Goal: Task Accomplishment & Management: Manage account settings

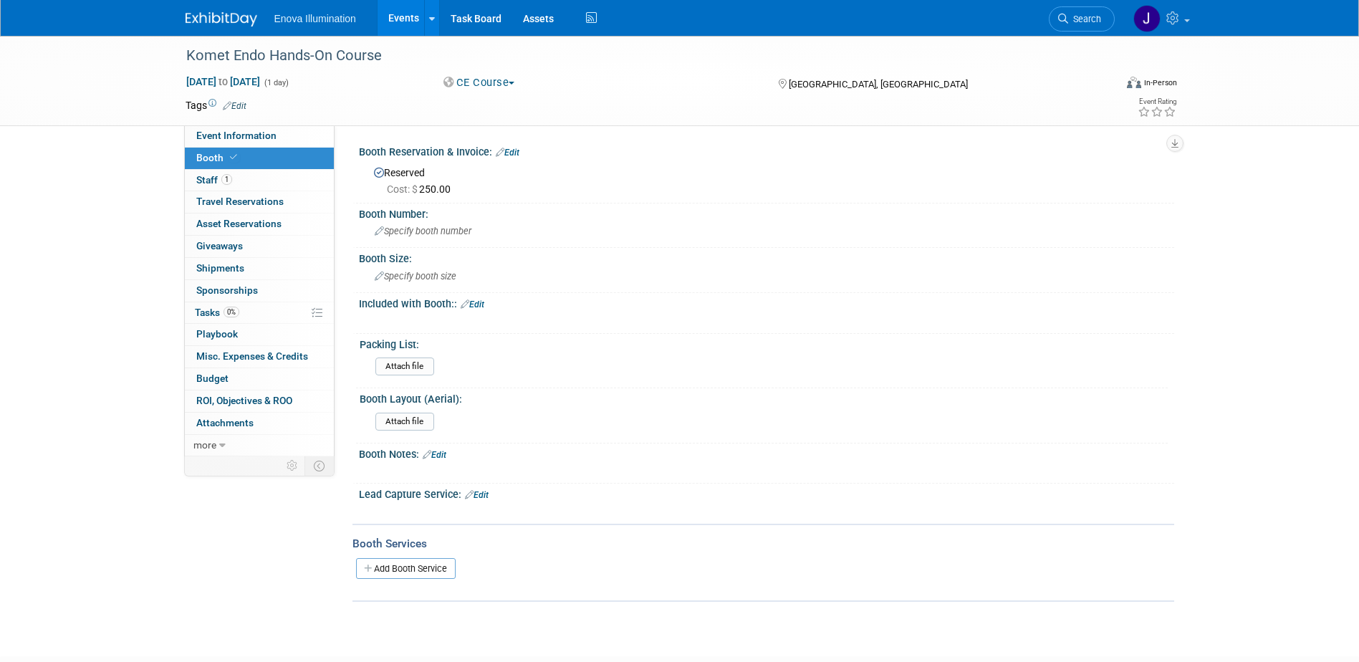
click at [189, 14] on img at bounding box center [222, 19] width 72 height 14
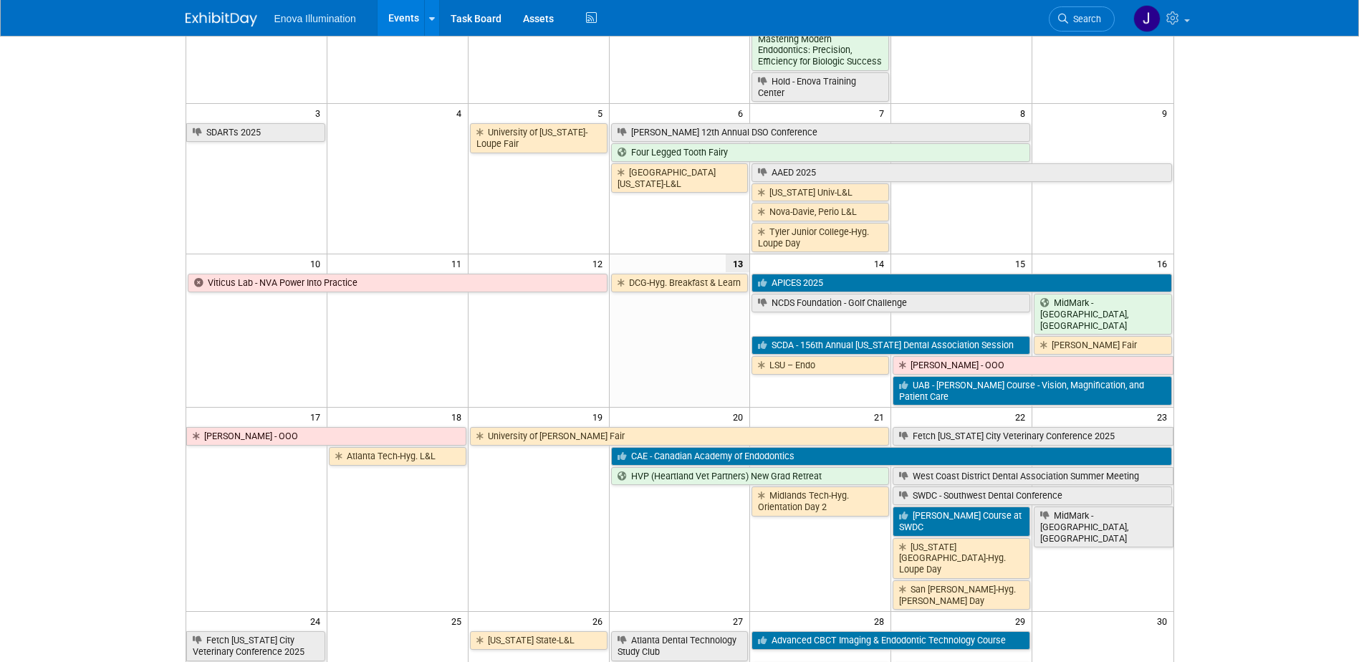
scroll to position [287, 0]
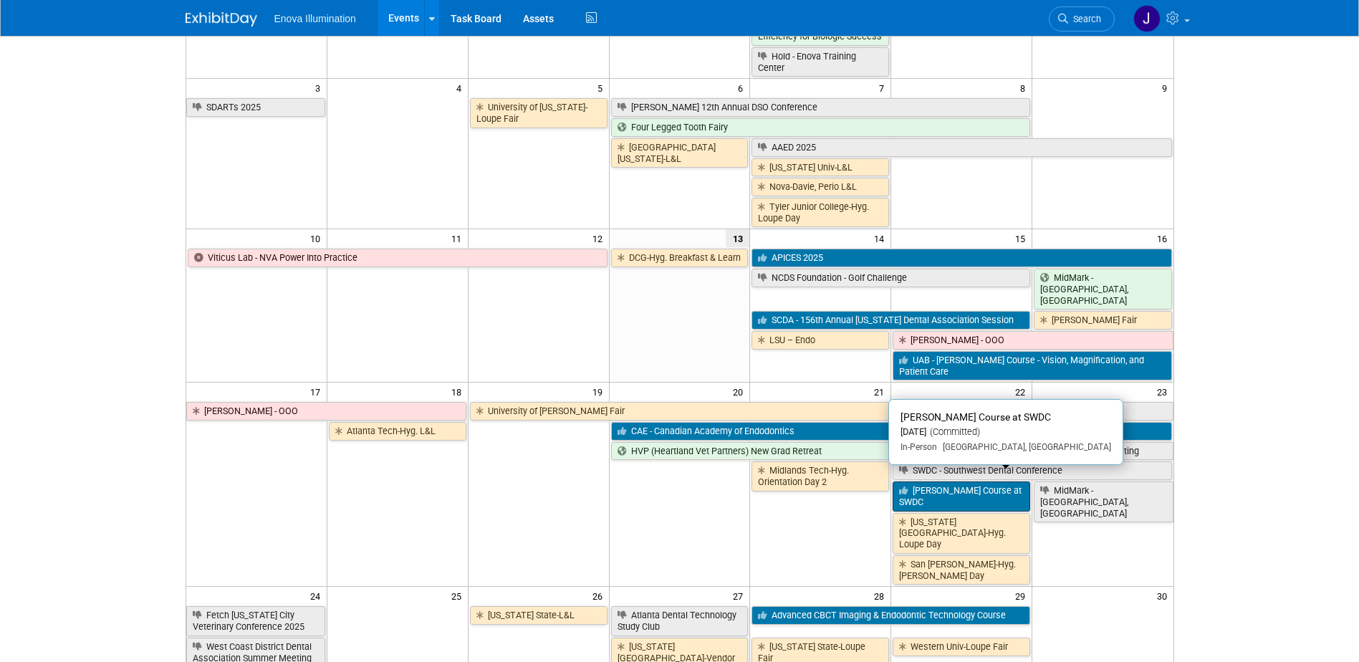
click at [941, 486] on link "[PERSON_NAME] Course at SWDC" at bounding box center [962, 495] width 138 height 29
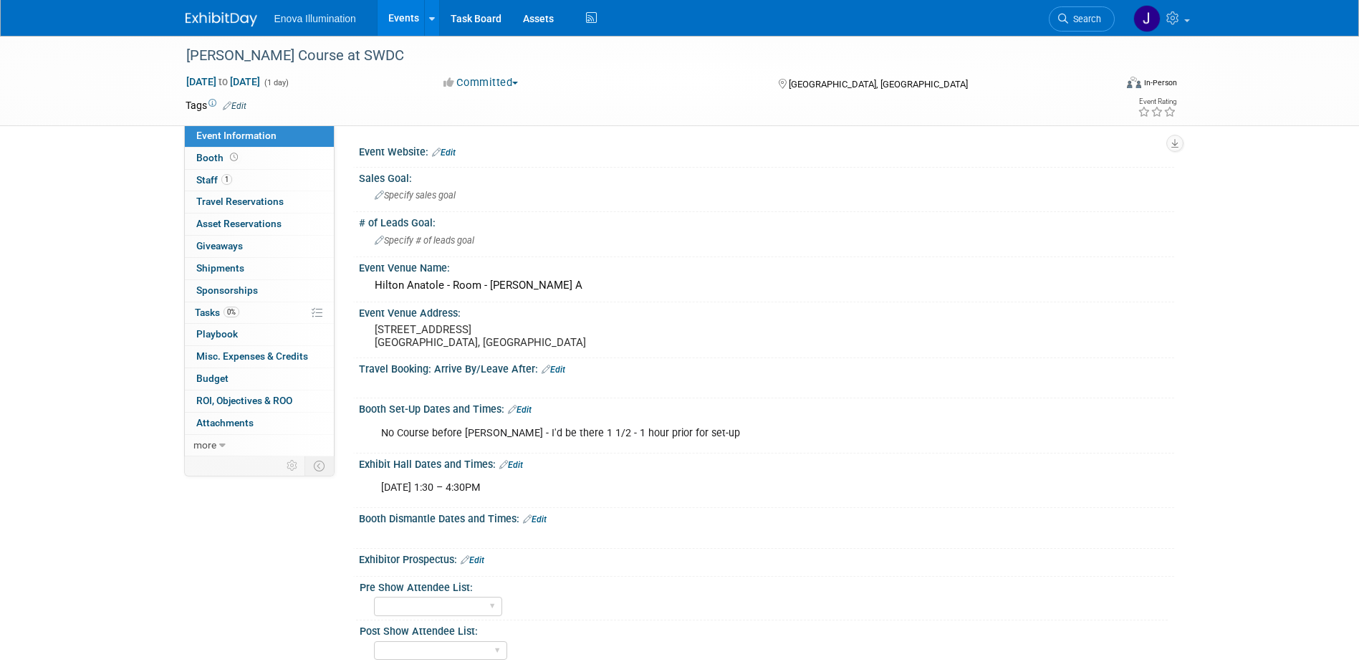
click at [239, 14] on img at bounding box center [222, 19] width 72 height 14
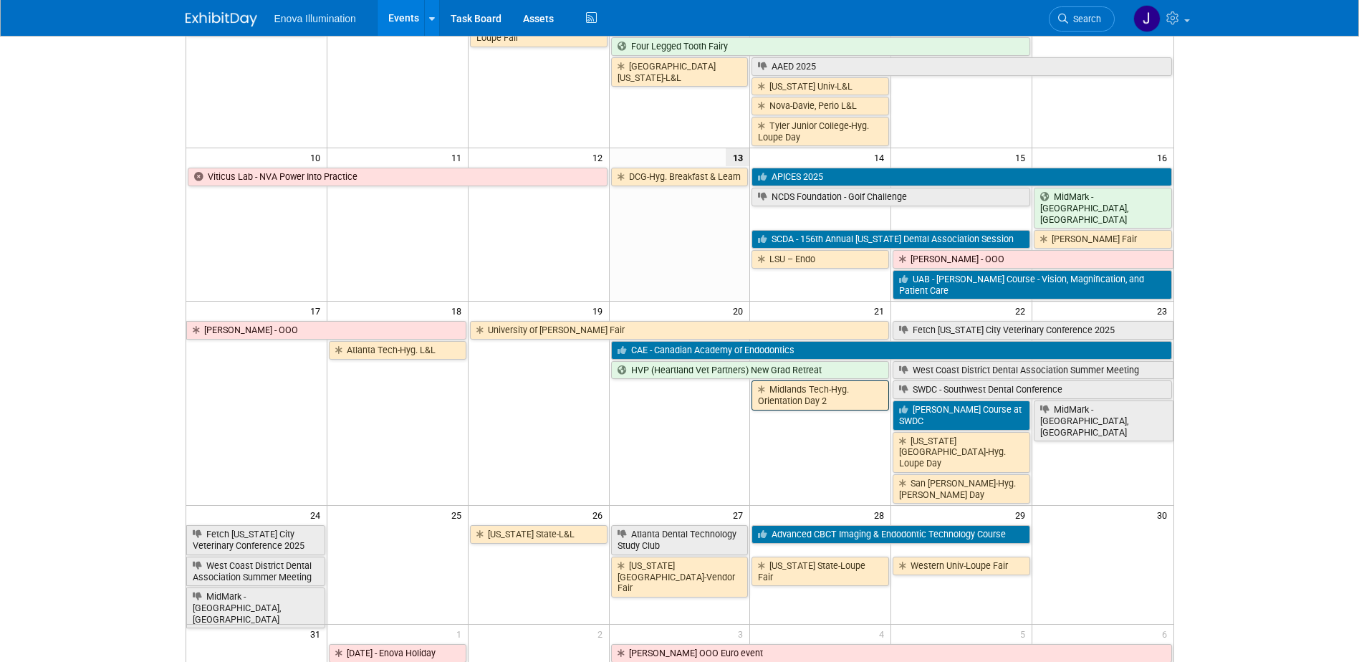
scroll to position [430, 0]
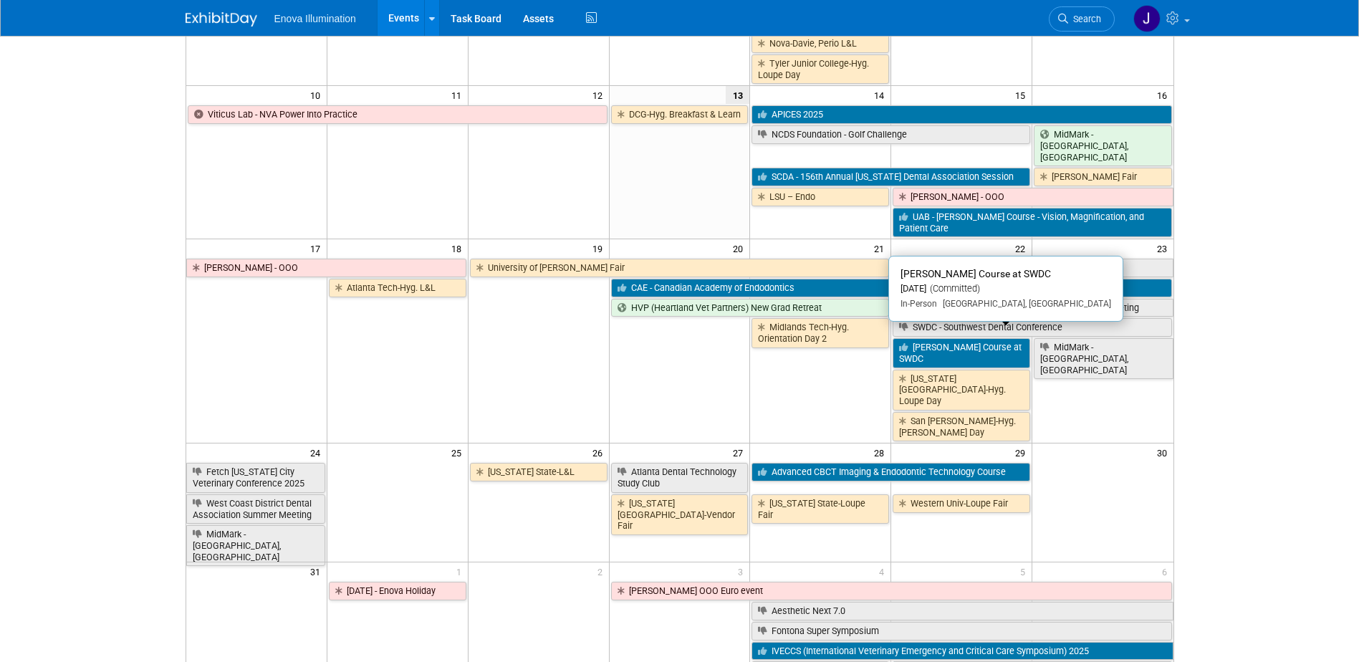
click at [971, 338] on link "Dr. Fleury’s Course at SWDC" at bounding box center [962, 352] width 138 height 29
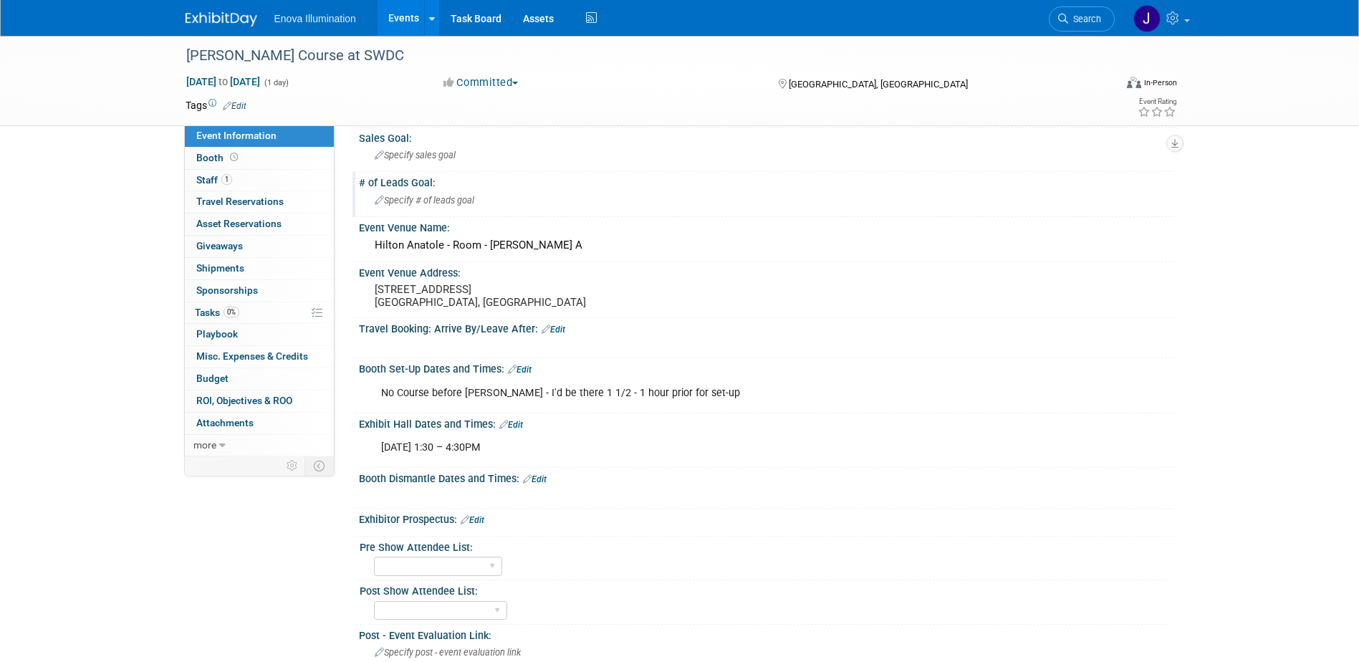
scroll to position [72, 0]
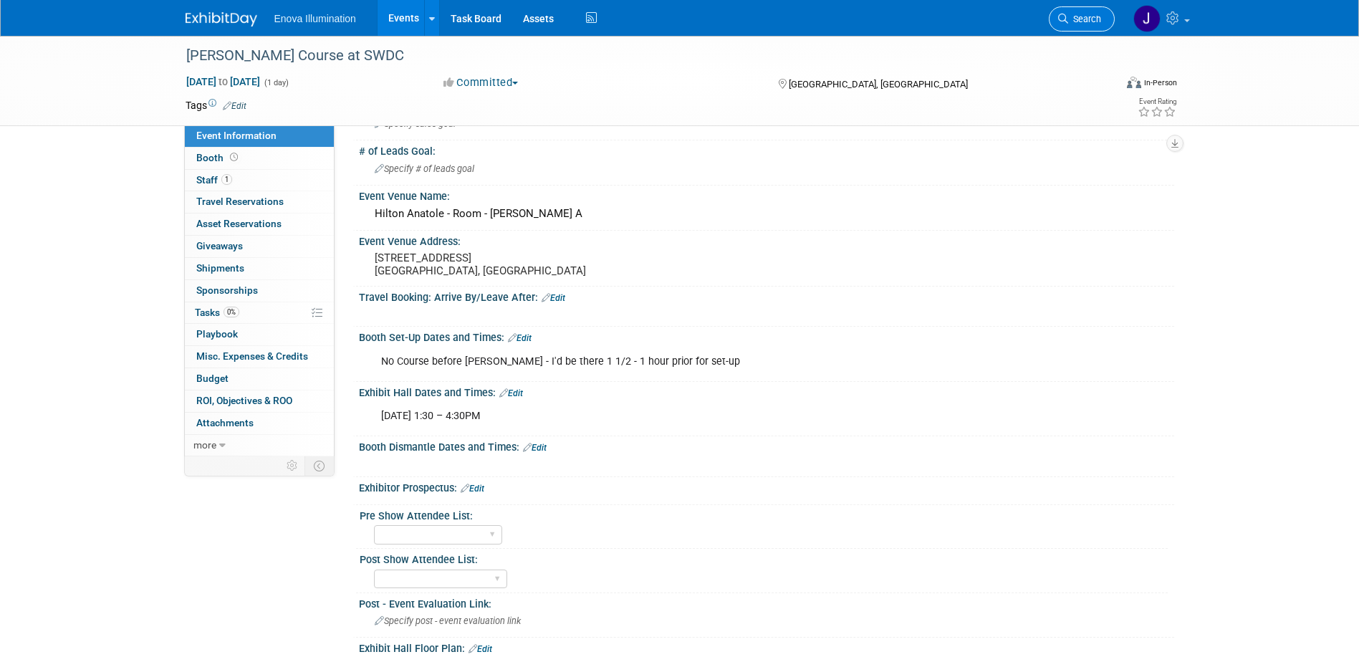
click at [1099, 16] on span "Search" at bounding box center [1084, 19] width 33 height 11
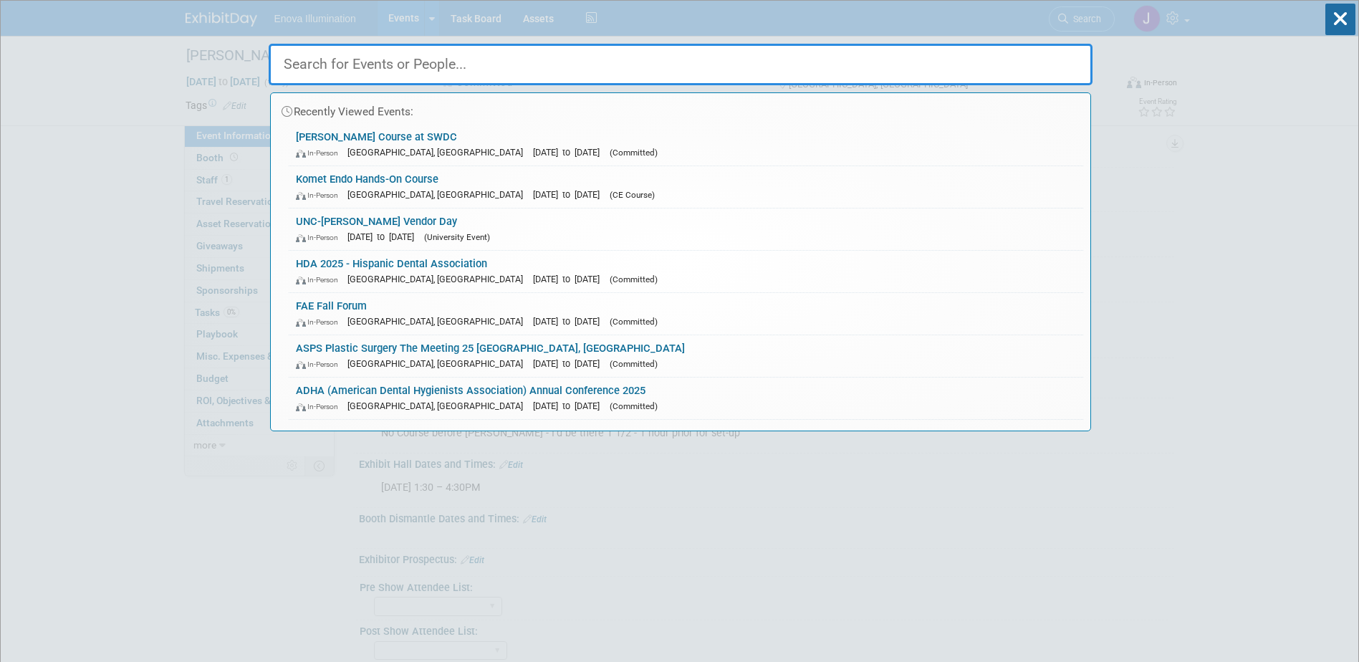
click at [1058, 67] on input "text" at bounding box center [681, 65] width 824 height 42
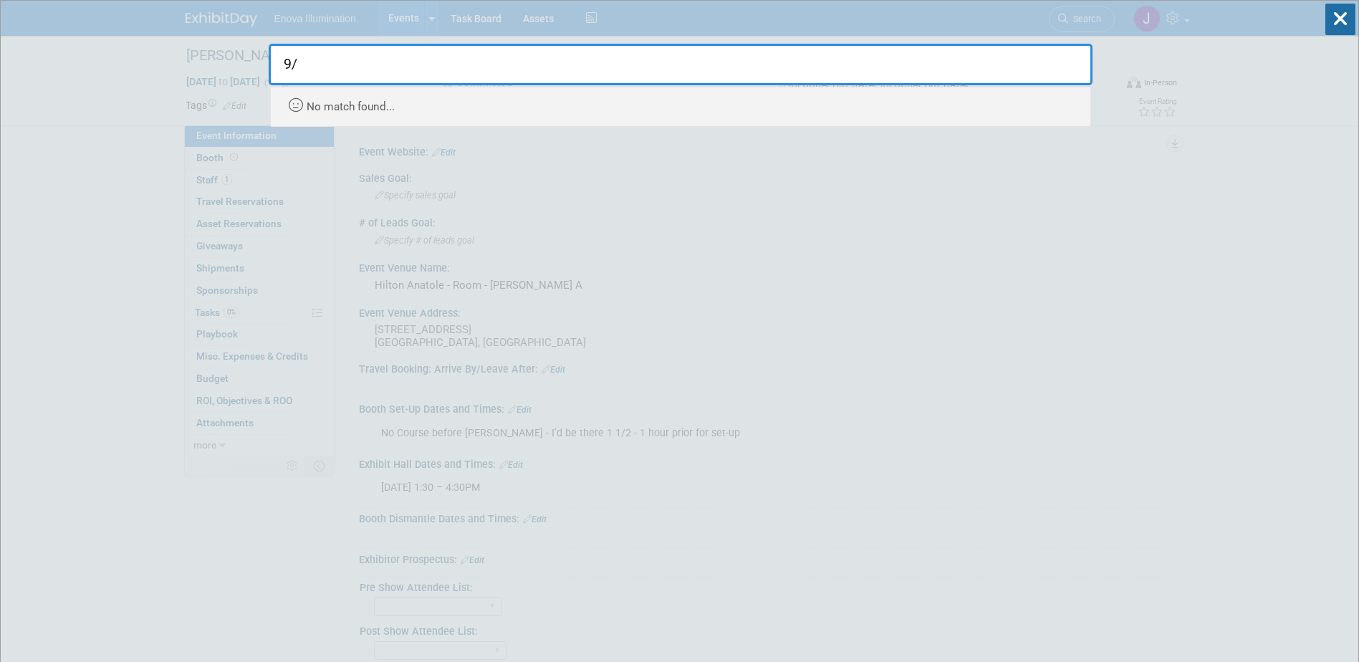
type input "9"
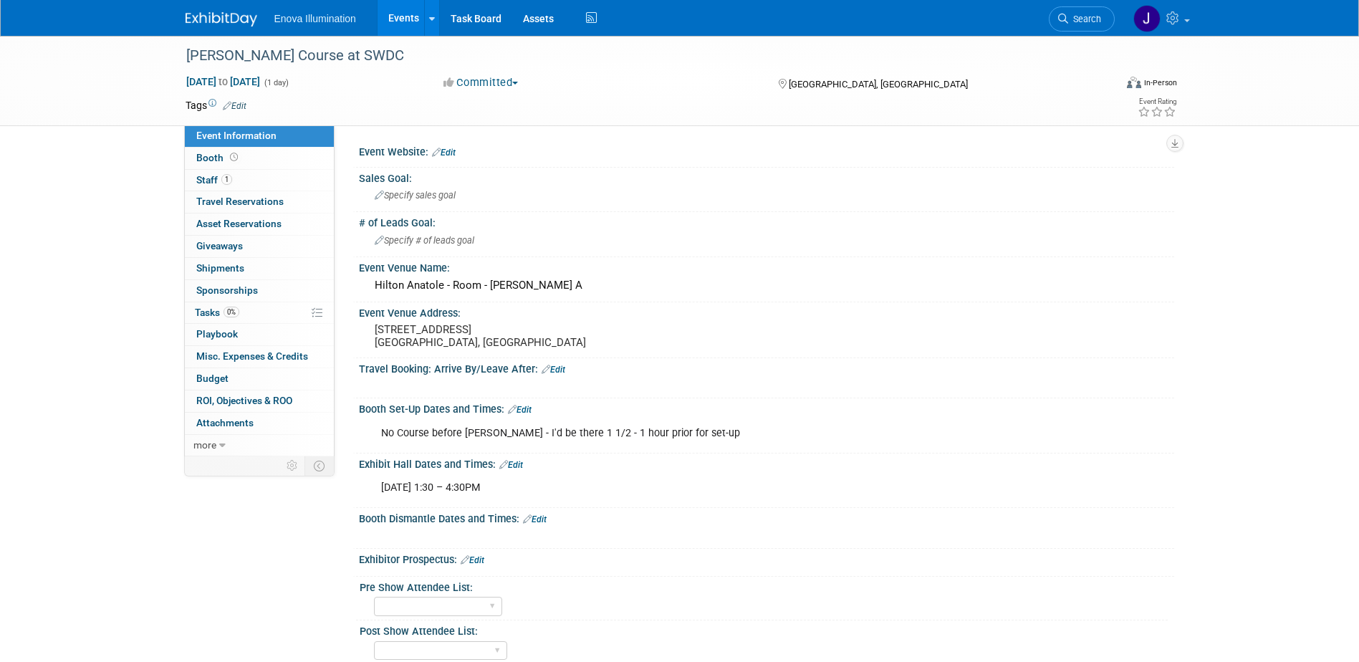
click at [201, 17] on img at bounding box center [222, 19] width 72 height 14
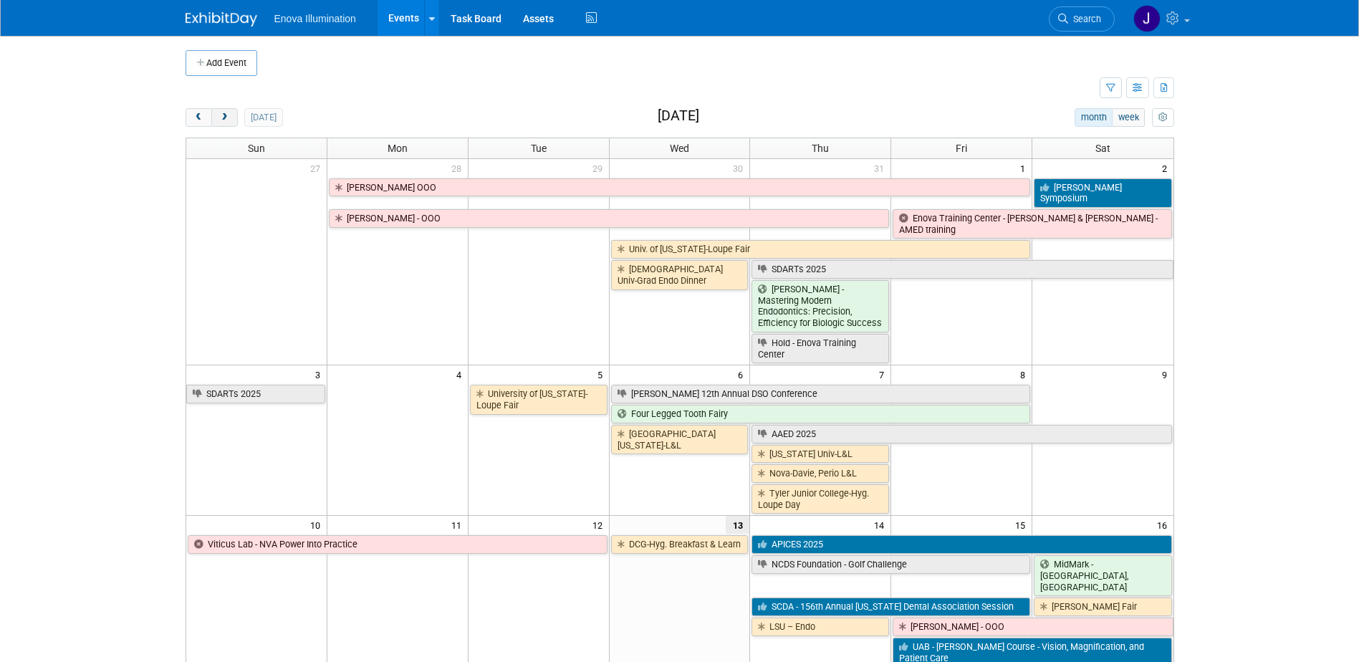
click at [220, 117] on span "next" at bounding box center [224, 117] width 11 height 9
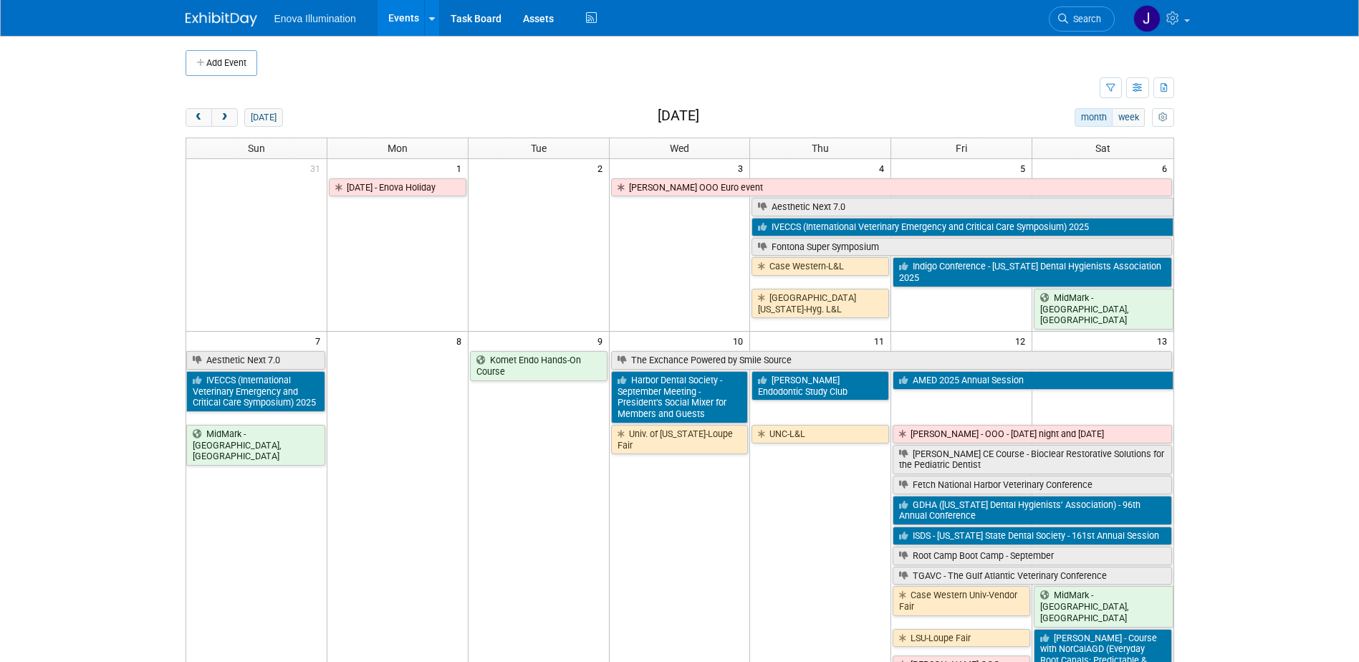
scroll to position [72, 0]
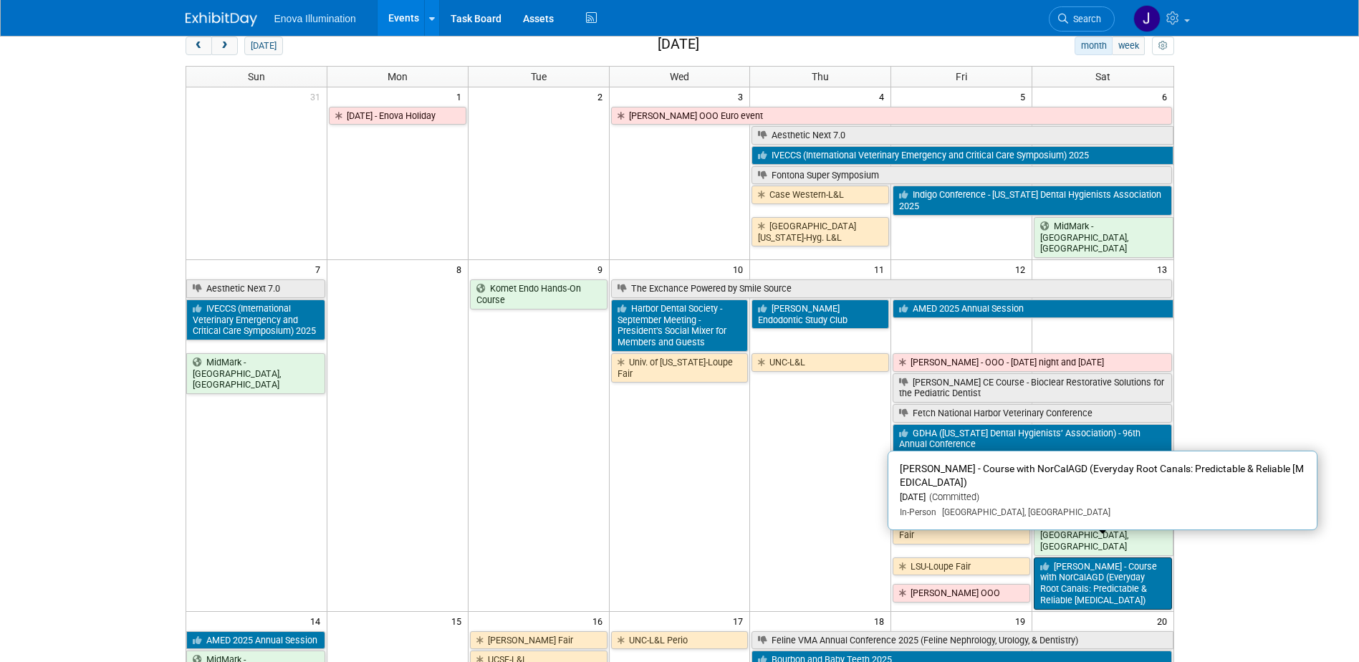
click at [1084, 570] on link "[PERSON_NAME] - Course with NorCalAGD (Everyday Root Canals: Predictable & Reli…" at bounding box center [1103, 583] width 138 height 52
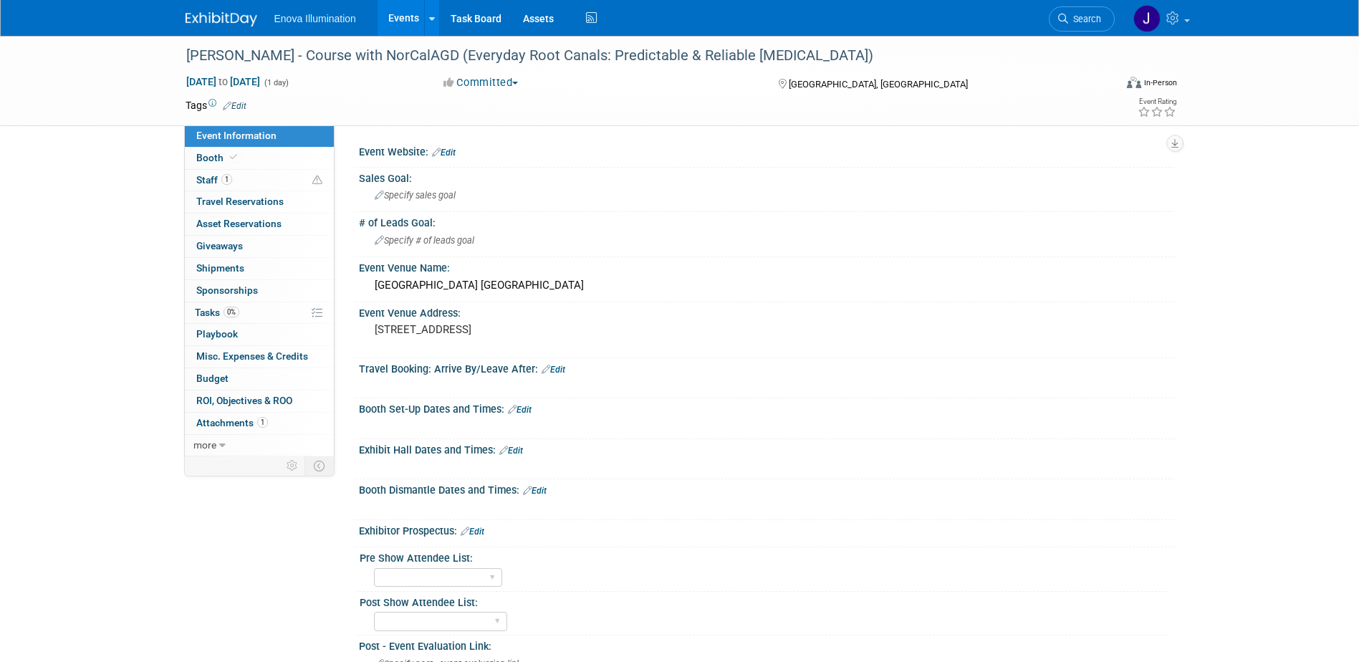
click at [528, 410] on link "Edit" at bounding box center [520, 410] width 24 height 10
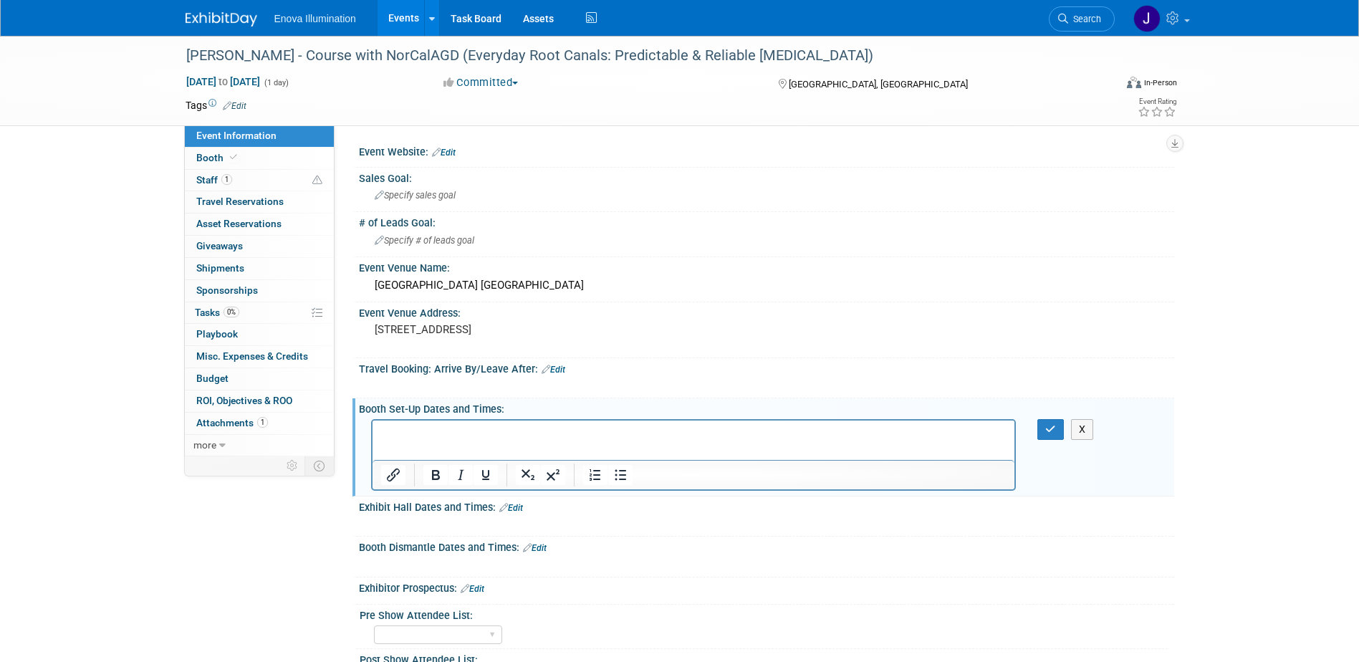
click at [496, 436] on p "Rich Text Area. Press ALT-0 for help." at bounding box center [693, 433] width 626 height 14
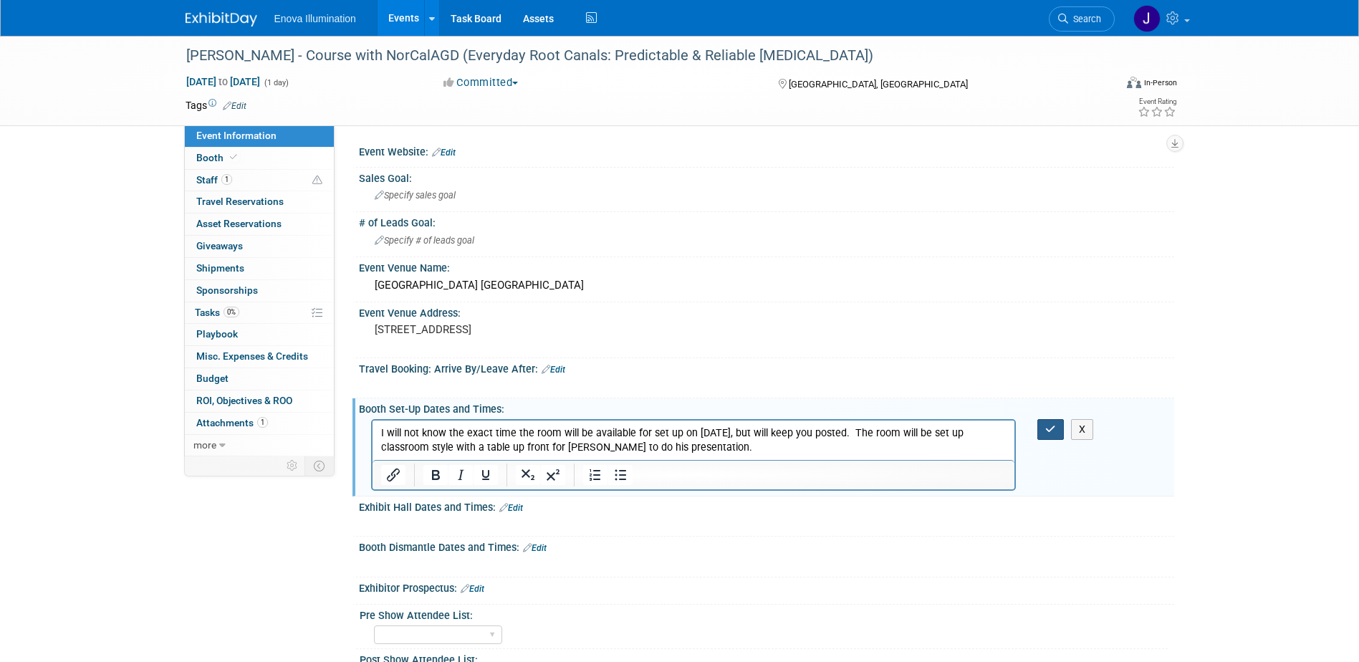
click at [1042, 428] on button "button" at bounding box center [1050, 429] width 27 height 21
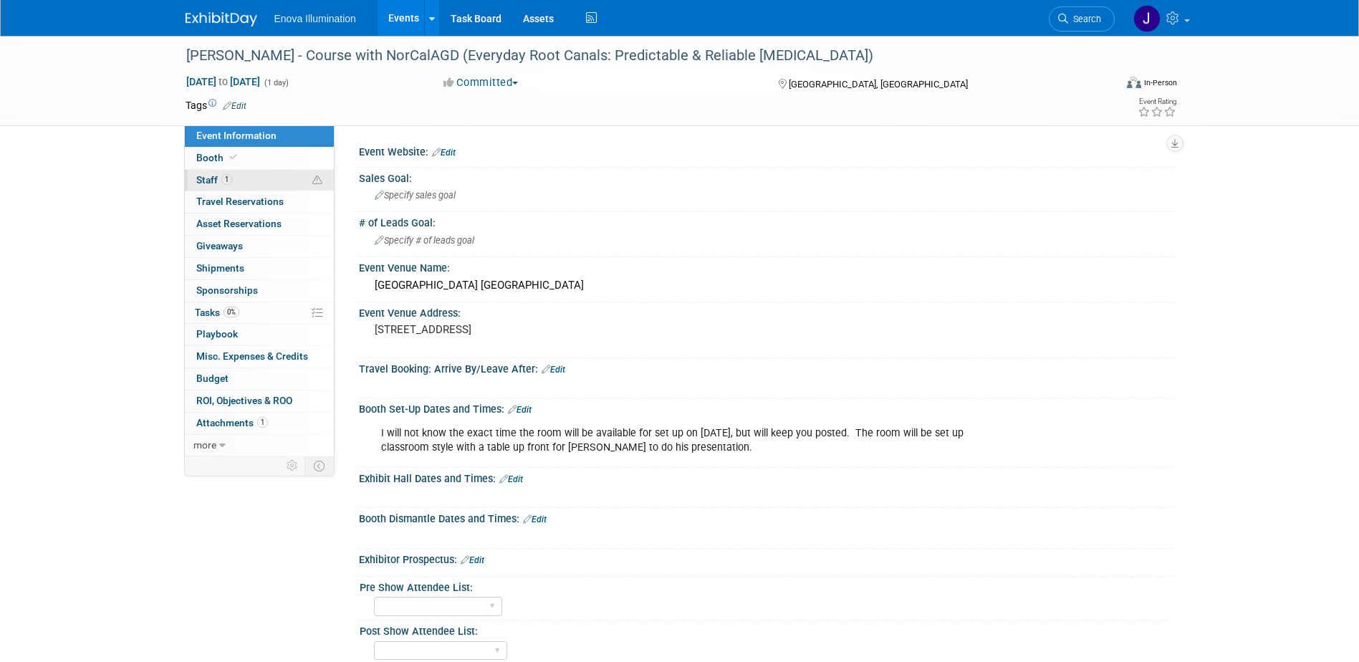
click at [274, 187] on link "1 Staff 1" at bounding box center [259, 180] width 149 height 21
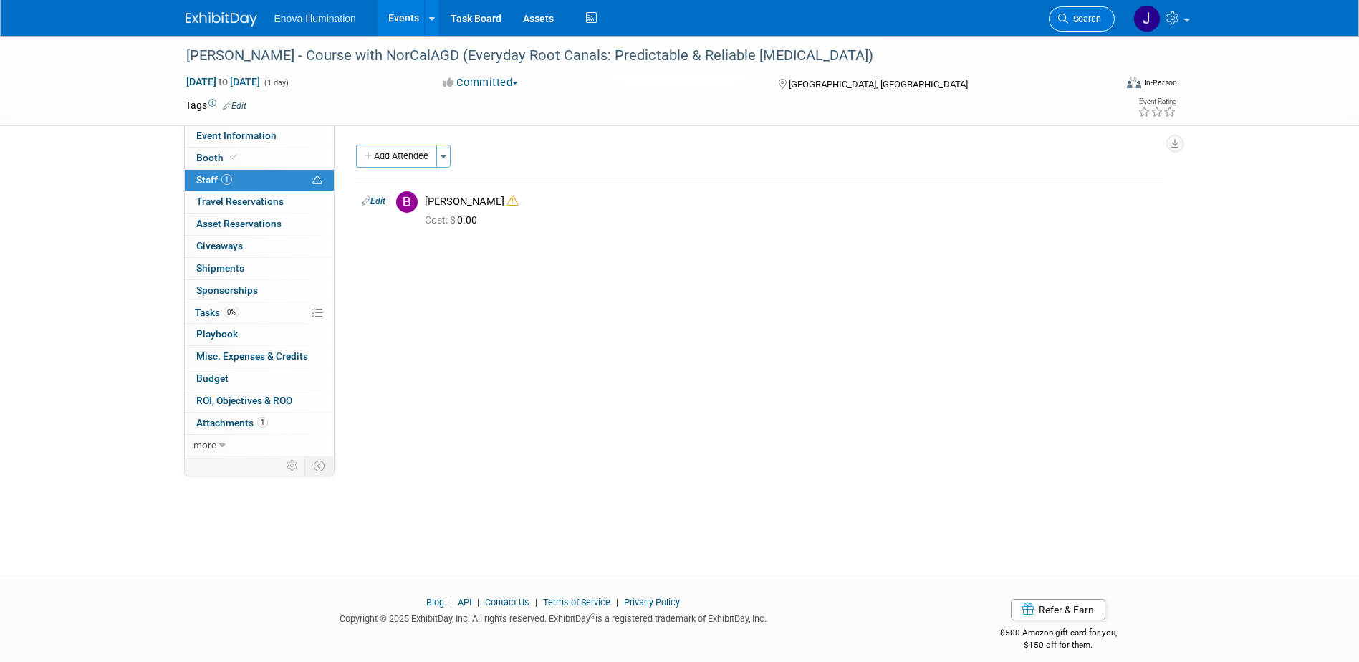
click at [1096, 16] on span "Search" at bounding box center [1084, 19] width 33 height 11
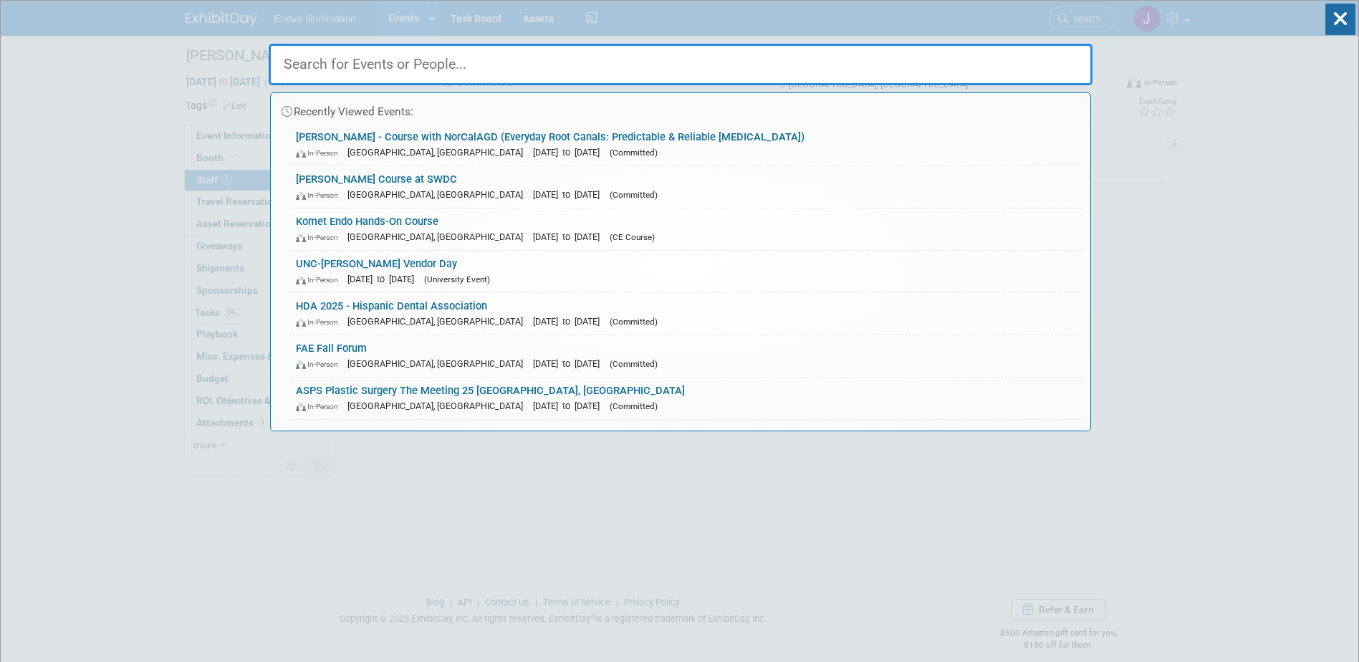
click at [882, 60] on input "text" at bounding box center [681, 65] width 824 height 42
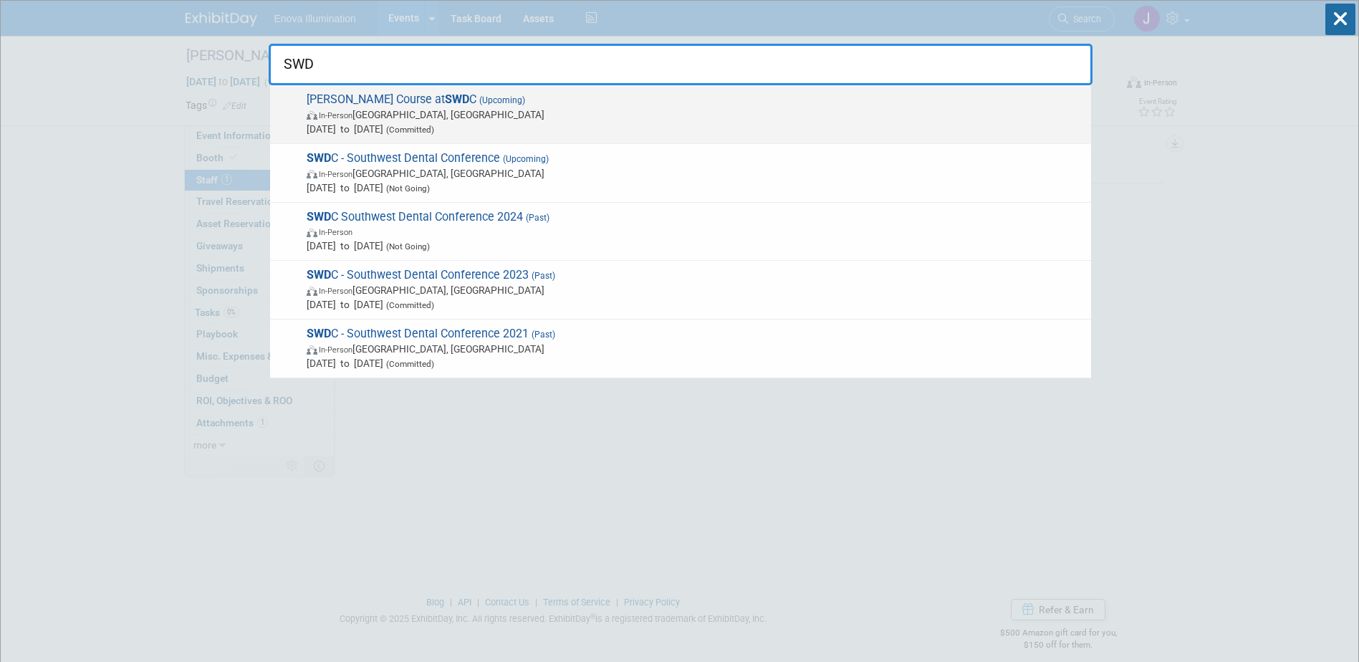
type input "SWD"
click at [340, 118] on span "In-Person" at bounding box center [336, 115] width 34 height 9
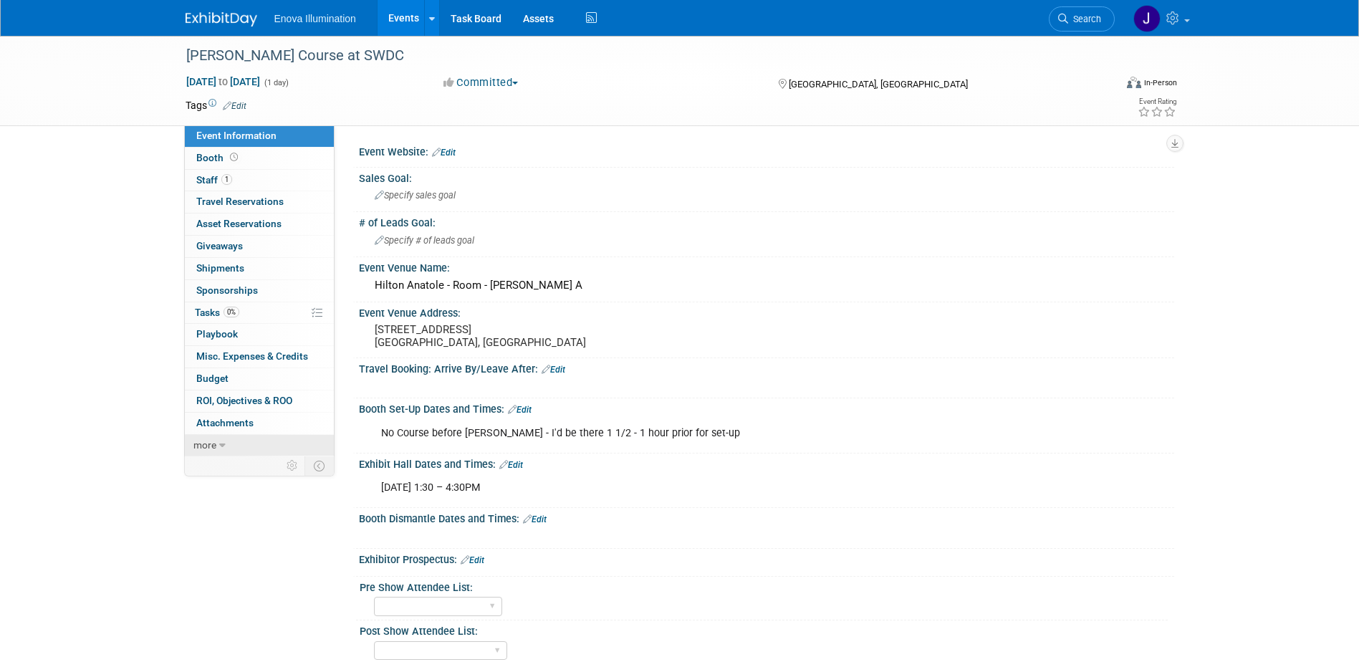
click at [242, 442] on link "more" at bounding box center [259, 445] width 149 height 21
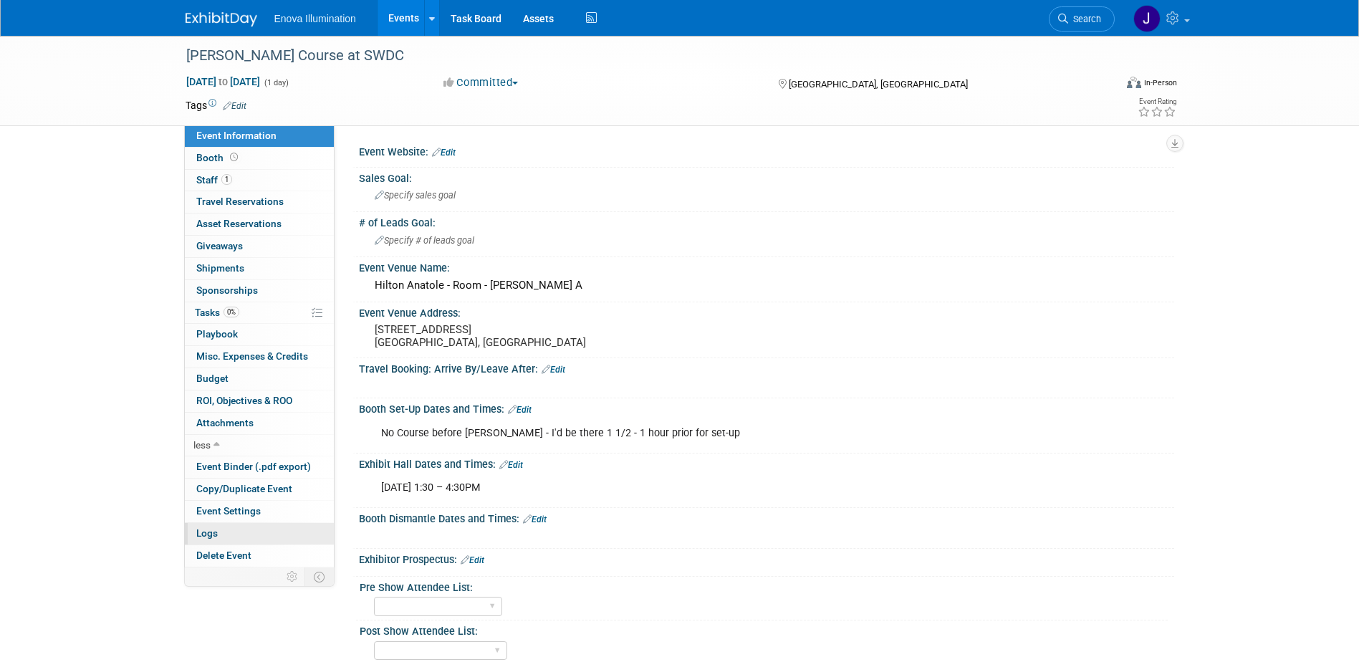
click at [240, 529] on link "Logs" at bounding box center [259, 533] width 149 height 21
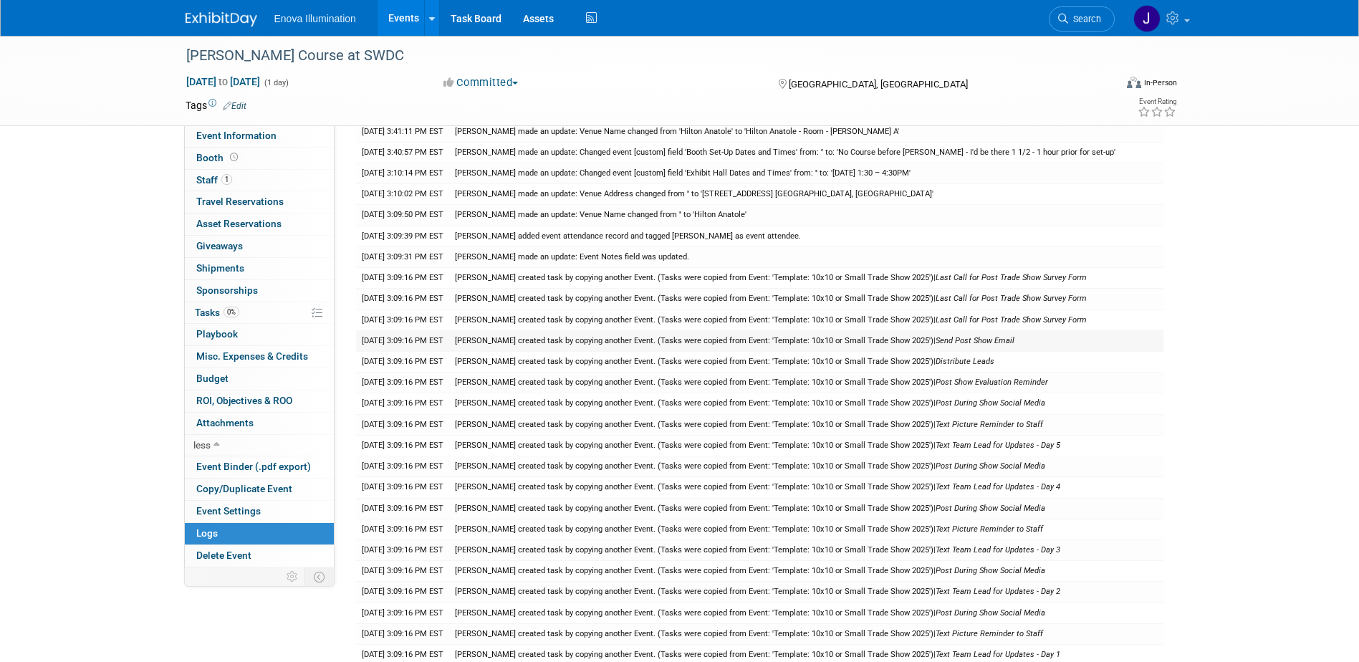
scroll to position [1443, 0]
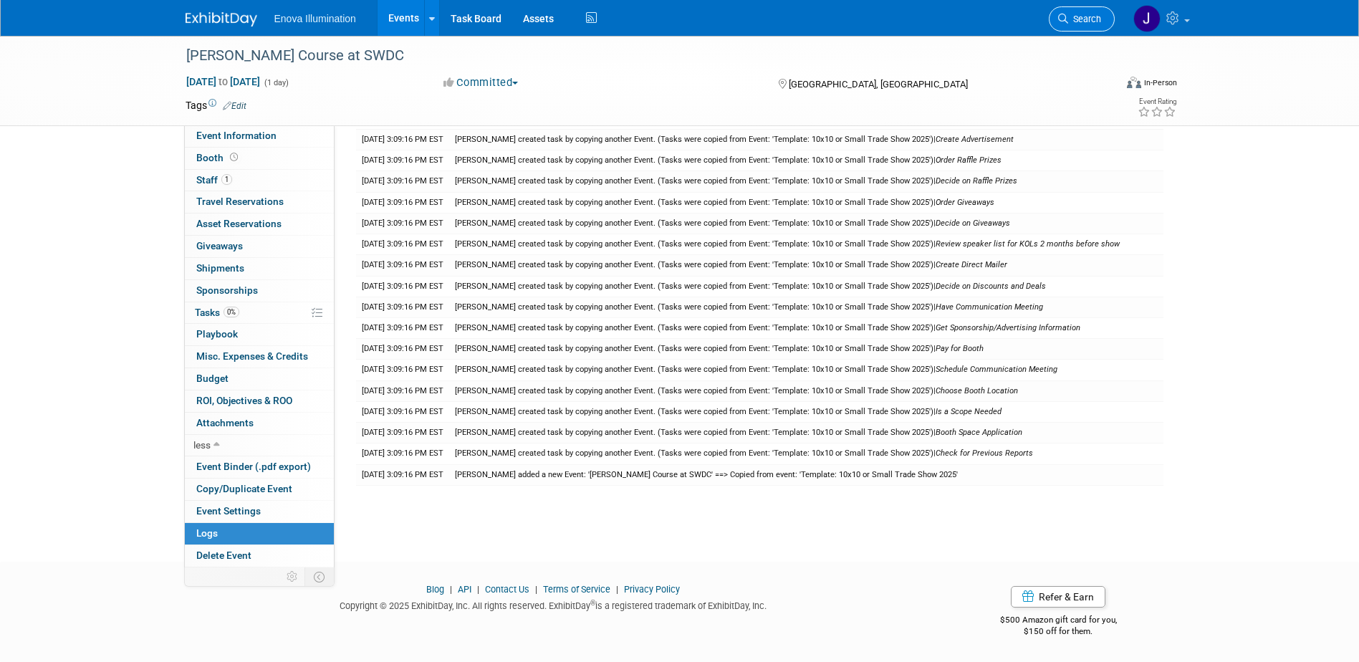
click at [1098, 16] on span "Search" at bounding box center [1084, 19] width 33 height 11
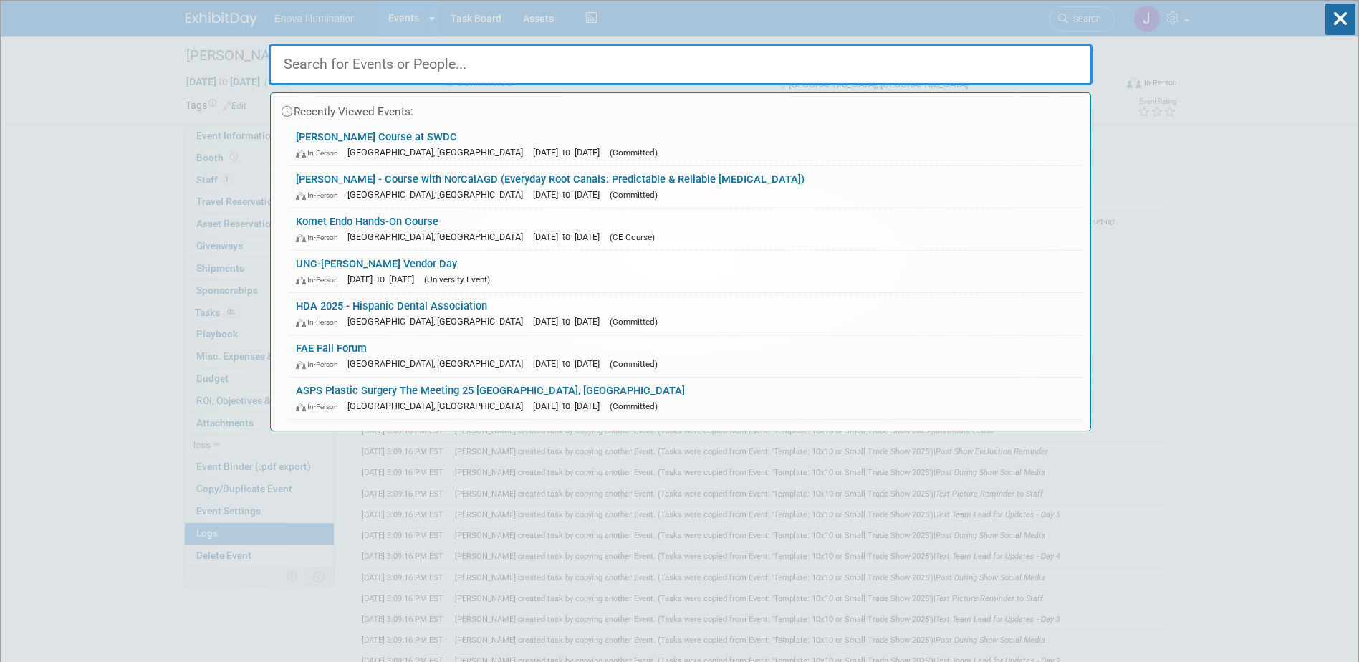
click at [1048, 52] on input "text" at bounding box center [681, 65] width 824 height 42
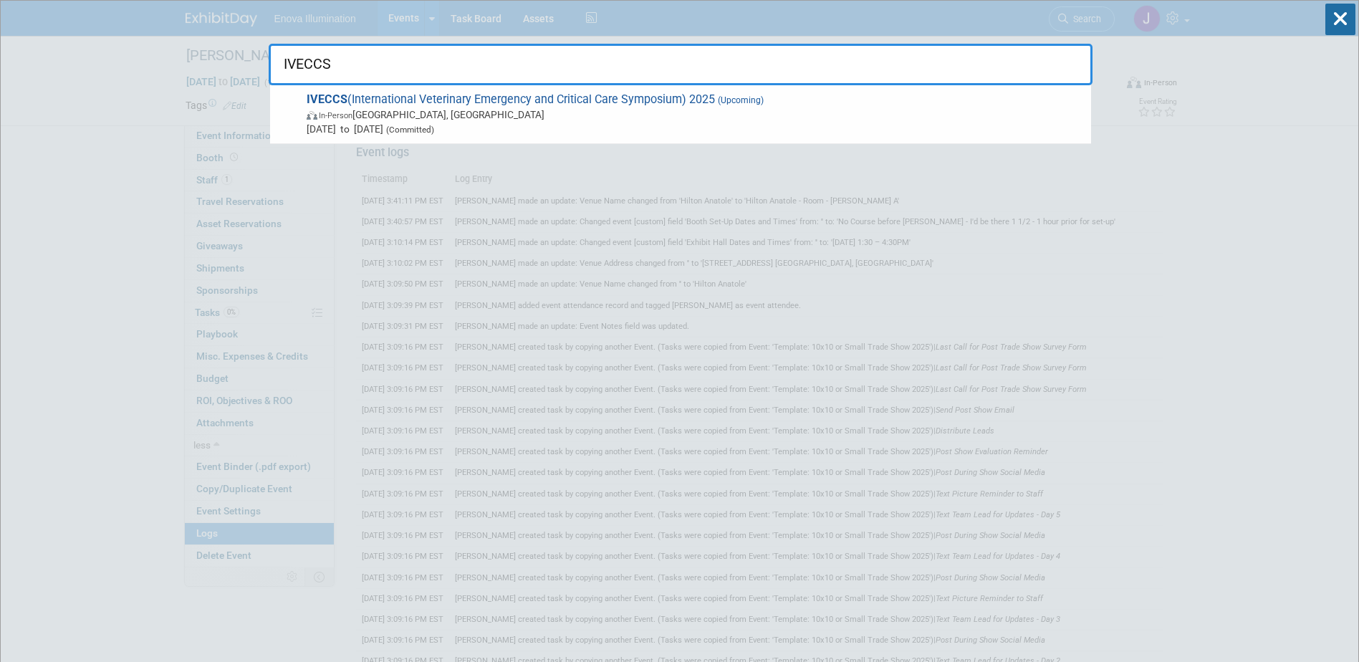
click at [391, 75] on input "IVECCS" at bounding box center [681, 65] width 824 height 42
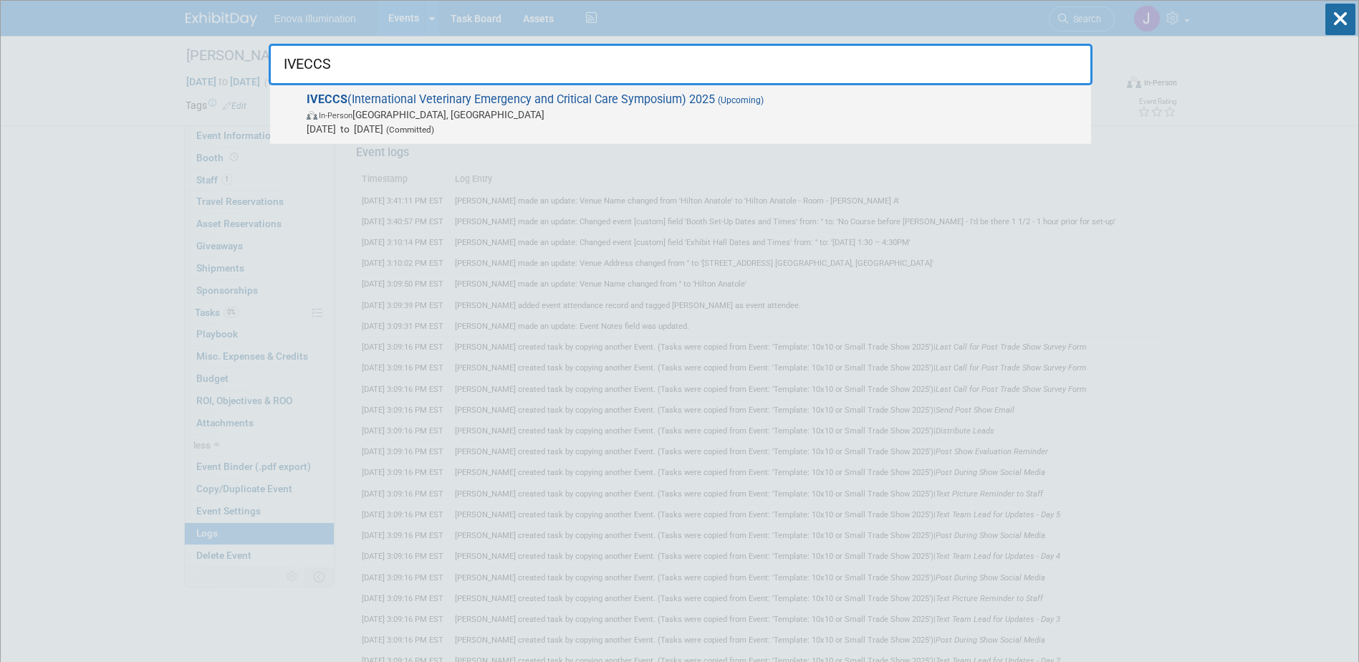
type input "IVECCS"
click at [382, 102] on span "IVECCS (International Veterinary Emergency and Critical Care Symposium) 2025 (U…" at bounding box center [693, 114] width 782 height 44
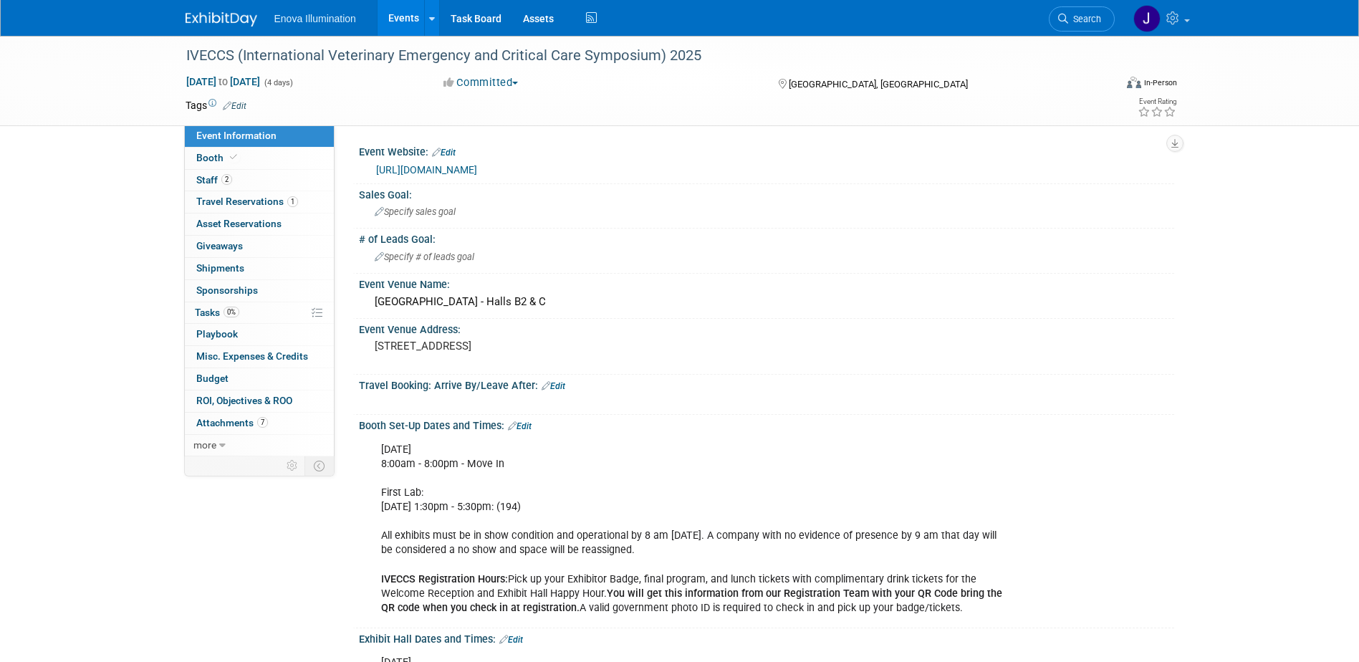
click at [208, 19] on img at bounding box center [222, 19] width 72 height 14
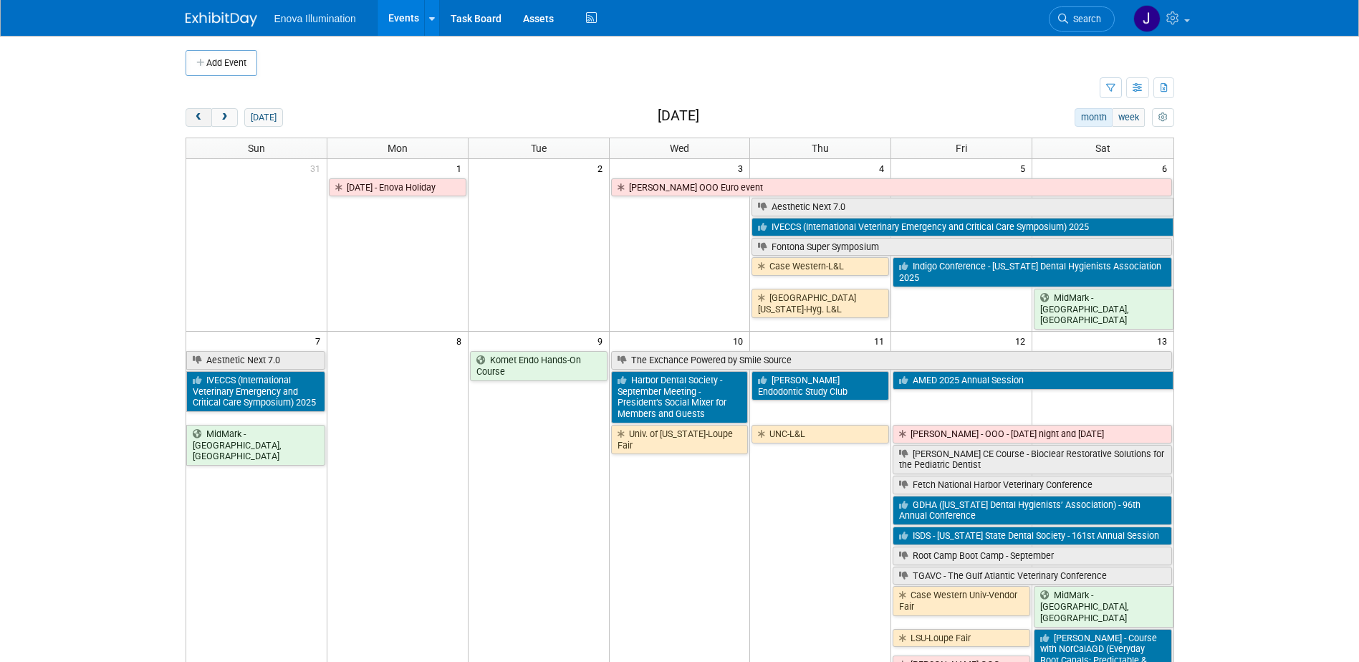
click at [195, 123] on button "prev" at bounding box center [199, 117] width 27 height 19
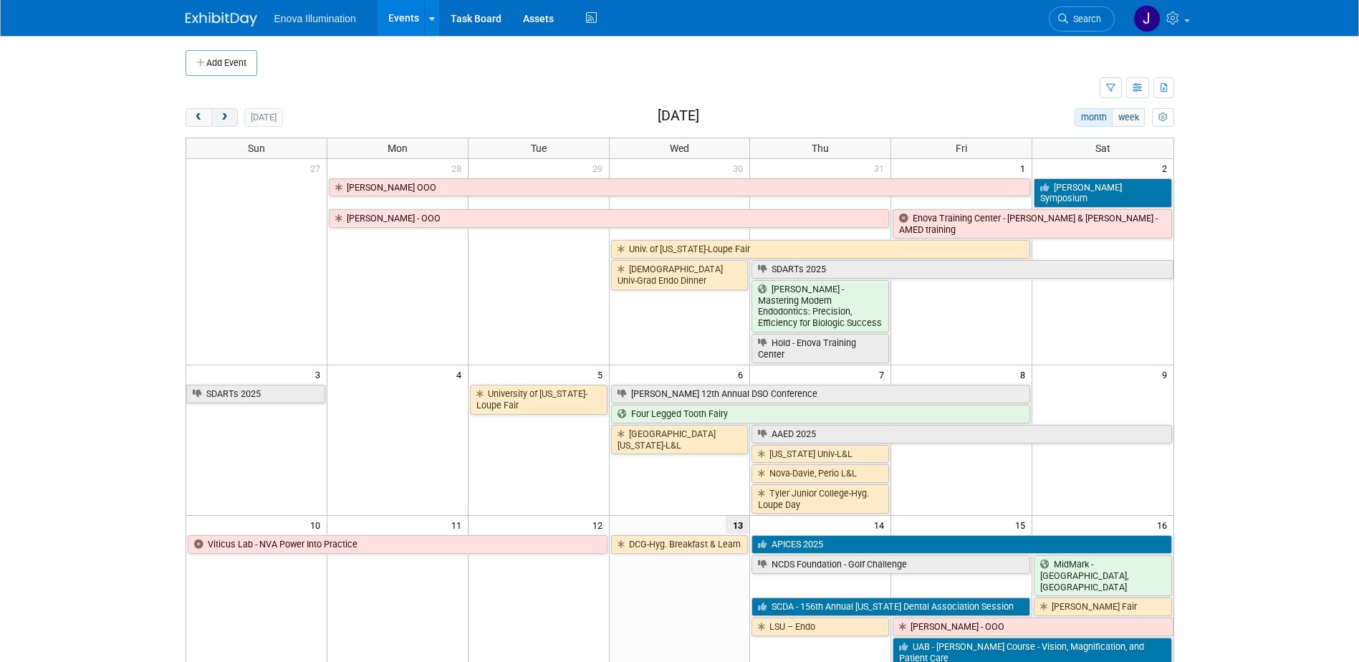
click at [219, 121] on span "next" at bounding box center [224, 117] width 11 height 9
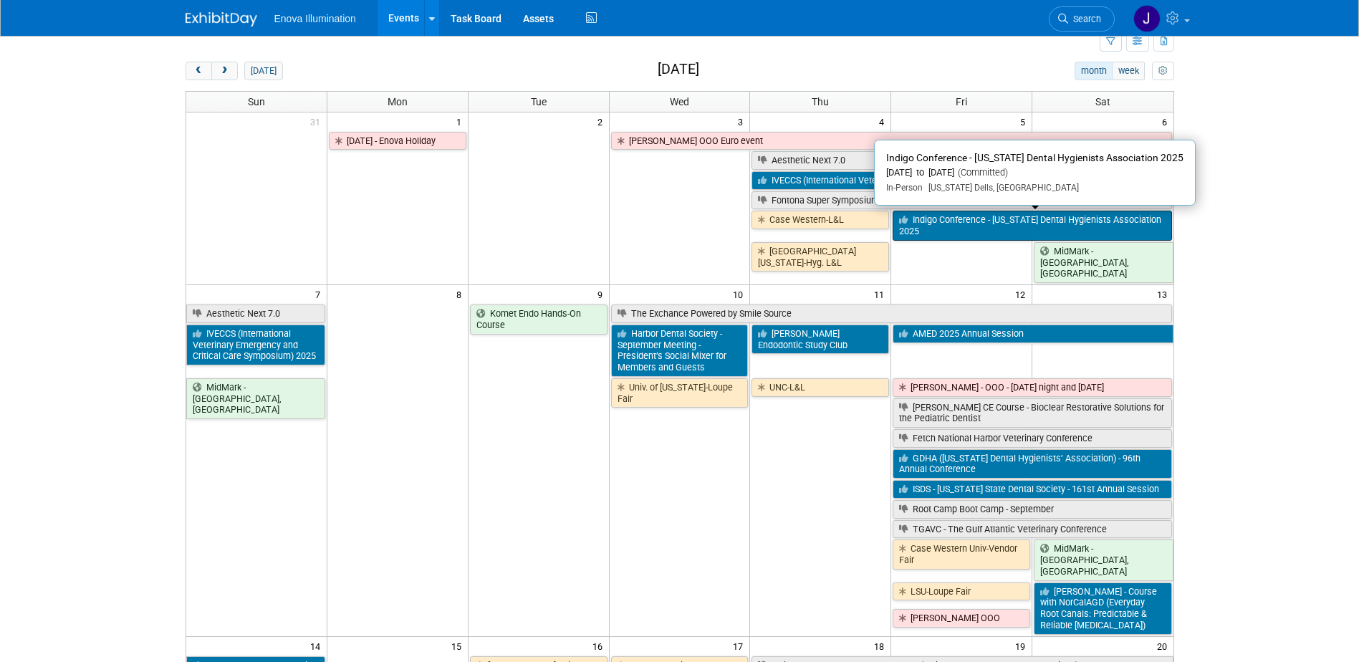
scroll to position [72, 0]
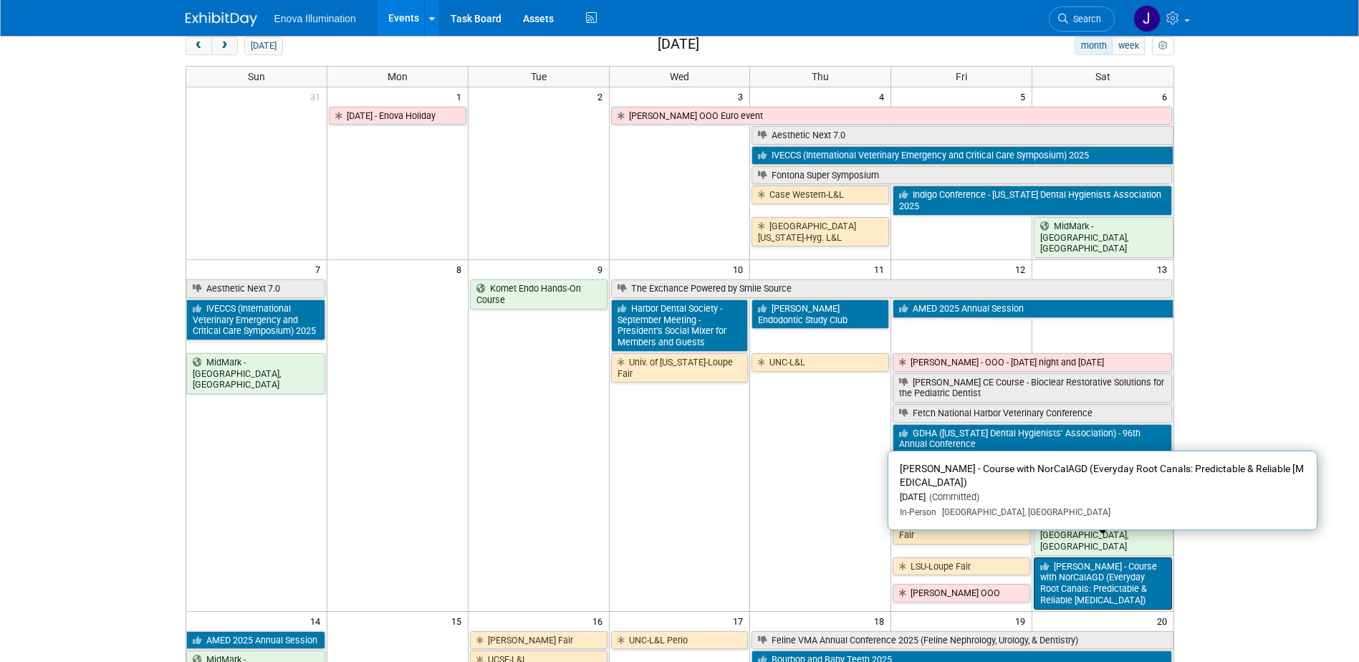
click at [1082, 565] on link "[PERSON_NAME] - Course with NorCalAGD (Everyday Root Canals: Predictable & Reli…" at bounding box center [1103, 583] width 138 height 52
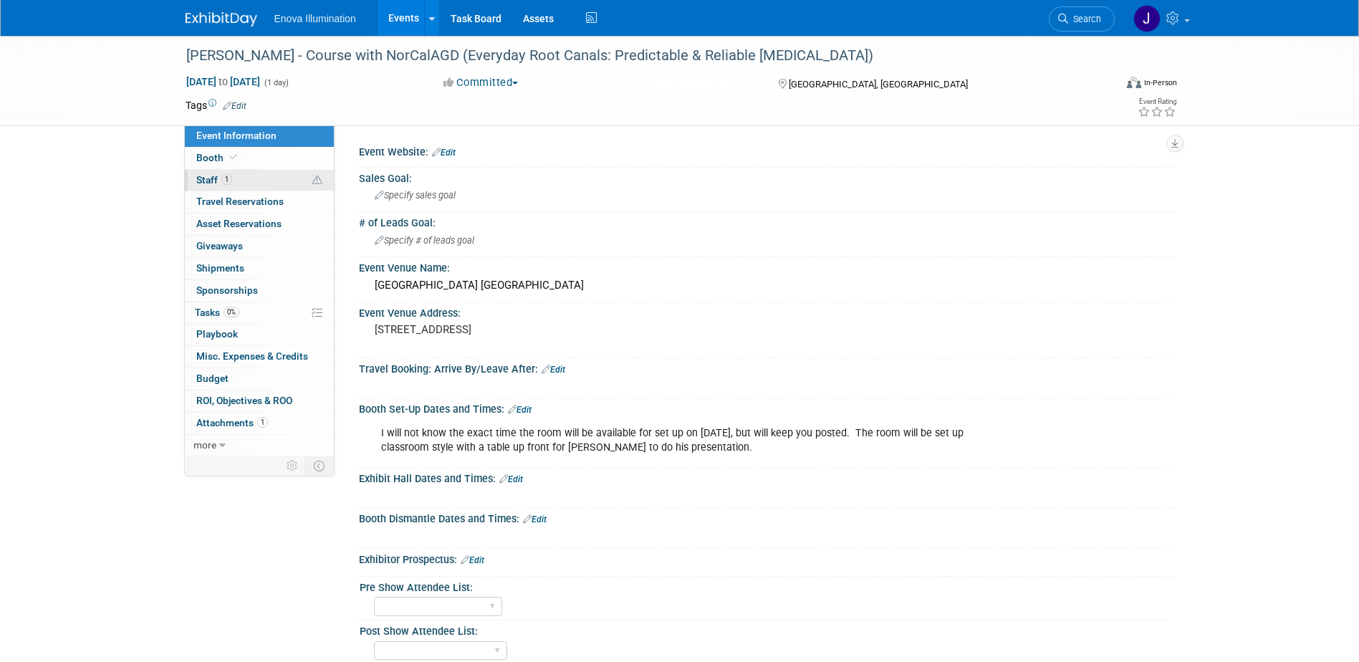
click at [216, 178] on span "Staff 1" at bounding box center [214, 179] width 36 height 11
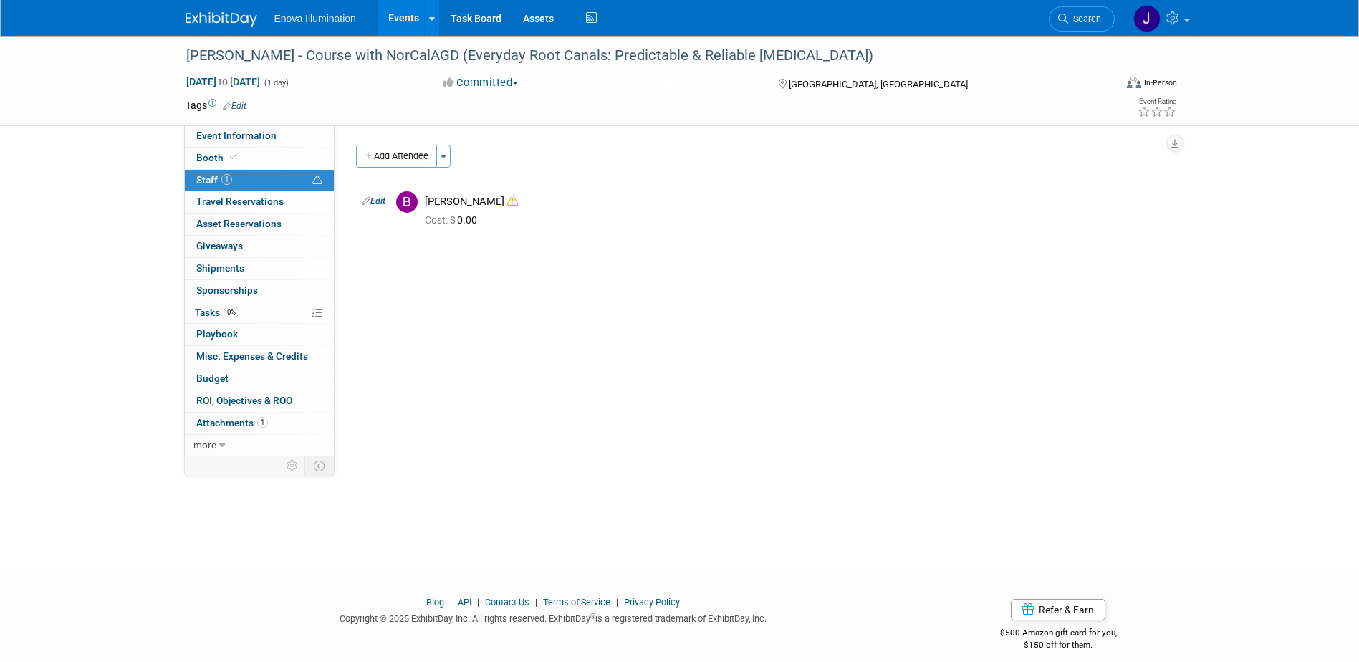
click at [237, 17] on img at bounding box center [222, 19] width 72 height 14
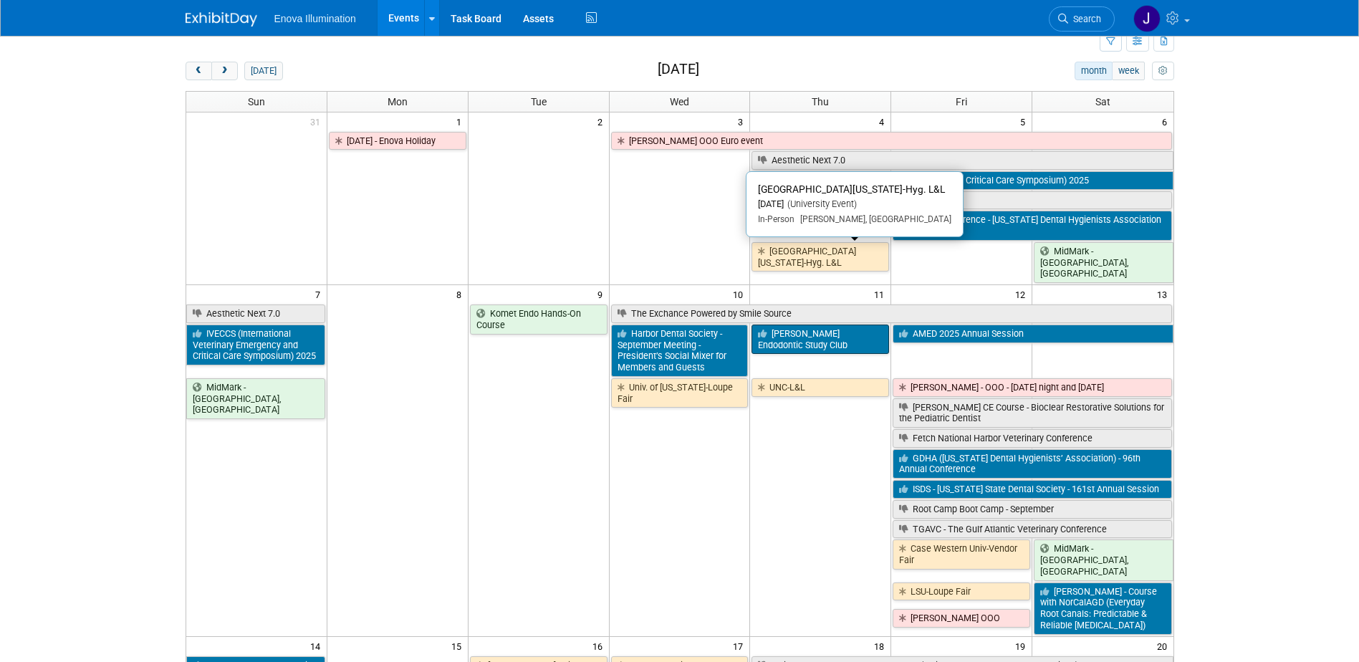
scroll to position [72, 0]
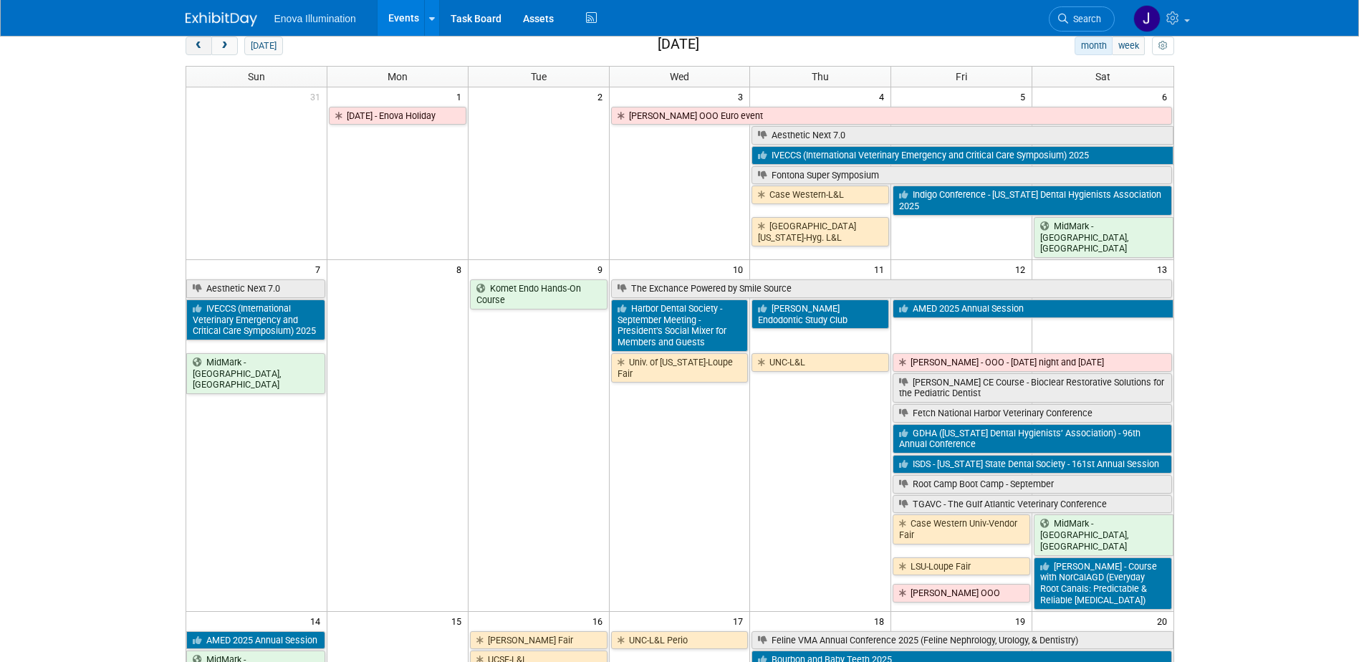
click at [190, 46] on button "prev" at bounding box center [199, 46] width 27 height 19
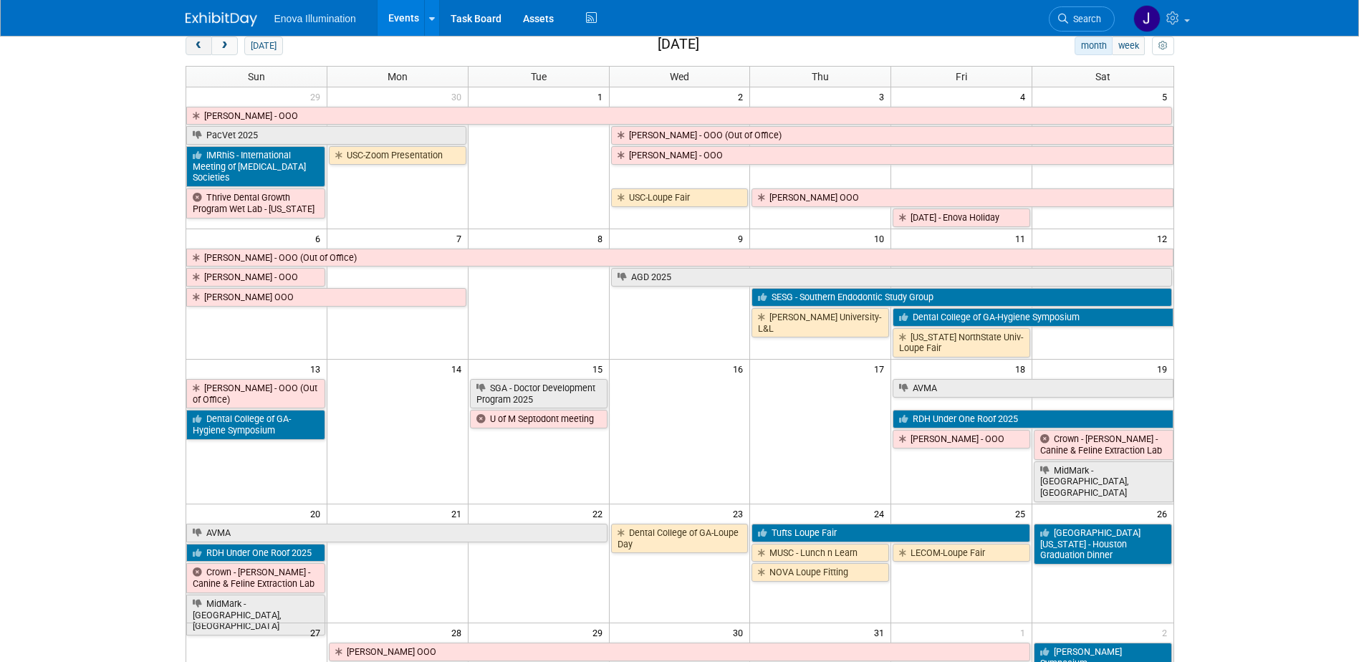
click at [190, 46] on button "prev" at bounding box center [199, 46] width 27 height 19
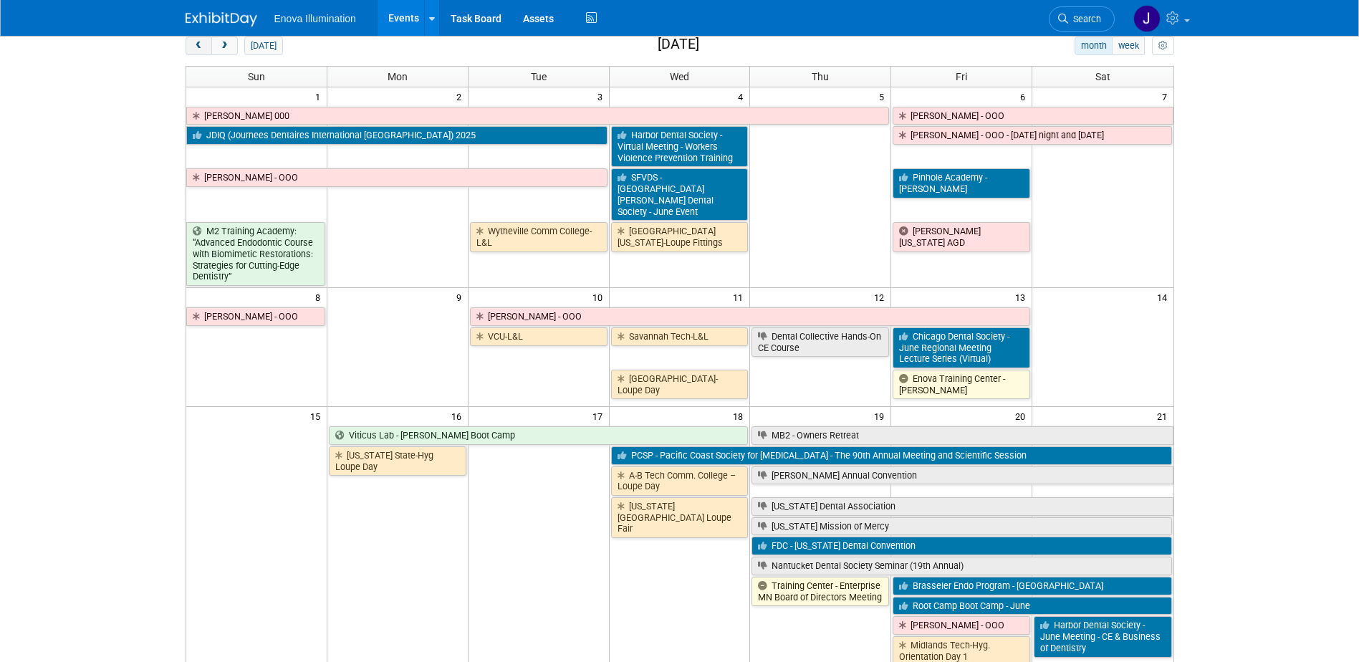
click at [190, 46] on button "prev" at bounding box center [199, 46] width 27 height 19
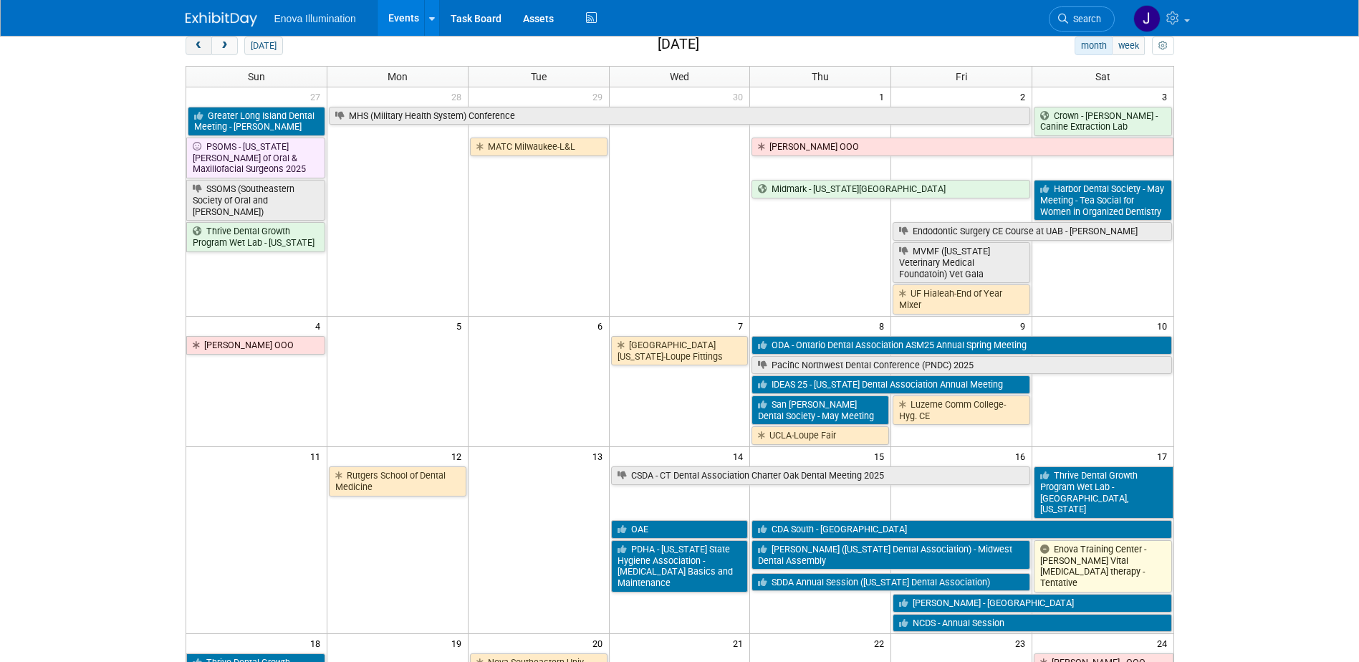
click at [190, 46] on button "prev" at bounding box center [199, 46] width 27 height 19
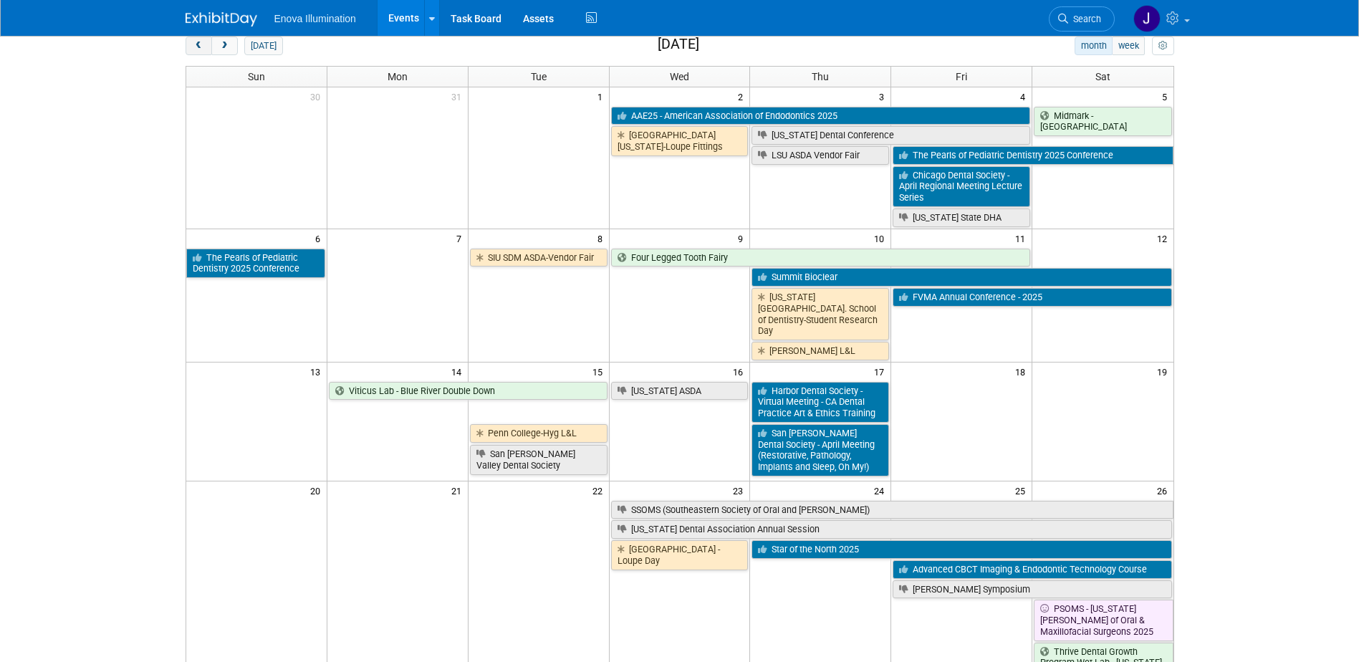
click at [190, 46] on button "prev" at bounding box center [199, 46] width 27 height 19
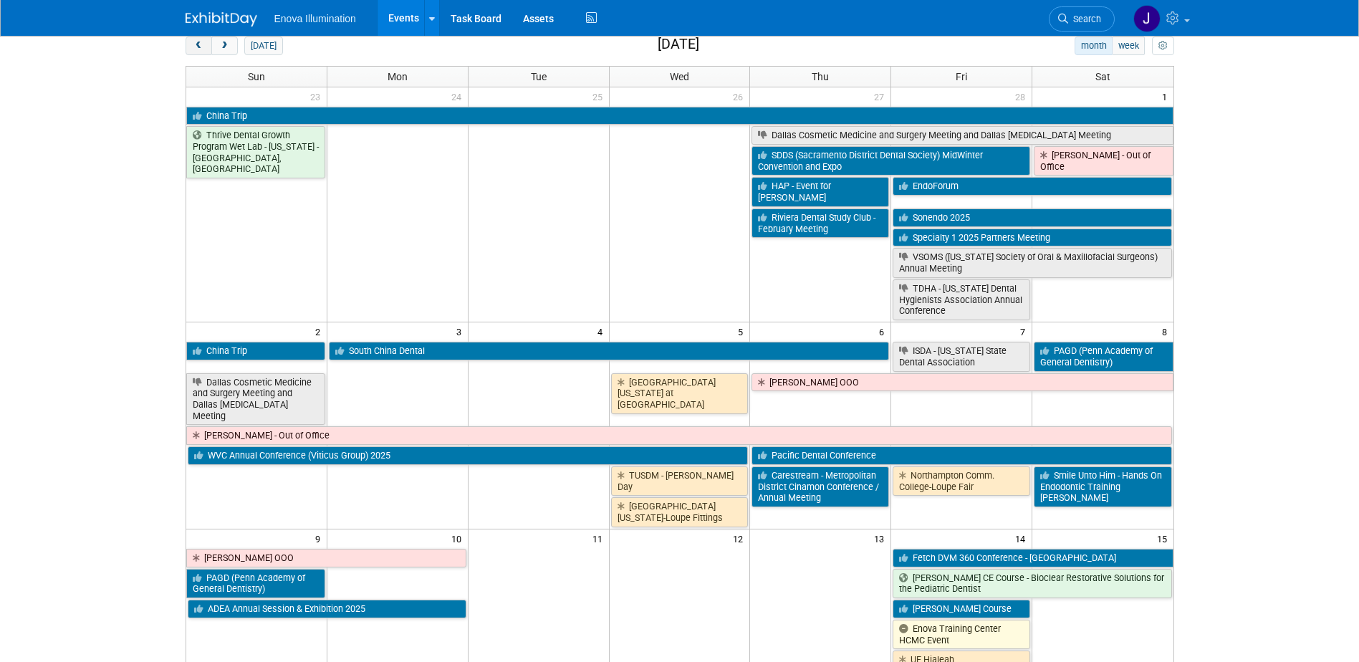
click at [190, 46] on button "prev" at bounding box center [199, 46] width 27 height 19
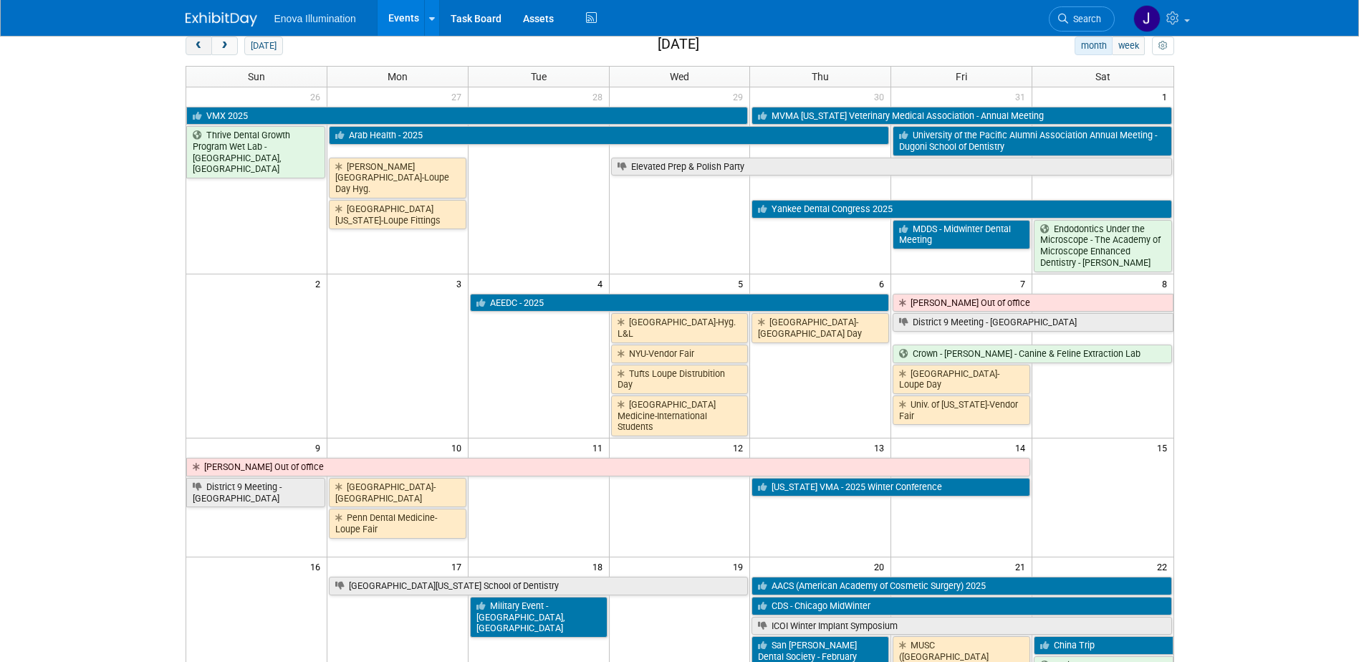
click at [190, 46] on button "prev" at bounding box center [199, 46] width 27 height 19
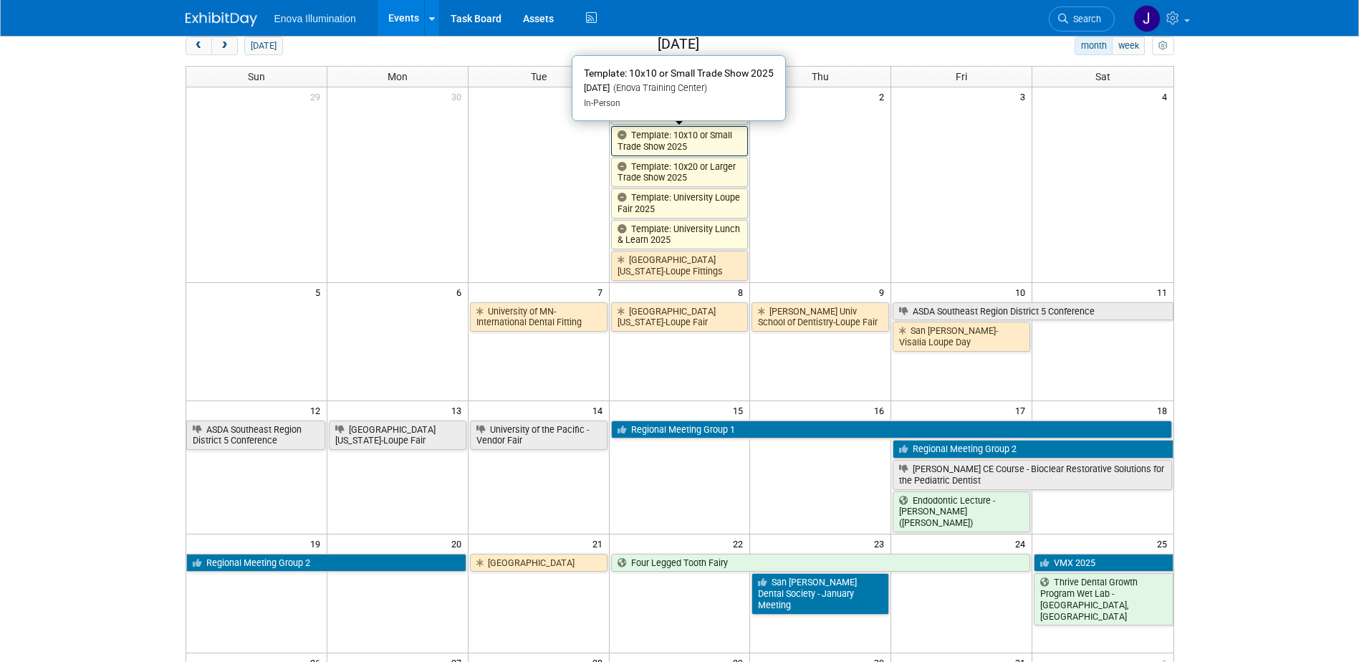
click at [661, 143] on link "Template: 10x10 or Small Trade Show 2025" at bounding box center [680, 140] width 138 height 29
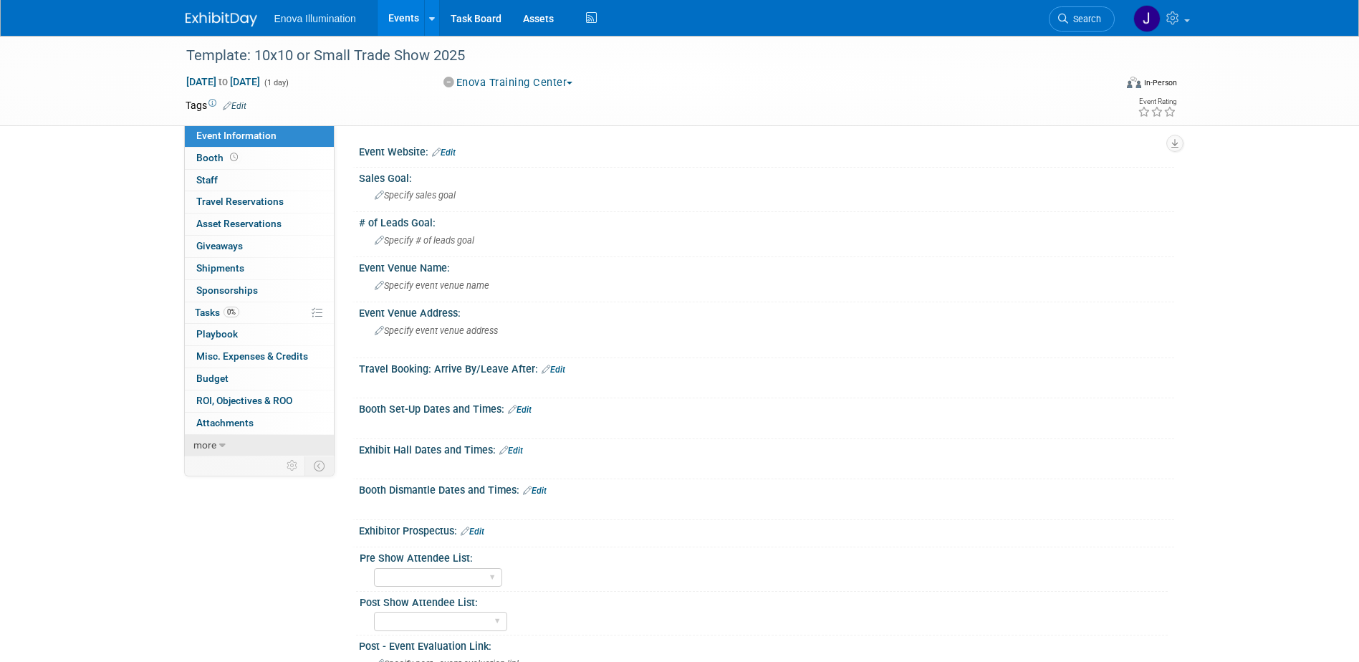
click at [224, 448] on icon at bounding box center [222, 446] width 6 height 10
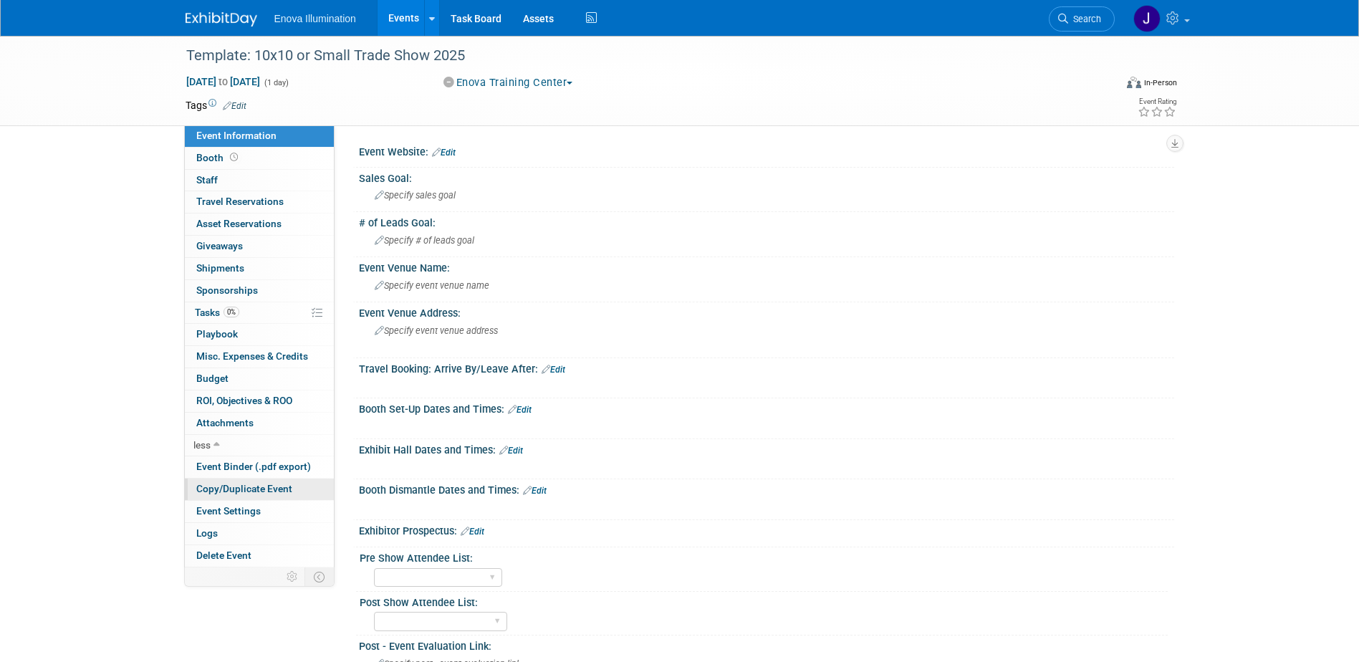
click at [230, 494] on span "Copy/Duplicate Event" at bounding box center [244, 488] width 96 height 11
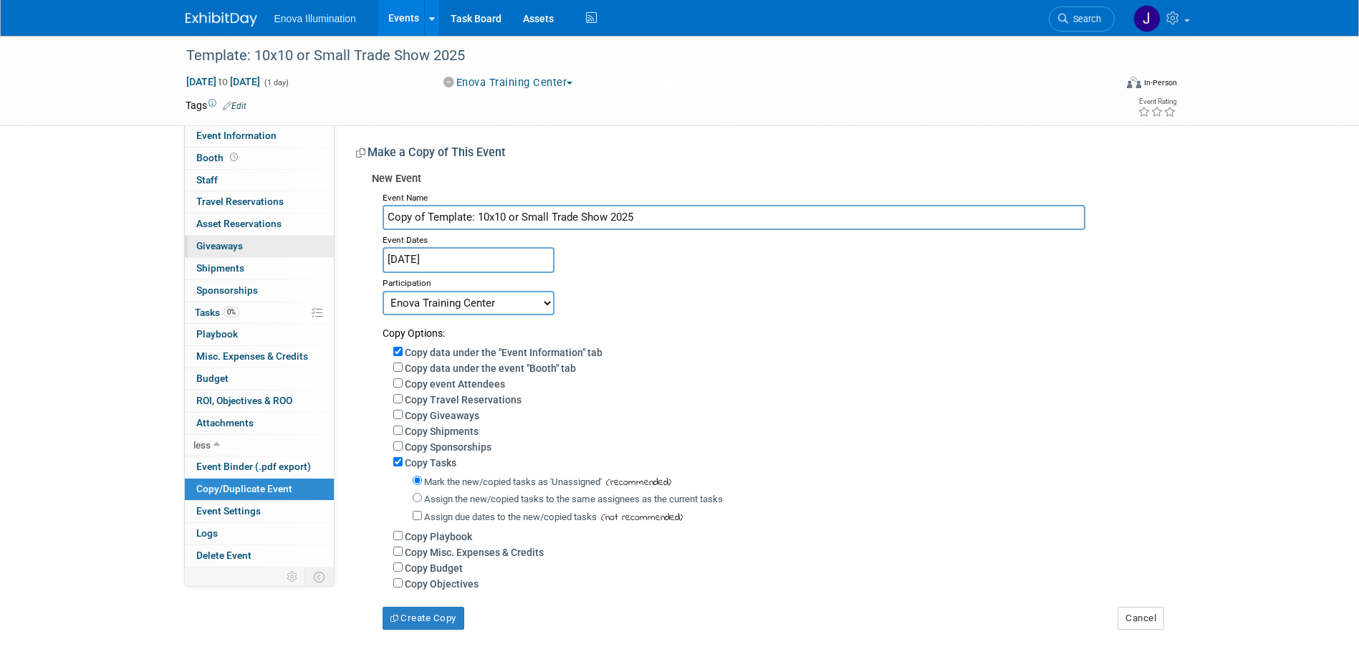
drag, startPoint x: 703, startPoint y: 213, endPoint x: 283, endPoint y: 255, distance: 422.6
click at [283, 255] on div "Event Information Event Info Booth Booth 0 Staff 0 Staff 0 Travel Reservations …" at bounding box center [680, 333] width 1010 height 594
type input "MB2 - [GEOGRAPHIC_DATA][US_STATE] Hygiene Education"
click at [497, 265] on input "[DATE]" at bounding box center [469, 259] width 172 height 25
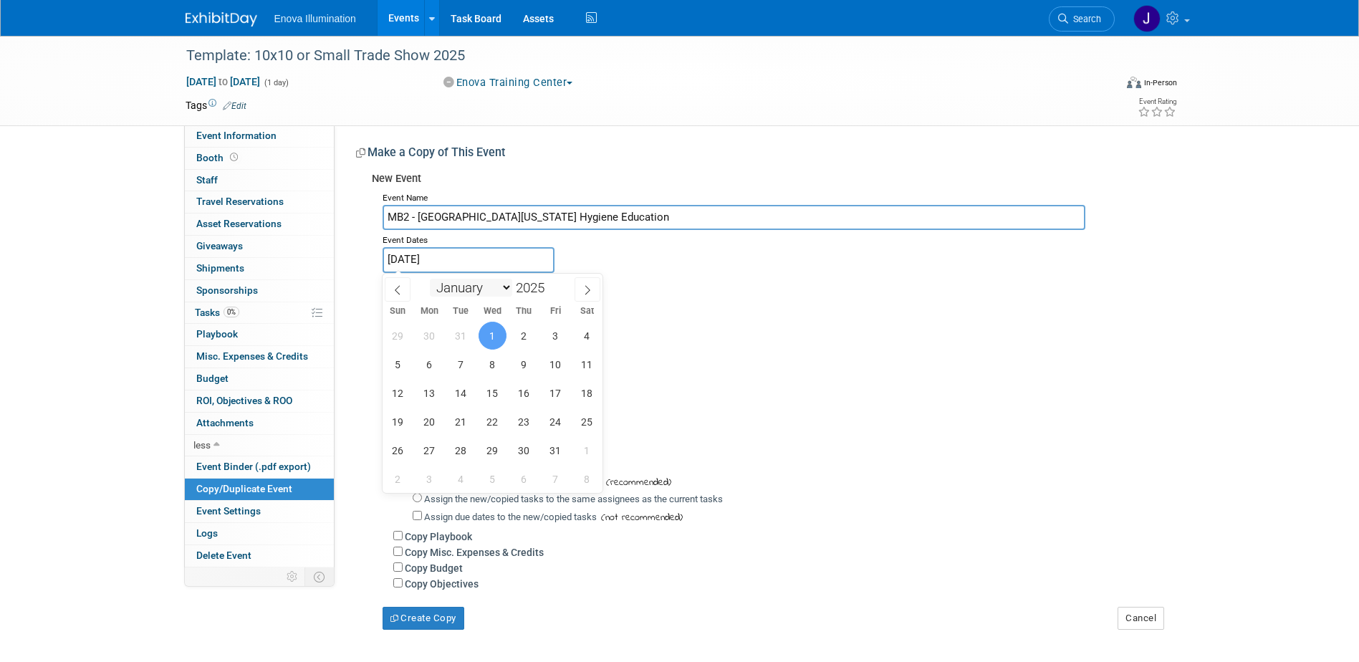
click at [482, 295] on select "January February March April May June July August September October November De…" at bounding box center [471, 288] width 82 height 18
select select "7"
click at [430, 279] on select "January February March April May June July August September October November De…" at bounding box center [471, 288] width 82 height 18
click at [558, 427] on span "22" at bounding box center [556, 422] width 28 height 28
type input "[DATE]"
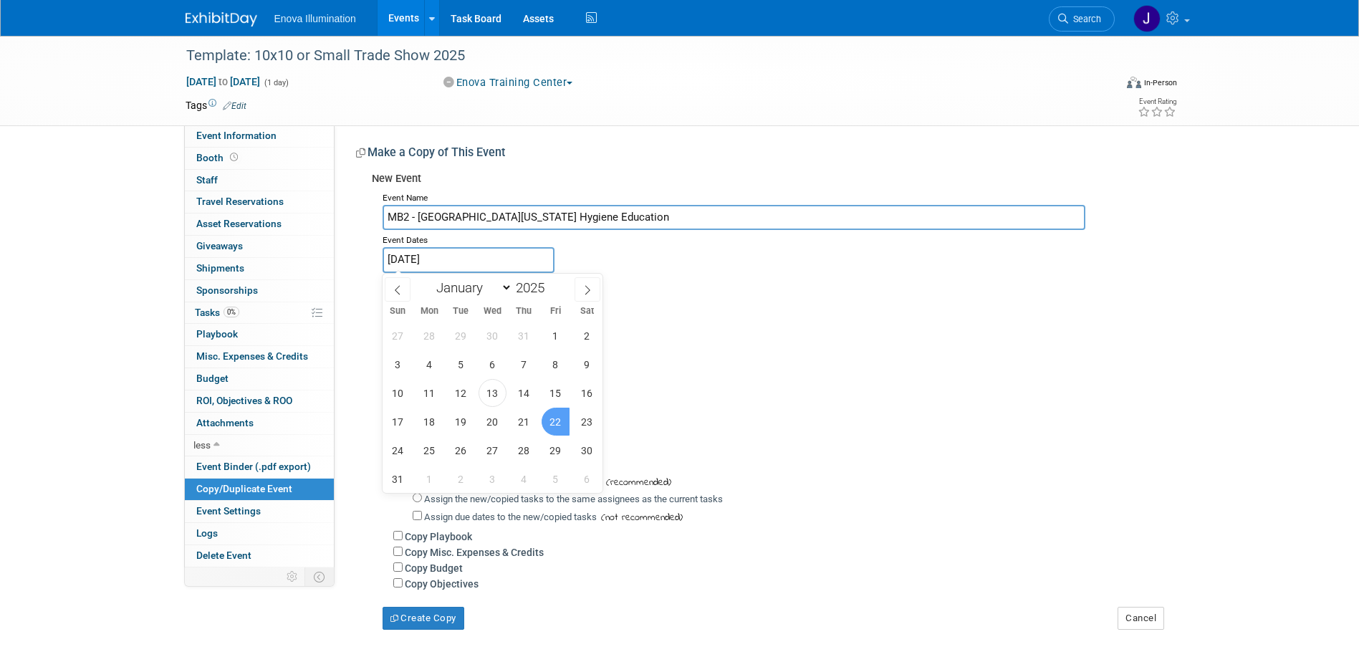
click at [558, 427] on span "22" at bounding box center [556, 422] width 28 height 28
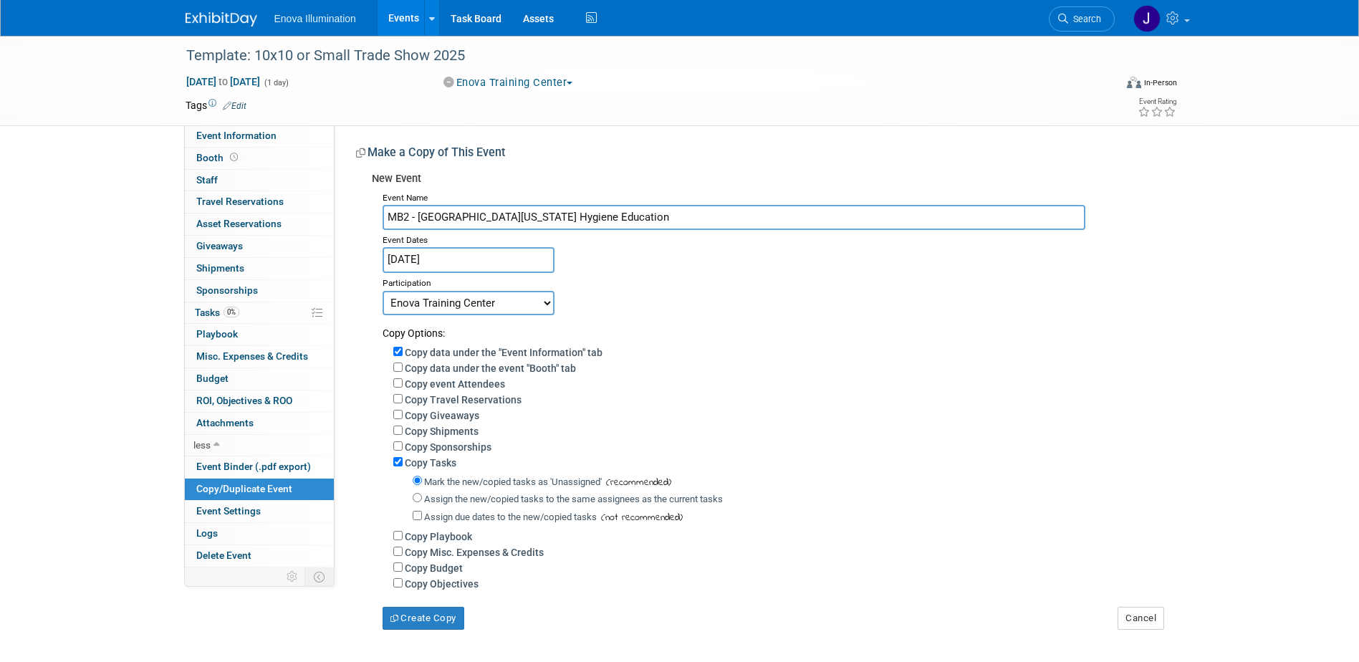
click at [492, 306] on select "Committed Considering Not Going Canceled Enova Training Center University Event…" at bounding box center [469, 303] width 172 height 24
select select "3"
click at [383, 291] on select "Committed Considering Not Going Canceled Enova Training Center University Event…" at bounding box center [469, 303] width 172 height 24
click at [418, 502] on input "Assign the new/copied tasks to the same assignees as the current tasks" at bounding box center [417, 497] width 9 height 9
radio input "true"
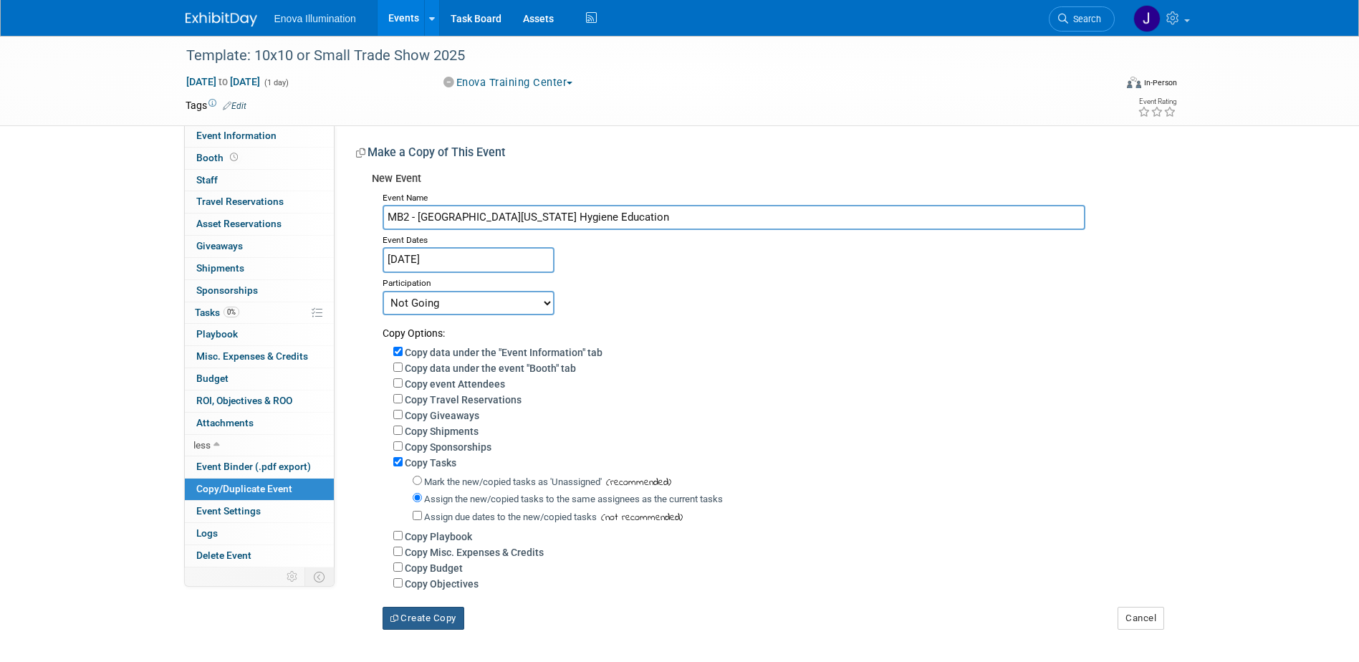
click at [432, 624] on button "Create Copy" at bounding box center [424, 618] width 82 height 23
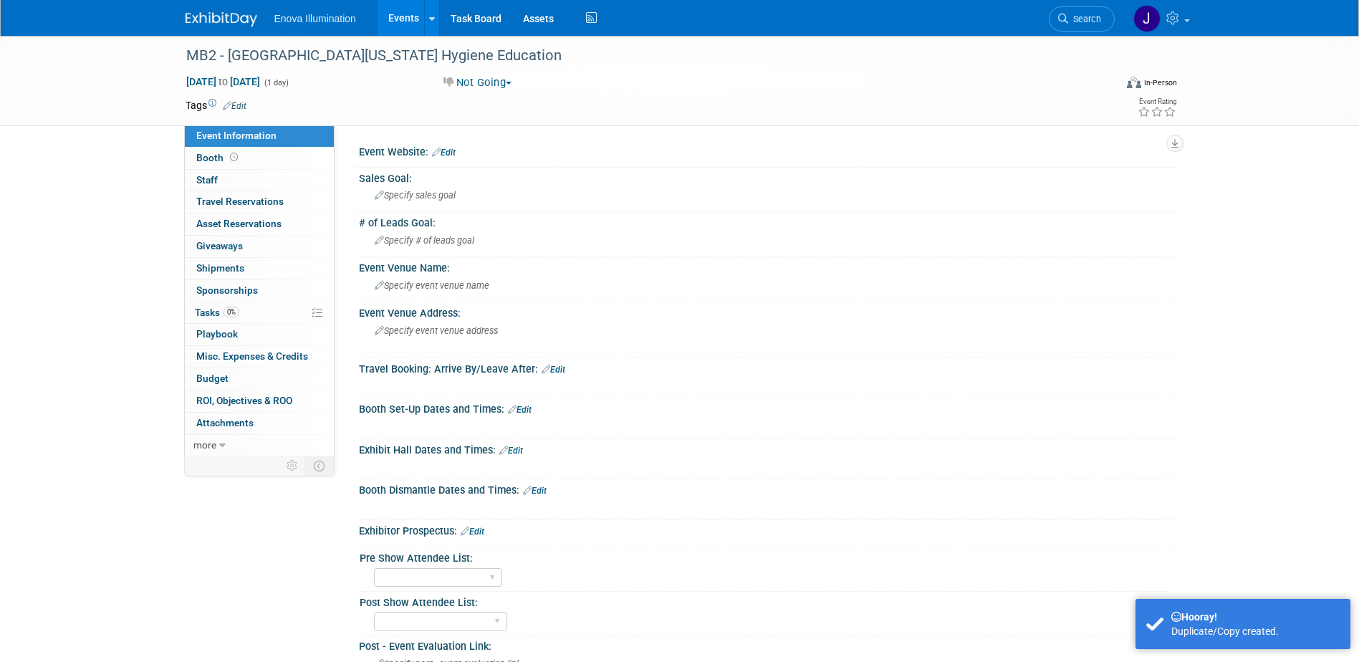
click at [519, 450] on link "Edit" at bounding box center [511, 451] width 24 height 10
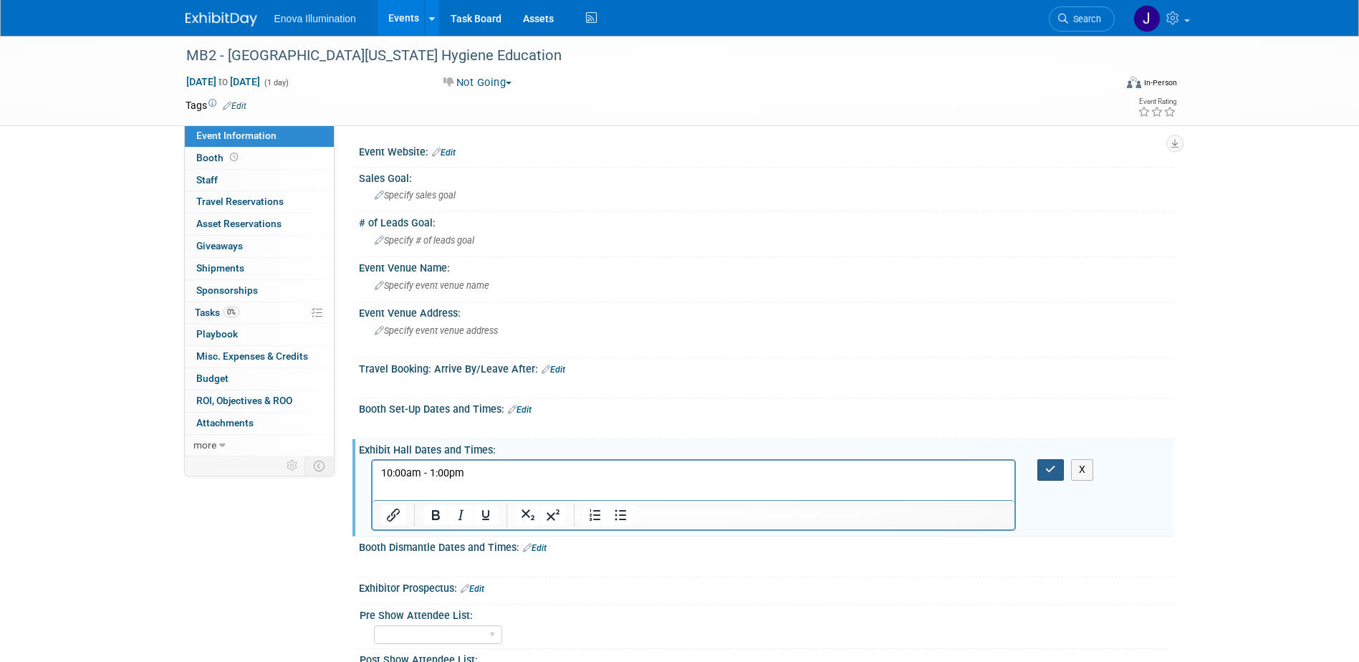
drag, startPoint x: 1072, startPoint y: 484, endPoint x: 1057, endPoint y: 473, distance: 17.9
click at [1066, 480] on div "X" at bounding box center [766, 494] width 815 height 77
click at [1057, 471] on button "button" at bounding box center [1050, 469] width 27 height 21
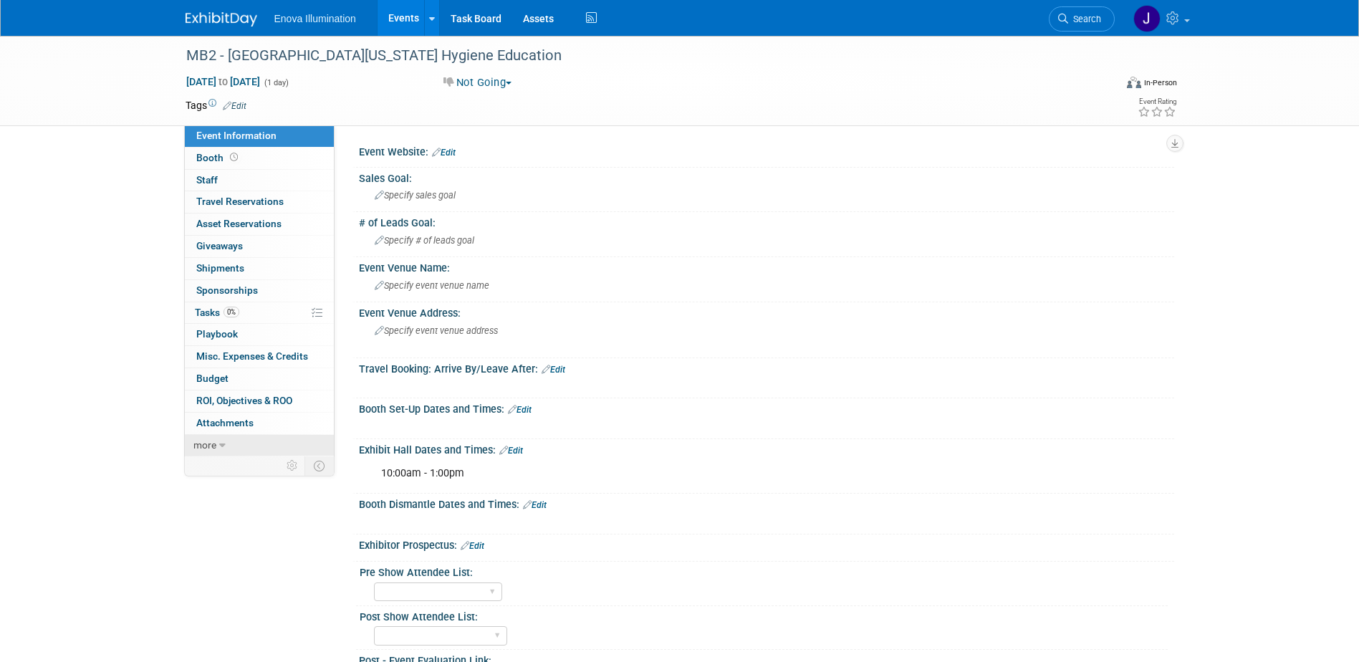
click at [310, 457] on td at bounding box center [318, 465] width 29 height 19
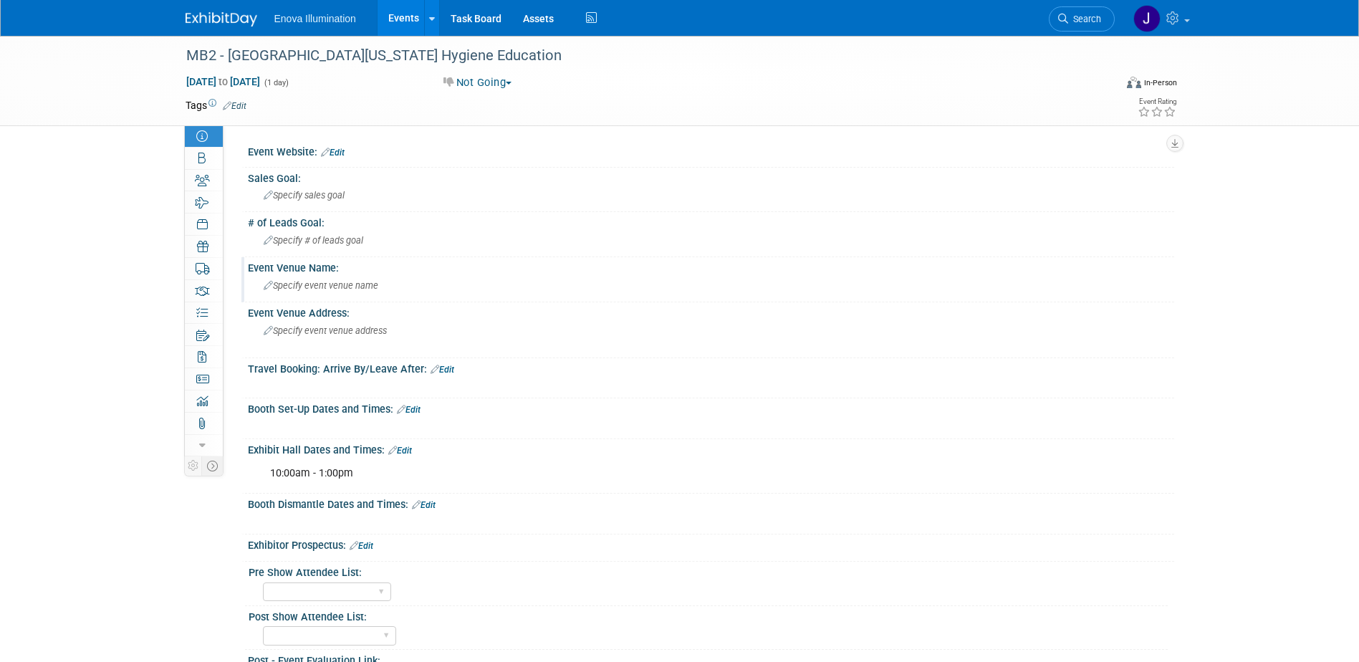
drag, startPoint x: 323, startPoint y: 317, endPoint x: 304, endPoint y: 292, distance: 31.2
click at [304, 292] on div "Event Website: Edit Sales Goal: Specify sales goal # of Leads Goal: Specify # o…" at bounding box center [704, 452] width 918 height 622
drag, startPoint x: 304, startPoint y: 292, endPoint x: 294, endPoint y: 284, distance: 13.3
click at [294, 284] on span "Specify event venue name" at bounding box center [321, 285] width 115 height 11
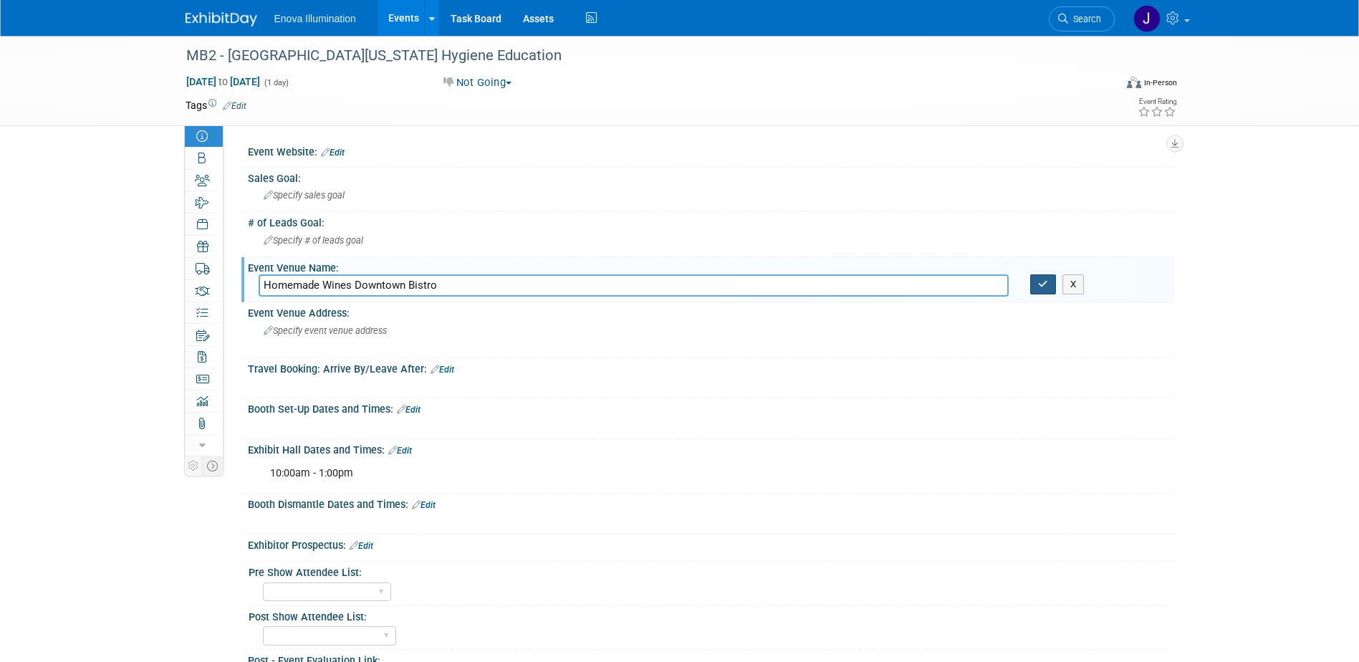
type input "Homemade Wines Downtown Bistro"
click at [1047, 284] on icon "button" at bounding box center [1043, 283] width 10 height 9
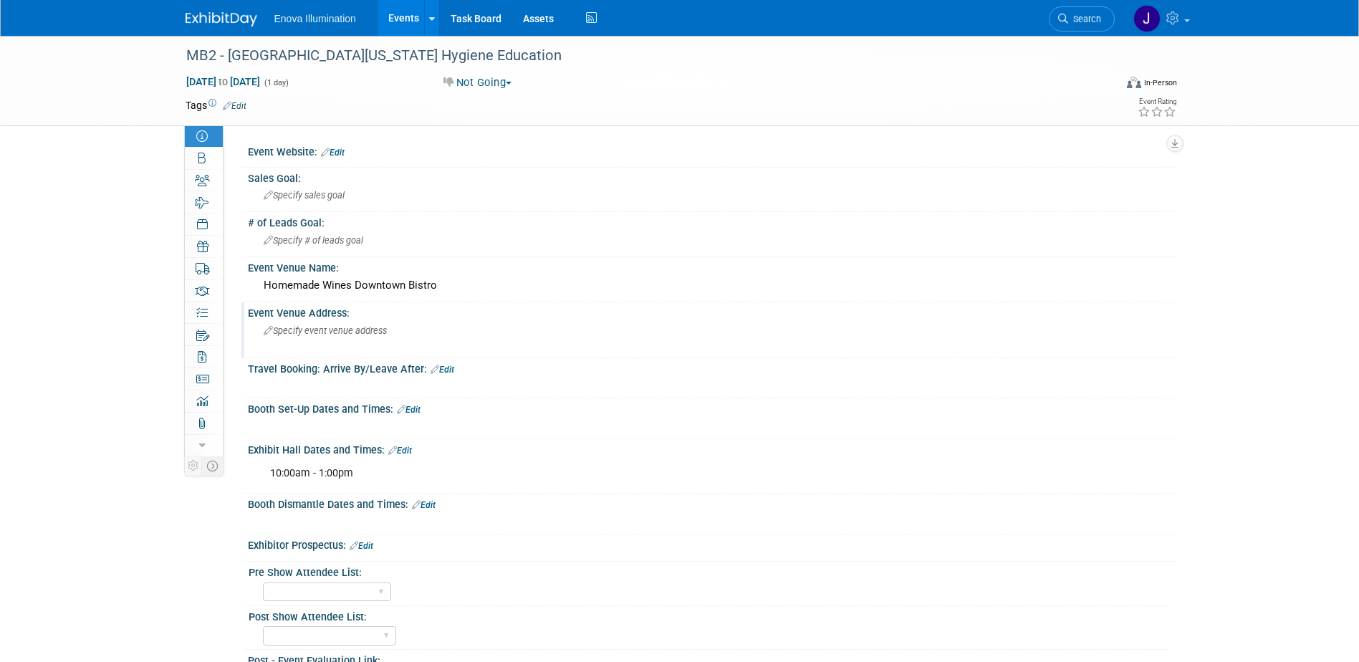
click at [355, 354] on div "Event Venue Address: Specify event venue address" at bounding box center [707, 329] width 933 height 55
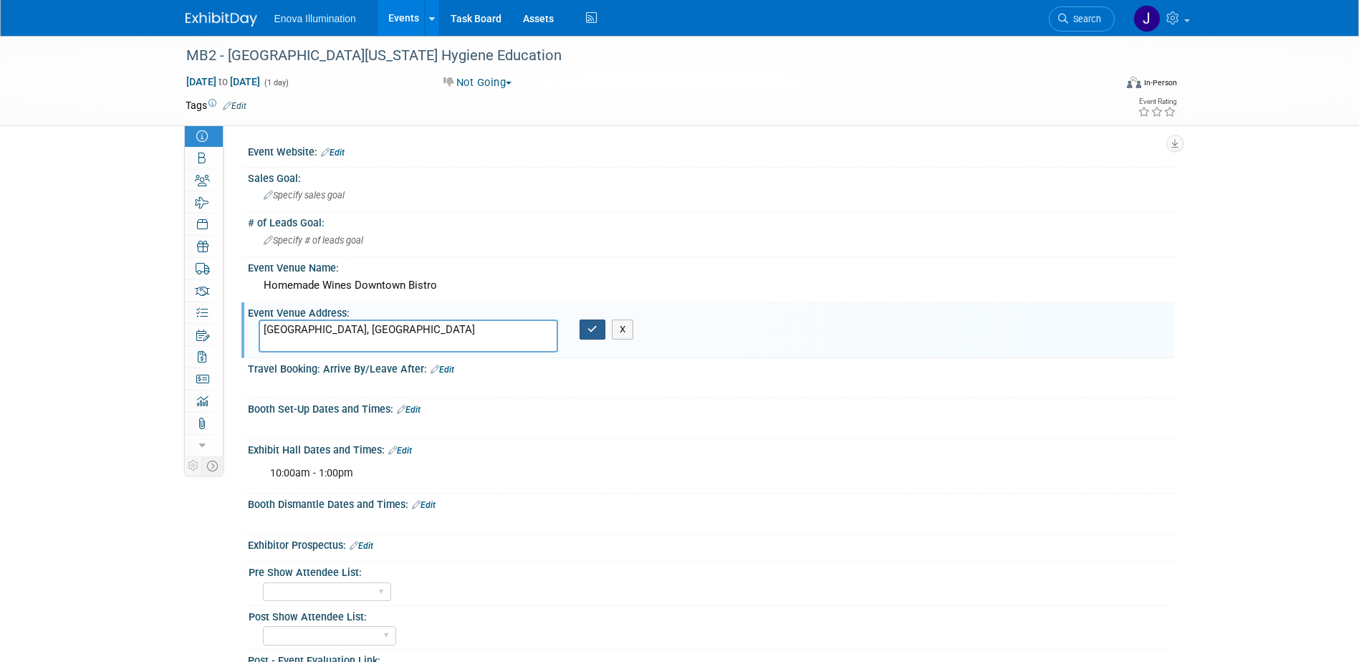
type textarea "[GEOGRAPHIC_DATA], [GEOGRAPHIC_DATA]"
click at [582, 327] on button "button" at bounding box center [593, 330] width 26 height 20
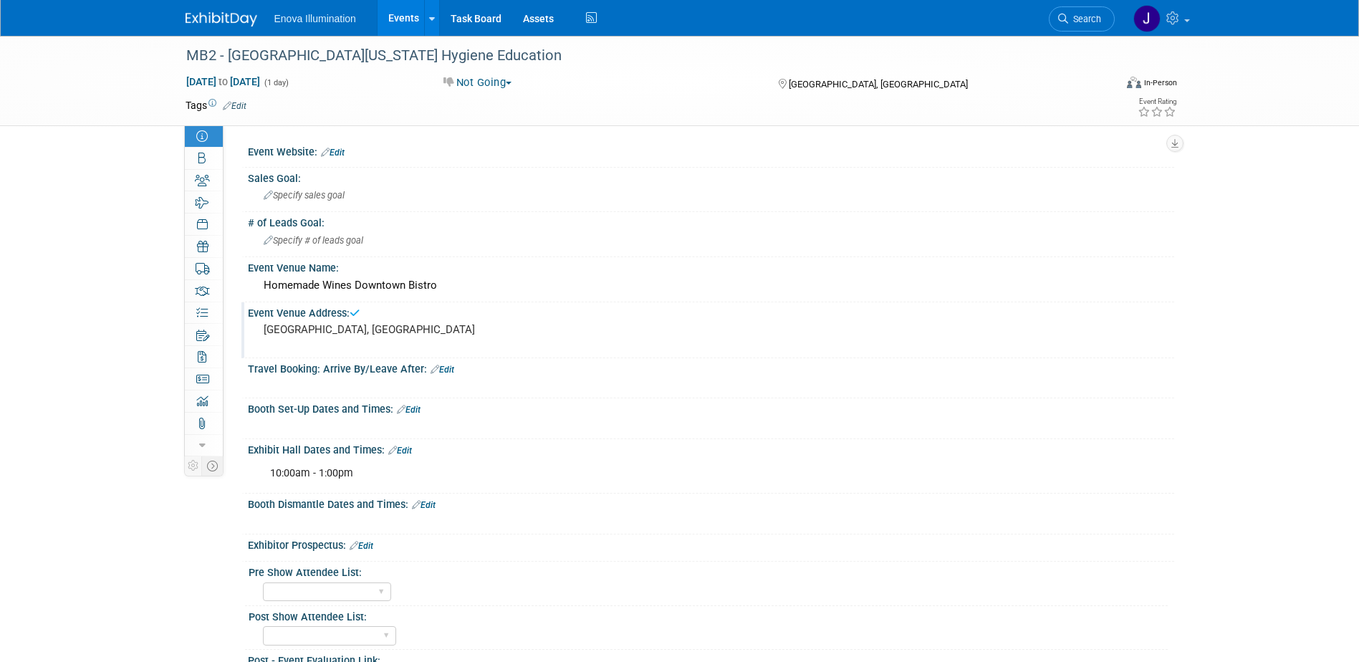
click at [203, 7] on link at bounding box center [230, 11] width 89 height 11
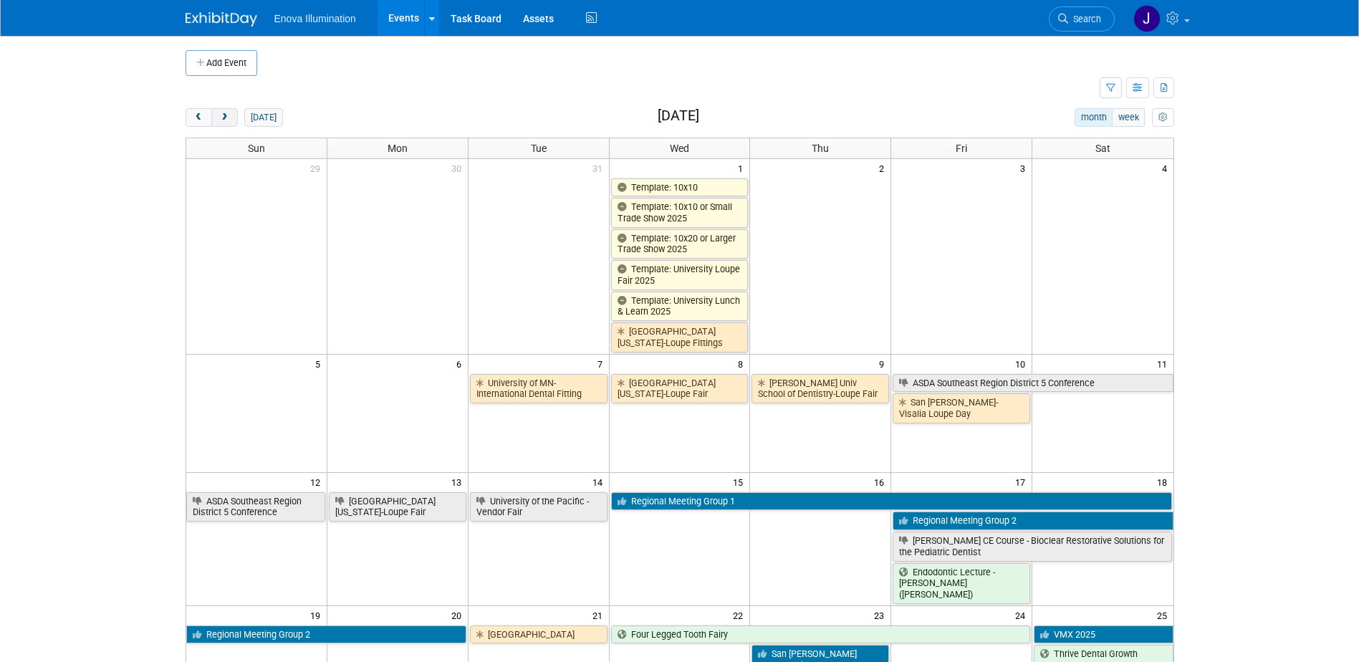
click at [233, 118] on button "next" at bounding box center [224, 117] width 27 height 19
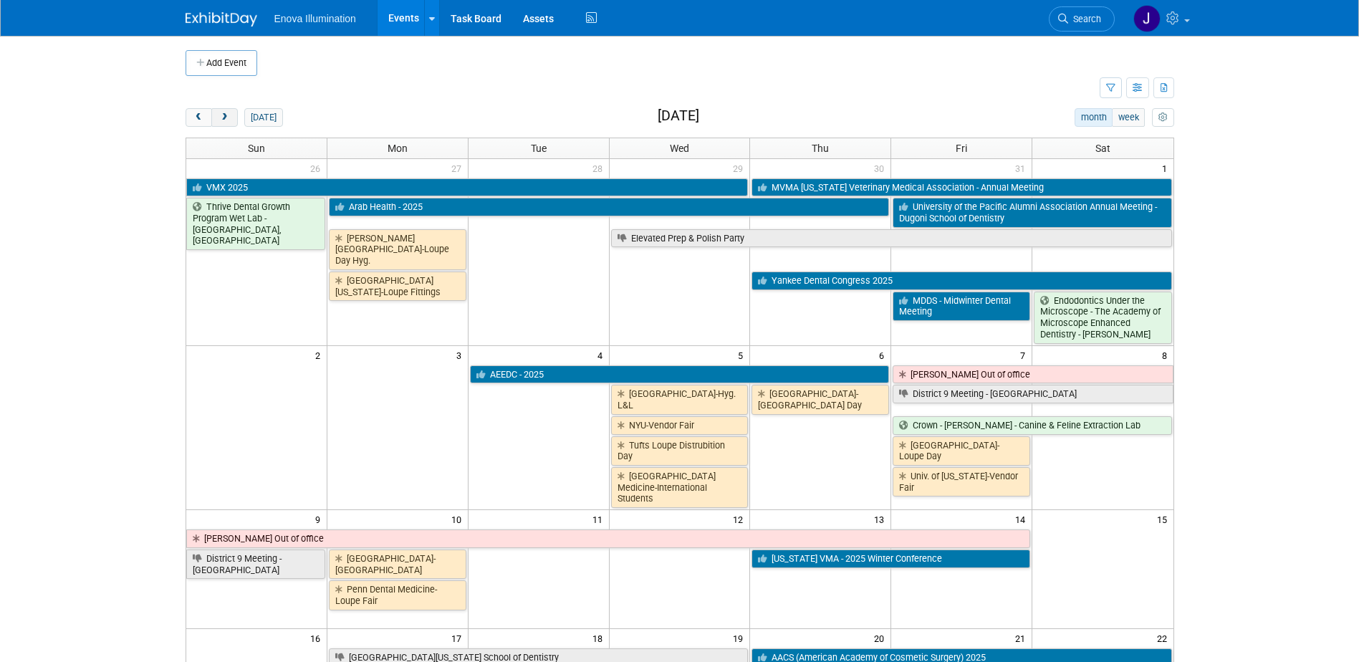
click at [233, 118] on button "next" at bounding box center [224, 117] width 27 height 19
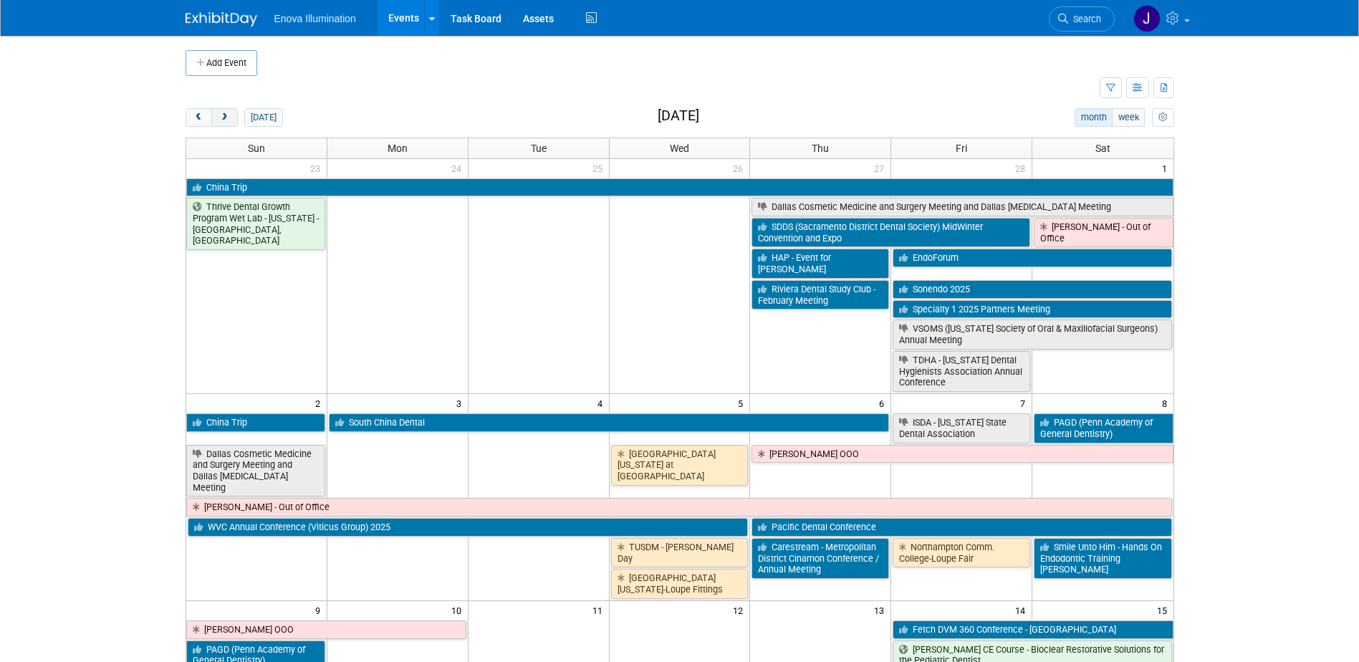
click at [233, 118] on button "next" at bounding box center [224, 117] width 27 height 19
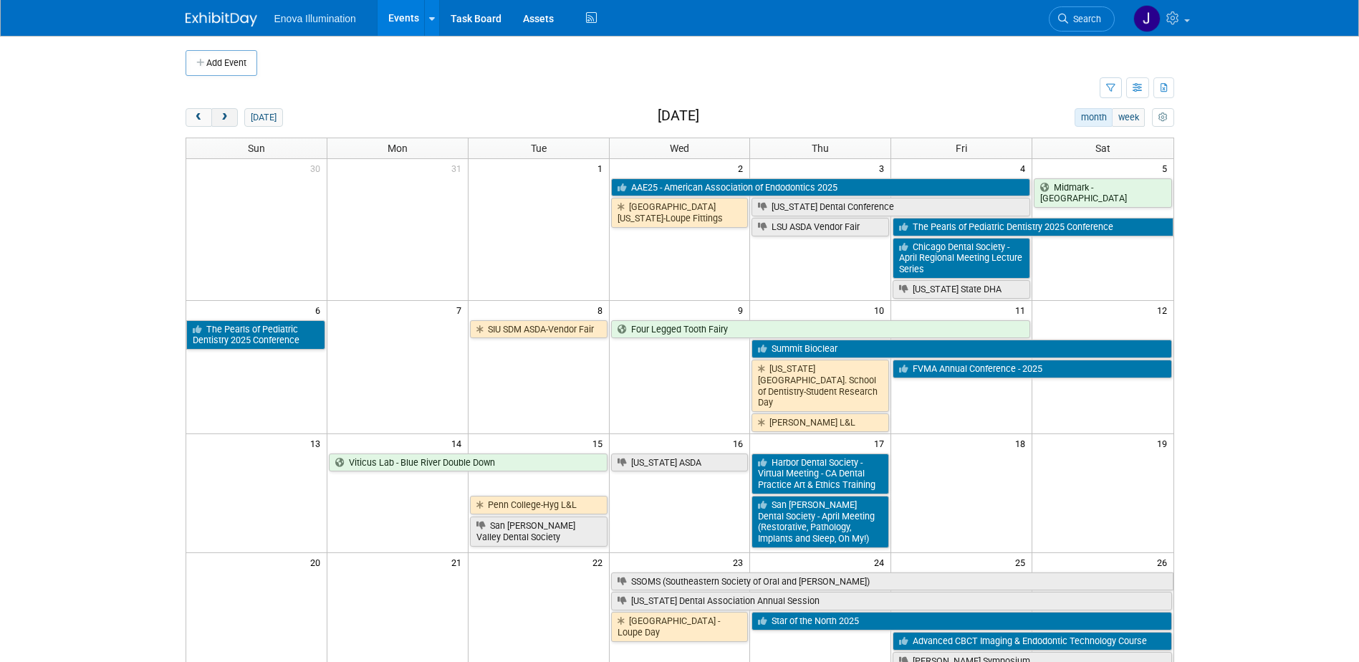
click at [233, 118] on button "next" at bounding box center [224, 117] width 27 height 19
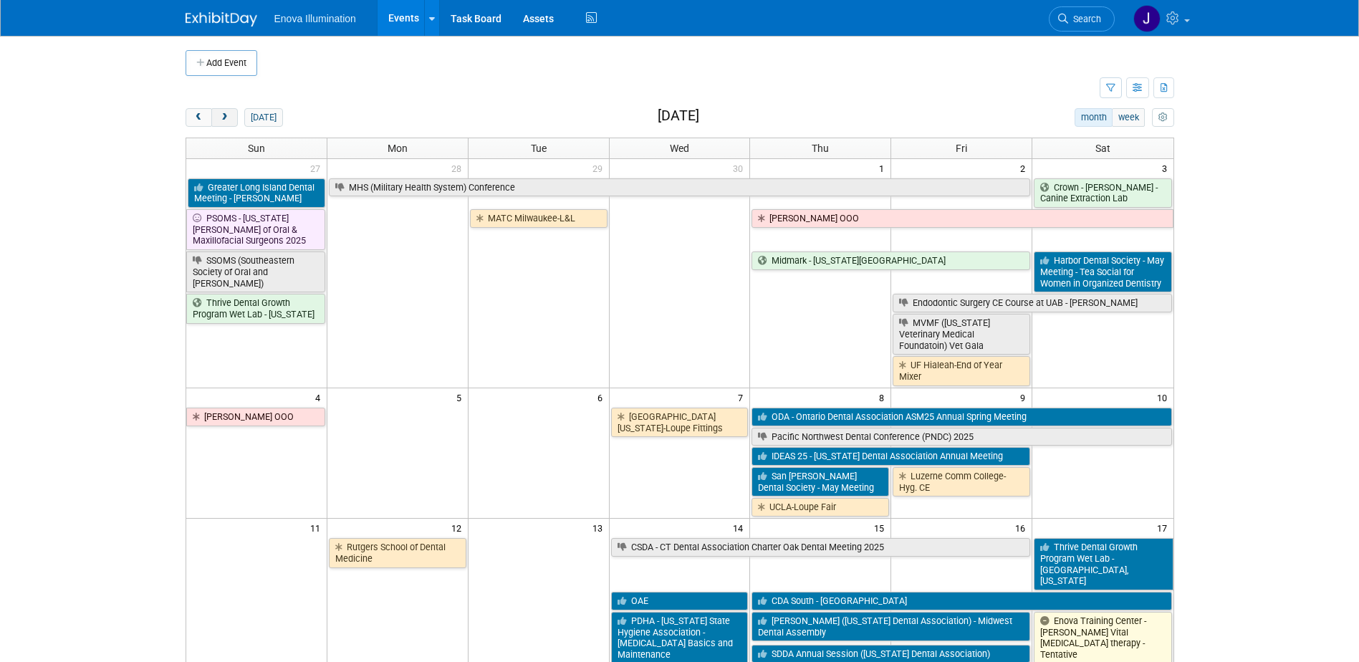
click at [233, 118] on button "next" at bounding box center [224, 117] width 27 height 19
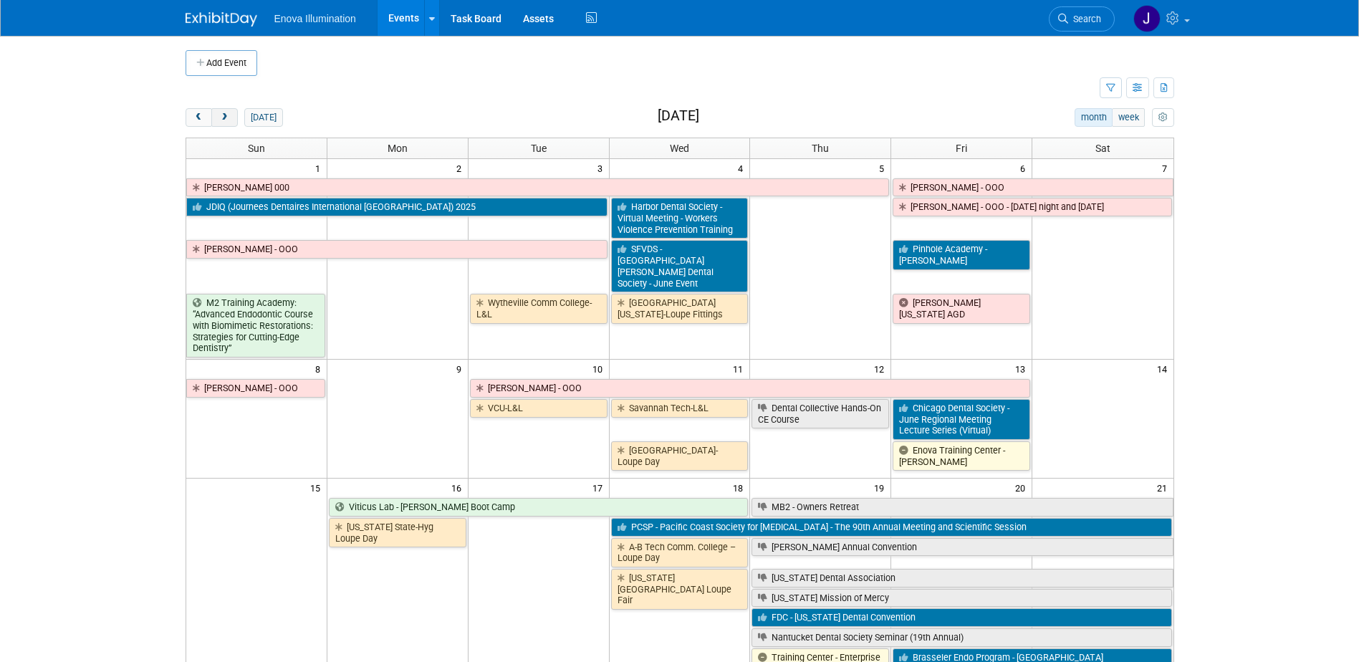
click at [233, 118] on button "next" at bounding box center [224, 117] width 27 height 19
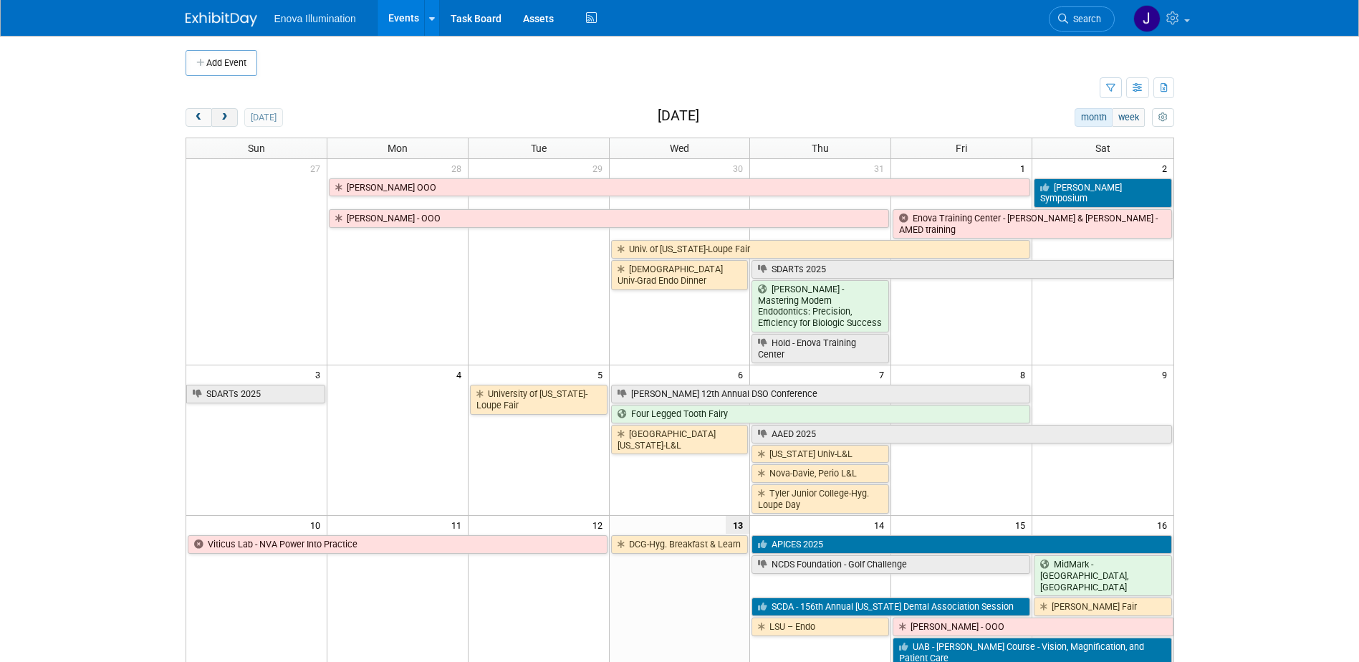
click at [233, 118] on button "next" at bounding box center [224, 117] width 27 height 19
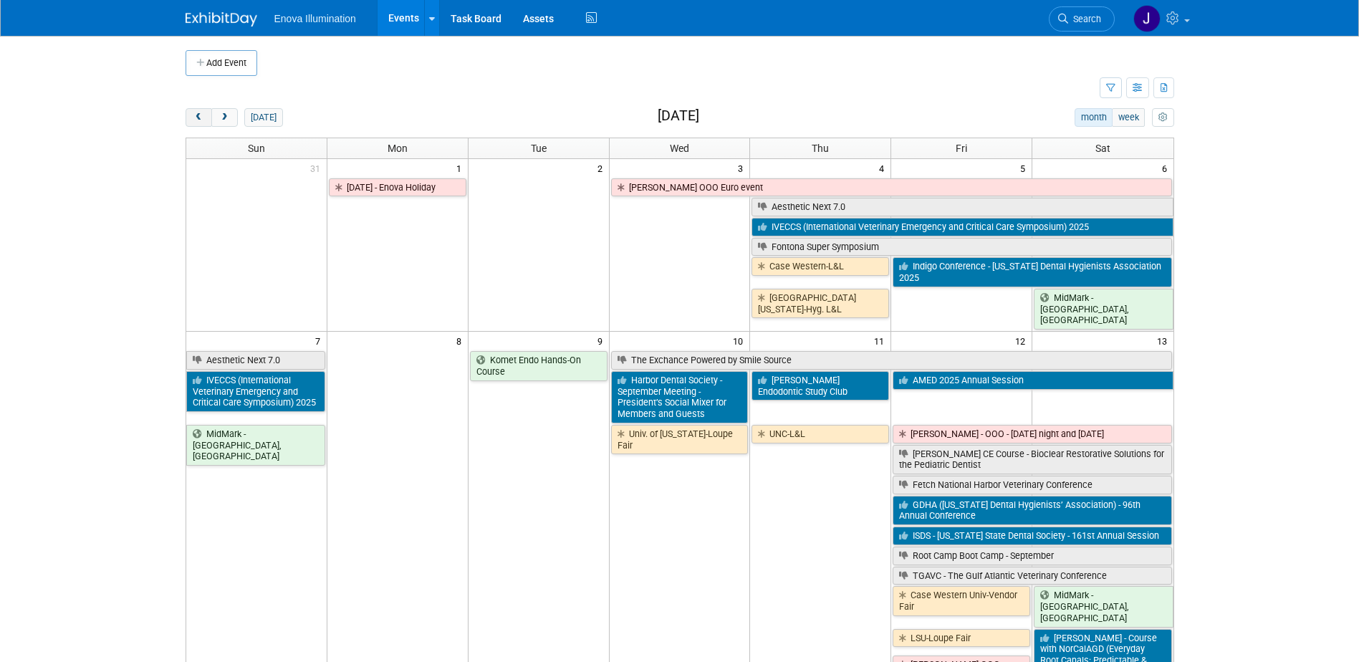
click at [201, 115] on span "prev" at bounding box center [198, 117] width 11 height 9
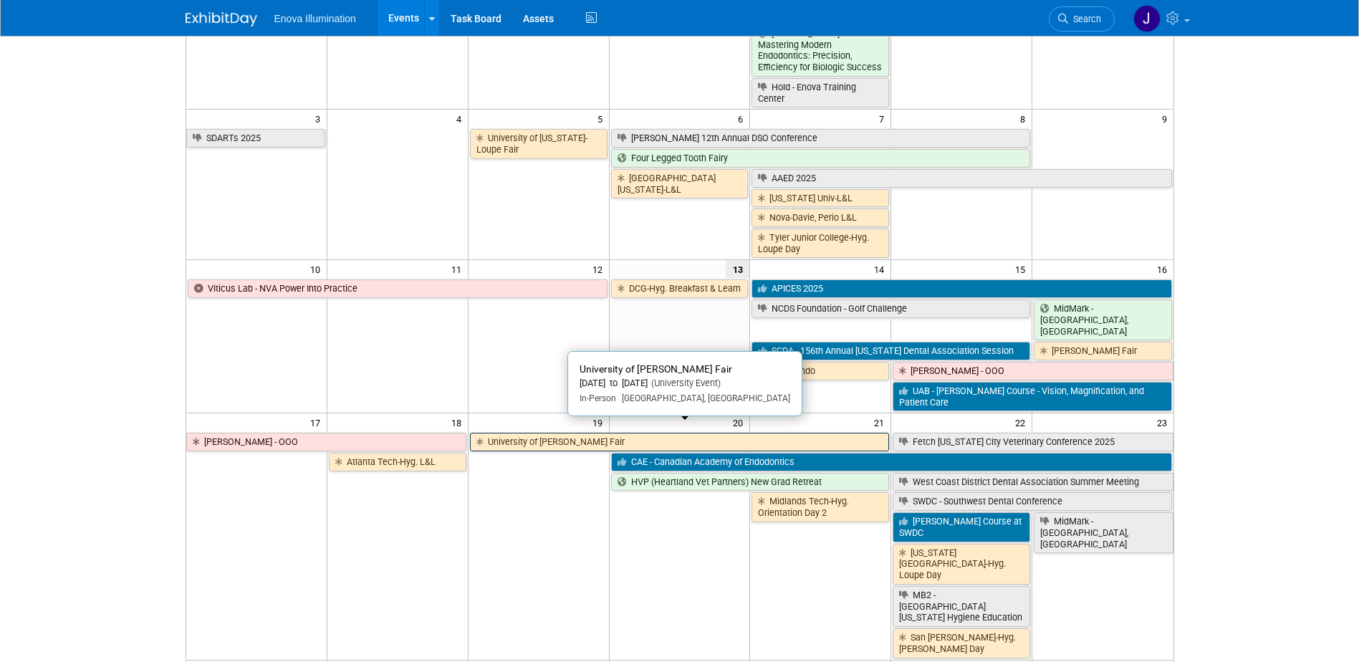
scroll to position [287, 0]
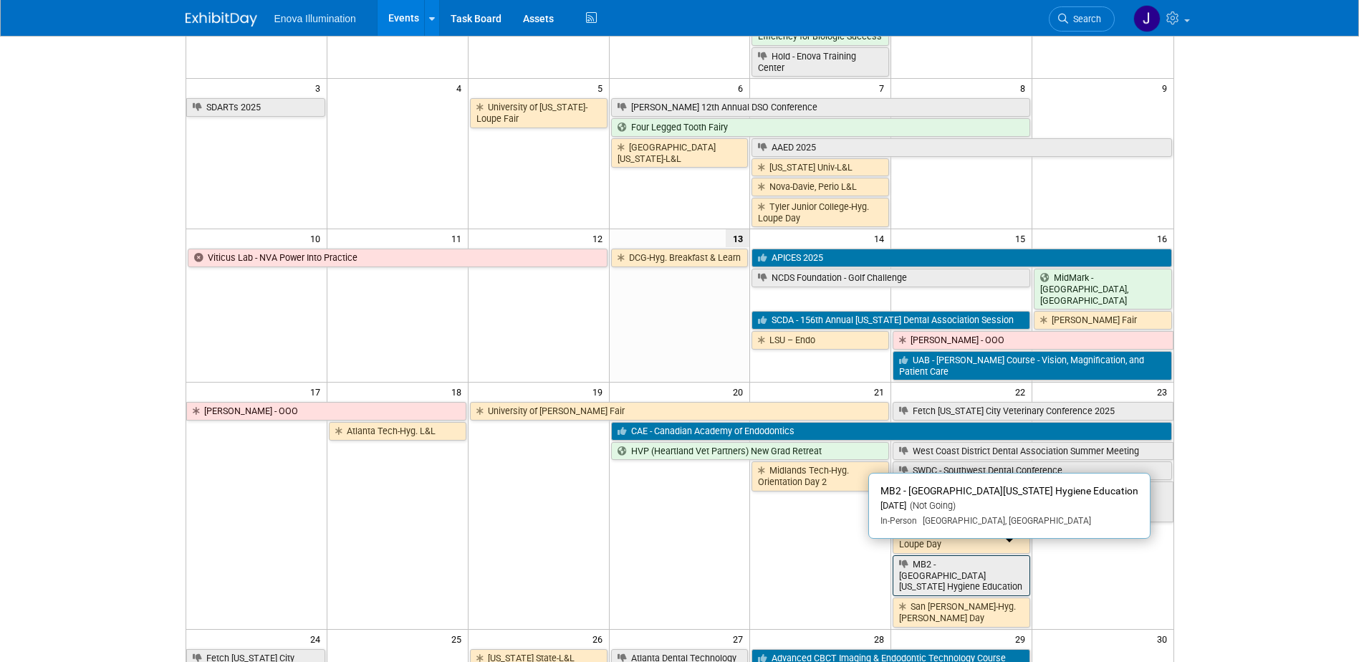
click at [925, 559] on link "MB2 - [GEOGRAPHIC_DATA][US_STATE] Hygiene Education" at bounding box center [962, 575] width 138 height 41
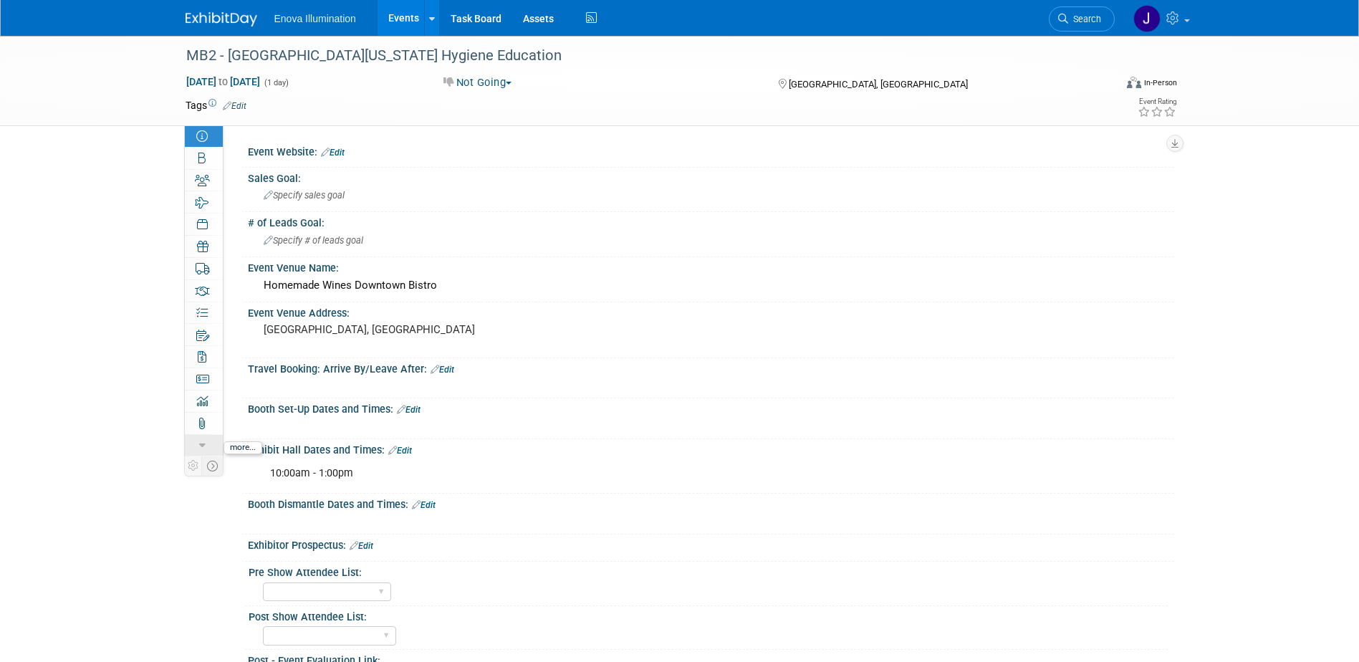
click at [190, 448] on link "more" at bounding box center [204, 445] width 38 height 21
click at [190, 448] on link "less" at bounding box center [204, 445] width 38 height 21
click at [200, 159] on icon at bounding box center [201, 158] width 7 height 11
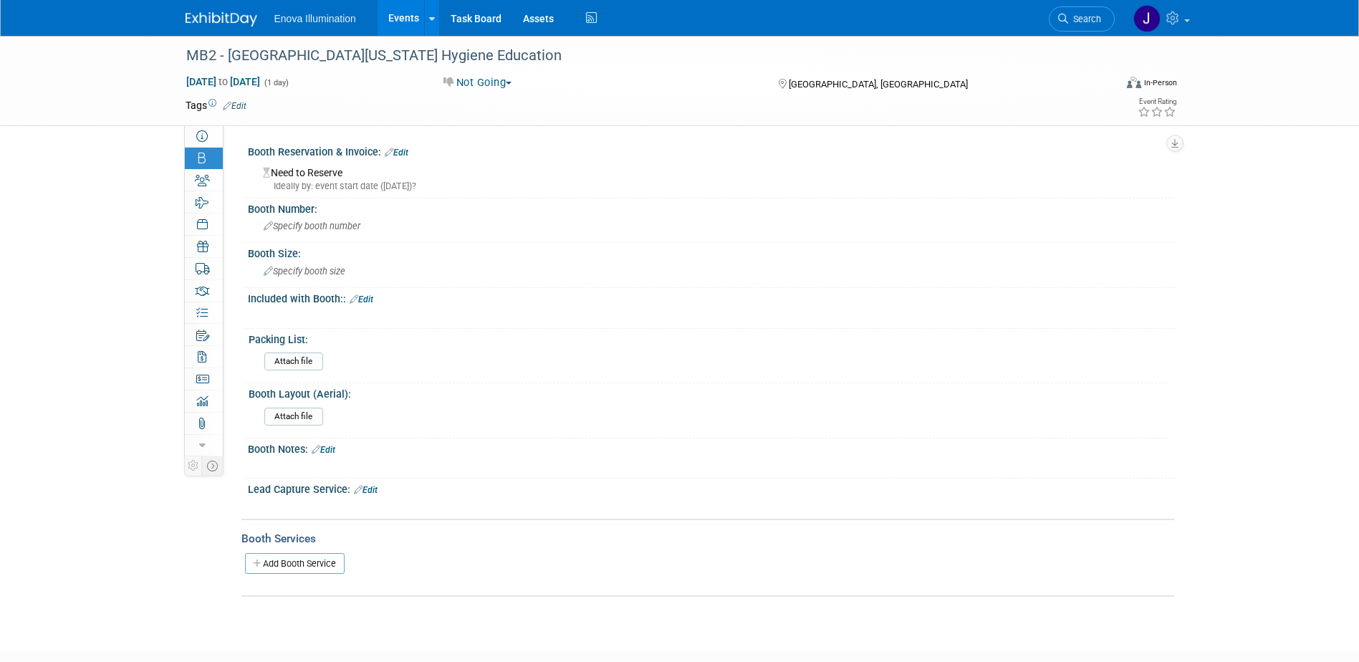
click at [141, 155] on div "MB2 - [GEOGRAPHIC_DATA][US_STATE] Hygiene Education [DATE] to [DATE] (1 day) [D…" at bounding box center [679, 331] width 1359 height 590
click at [214, 468] on icon at bounding box center [212, 466] width 11 height 11
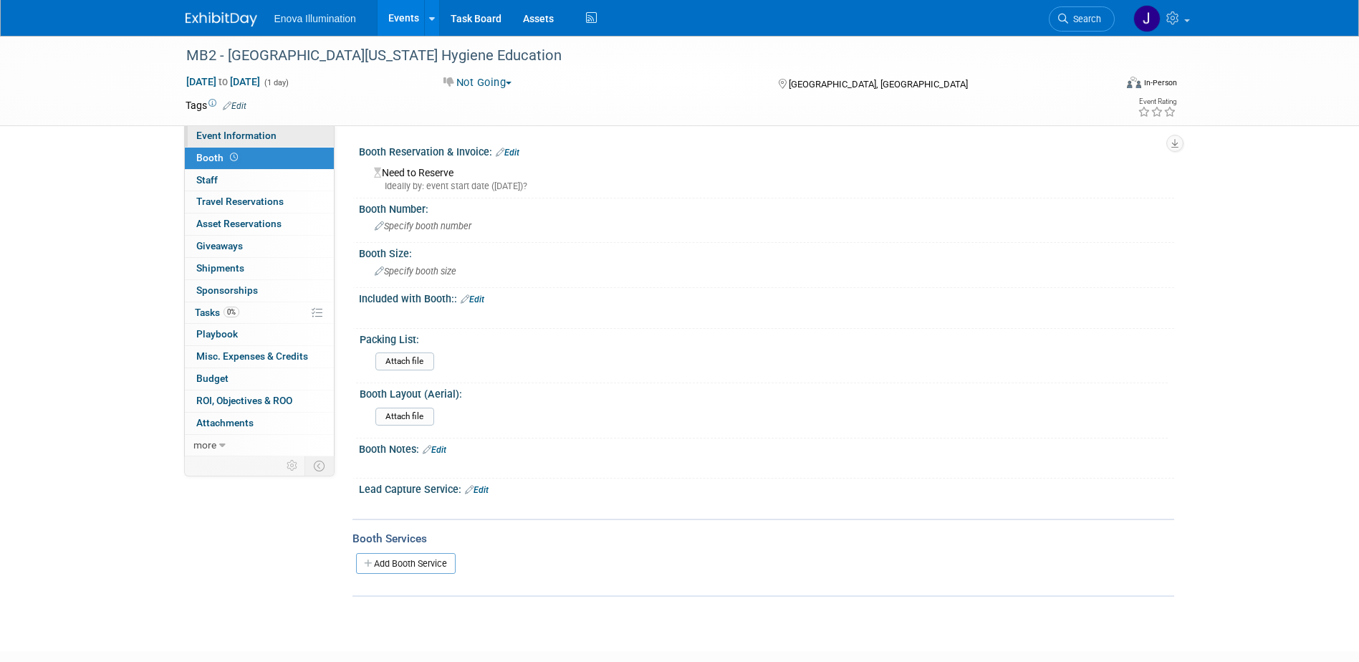
click at [266, 137] on span "Event Information" at bounding box center [236, 135] width 80 height 11
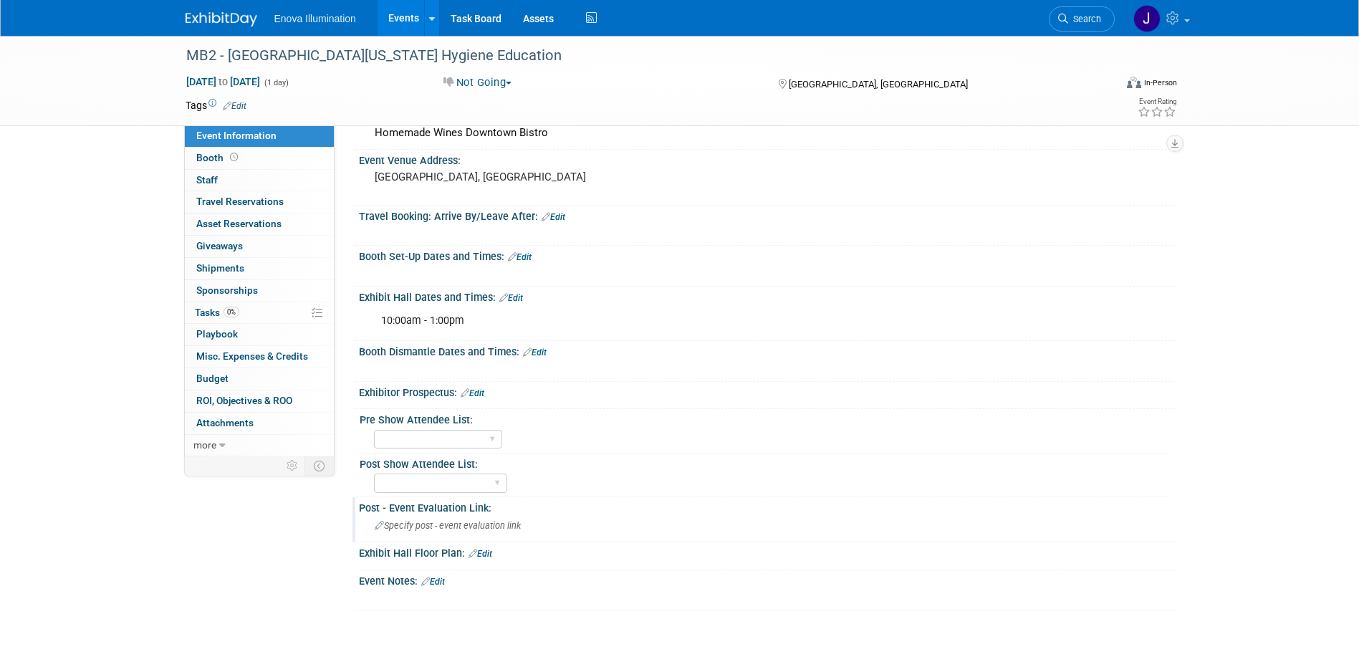
scroll to position [256, 0]
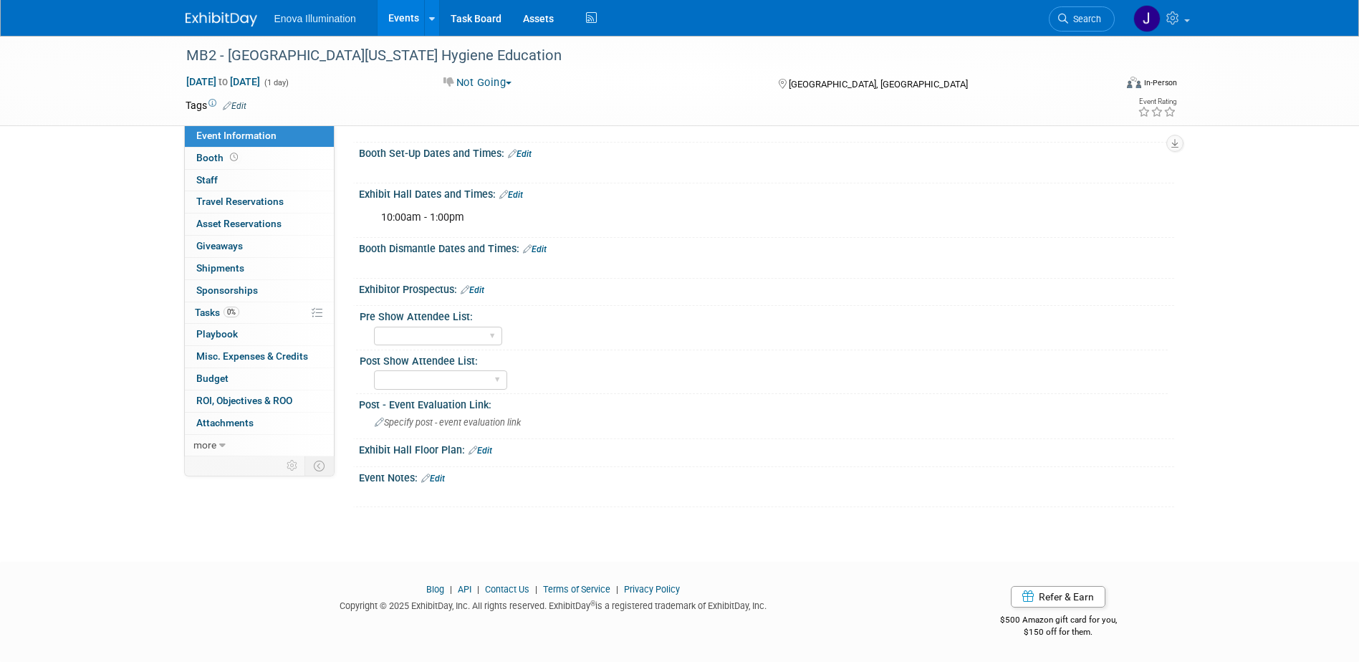
click at [441, 477] on link "Edit" at bounding box center [433, 479] width 24 height 10
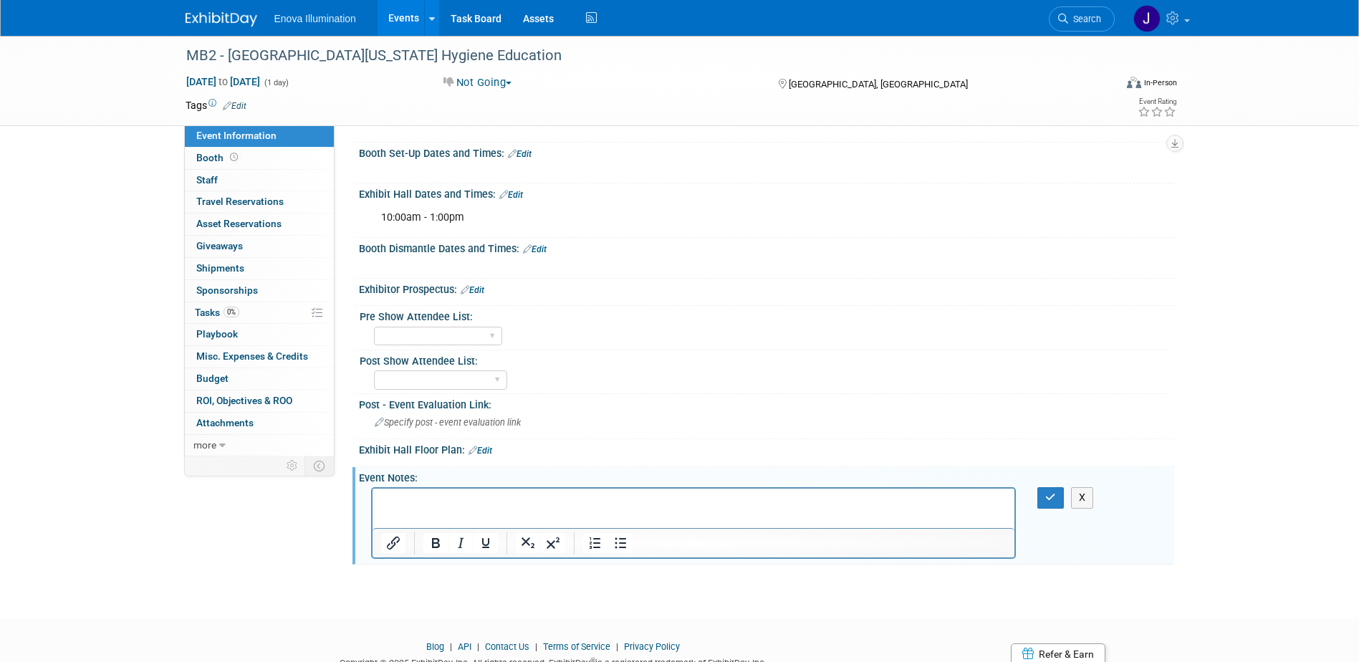
scroll to position [0, 0]
click at [429, 497] on p "Rich Text Area. Press ALT-0 for help." at bounding box center [693, 501] width 626 height 14
click at [1045, 501] on icon "button" at bounding box center [1050, 497] width 11 height 10
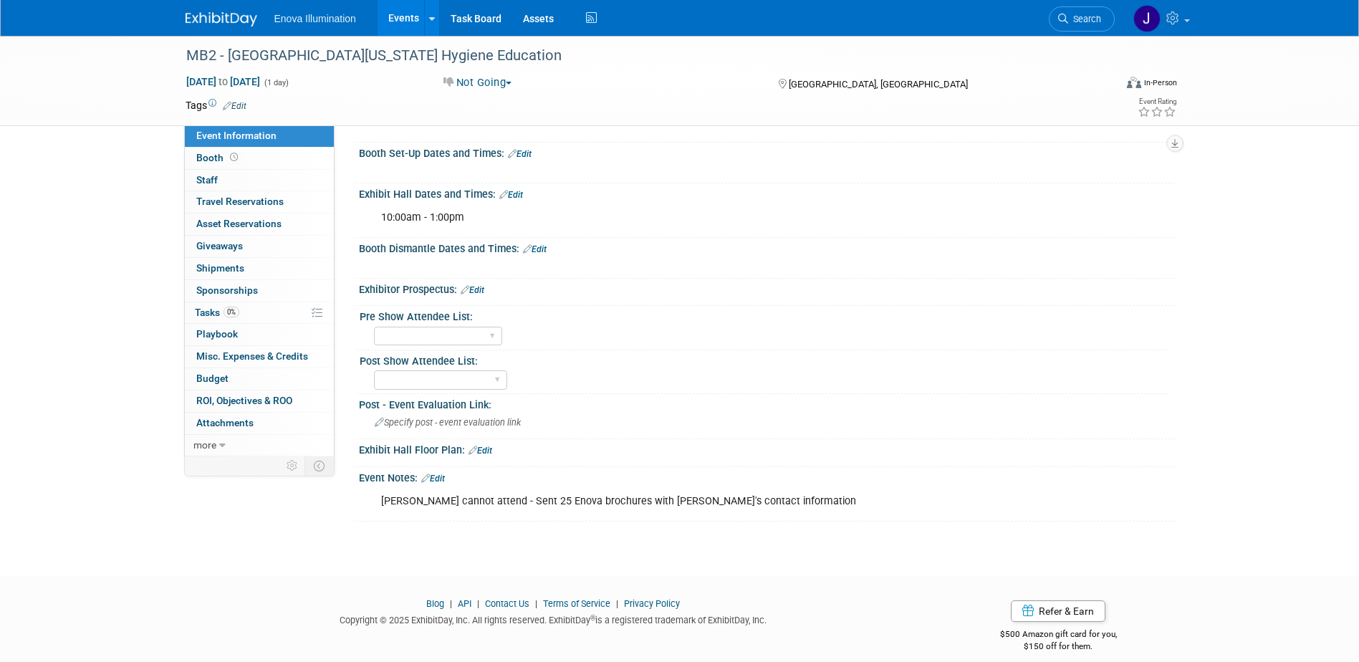
click at [227, 14] on img at bounding box center [222, 19] width 72 height 14
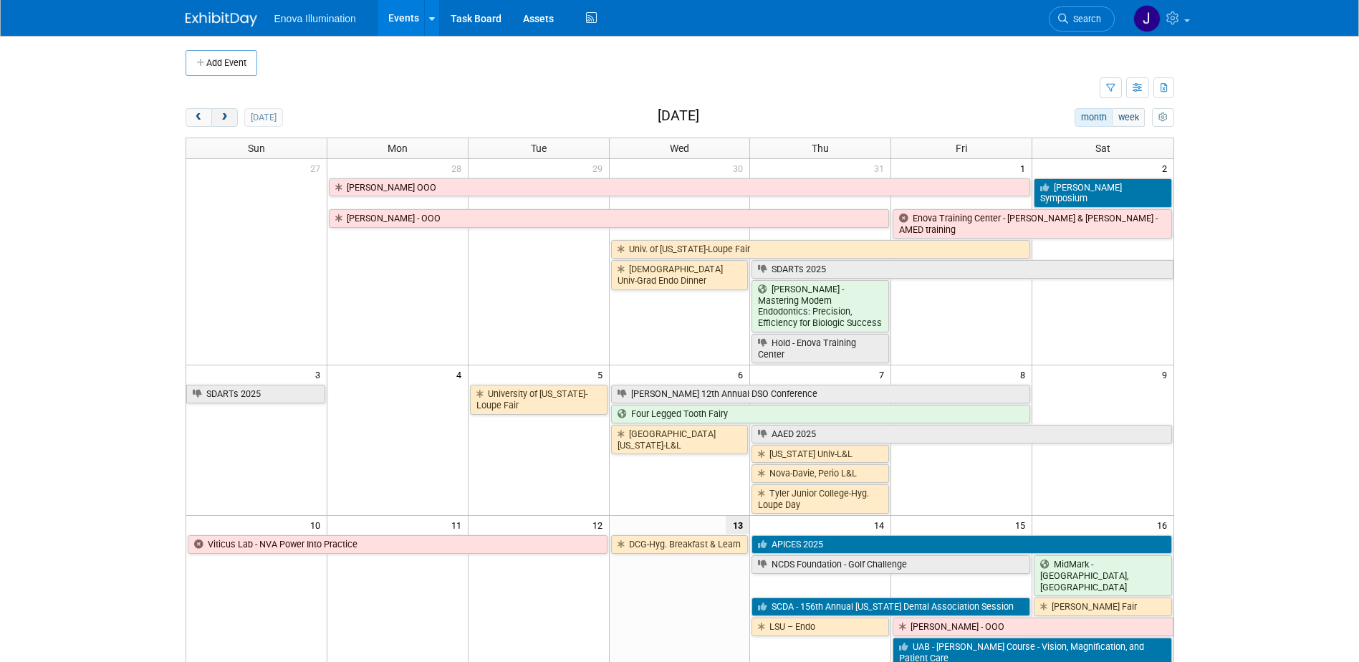
click at [236, 117] on button "next" at bounding box center [224, 117] width 27 height 19
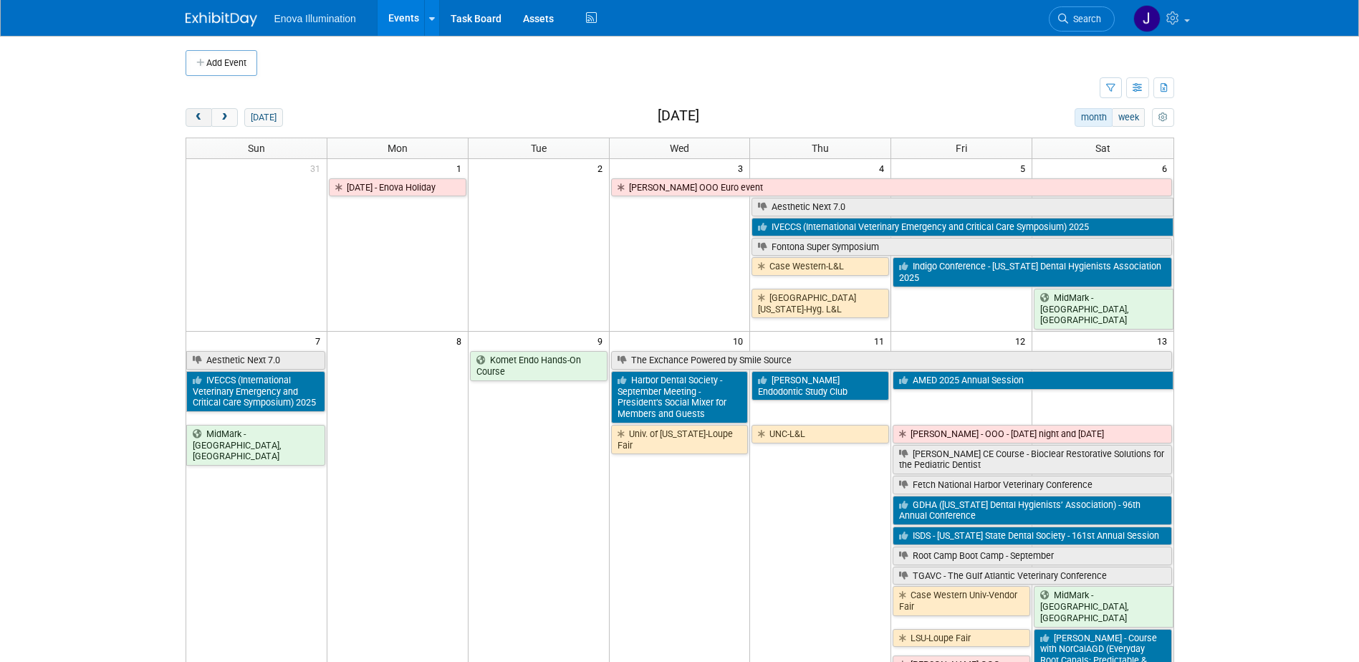
click at [195, 121] on span "prev" at bounding box center [198, 117] width 11 height 9
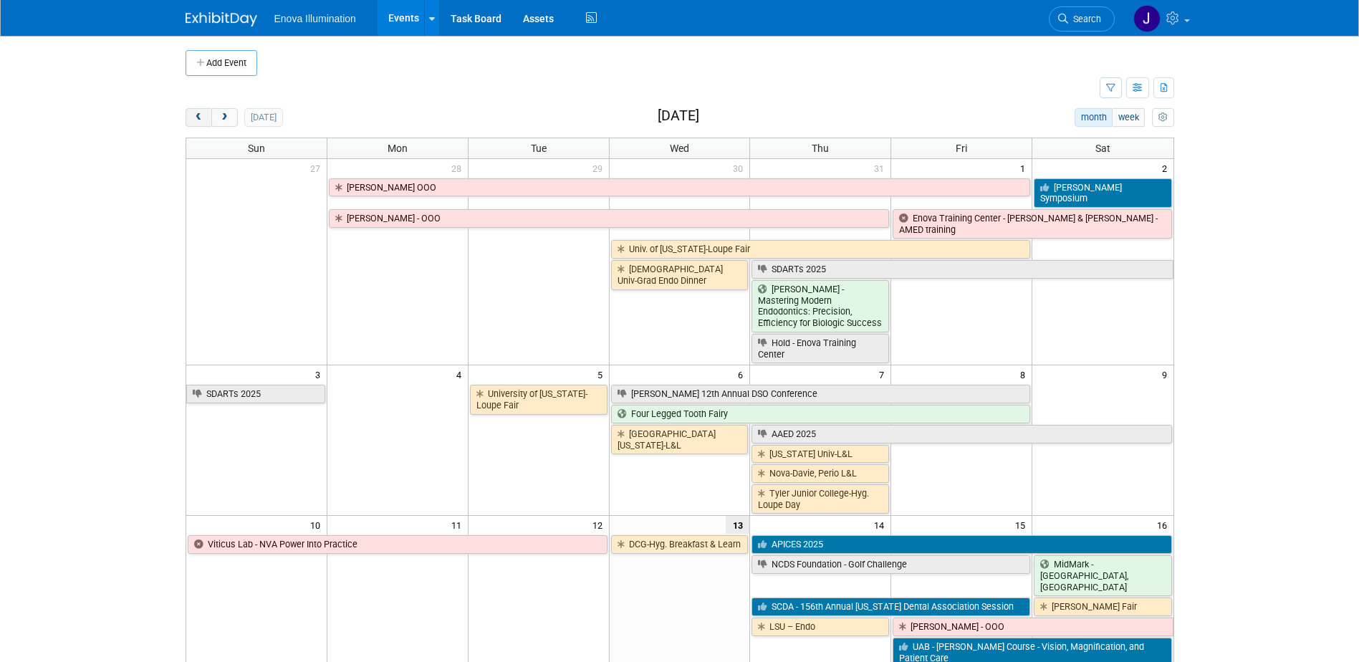
click at [195, 121] on span "prev" at bounding box center [198, 117] width 11 height 9
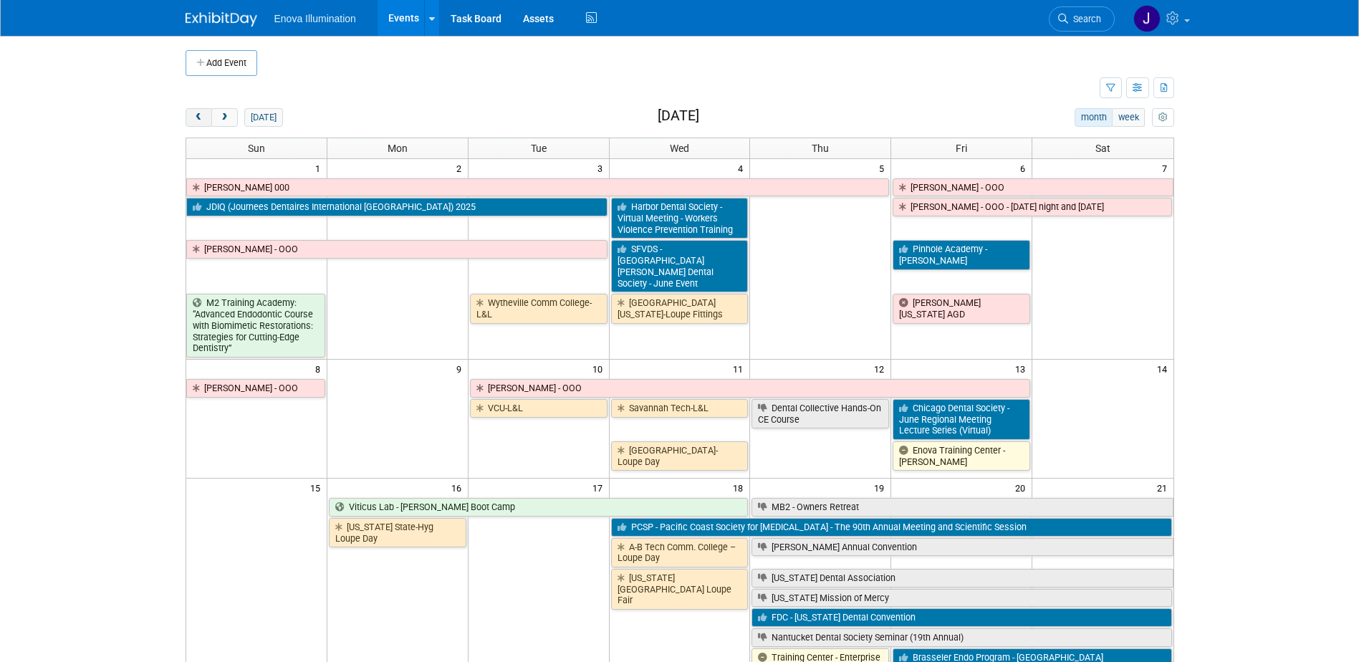
click at [195, 121] on span "prev" at bounding box center [198, 117] width 11 height 9
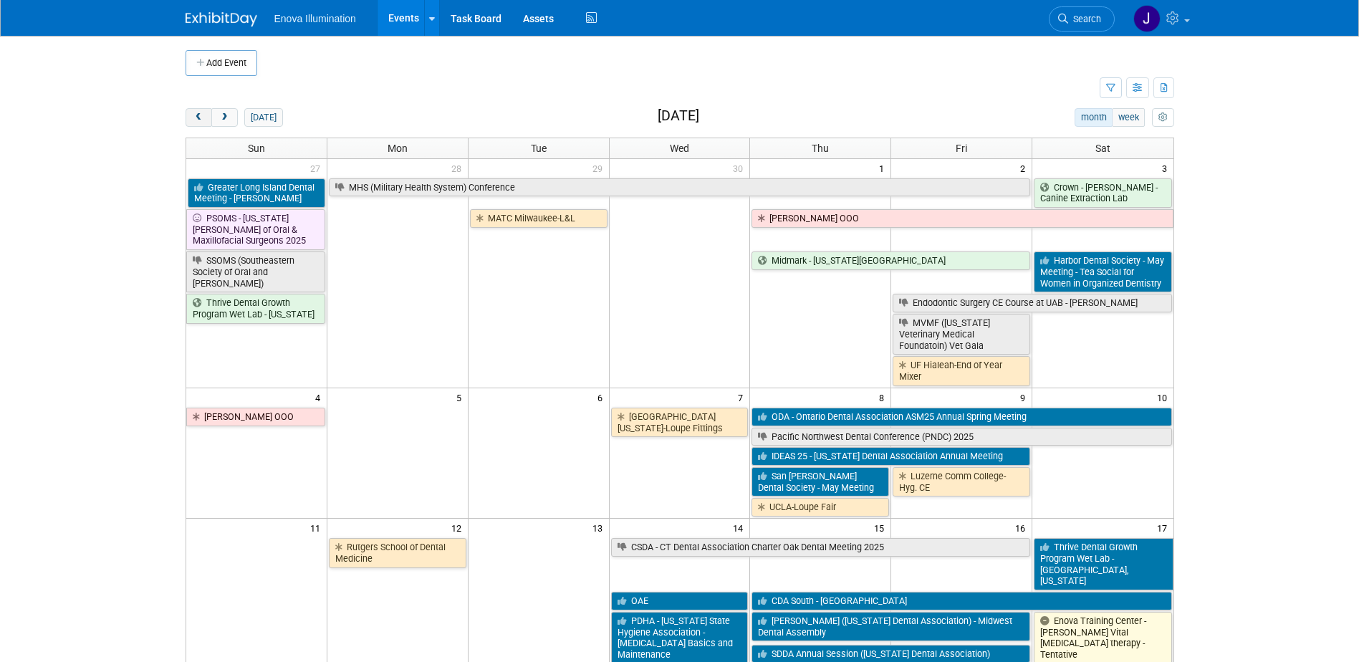
click at [195, 121] on span "prev" at bounding box center [198, 117] width 11 height 9
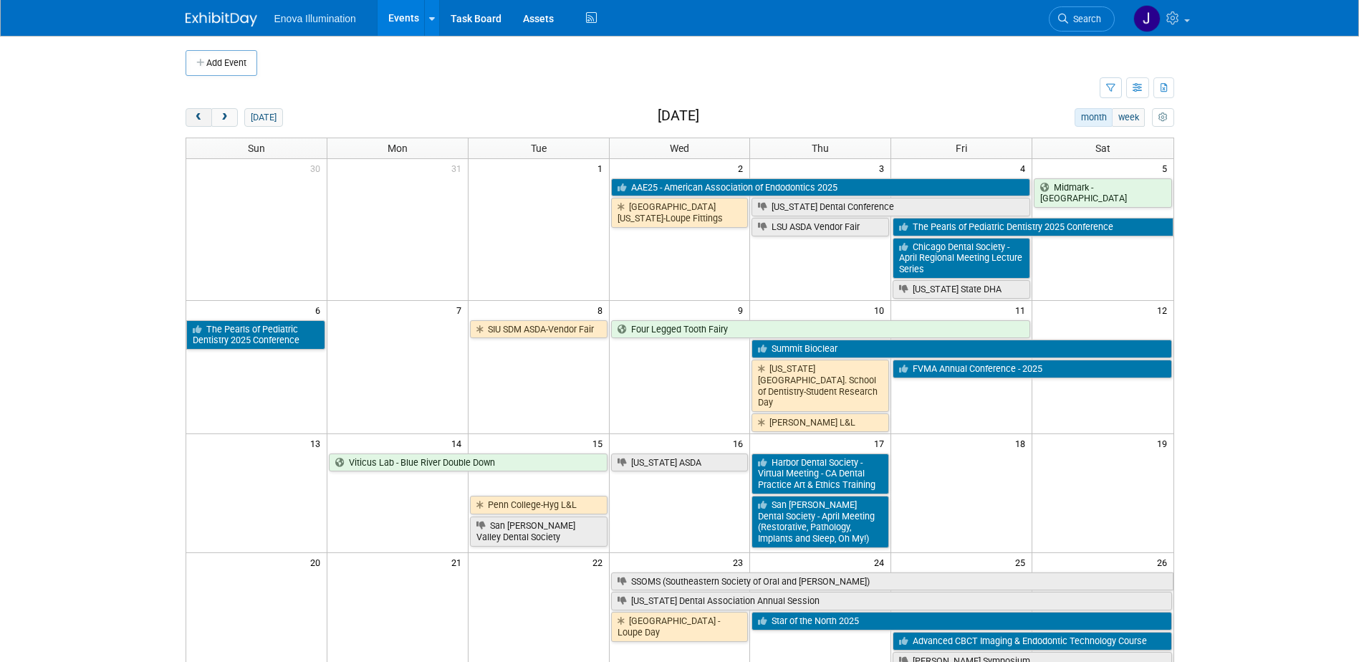
click at [195, 121] on span "prev" at bounding box center [198, 117] width 11 height 9
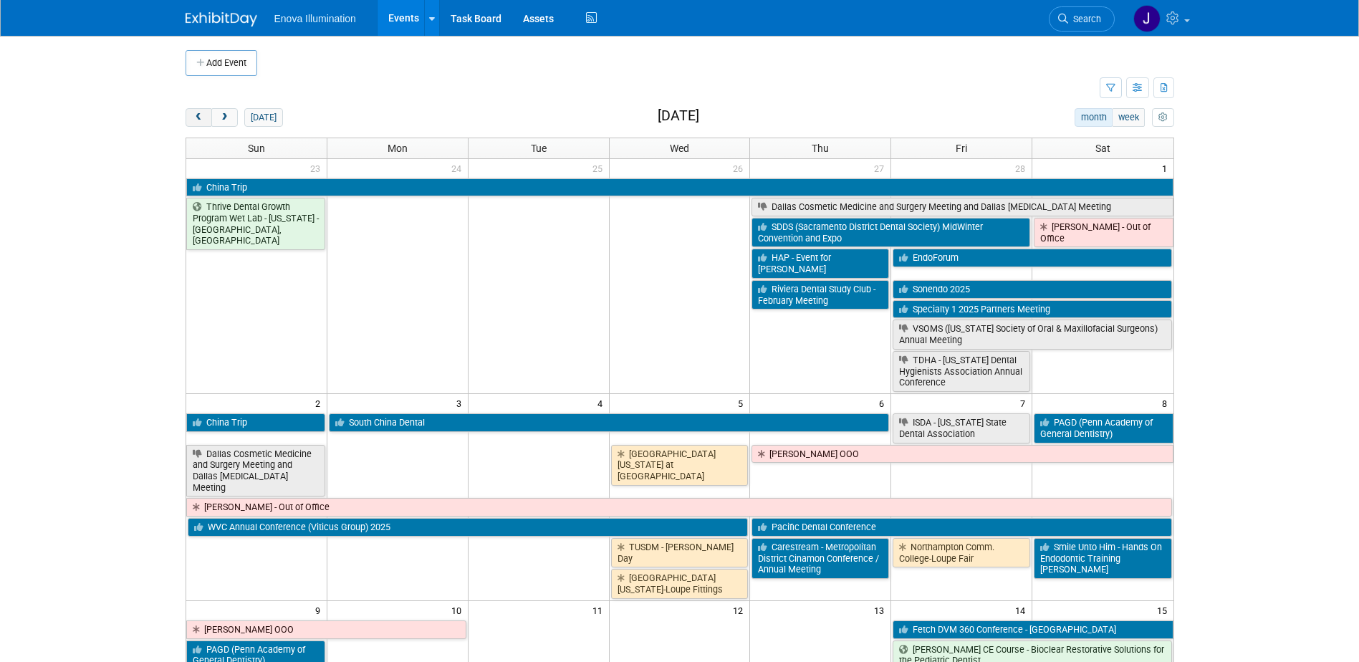
click at [195, 121] on span "prev" at bounding box center [198, 117] width 11 height 9
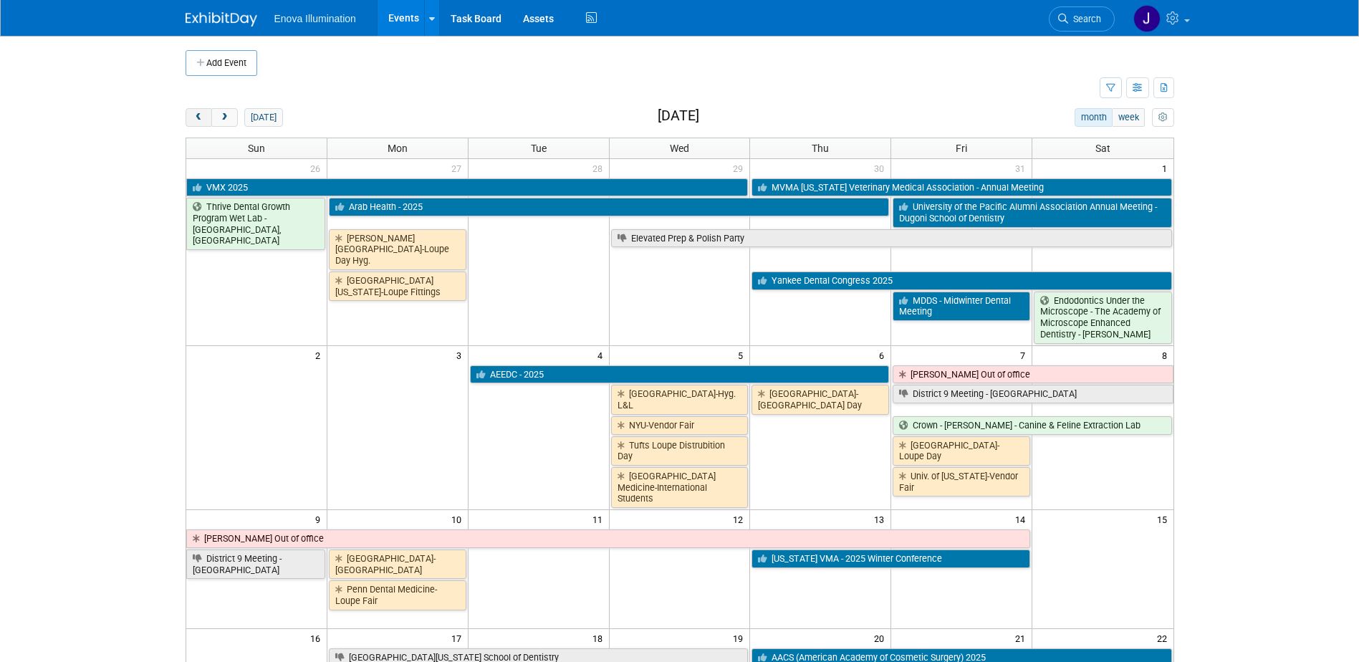
click at [195, 121] on span "prev" at bounding box center [198, 117] width 11 height 9
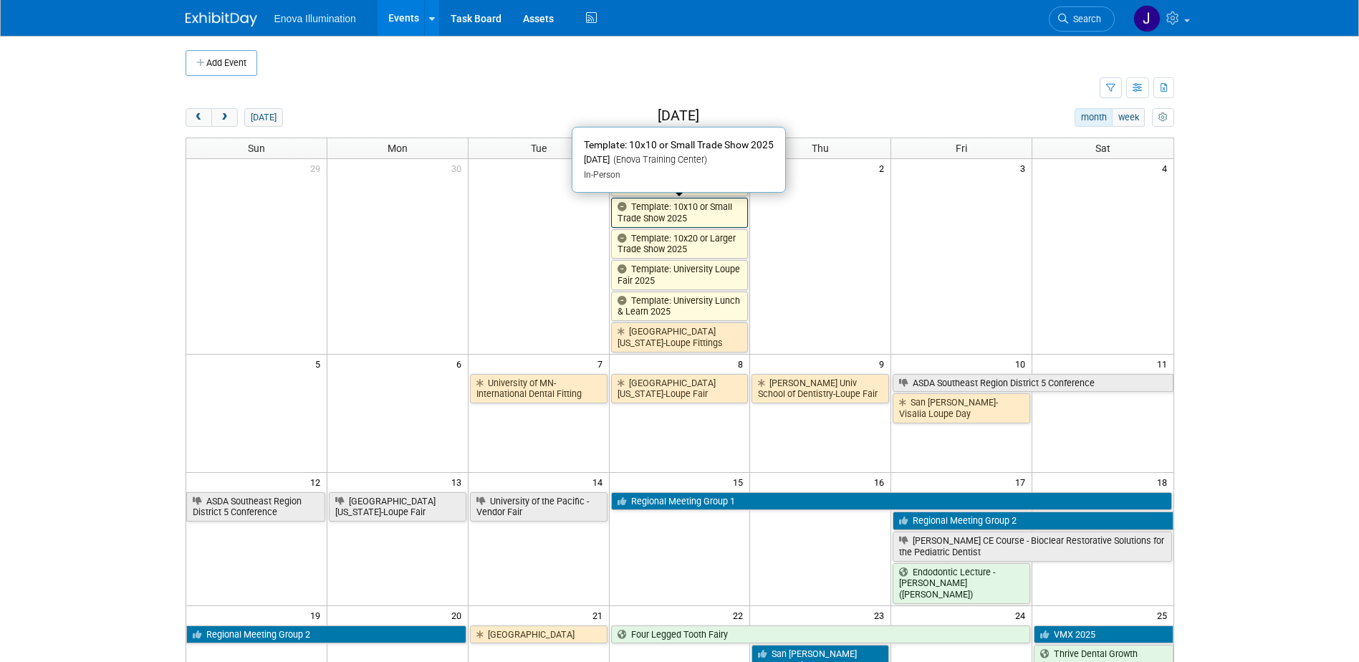
click at [705, 207] on link "Template: 10x10 or Small Trade Show 2025" at bounding box center [680, 212] width 138 height 29
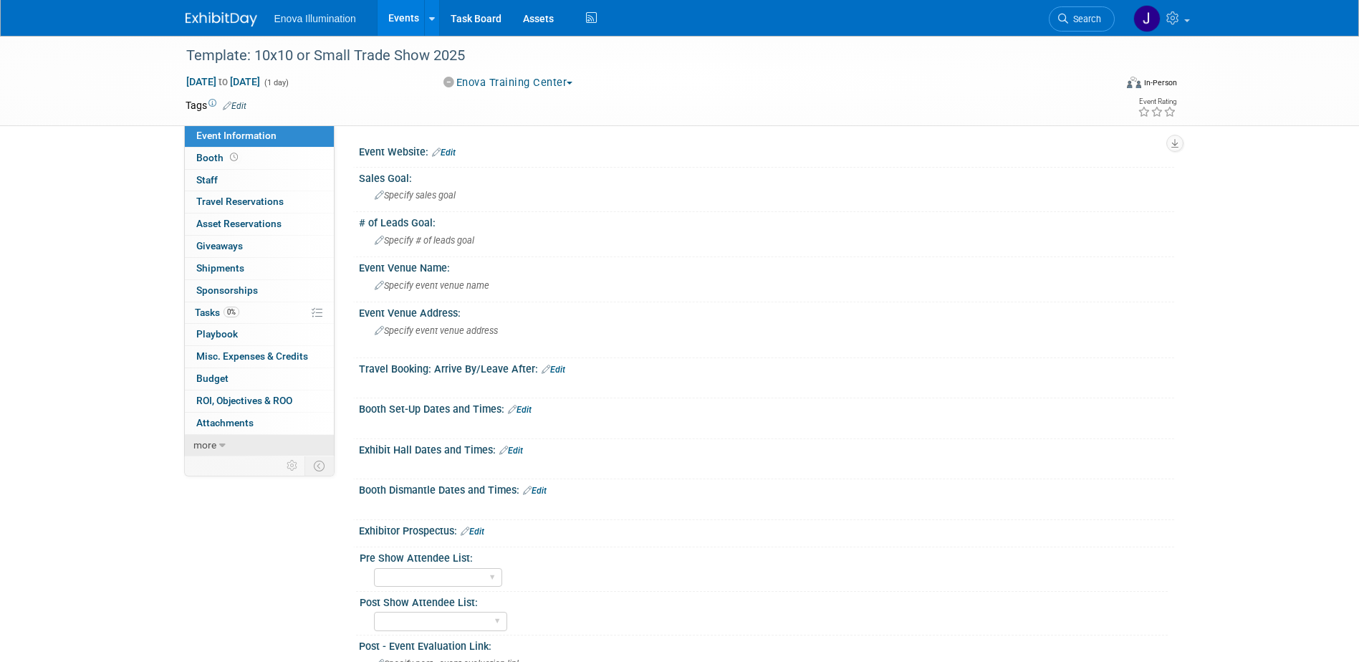
click at [271, 443] on link "more" at bounding box center [259, 445] width 149 height 21
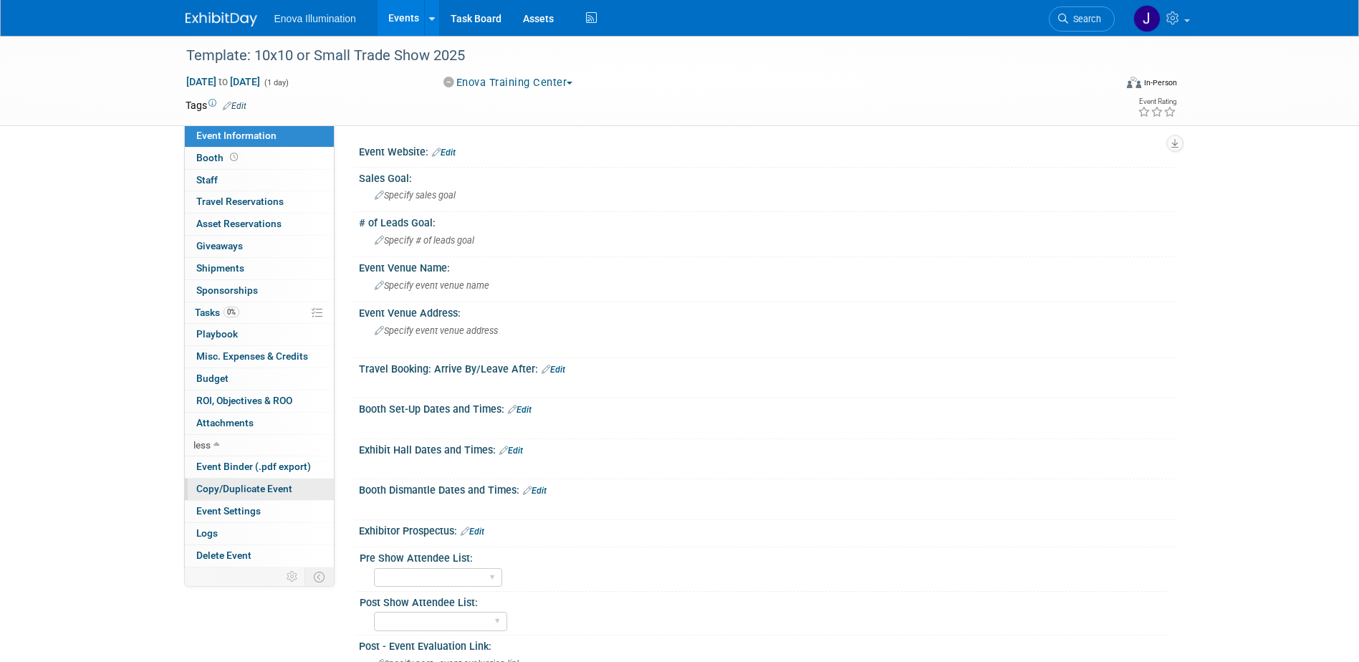
click at [279, 484] on span "Copy/Duplicate Event" at bounding box center [244, 488] width 96 height 11
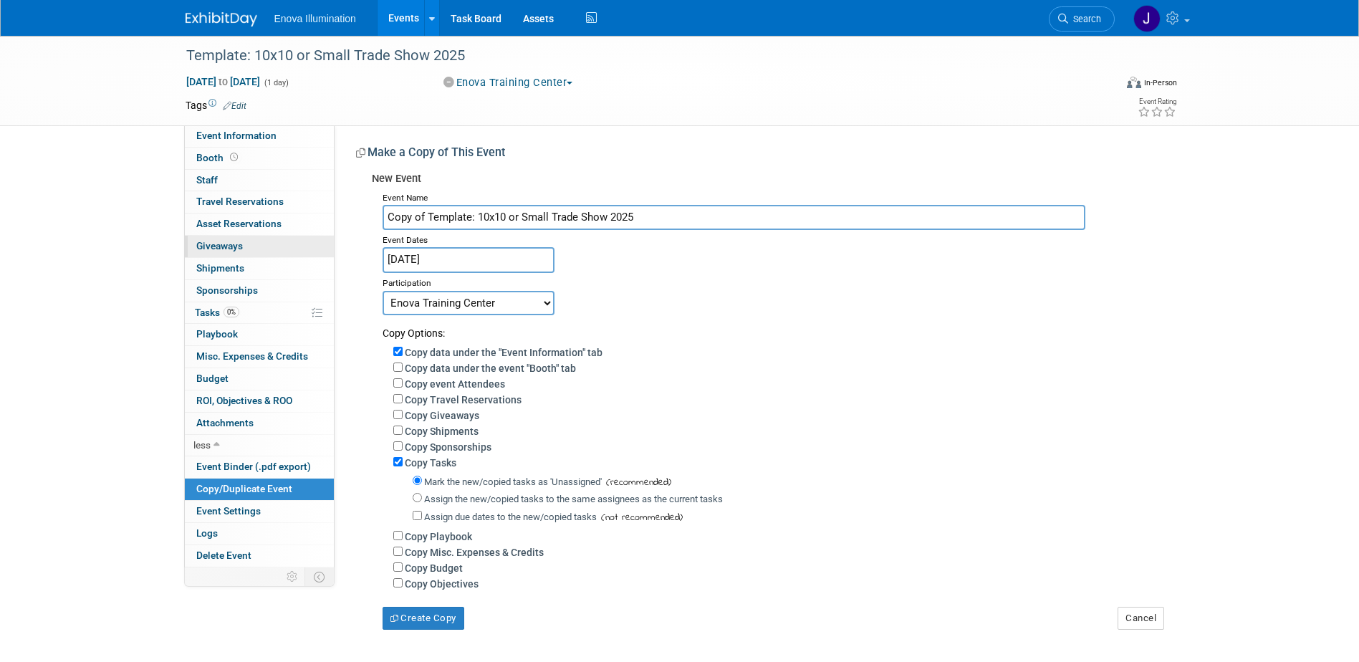
drag, startPoint x: 667, startPoint y: 217, endPoint x: 188, endPoint y: 241, distance: 479.8
click at [332, 229] on div "Event Information Event Info Booth Booth 0 Staff 0 Staff 0 Travel Reservations …" at bounding box center [680, 333] width 1010 height 594
type input "Stony [PERSON_NAME]"
click at [466, 250] on input "[DATE]" at bounding box center [469, 259] width 172 height 25
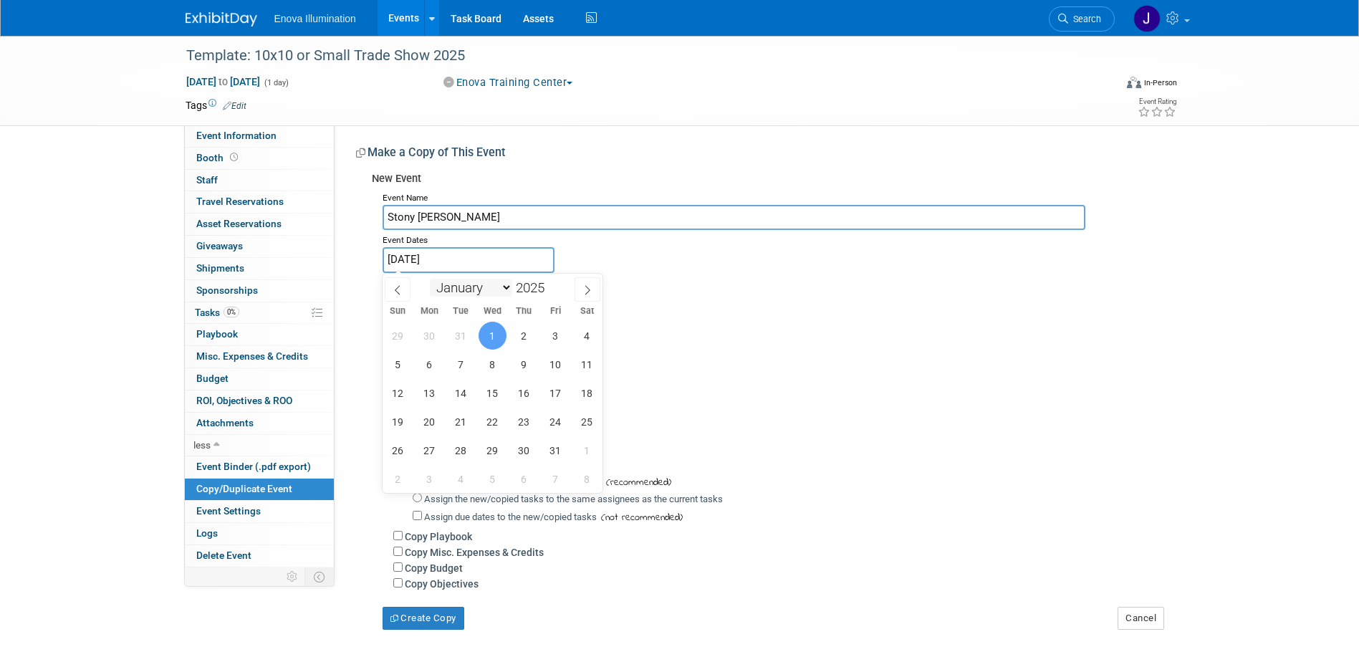
click at [484, 289] on select "January February March April May June July August September October November De…" at bounding box center [471, 288] width 82 height 18
select select "8"
click at [430, 279] on select "January February March April May June July August September October November De…" at bounding box center [471, 288] width 82 height 18
click at [470, 422] on span "23" at bounding box center [461, 422] width 28 height 28
type input "[DATE]"
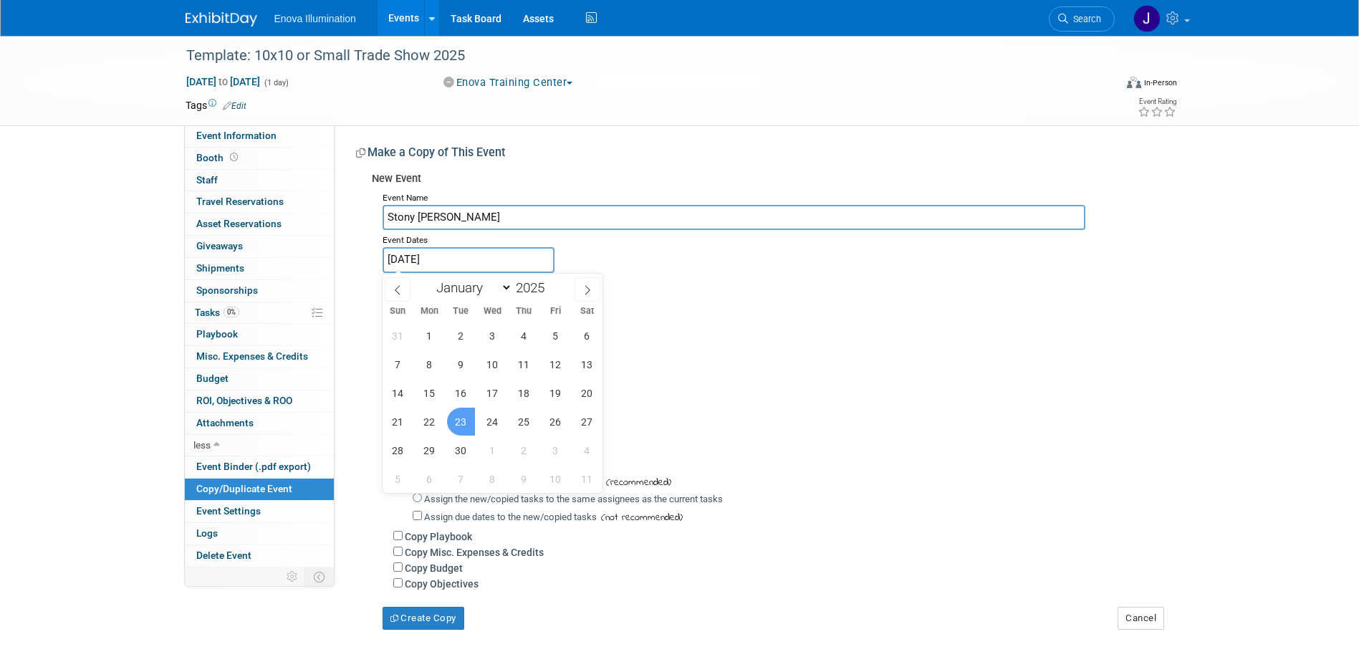
click at [470, 422] on span "23" at bounding box center [461, 422] width 28 height 28
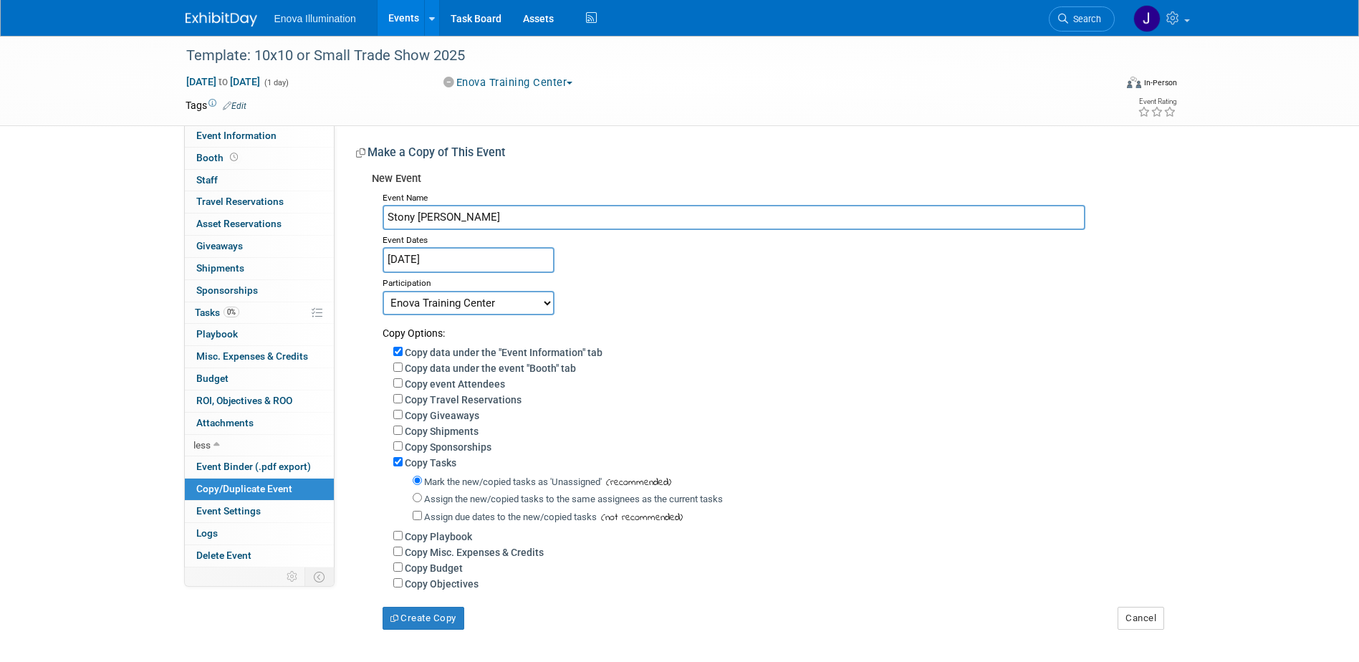
click at [416, 304] on select "Committed Considering Not Going Canceled Enova Training Center University Event…" at bounding box center [469, 303] width 172 height 24
select select "1"
click at [383, 291] on select "Committed Considering Not Going Canceled Enova Training Center University Event…" at bounding box center [469, 303] width 172 height 24
click at [418, 502] on input "Assign the new/copied tasks to the same assignees as the current tasks" at bounding box center [417, 497] width 9 height 9
radio input "true"
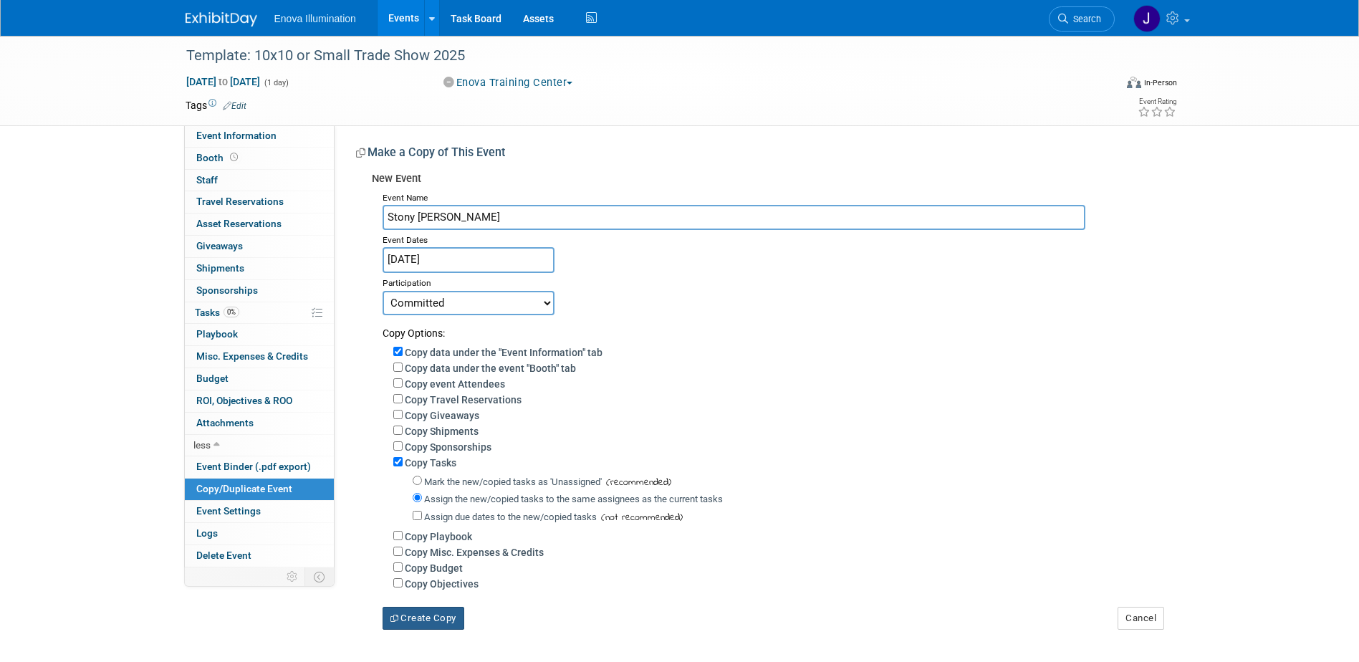
click at [433, 627] on button "Create Copy" at bounding box center [424, 618] width 82 height 23
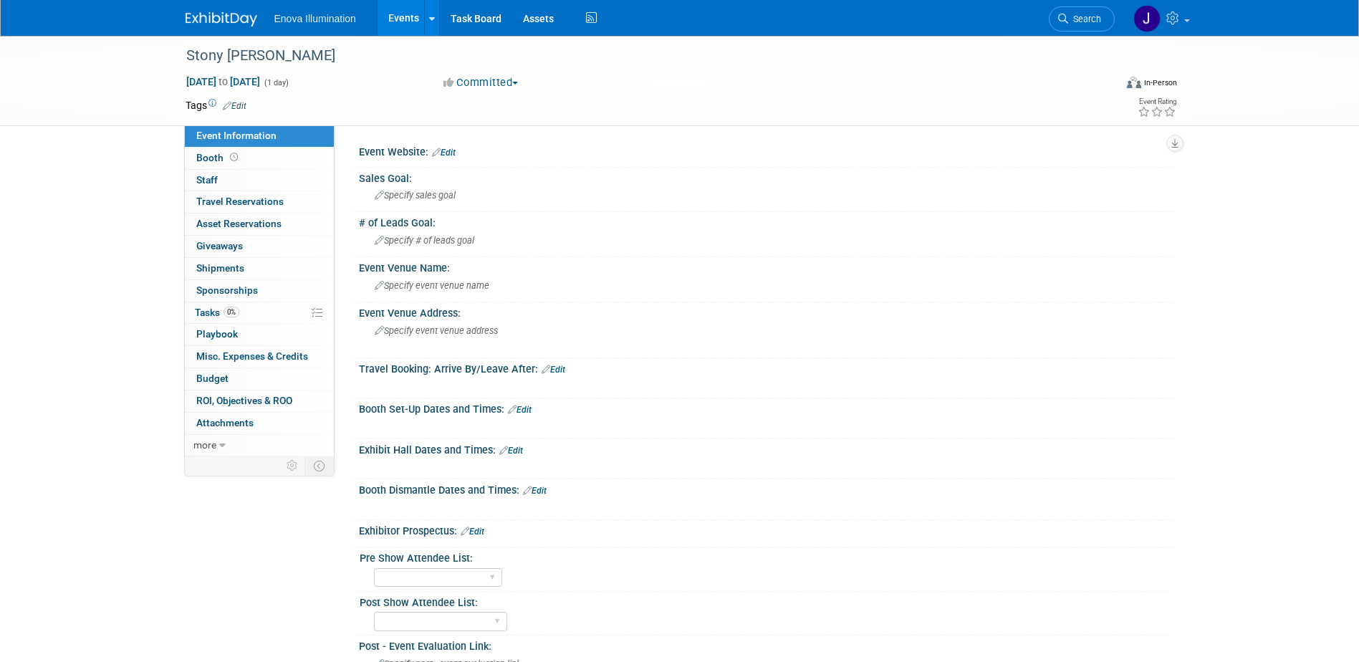
click at [516, 450] on link "Edit" at bounding box center [511, 451] width 24 height 10
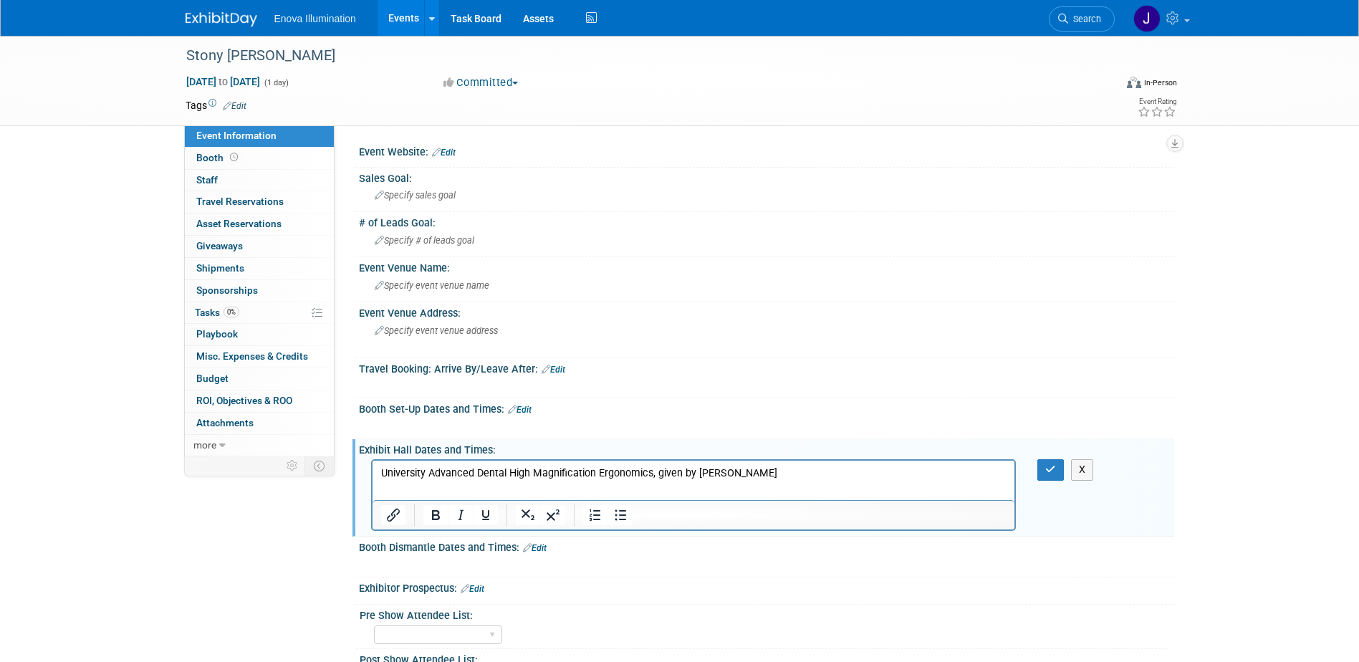
click at [410, 481] on html "University Advanced Dental High Magnification Ergonomics, given by [PERSON_NAME]" at bounding box center [693, 471] width 643 height 20
click at [826, 476] on p "University Advanced Dental High Magnification Ergonomics, given by [PERSON_NAME]" at bounding box center [693, 473] width 626 height 14
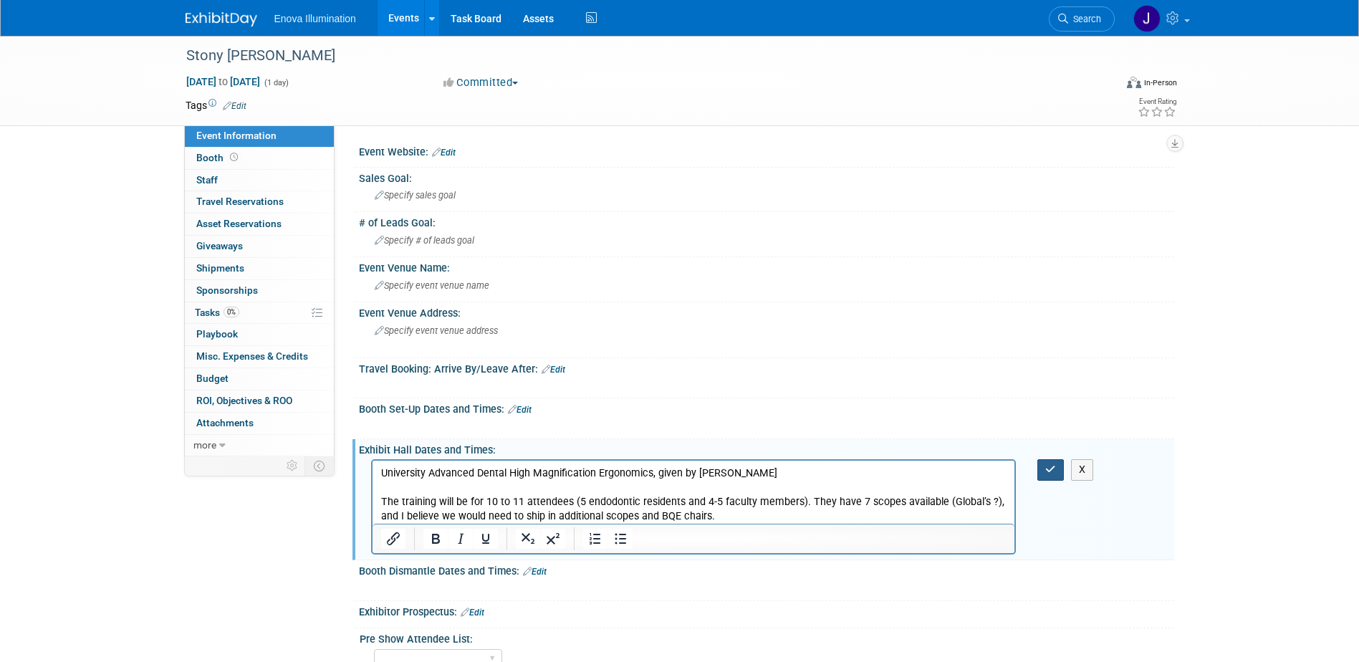
click at [1050, 464] on button "button" at bounding box center [1050, 469] width 27 height 21
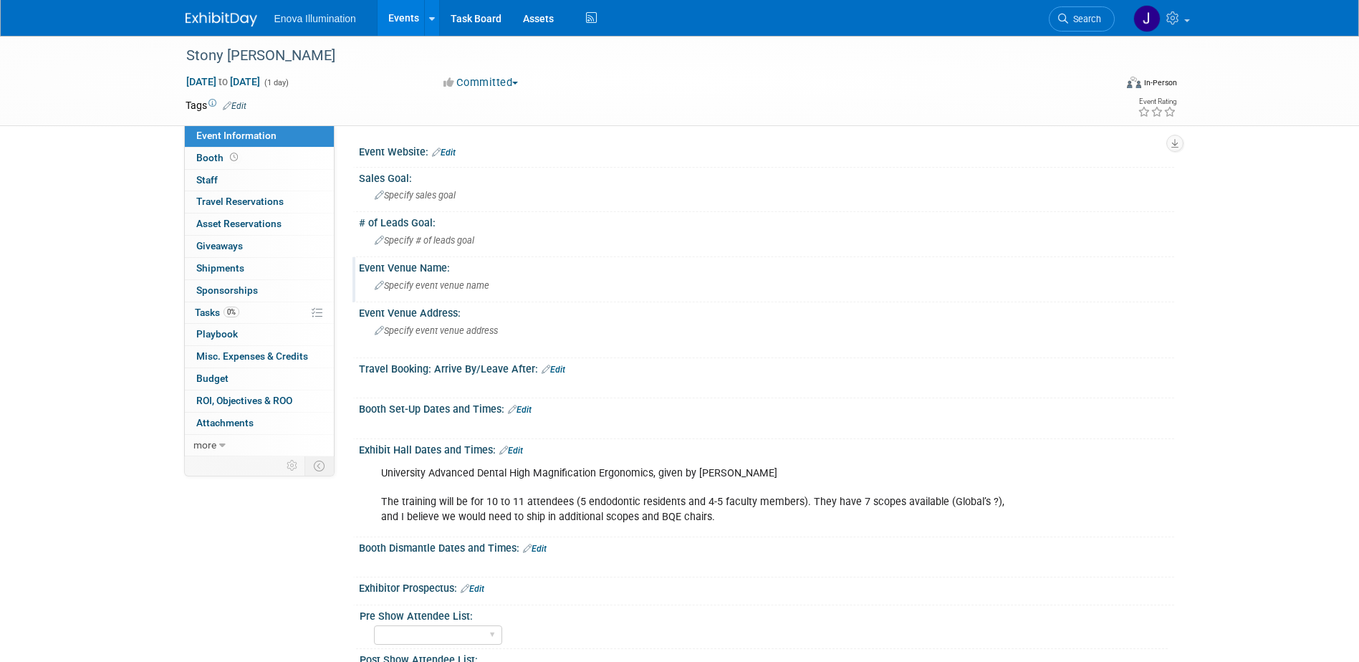
click at [407, 282] on span "Specify event venue name" at bounding box center [432, 285] width 115 height 11
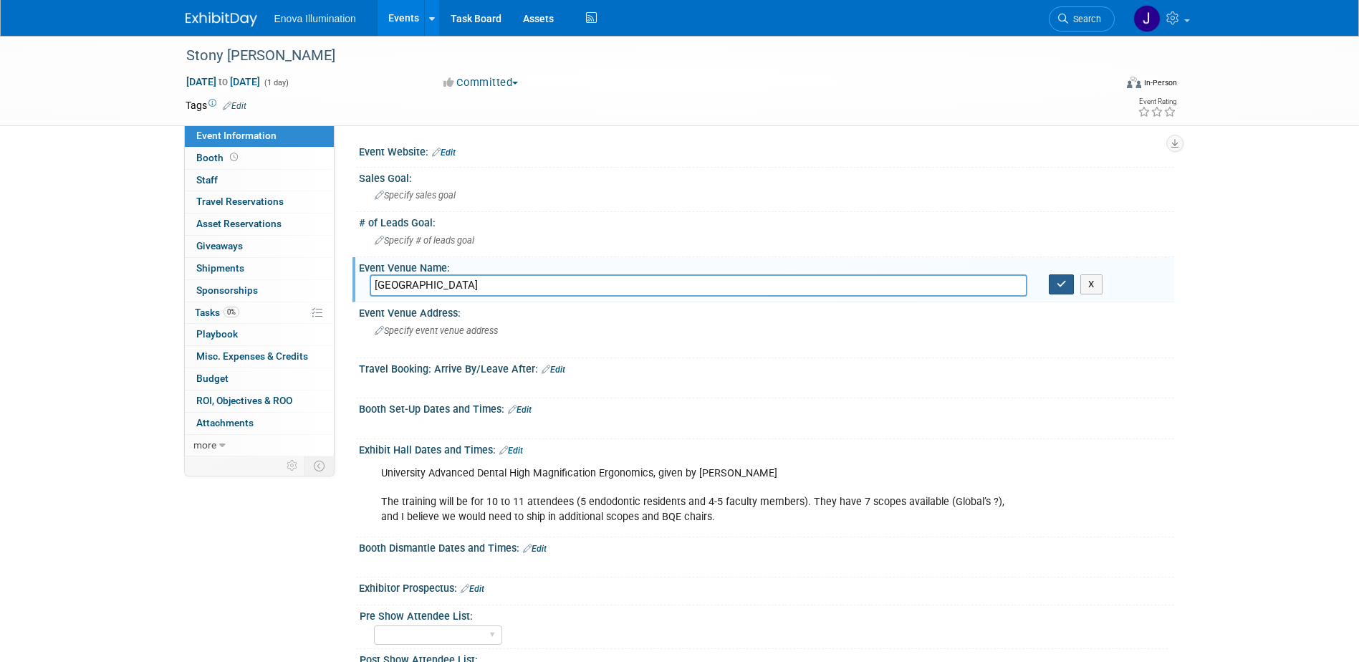
type input "[GEOGRAPHIC_DATA]"
click at [1071, 278] on button "button" at bounding box center [1062, 284] width 26 height 20
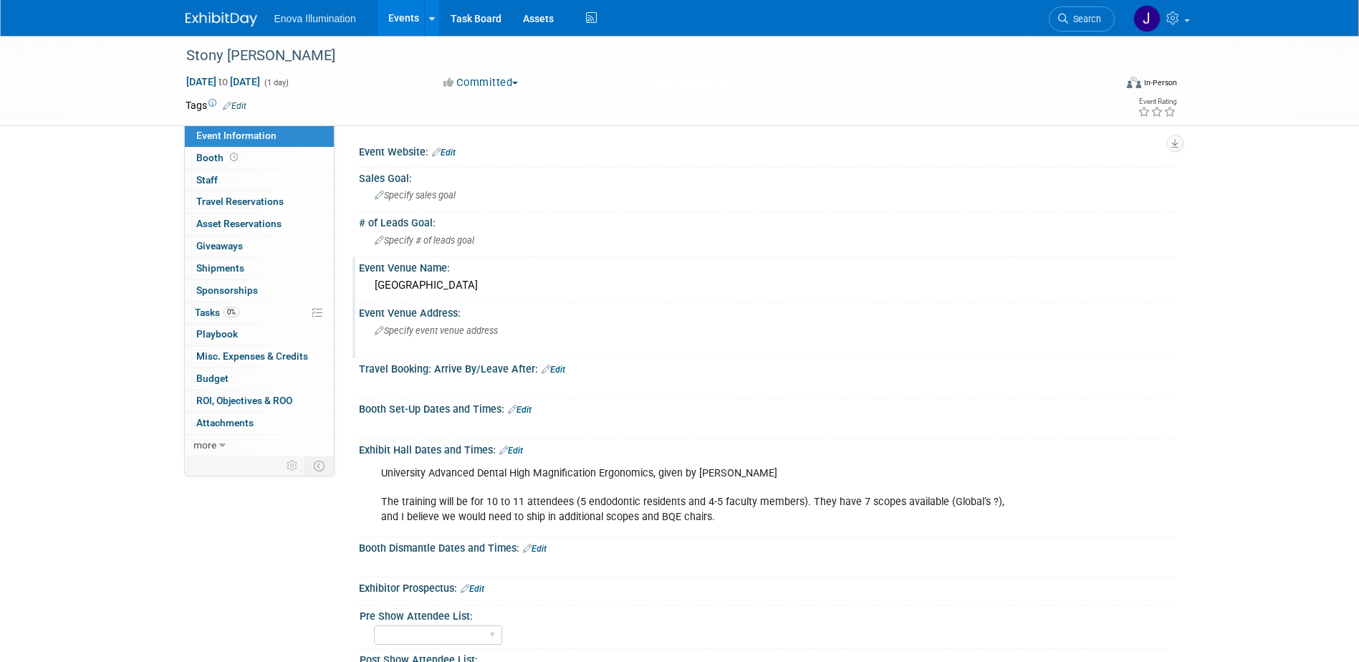
click at [418, 333] on span "Specify event venue address" at bounding box center [436, 330] width 123 height 11
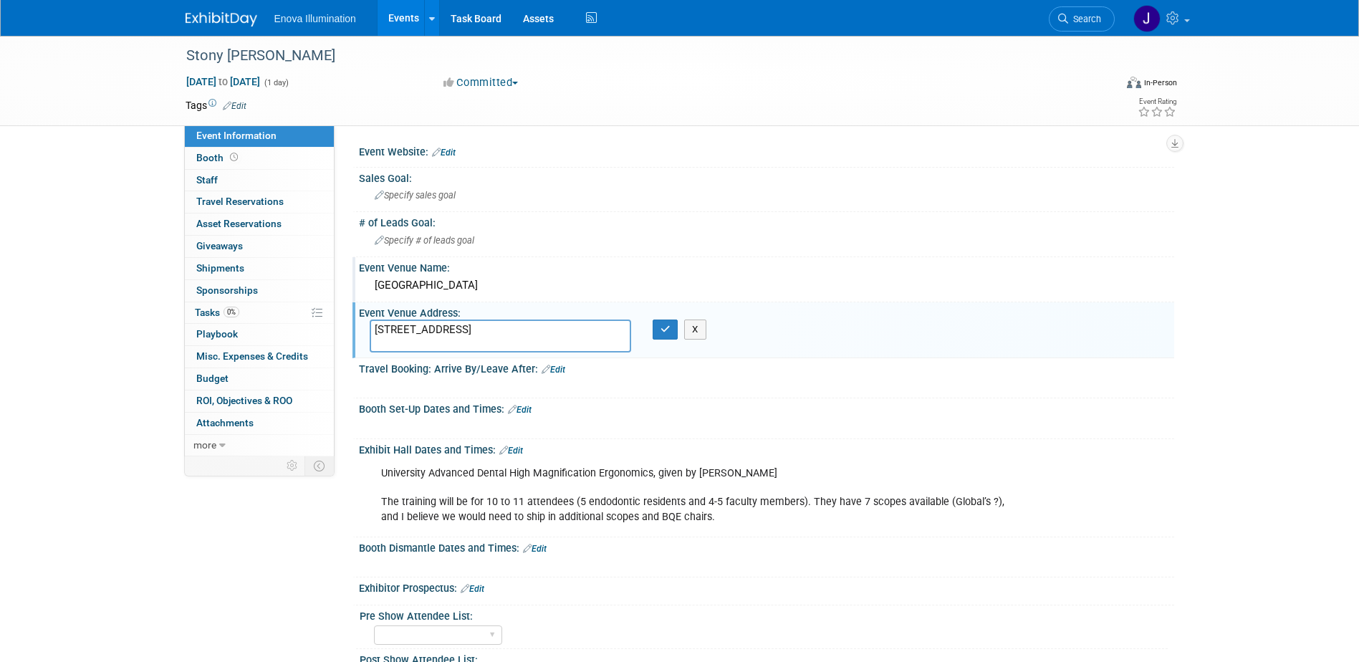
click at [453, 331] on textarea "100 Nicolls Road, Stony Brook, NY 11794" at bounding box center [500, 336] width 261 height 33
type textarea "100 Nicolls Road Stony Brook, NY 11794"
click at [666, 330] on icon "button" at bounding box center [666, 329] width 10 height 9
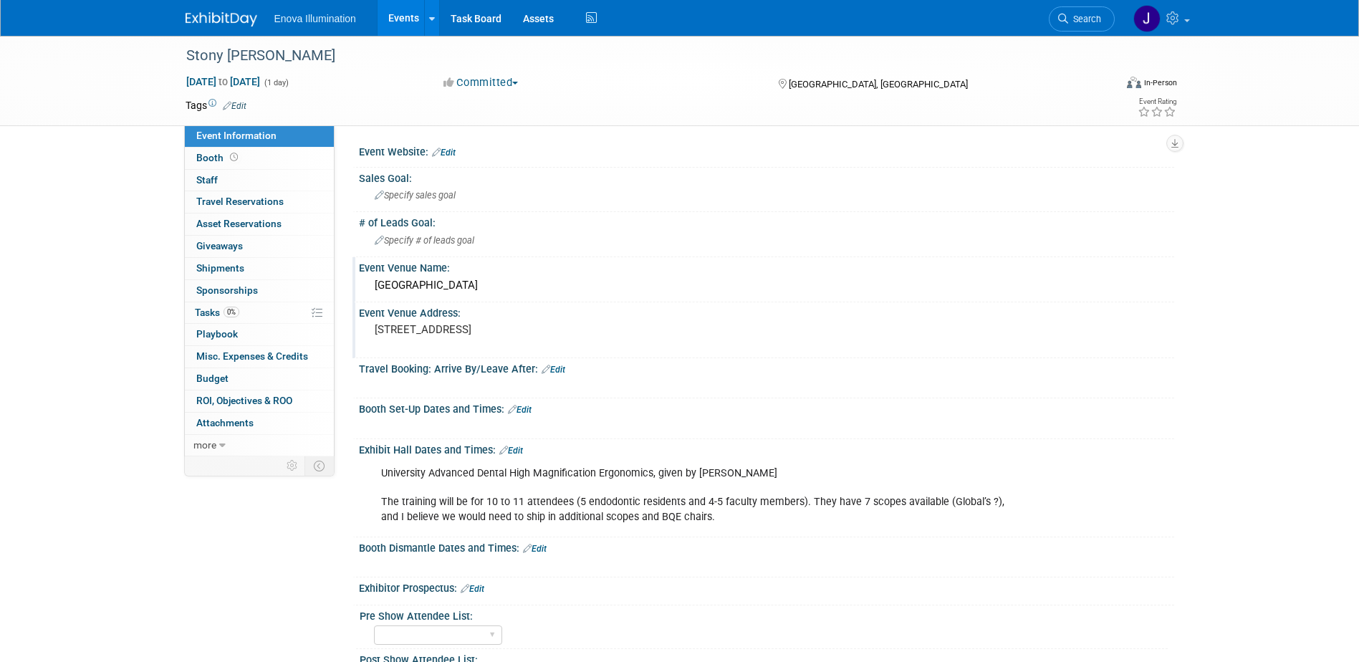
click at [523, 448] on link "Edit" at bounding box center [511, 451] width 24 height 10
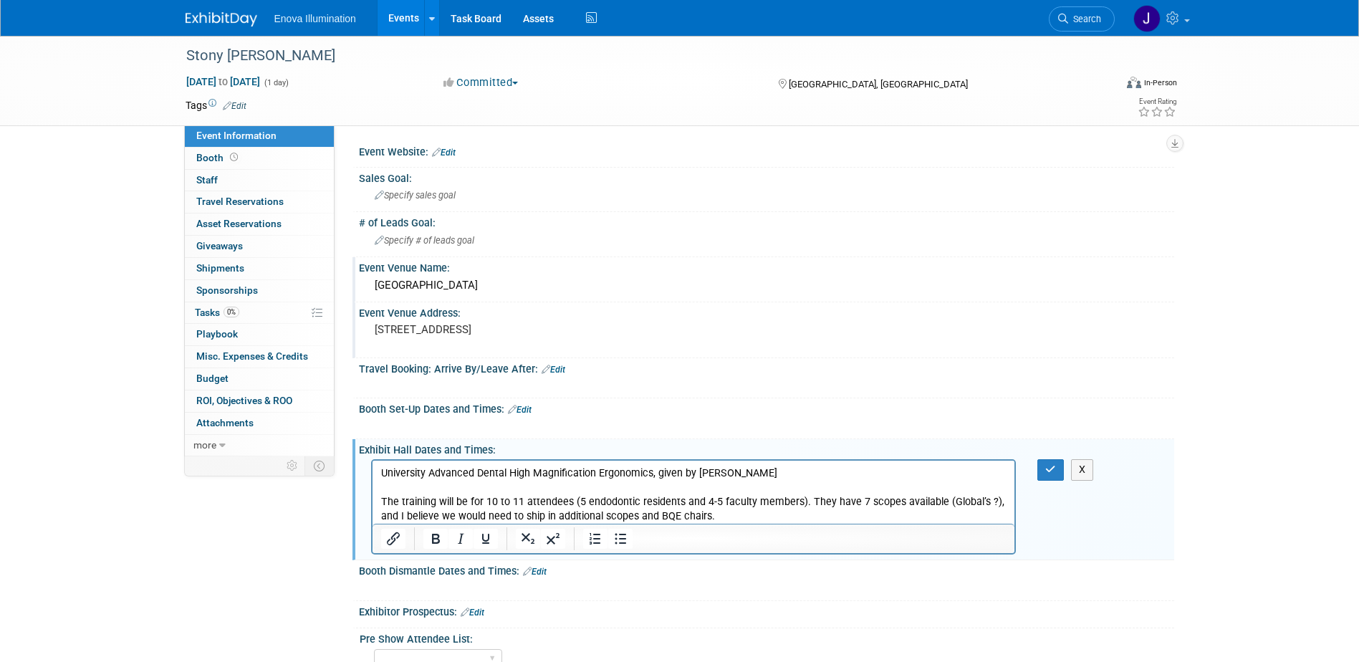
click at [757, 518] on p "University Advanced Dental High Magnification Ergonomics, given by Dr. Juan Car…" at bounding box center [693, 494] width 626 height 57
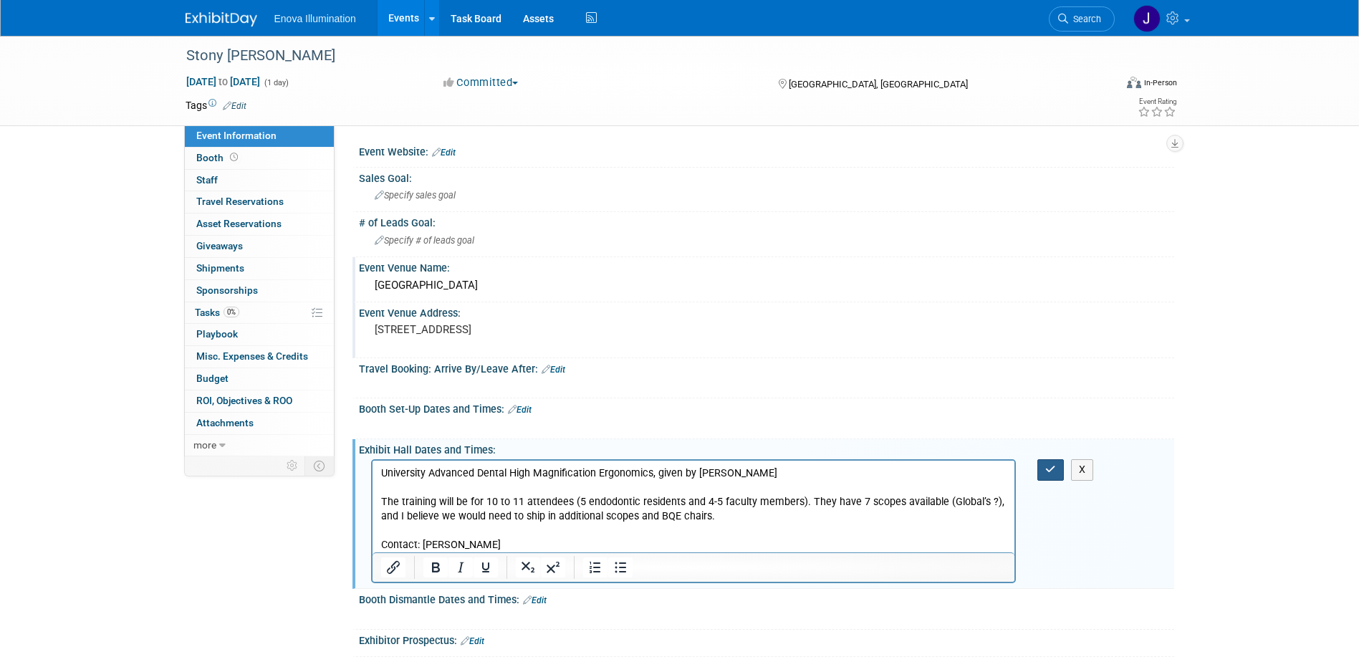
click at [1044, 467] on button "button" at bounding box center [1050, 469] width 27 height 21
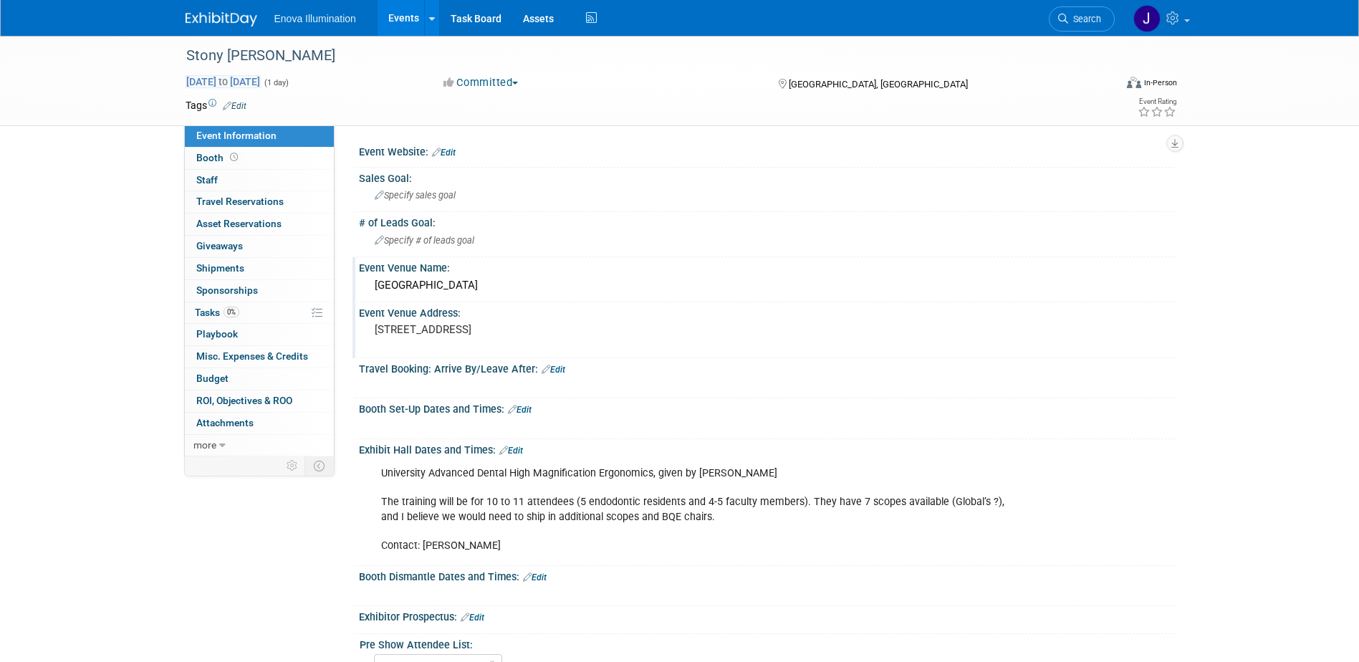
click at [261, 82] on span "Sep 23, 2025 to Sep 23, 2025" at bounding box center [223, 81] width 75 height 13
type input "Sep 23, 2025"
select select "8"
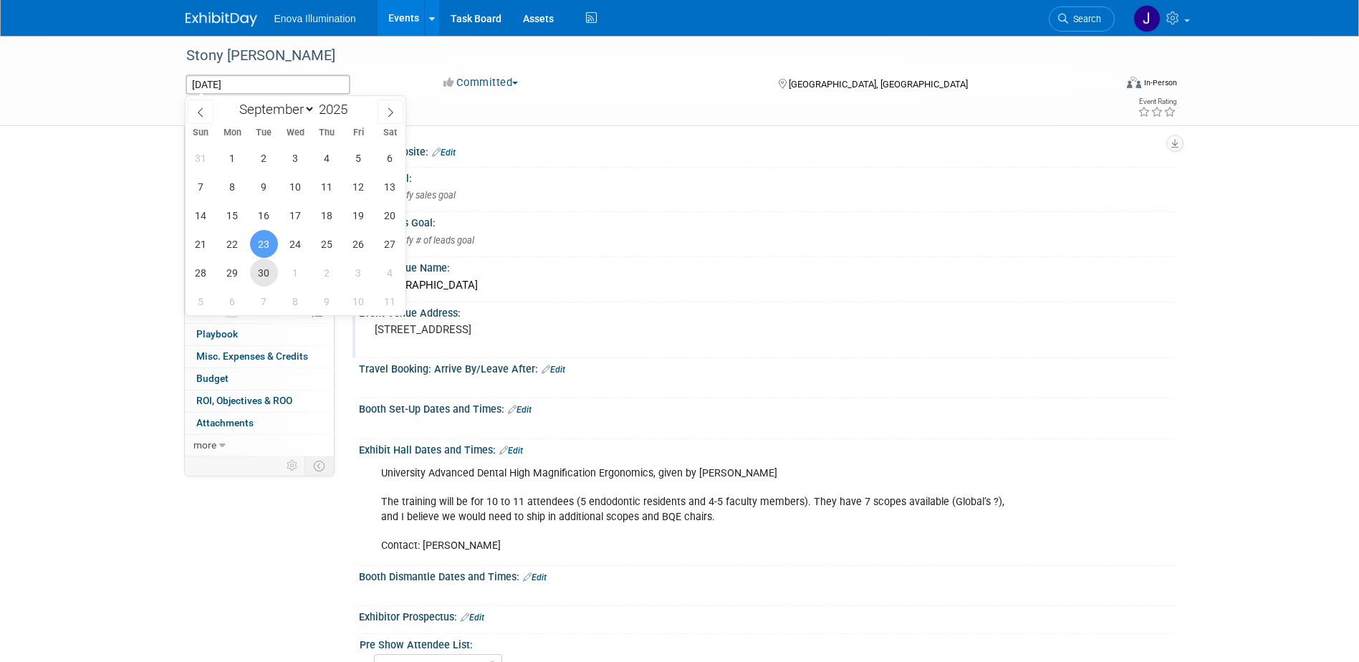
click at [264, 266] on span "30" at bounding box center [264, 273] width 28 height 28
type input "Sep 30, 2025"
click at [264, 266] on span "30" at bounding box center [264, 273] width 28 height 28
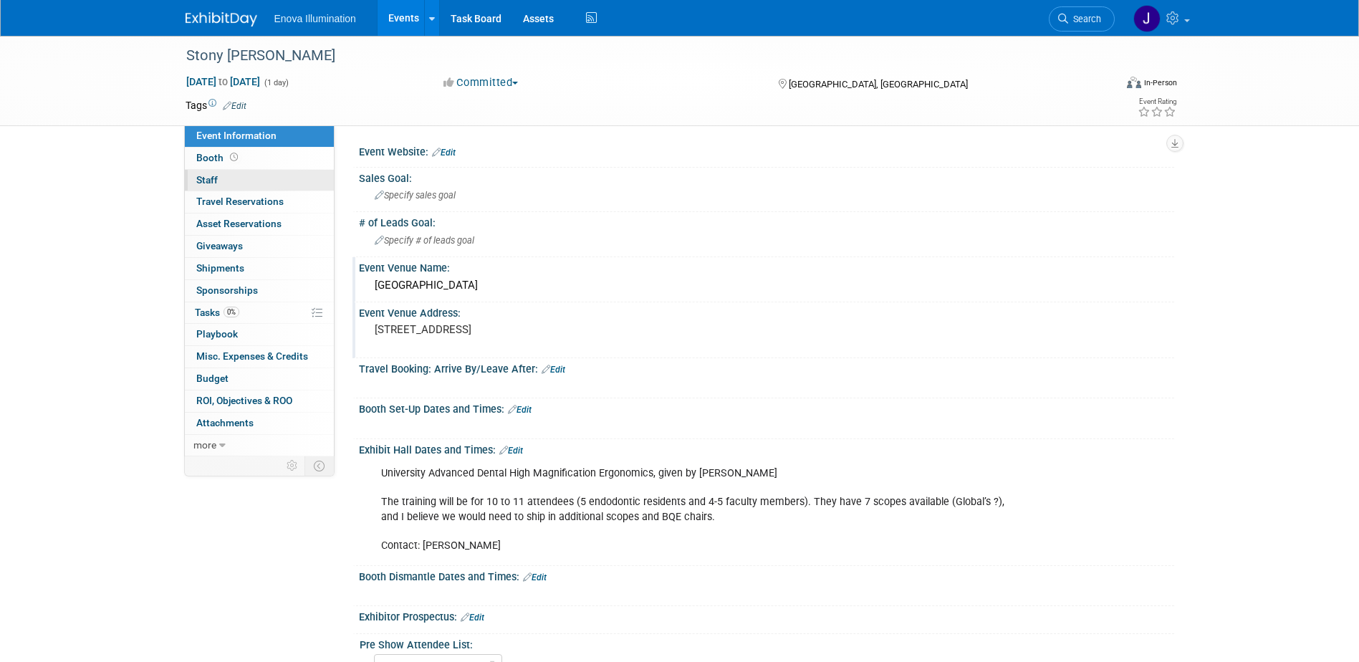
click at [297, 183] on link "0 Staff 0" at bounding box center [259, 180] width 149 height 21
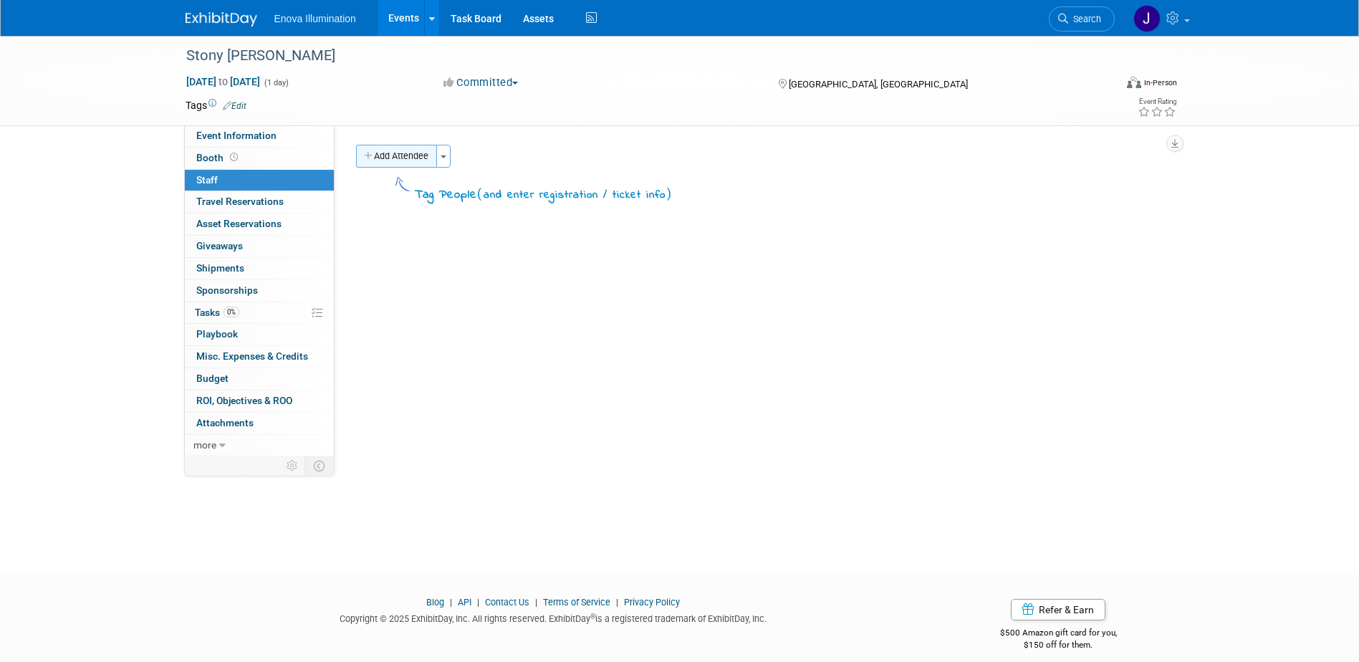
click at [436, 160] on button "Add Attendee" at bounding box center [396, 156] width 81 height 23
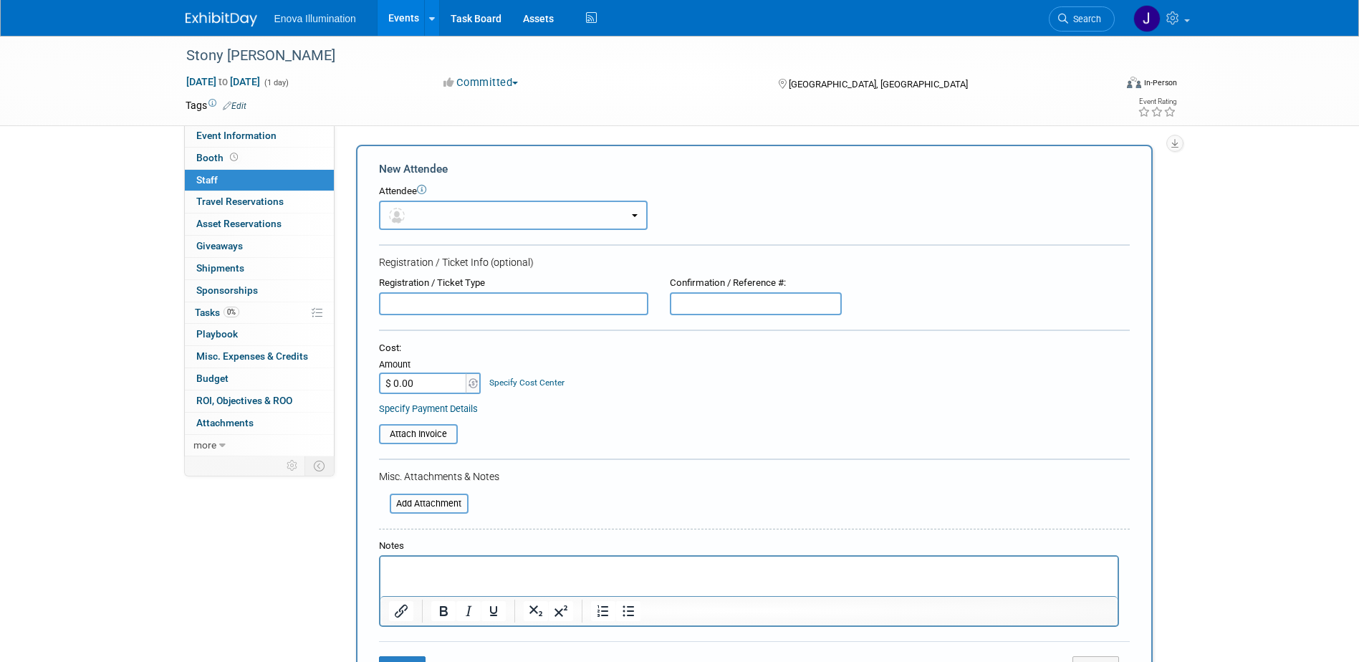
click at [443, 215] on button "button" at bounding box center [513, 215] width 269 height 29
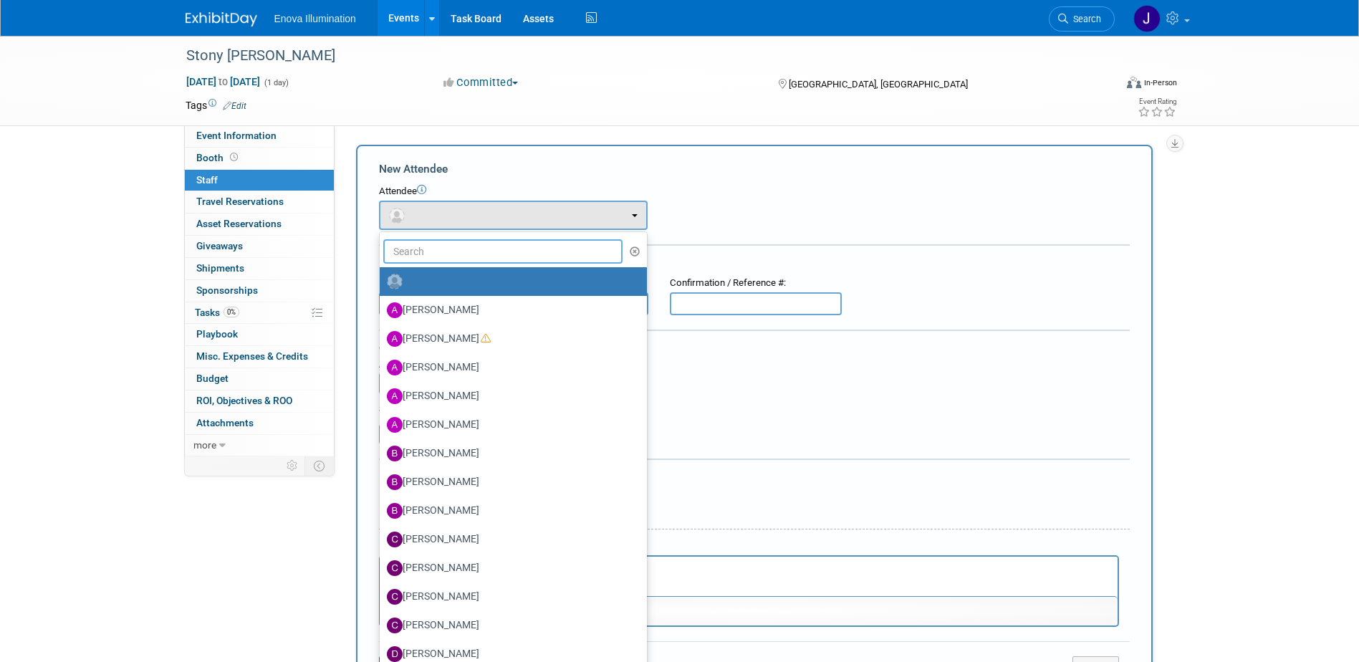
click at [447, 252] on input "text" at bounding box center [503, 251] width 240 height 24
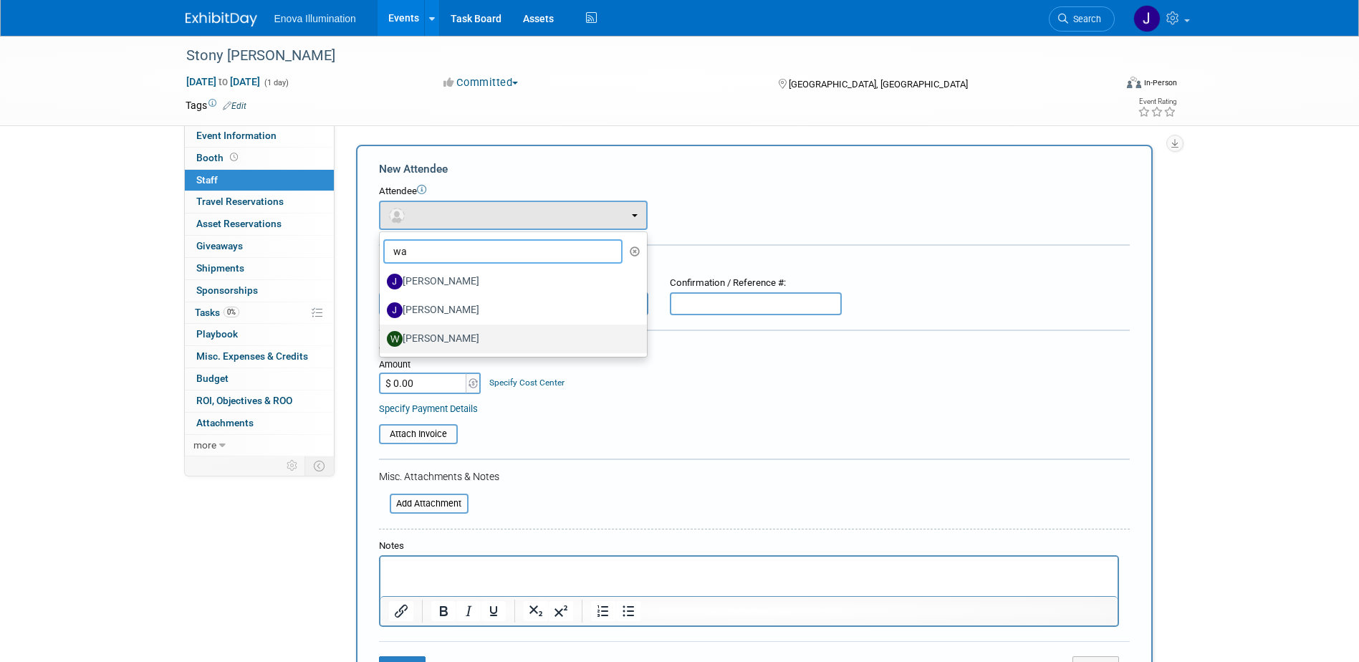
type input "wa"
click at [432, 335] on label "[PERSON_NAME]" at bounding box center [510, 338] width 246 height 23
click at [382, 335] on input "[PERSON_NAME]" at bounding box center [377, 336] width 9 height 9
select select "3eb7092d-c150-499e-a899-c5b8fbcd7a0a"
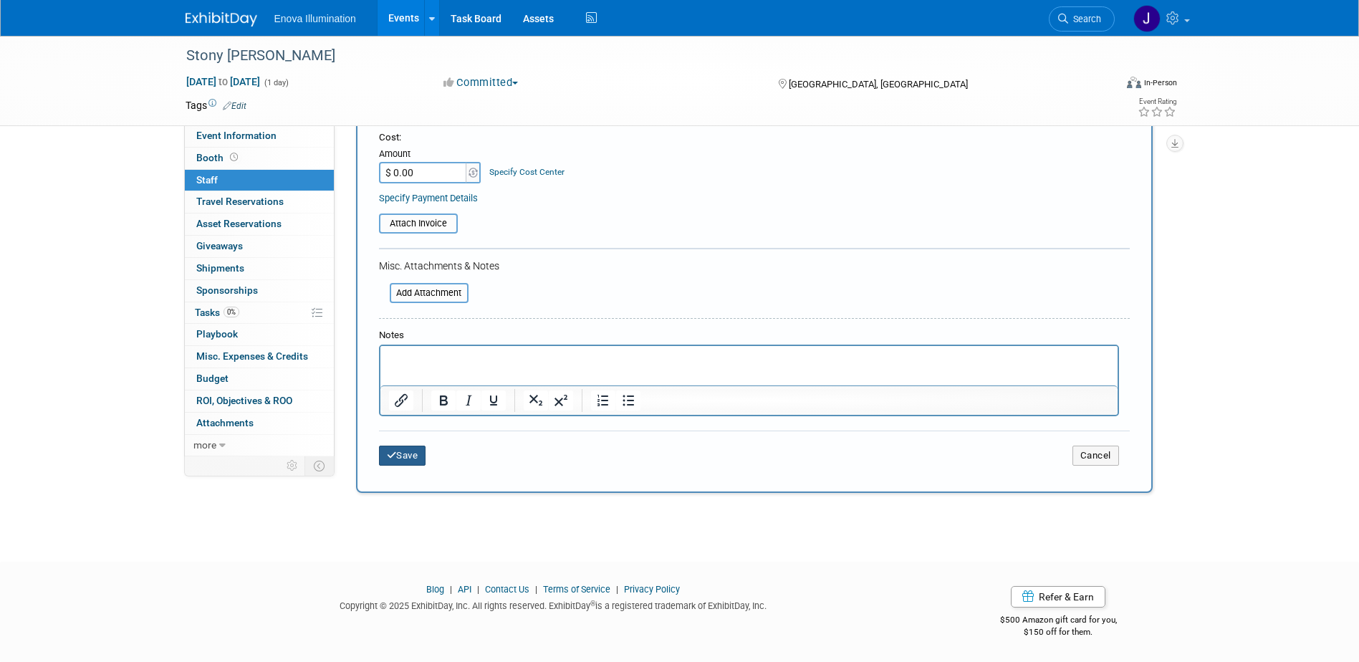
click at [417, 446] on button "Save" at bounding box center [402, 456] width 47 height 20
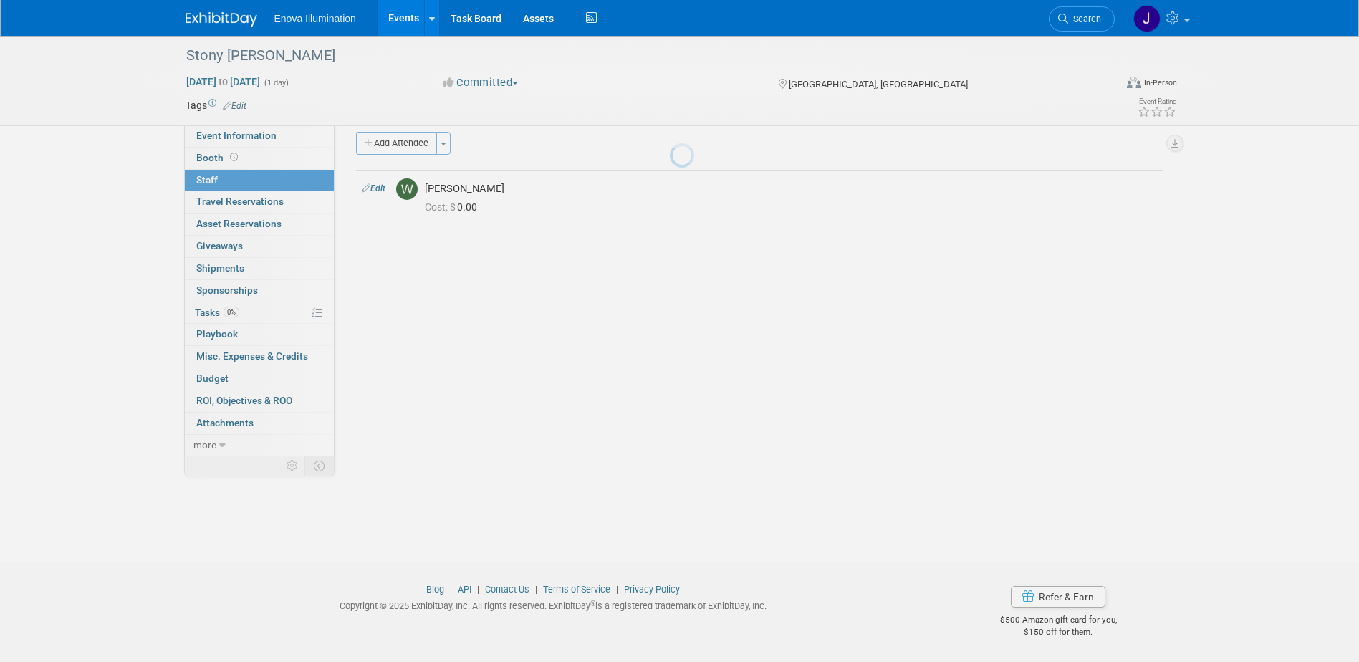
scroll to position [13, 0]
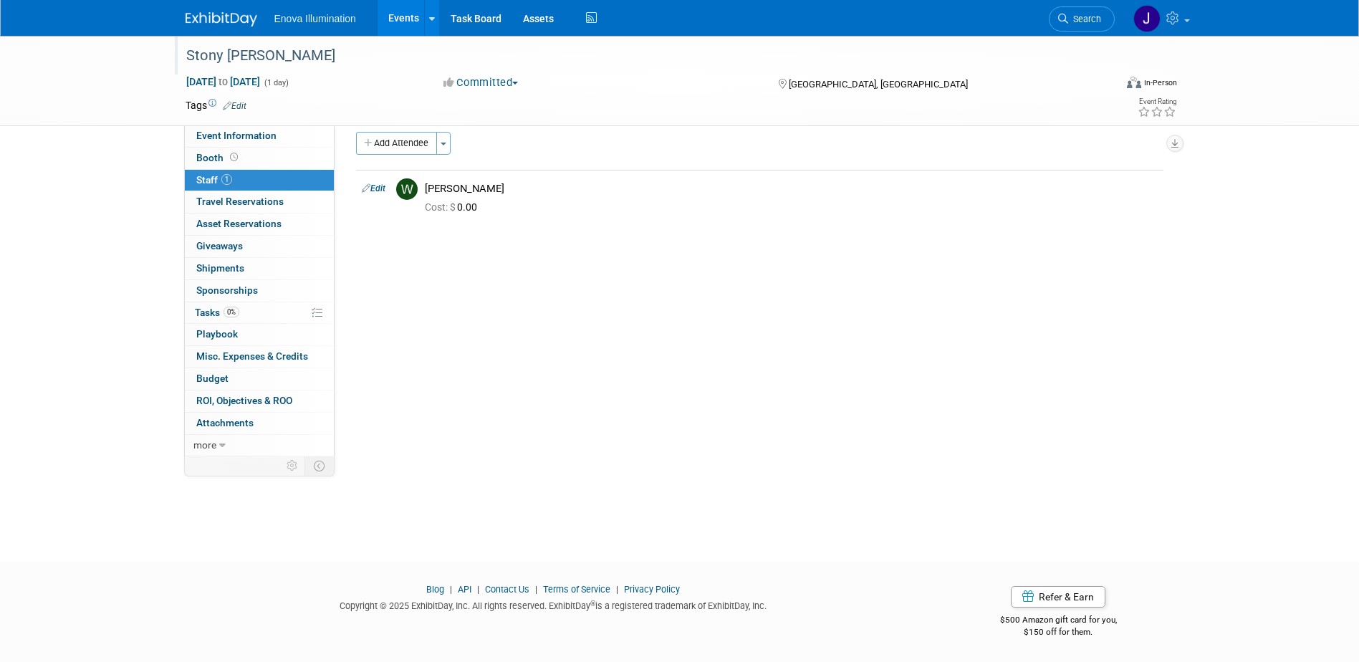
click at [266, 59] on div "Stony Brooks" at bounding box center [637, 56] width 912 height 26
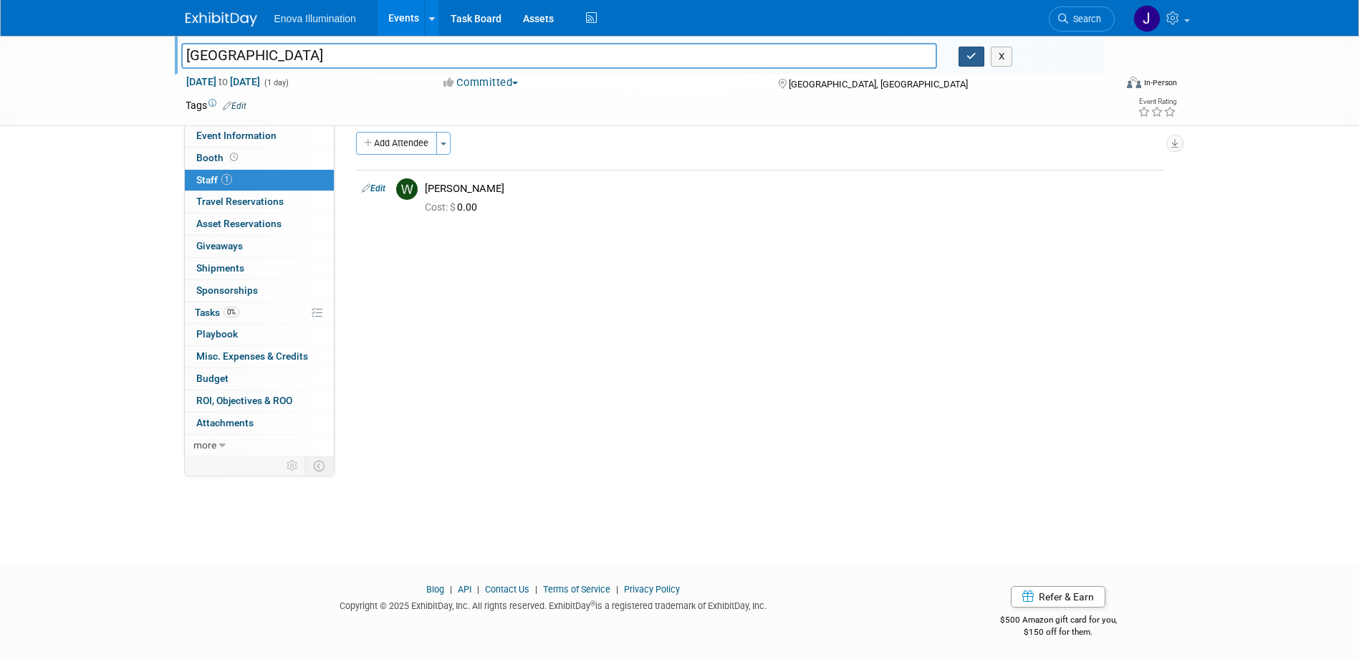
type input "[GEOGRAPHIC_DATA]"
click at [972, 58] on icon "button" at bounding box center [971, 56] width 10 height 9
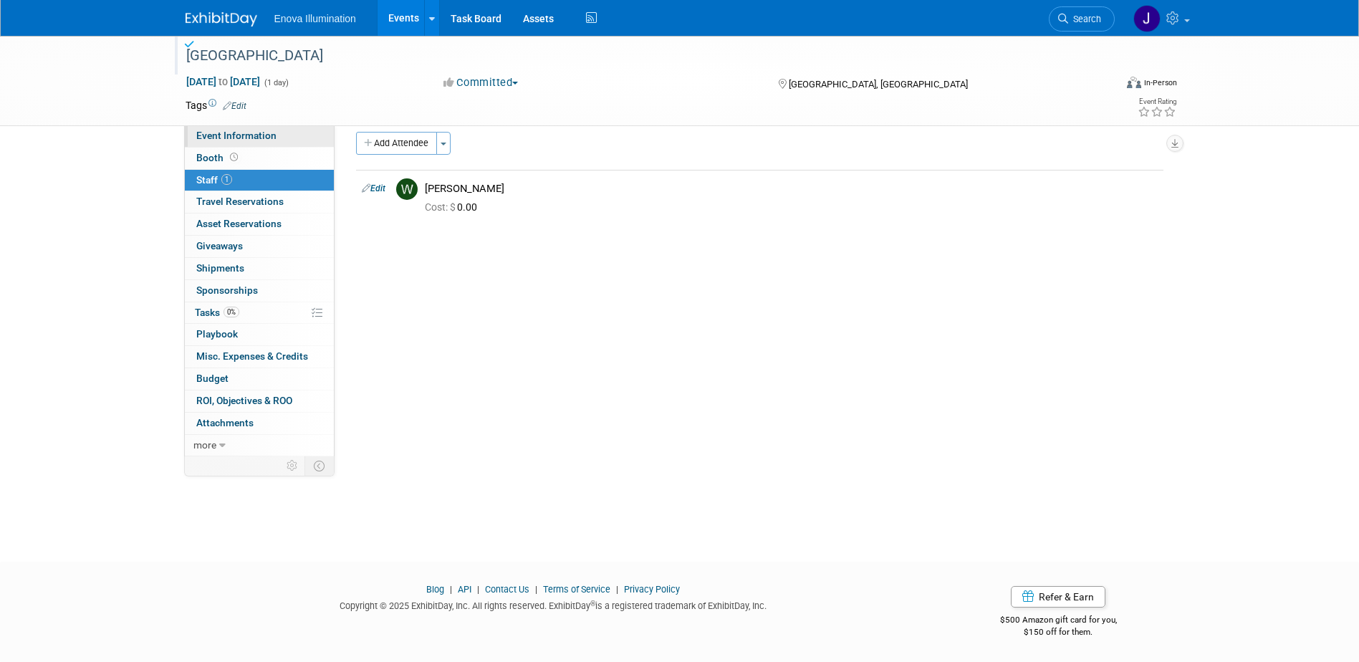
click at [307, 140] on link "Event Information" at bounding box center [259, 135] width 149 height 21
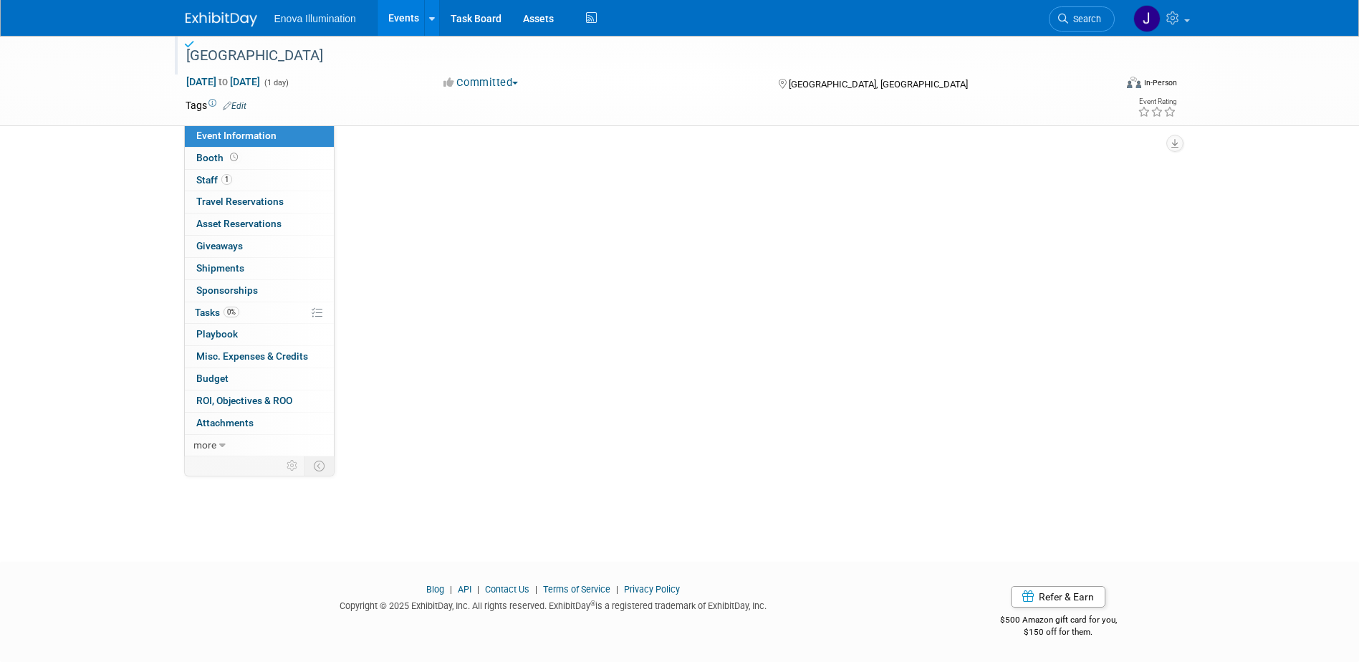
scroll to position [0, 0]
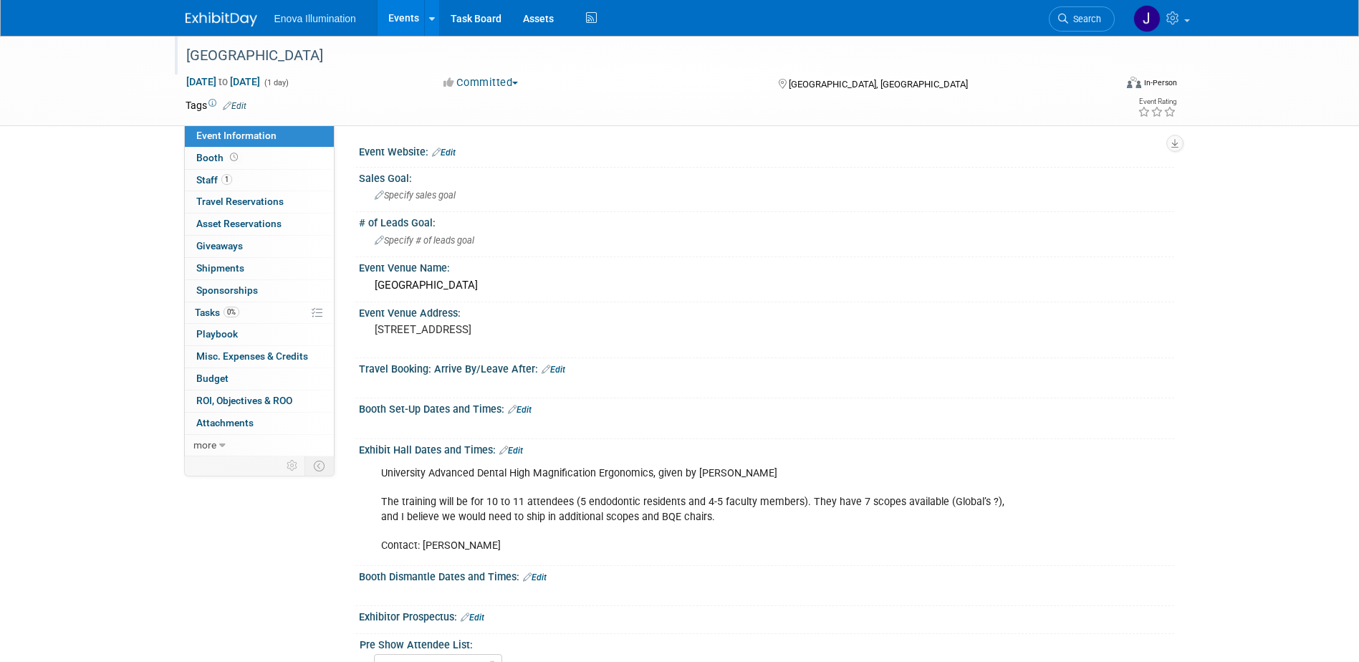
click at [647, 494] on div "University Advanced Dental High Magnification Ergonomics, given by Dr. Juan Car…" at bounding box center [693, 509] width 645 height 100
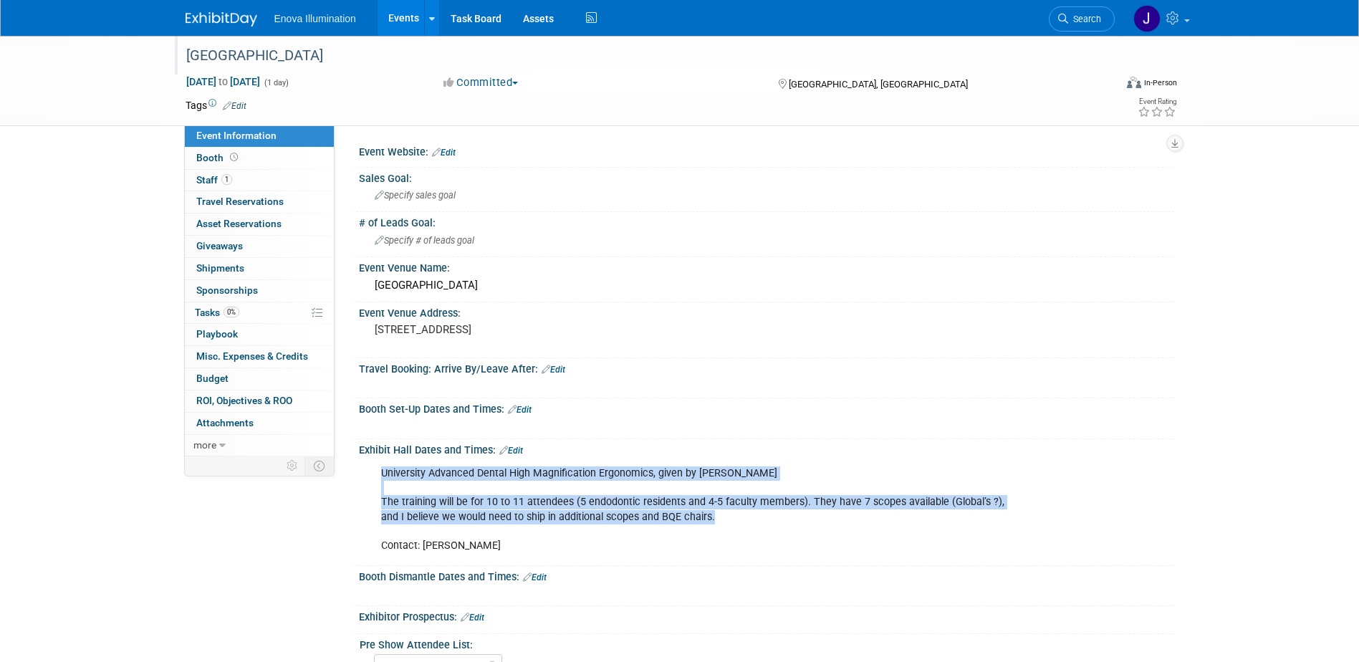
drag, startPoint x: 712, startPoint y: 518, endPoint x: 373, endPoint y: 474, distance: 342.5
click at [373, 474] on div "University Advanced Dental High Magnification Ergonomics, given by Dr. Juan Car…" at bounding box center [693, 509] width 645 height 100
drag, startPoint x: 373, startPoint y: 474, endPoint x: 464, endPoint y: 474, distance: 91.7
copy div "University Advanced Dental High Magnification Ergonomics, given by Dr. Juan Car…"
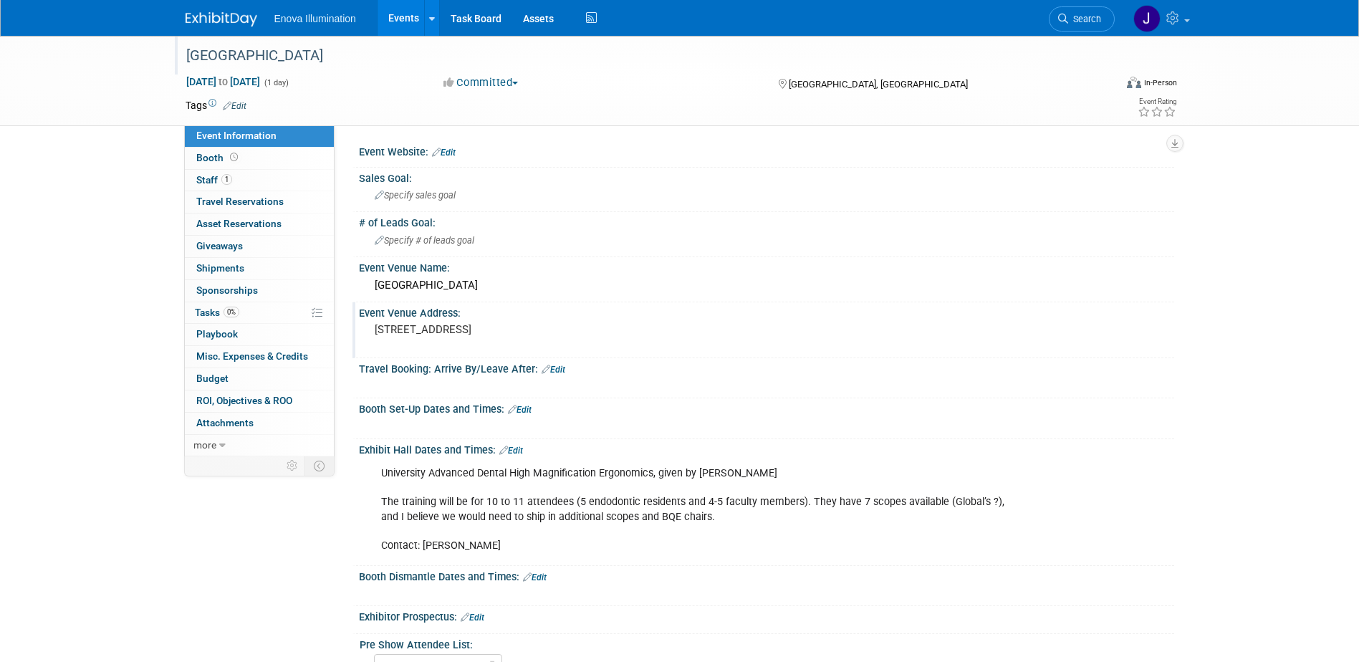
click at [683, 312] on div "Event Venue Address:" at bounding box center [766, 311] width 815 height 18
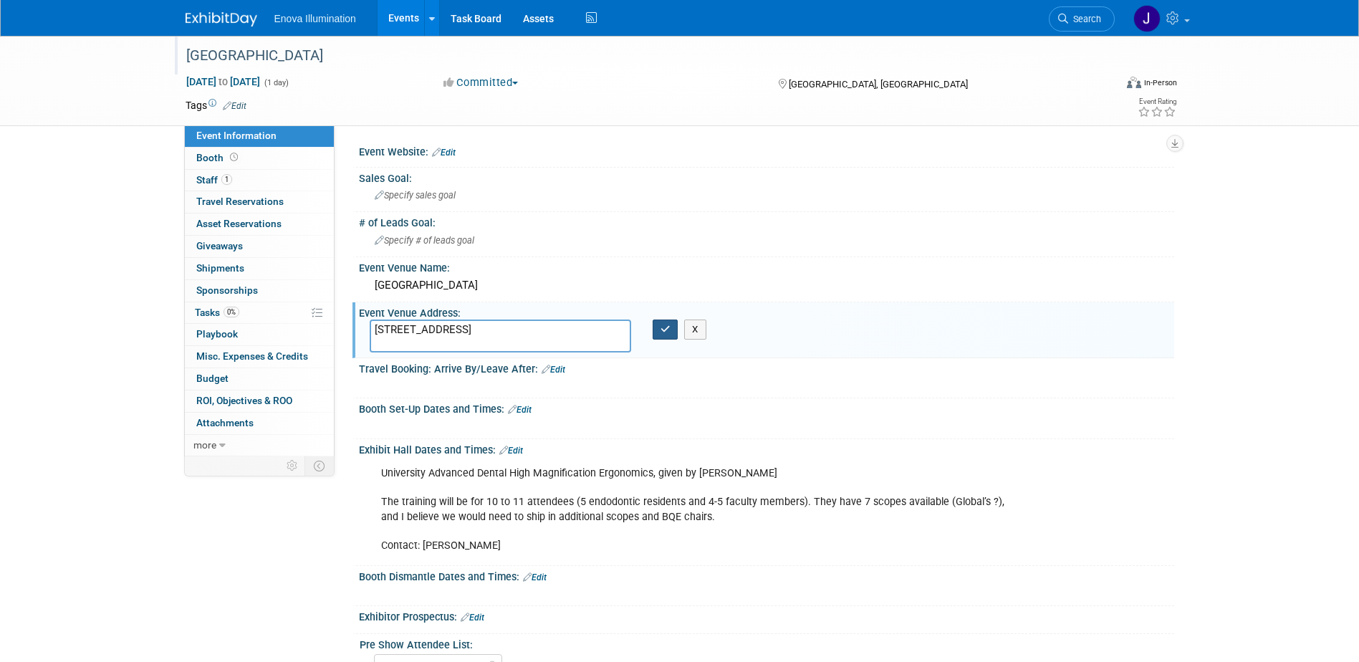
click at [673, 329] on button "button" at bounding box center [666, 330] width 26 height 20
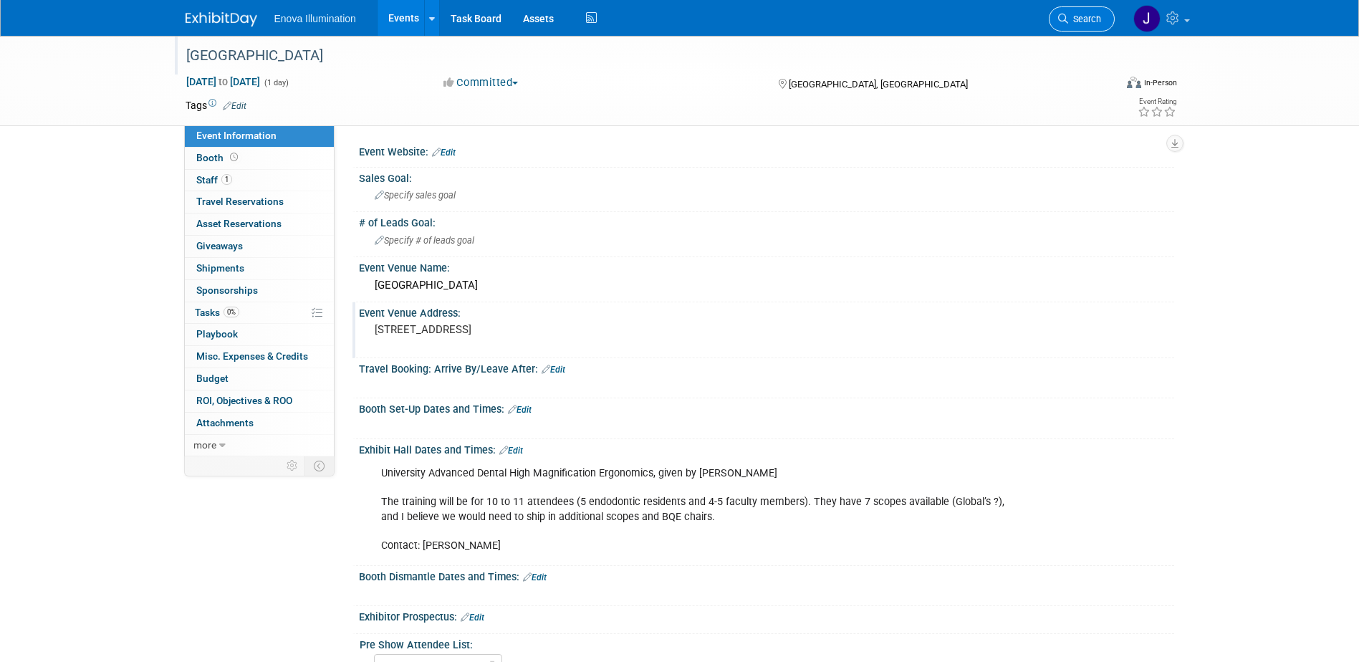
click at [1095, 16] on span "Search" at bounding box center [1084, 19] width 33 height 11
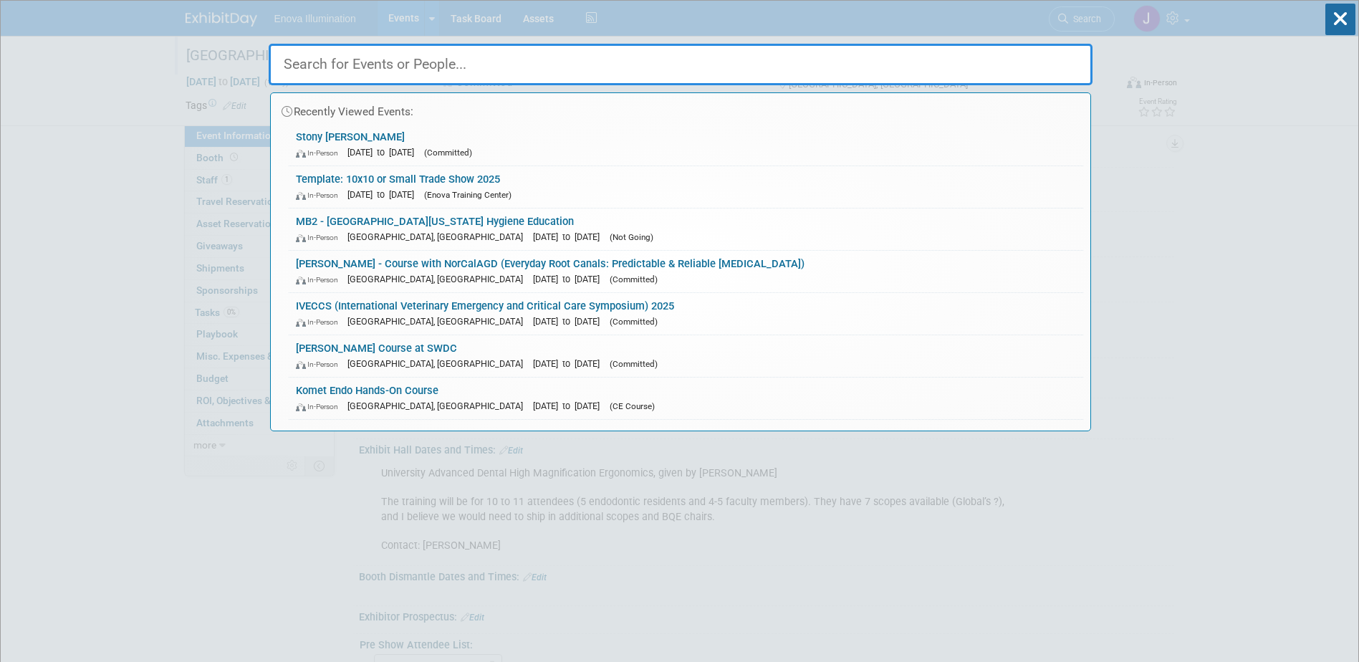
click at [1003, 53] on input "text" at bounding box center [681, 65] width 824 height 42
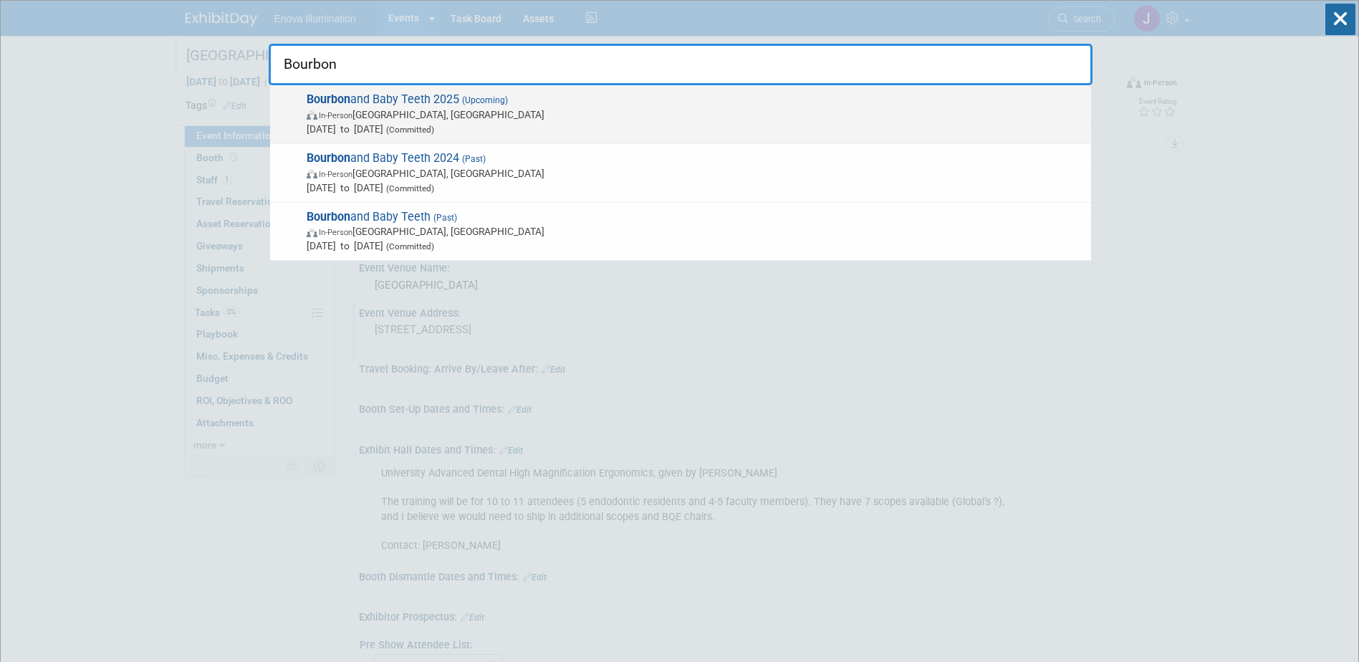
type input "Bourbon"
click at [356, 93] on span "Bourbon and Baby Teeth 2025 (Upcoming) In-Person Louisville, KY Sep 18, 2025 to…" at bounding box center [693, 114] width 782 height 44
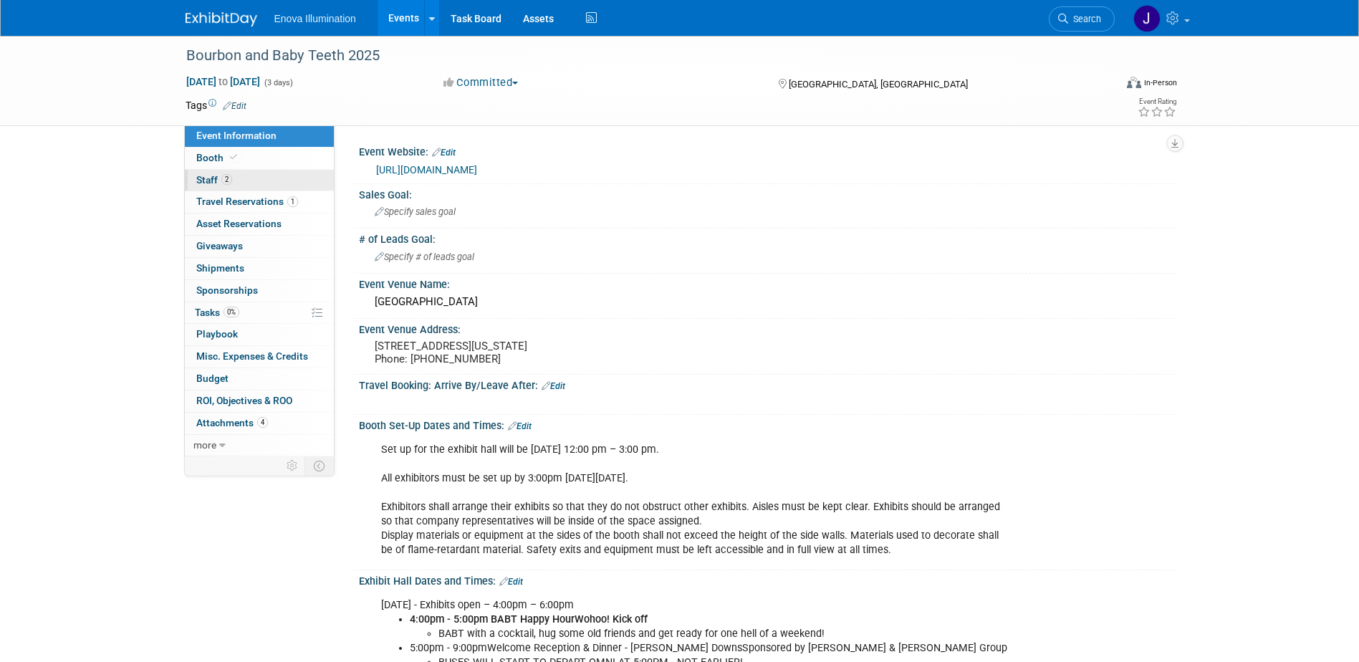
click at [279, 182] on link "2 Staff 2" at bounding box center [259, 180] width 149 height 21
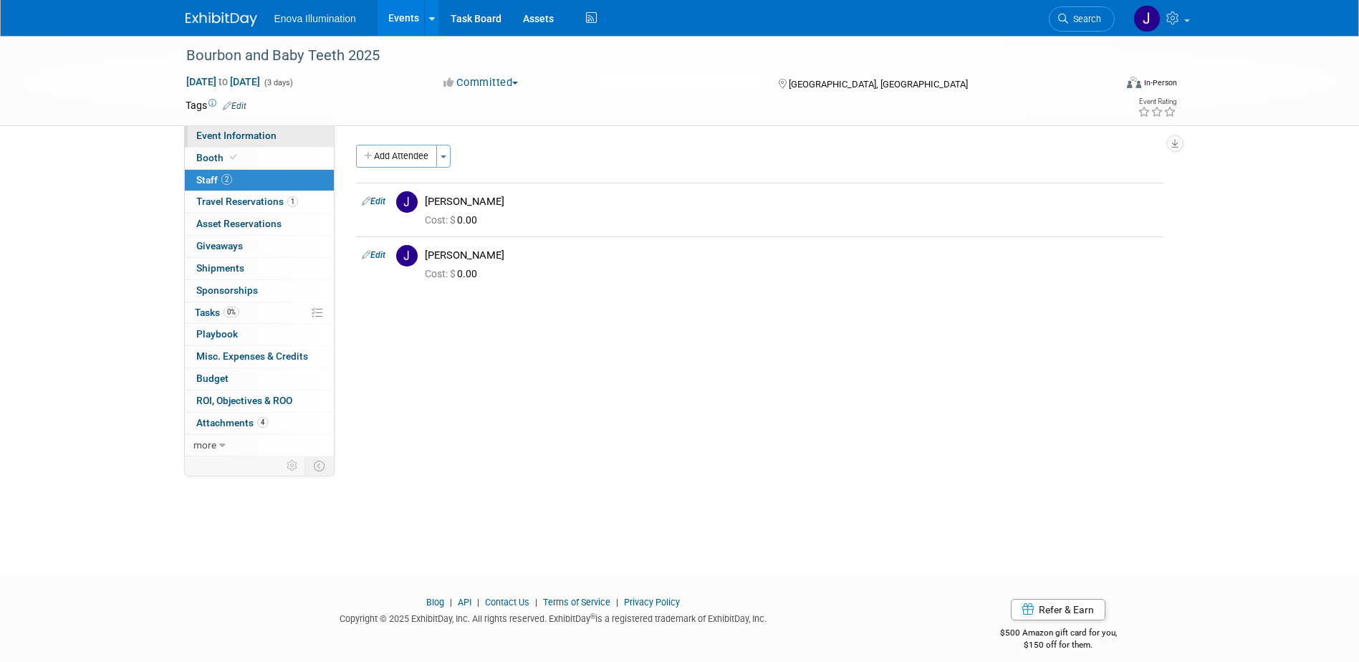
click at [278, 135] on link "Event Information" at bounding box center [259, 135] width 149 height 21
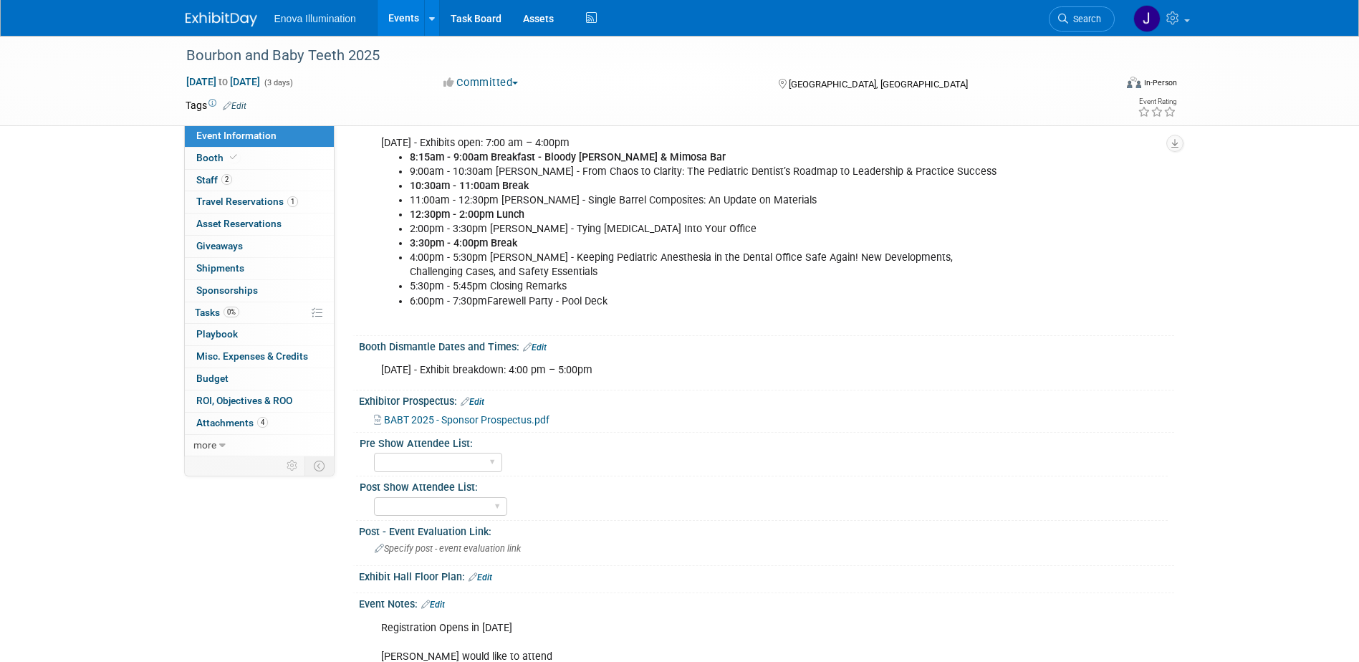
scroll to position [860, 0]
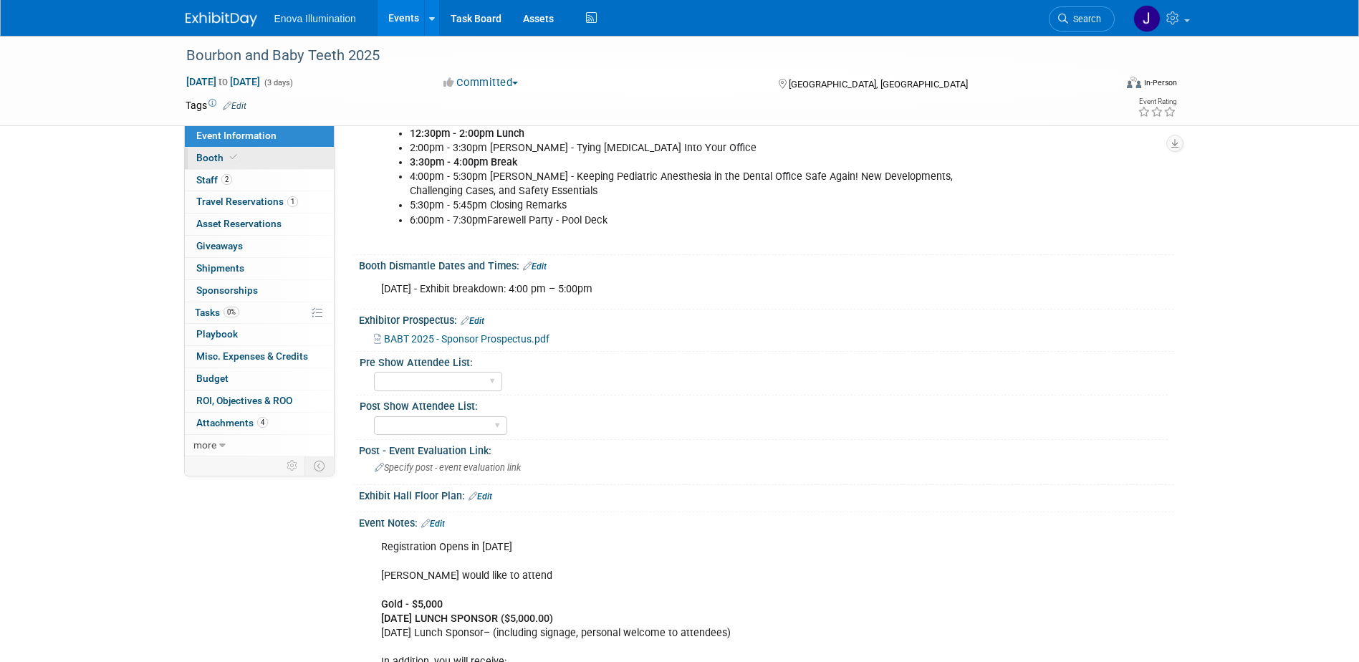
click at [253, 159] on link "Booth" at bounding box center [259, 158] width 149 height 21
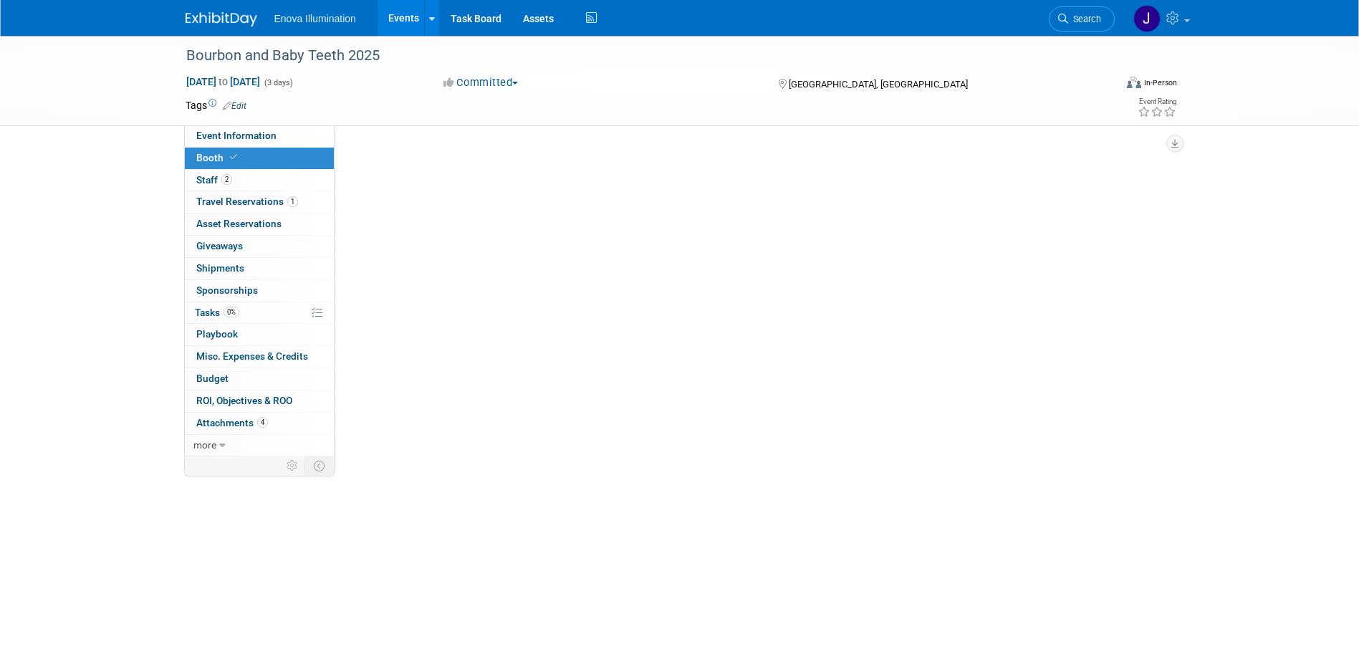
scroll to position [0, 0]
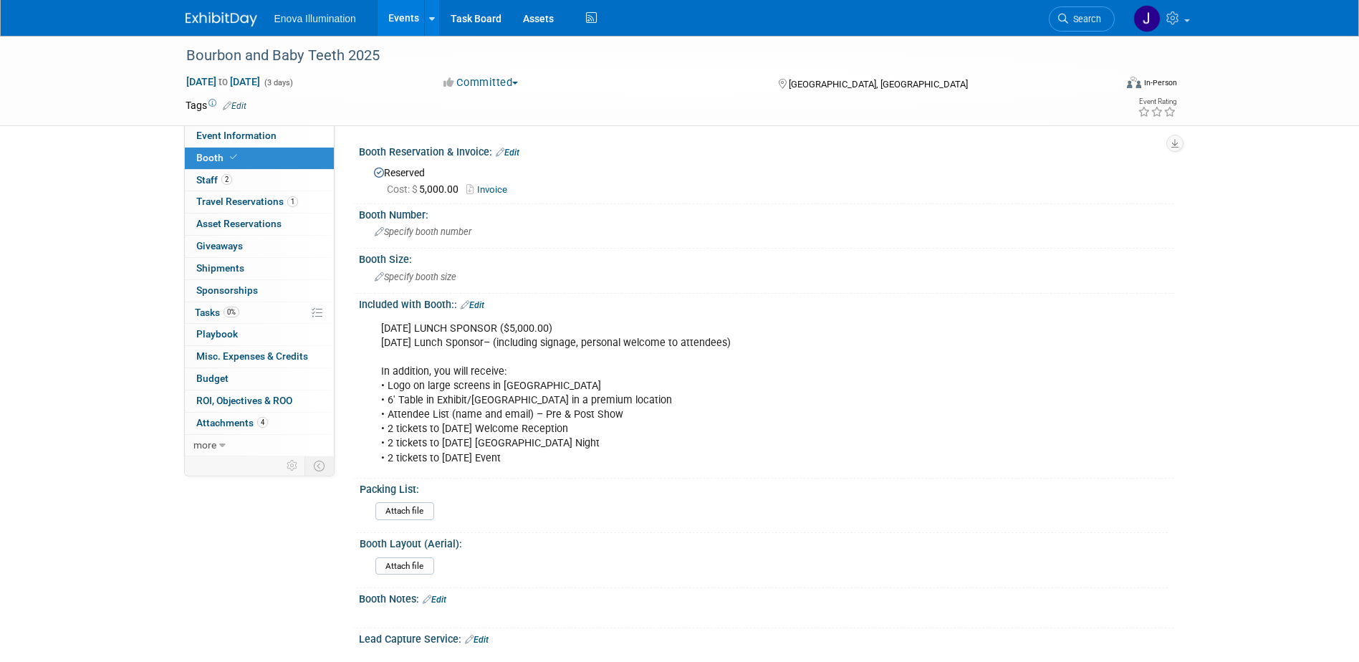
click at [496, 191] on link "Invoice" at bounding box center [490, 189] width 48 height 11
click at [279, 125] on div "Bourbon and Baby Teeth 2025 Sep 18, 2025 to Sep 20, 2025 (3 days) Sep 18, 2025 …" at bounding box center [680, 81] width 1010 height 90
click at [278, 132] on link "Event Information" at bounding box center [259, 135] width 149 height 21
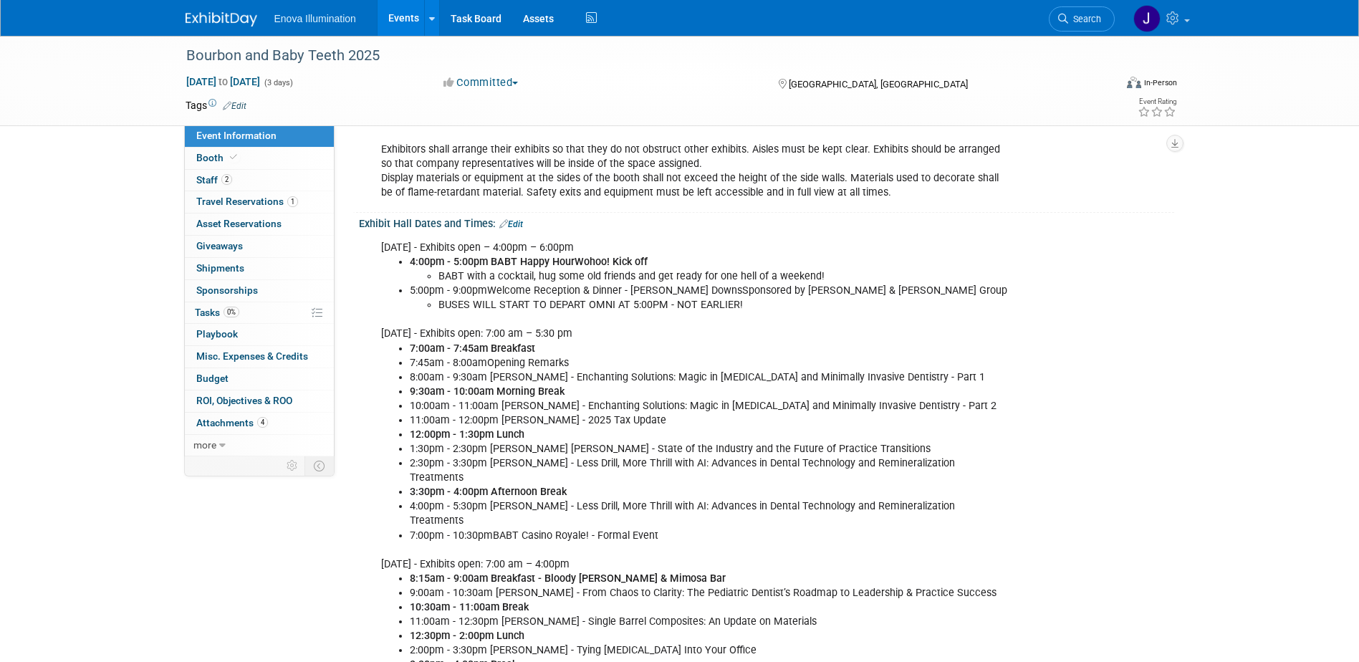
scroll to position [358, 0]
click at [518, 229] on link "Edit" at bounding box center [511, 223] width 24 height 10
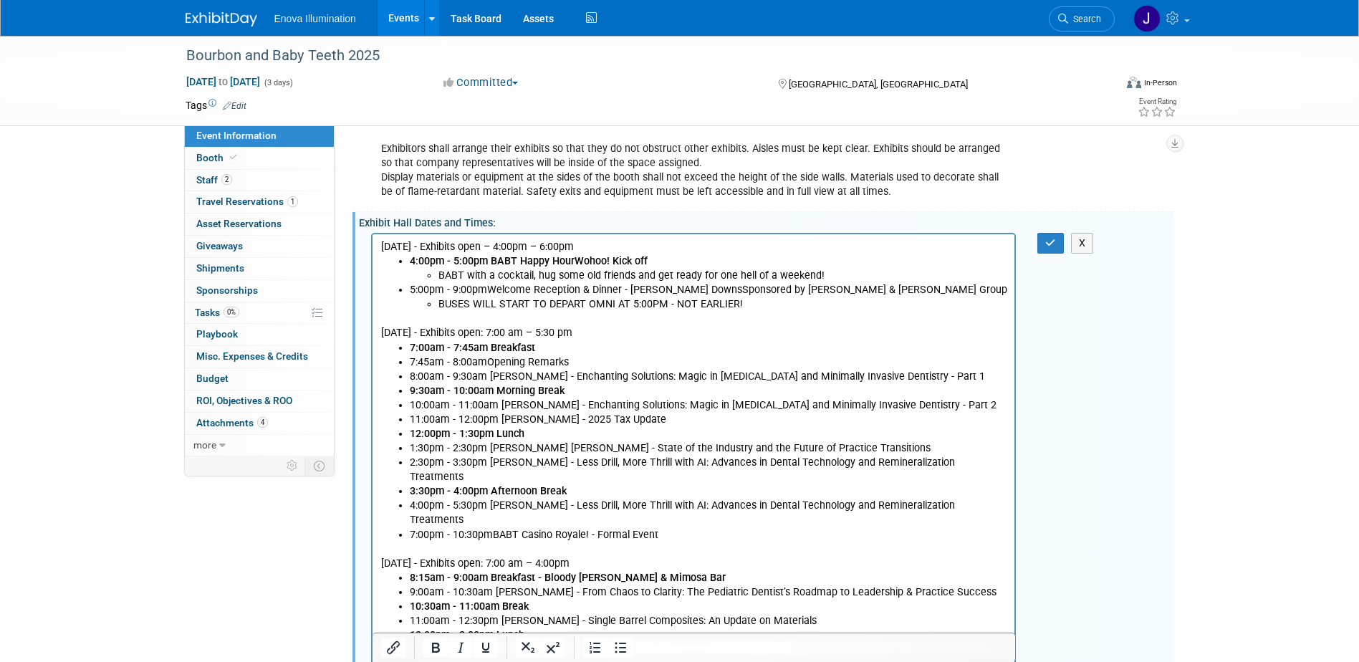
scroll to position [0, 0]
drag, startPoint x: 625, startPoint y: 244, endPoint x: 373, endPoint y: 236, distance: 251.6
click at [373, 236] on html "Thursday, September 18th, 2025 - Exhibits open – 4:00pm – 6:00pm 4:00pm - 5:00p…" at bounding box center [693, 488] width 643 height 509
click at [438, 652] on icon "Bold" at bounding box center [436, 648] width 8 height 10
drag, startPoint x: 681, startPoint y: 332, endPoint x: 375, endPoint y: 335, distance: 305.9
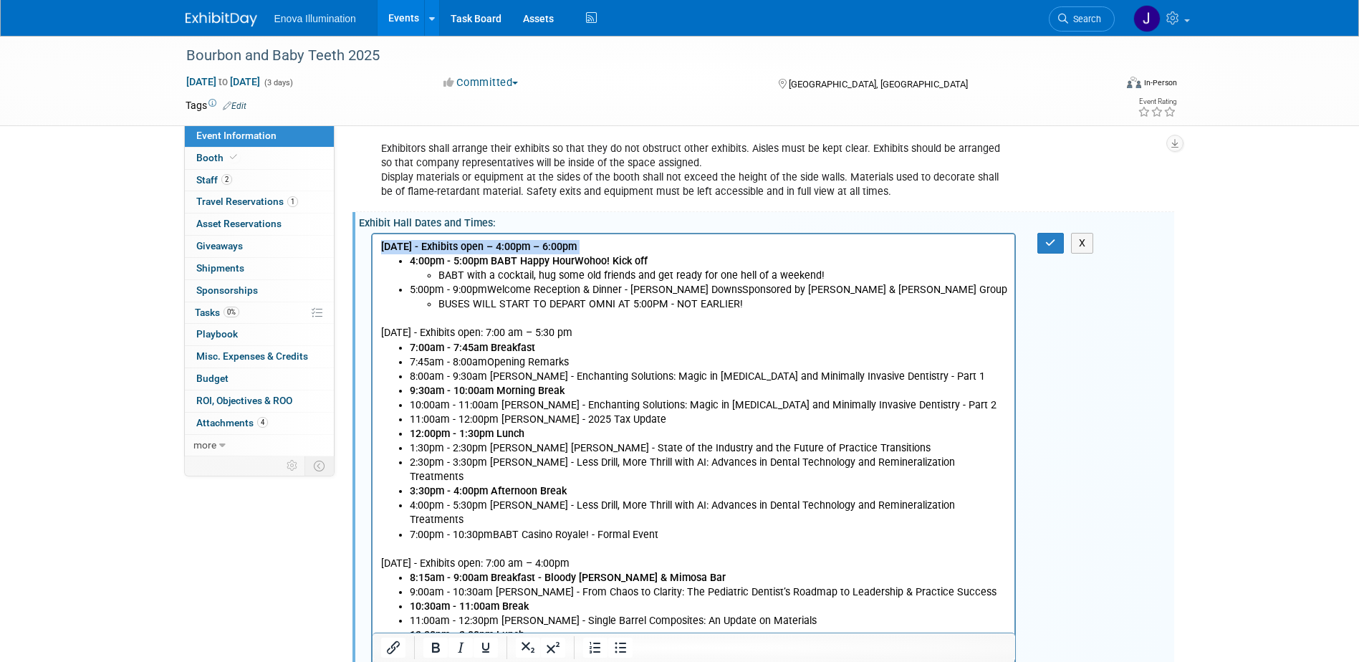
click at [375, 335] on html "Thursday, September 18th, 2025 - Exhibits open – 4:00pm – 6:00pm 4:00pm - 5:00p…" at bounding box center [693, 488] width 643 height 509
click at [437, 647] on icon "Bold" at bounding box center [436, 648] width 8 height 10
drag, startPoint x: 688, startPoint y: 560, endPoint x: 373, endPoint y: 560, distance: 315.2
click at [373, 560] on html "Thursday, September 18th, 2025 - Exhibits open – 4:00pm – 6:00pm 4:00pm - 5:00p…" at bounding box center [693, 488] width 643 height 509
click at [432, 648] on icon "Bold" at bounding box center [435, 647] width 17 height 17
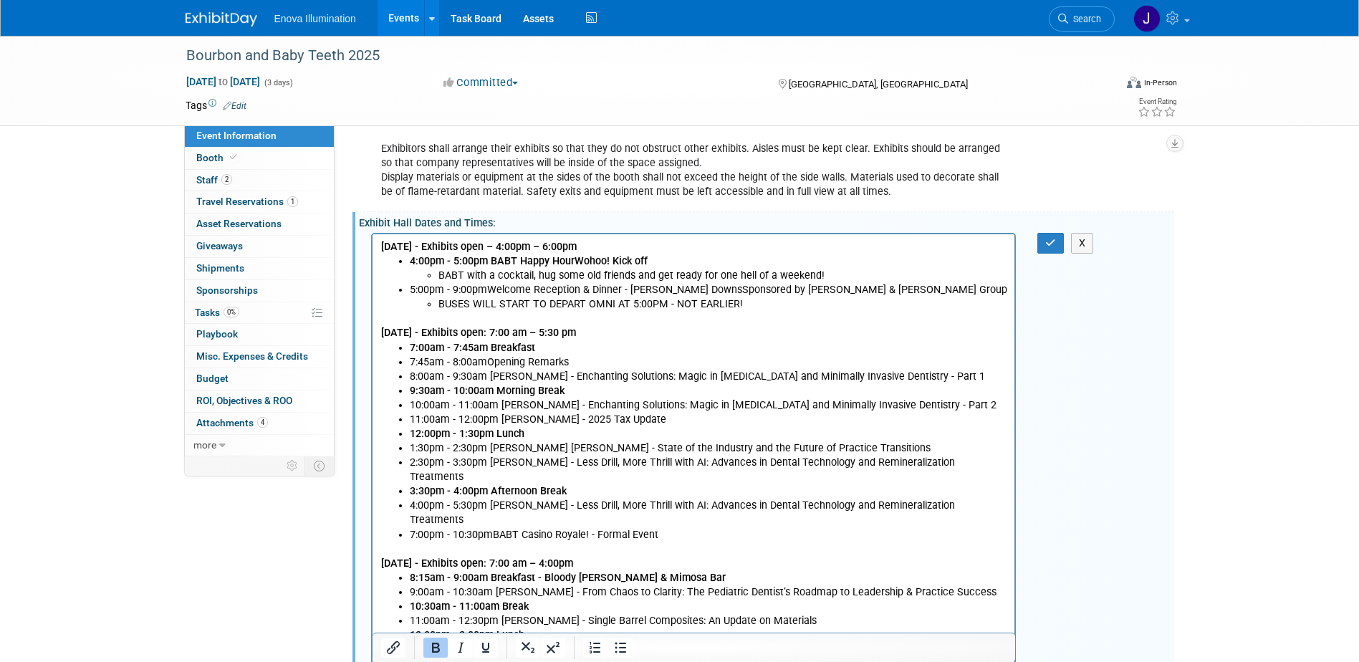
click at [605, 529] on li "7:00pm - 10:30pmBABT Casino Royale! - Formal Event" at bounding box center [707, 534] width 597 height 14
click at [572, 562] on b "Saturday, September 20th, 2025 - Exhibits open: 7:00 am – 4:00pm" at bounding box center [476, 563] width 192 height 12
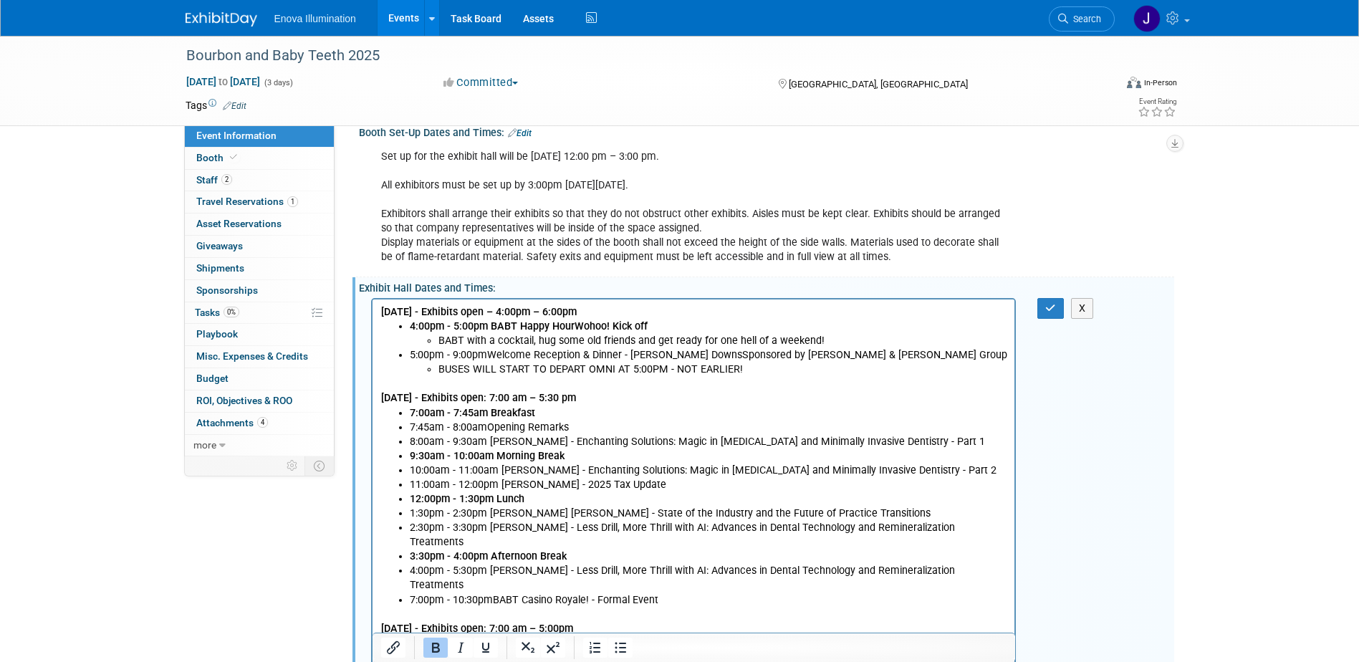
scroll to position [287, 0]
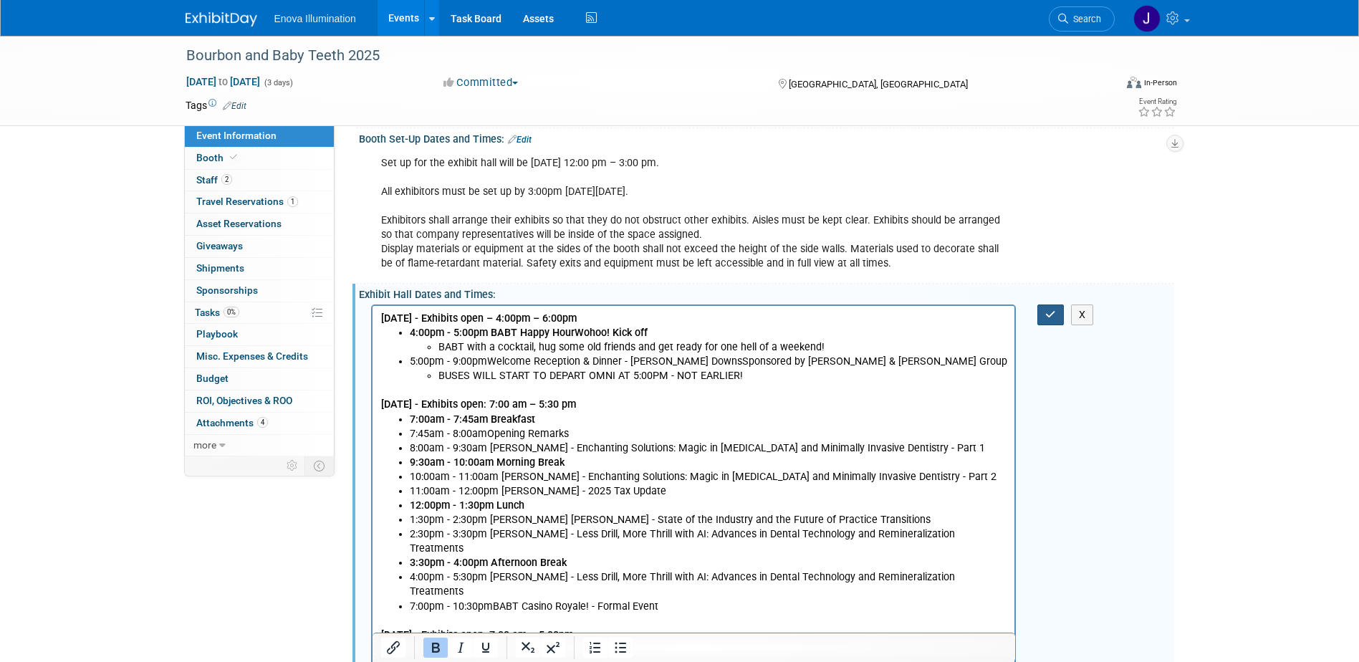
click at [1050, 320] on icon "button" at bounding box center [1050, 314] width 11 height 10
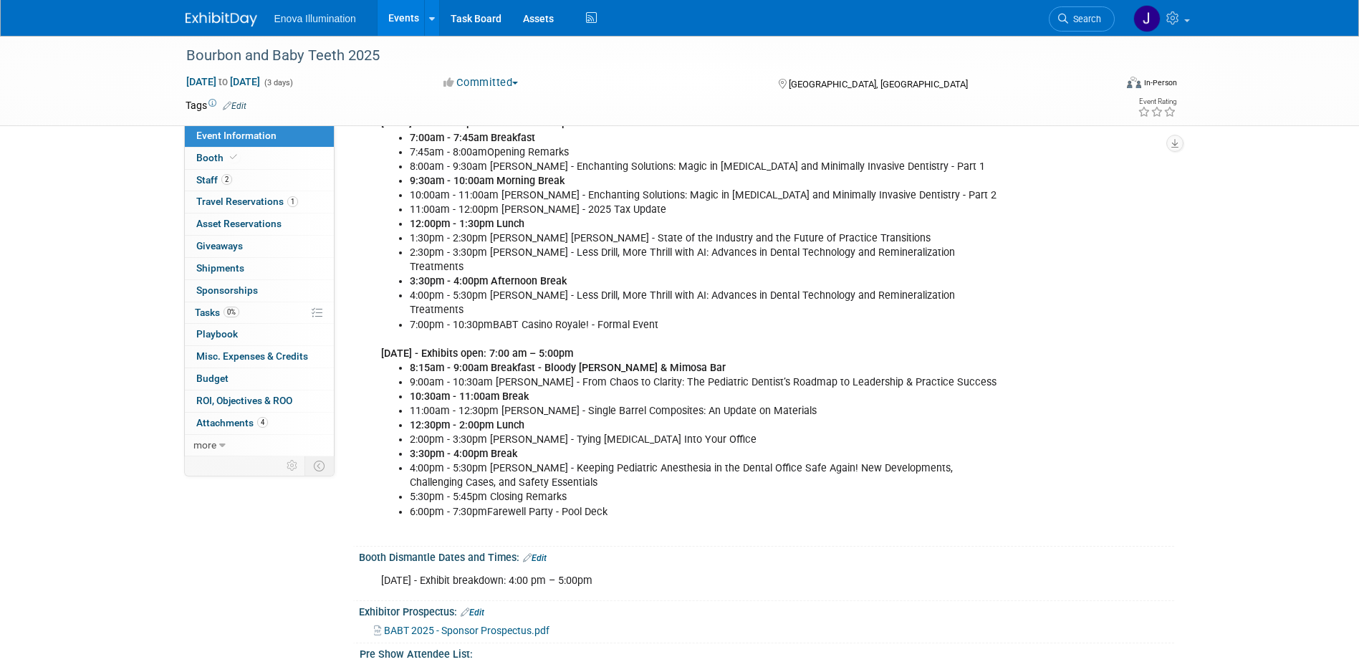
scroll to position [573, 0]
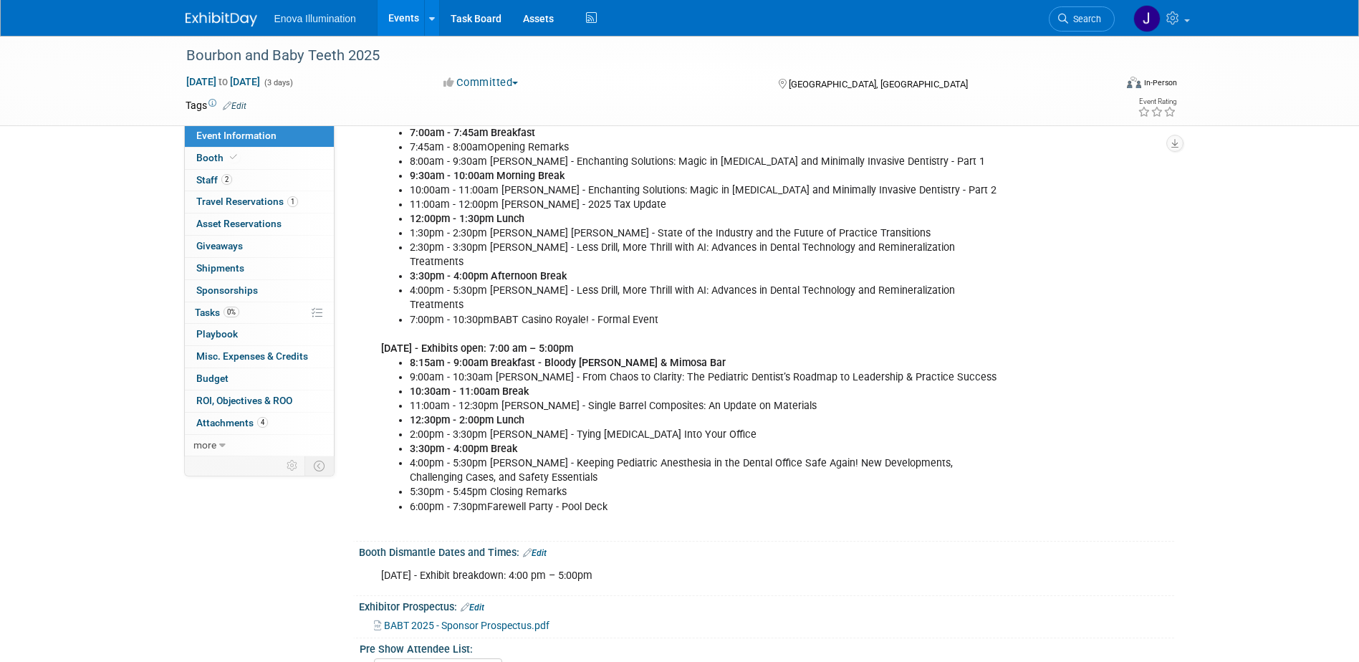
click at [543, 558] on link "Edit" at bounding box center [535, 553] width 24 height 10
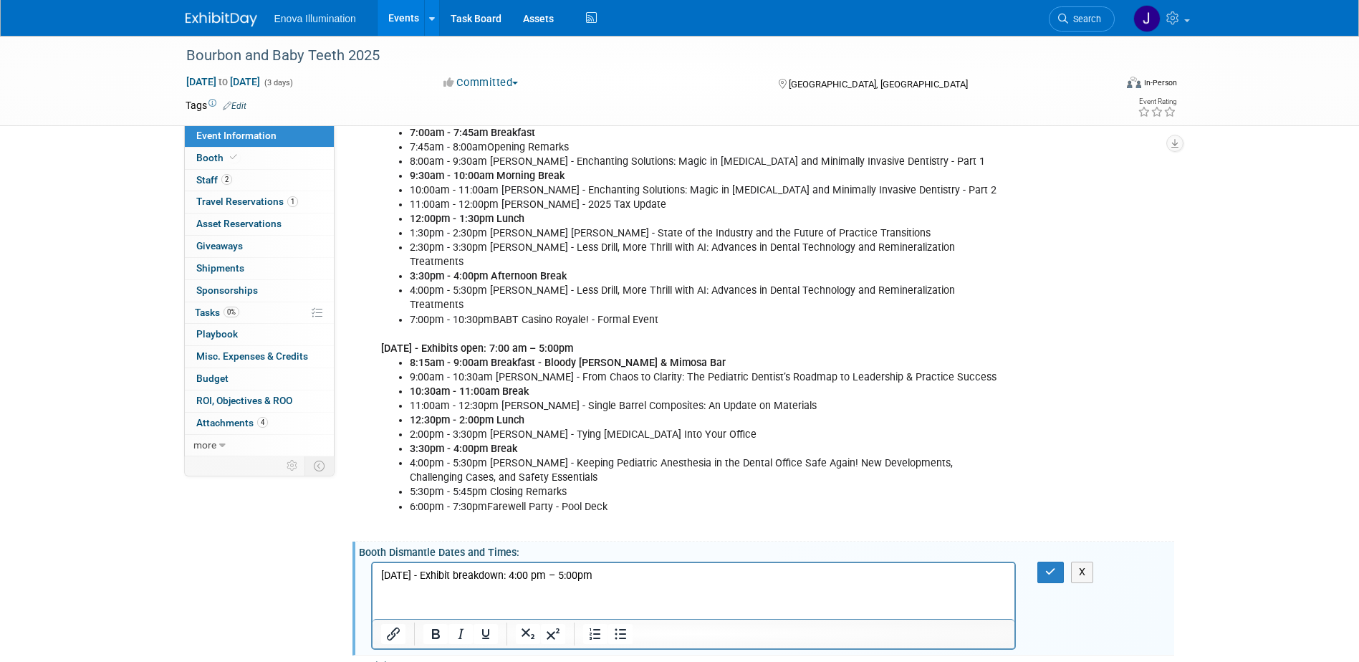
scroll to position [0, 0]
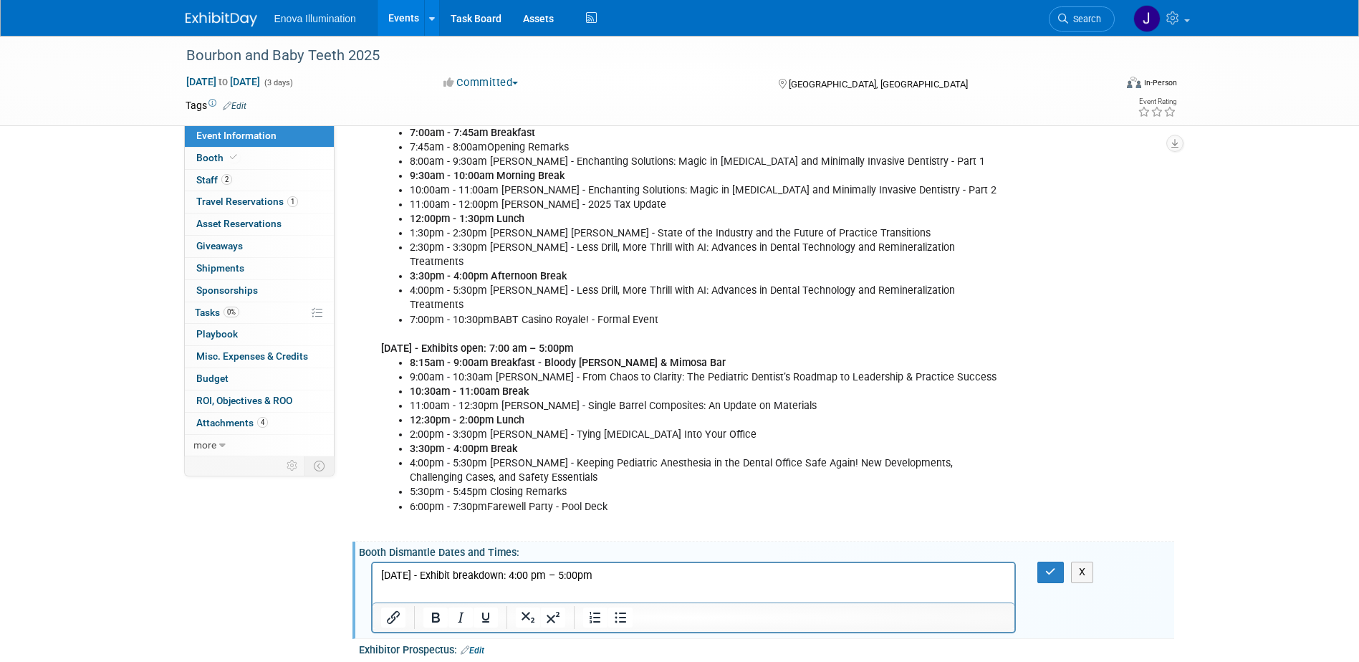
click at [627, 577] on p "Saturday, September 20th, 2025 - Exhibit breakdown: 4:00 pm – 5:00pm" at bounding box center [693, 576] width 626 height 14
click at [677, 577] on p "Saturday, September 20th, 2025 - Exhibit breakdown: 5:00 pm – 5:00pm" at bounding box center [693, 576] width 626 height 14
click at [1052, 577] on icon "button" at bounding box center [1050, 572] width 11 height 10
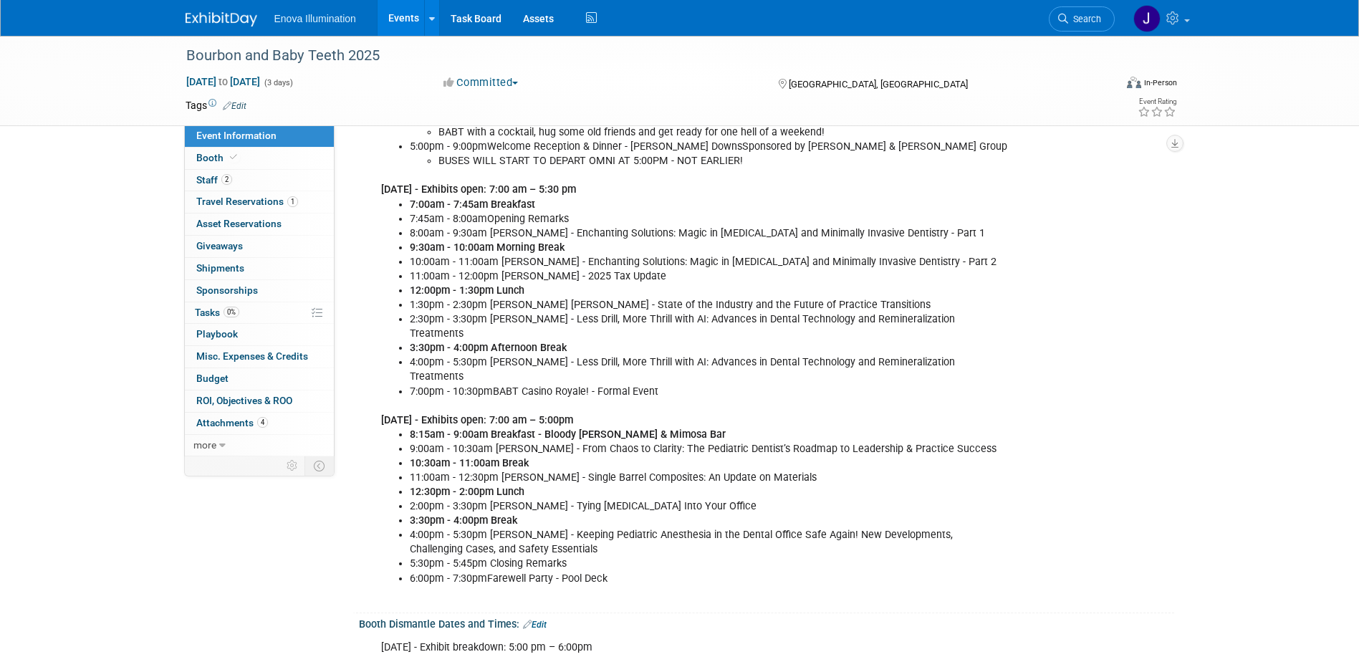
scroll to position [358, 0]
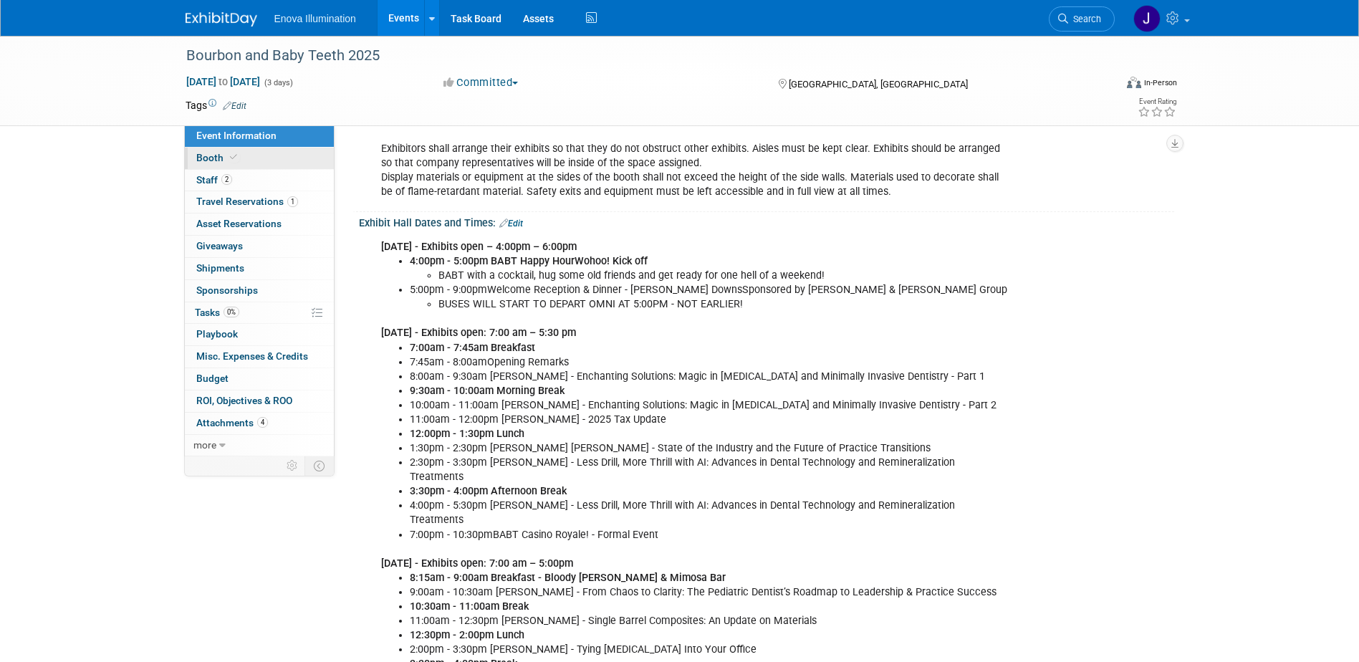
click at [289, 156] on link "Booth" at bounding box center [259, 158] width 149 height 21
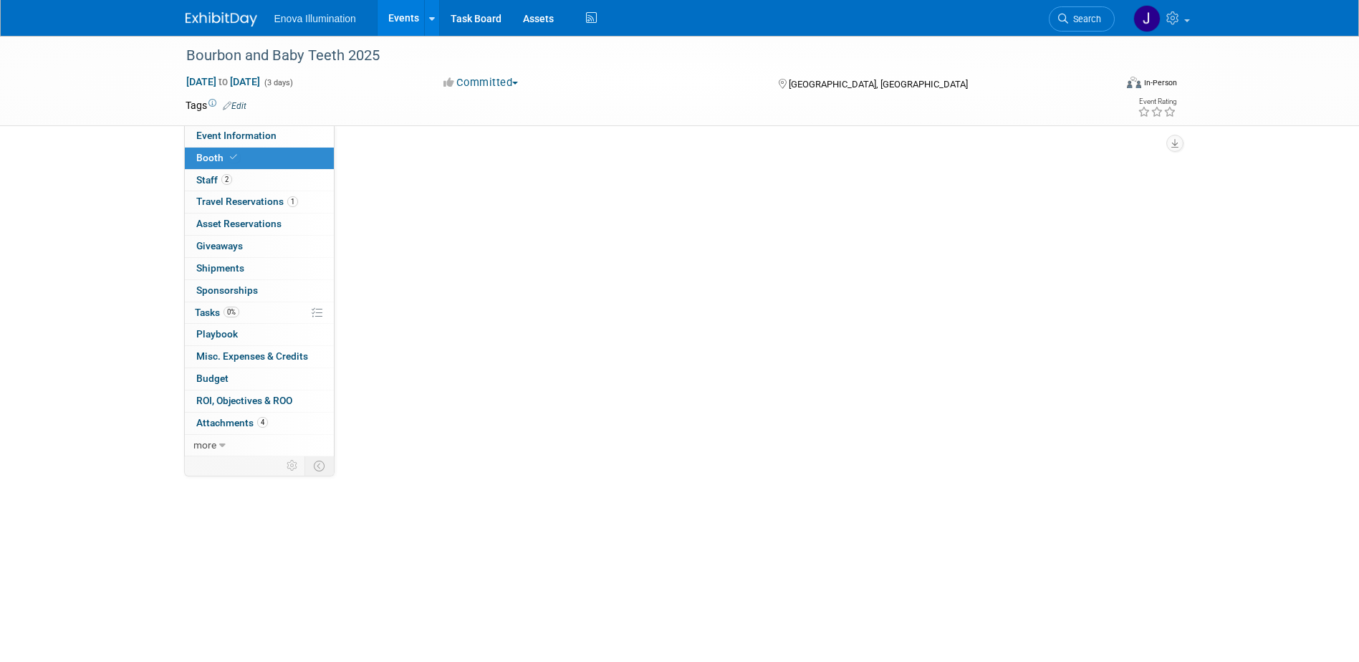
scroll to position [0, 0]
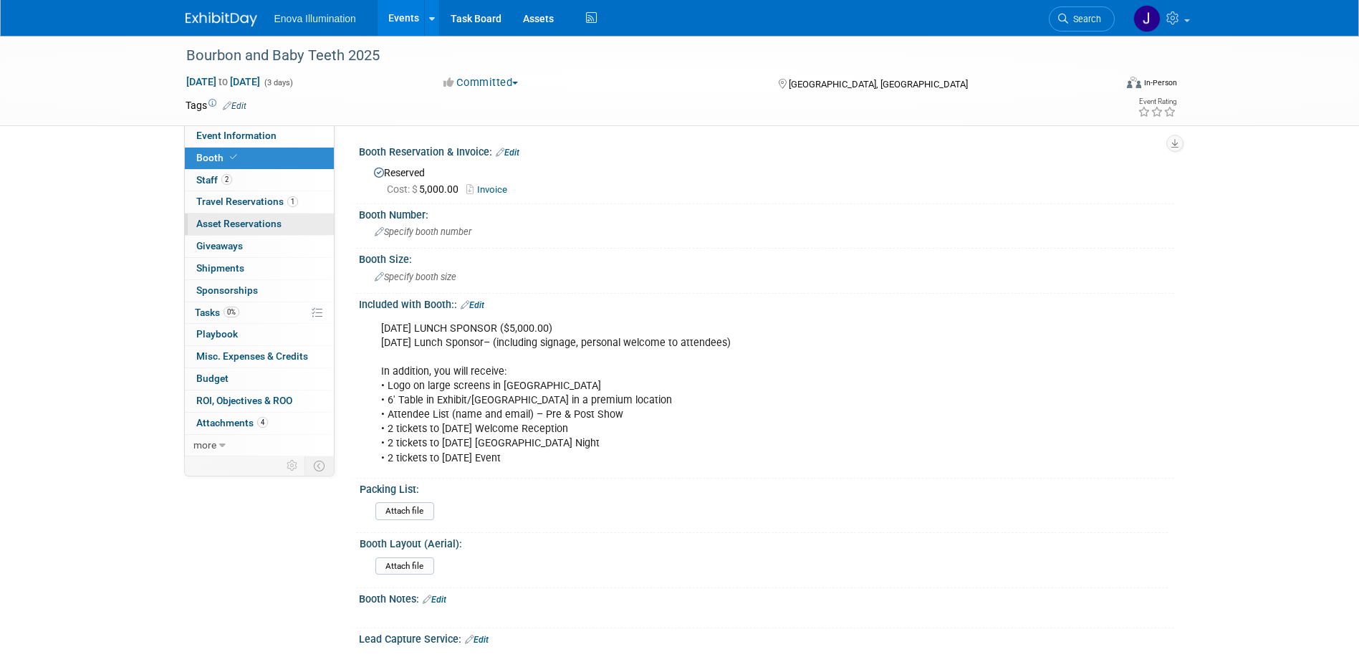
drag, startPoint x: 259, startPoint y: 203, endPoint x: 272, endPoint y: 213, distance: 16.2
click at [260, 203] on span "Travel Reservations 1" at bounding box center [247, 201] width 102 height 11
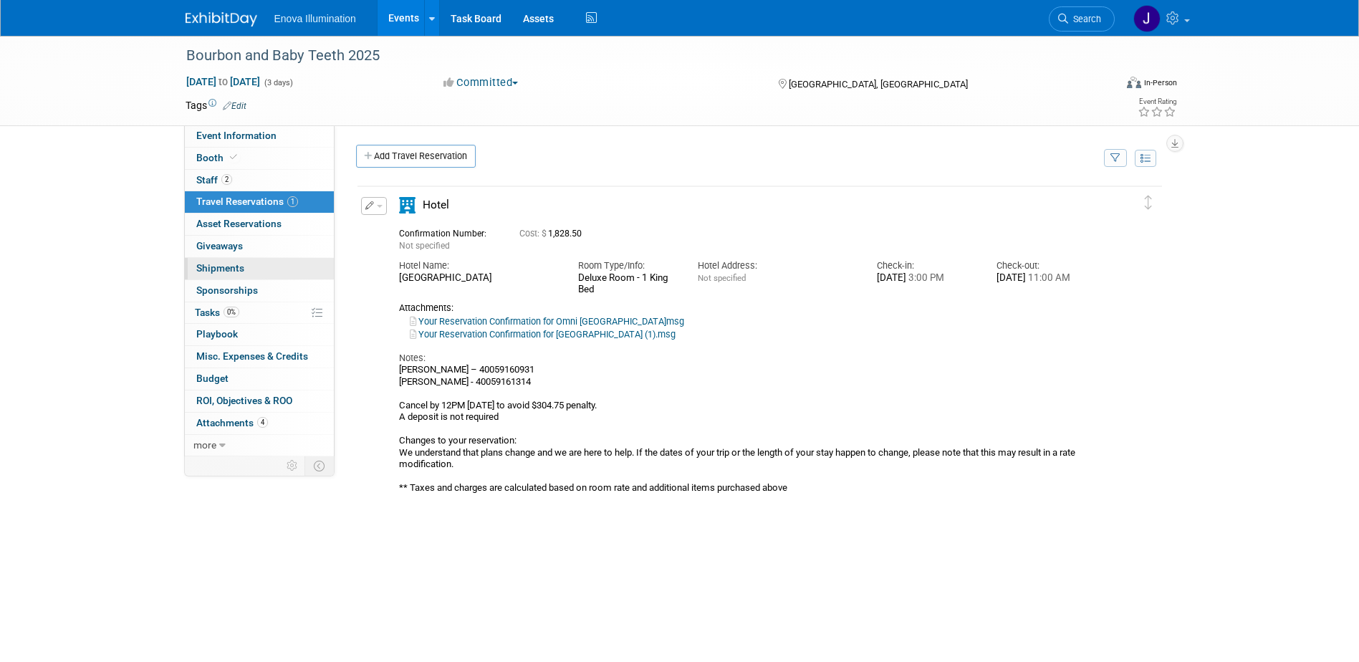
click at [202, 264] on span "Shipments 0" at bounding box center [220, 267] width 48 height 11
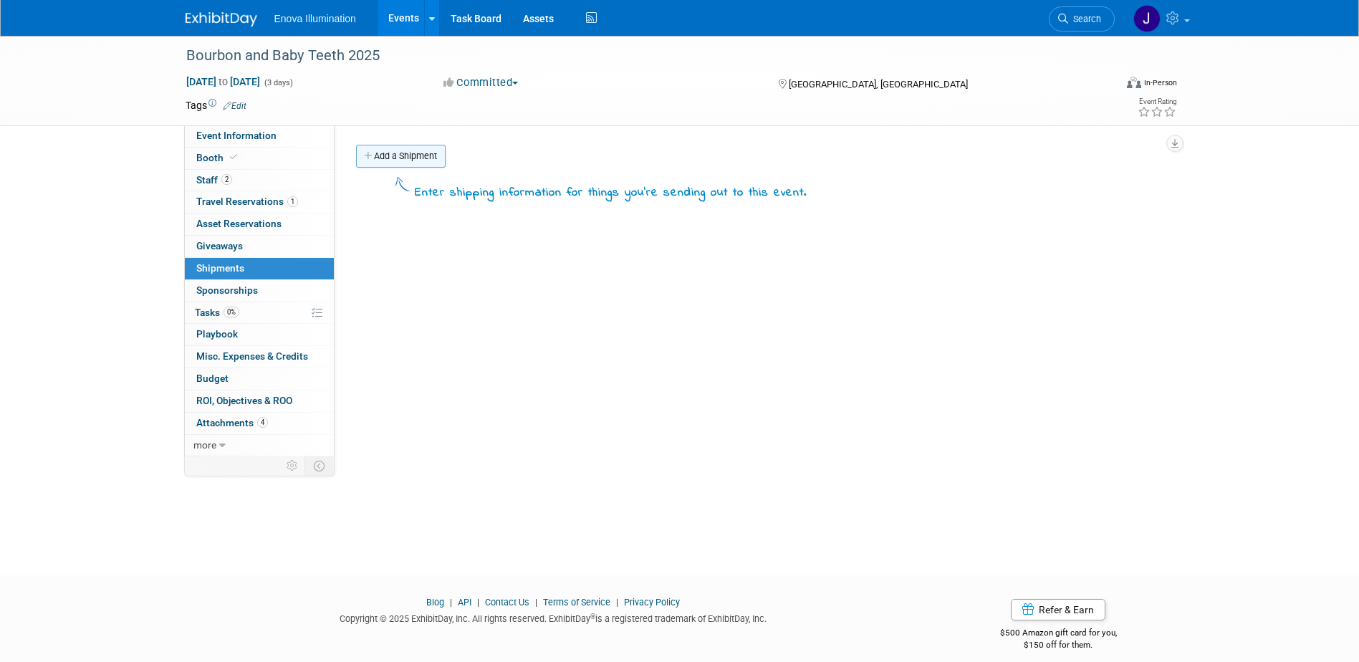
click at [385, 153] on link "Add a Shipment" at bounding box center [401, 156] width 90 height 23
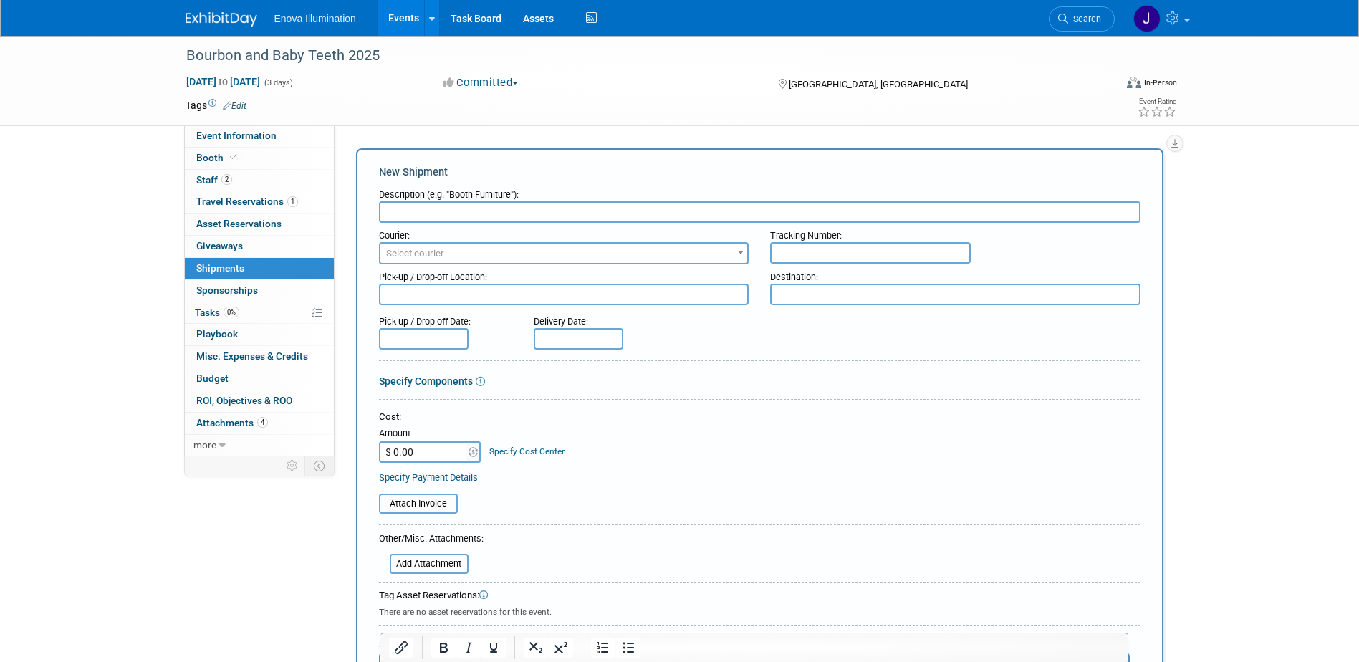
click at [441, 207] on input "text" at bounding box center [760, 211] width 762 height 21
type input "Shipping Information"
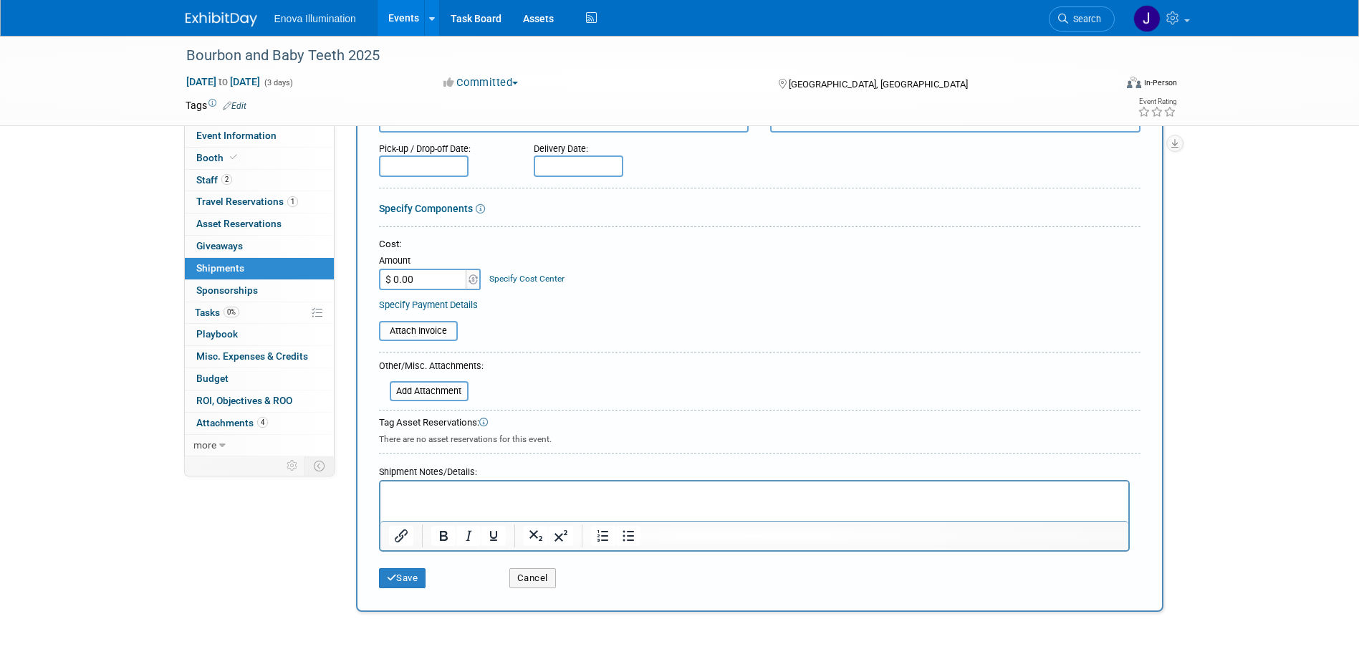
scroll to position [215, 0]
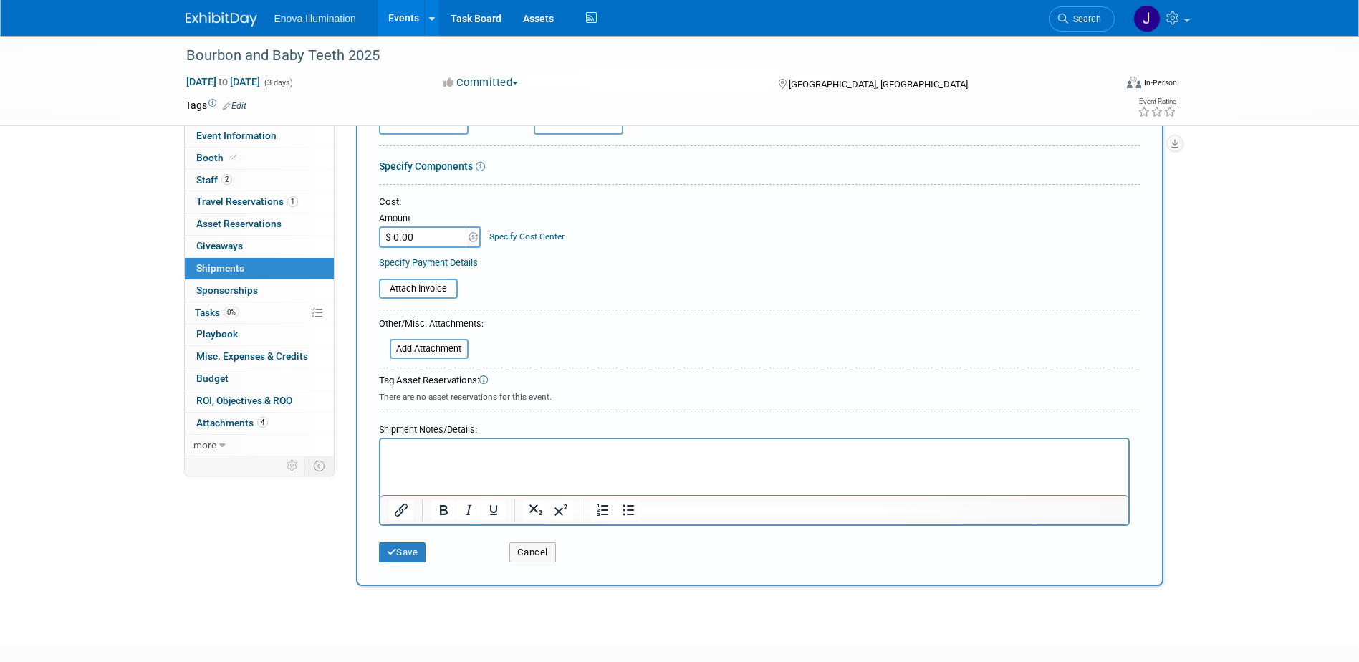
paste body "Rich Text Area. Press ALT-0 for help."
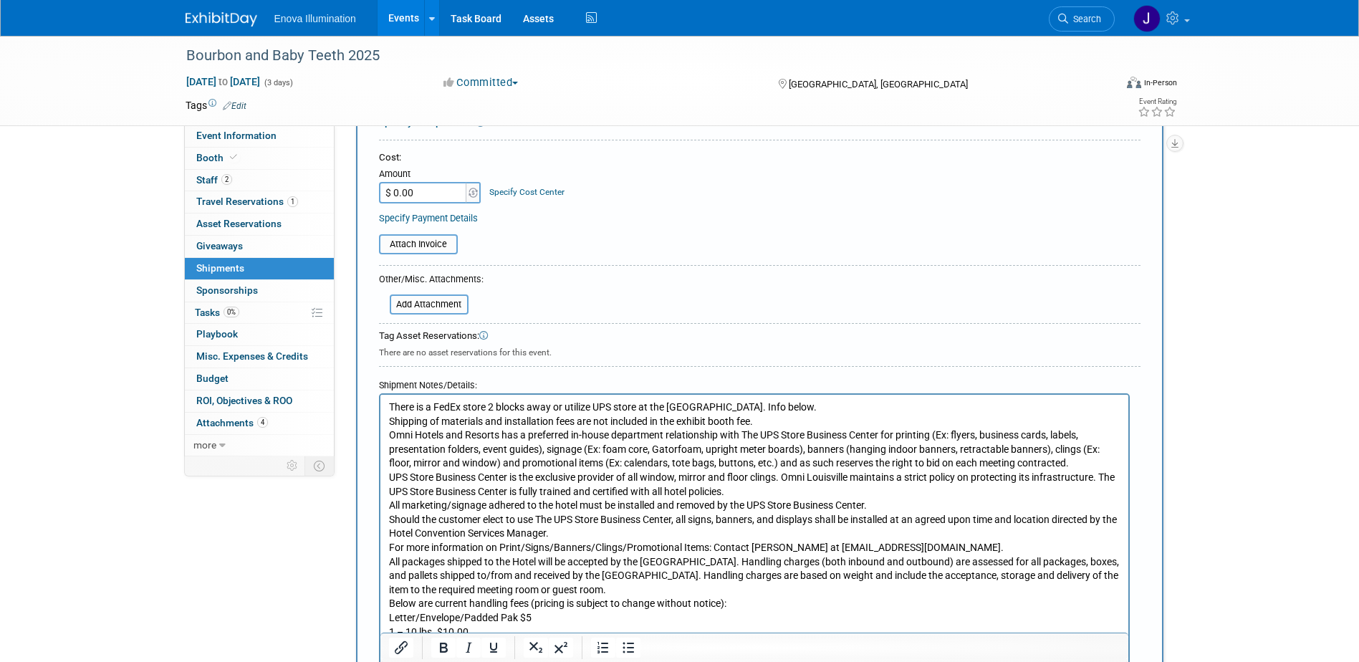
scroll to position [302, 0]
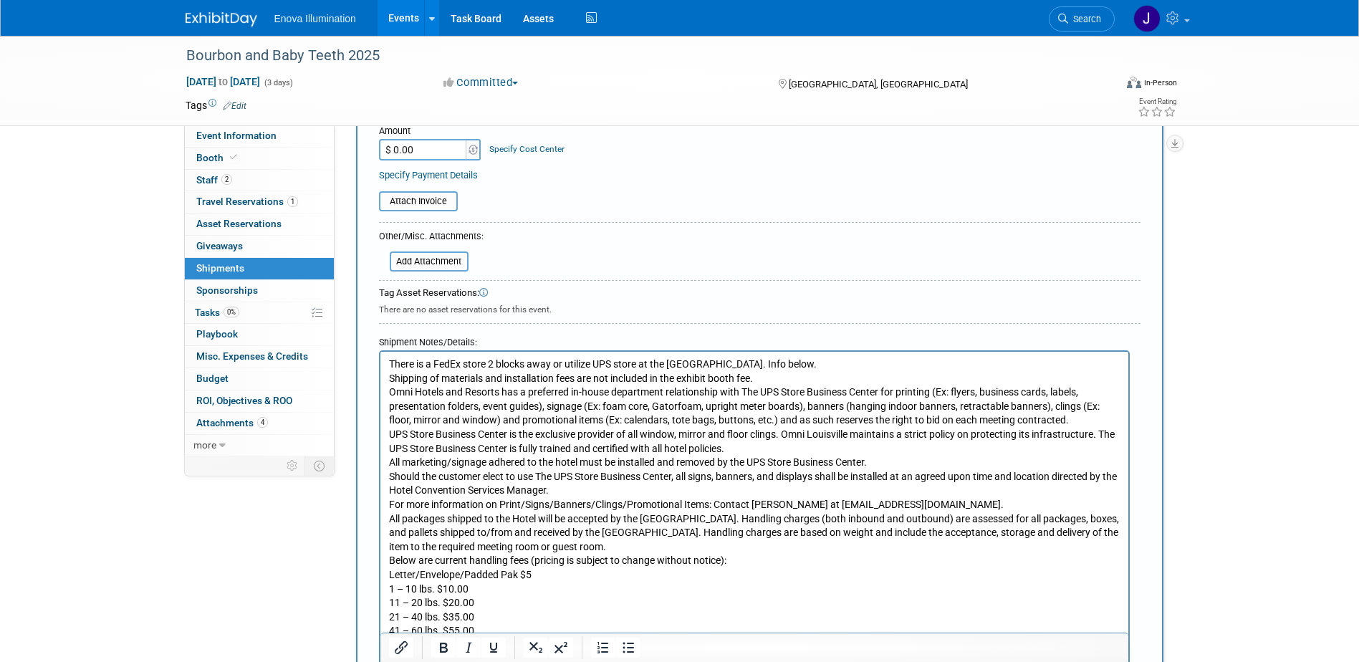
click at [829, 368] on p "There is a FedEx store 2 blocks away or utilize UPS store at the Omni Hotel. In…" at bounding box center [753, 638] width 731 height 562
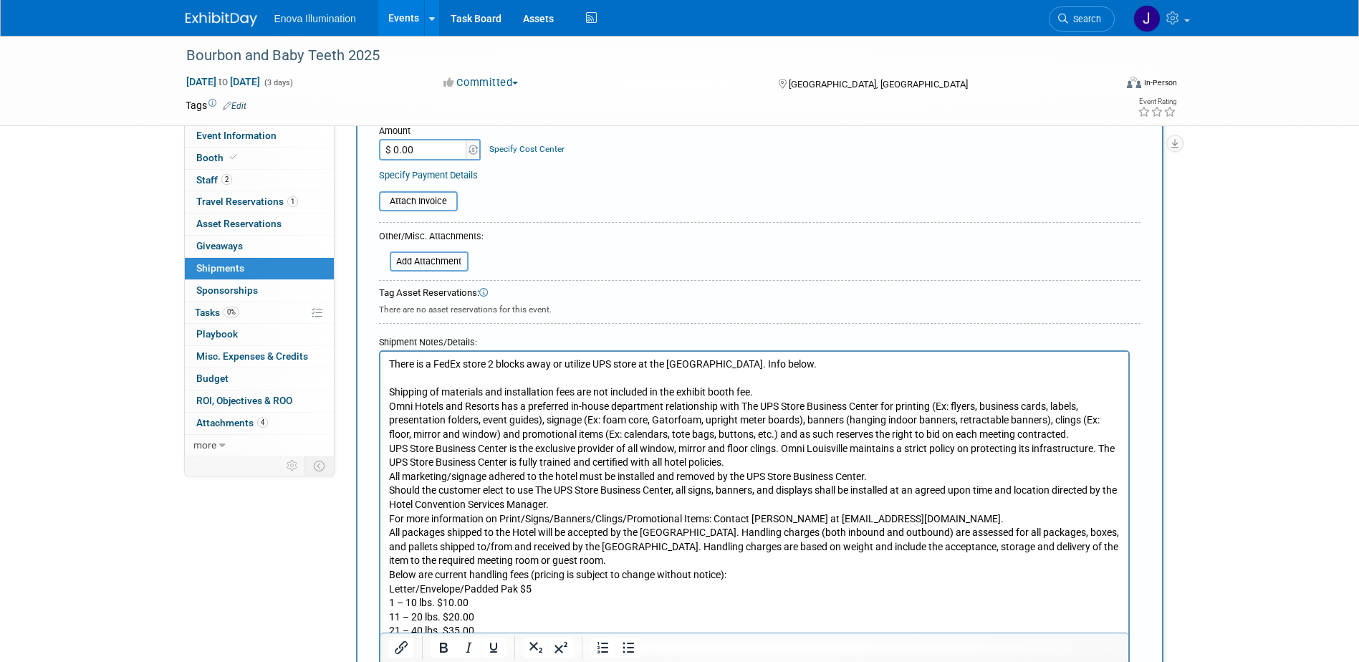
click at [814, 392] on p "Shipping of materials and installation fees are not included in the exhibit boo…" at bounding box center [753, 653] width 731 height 562
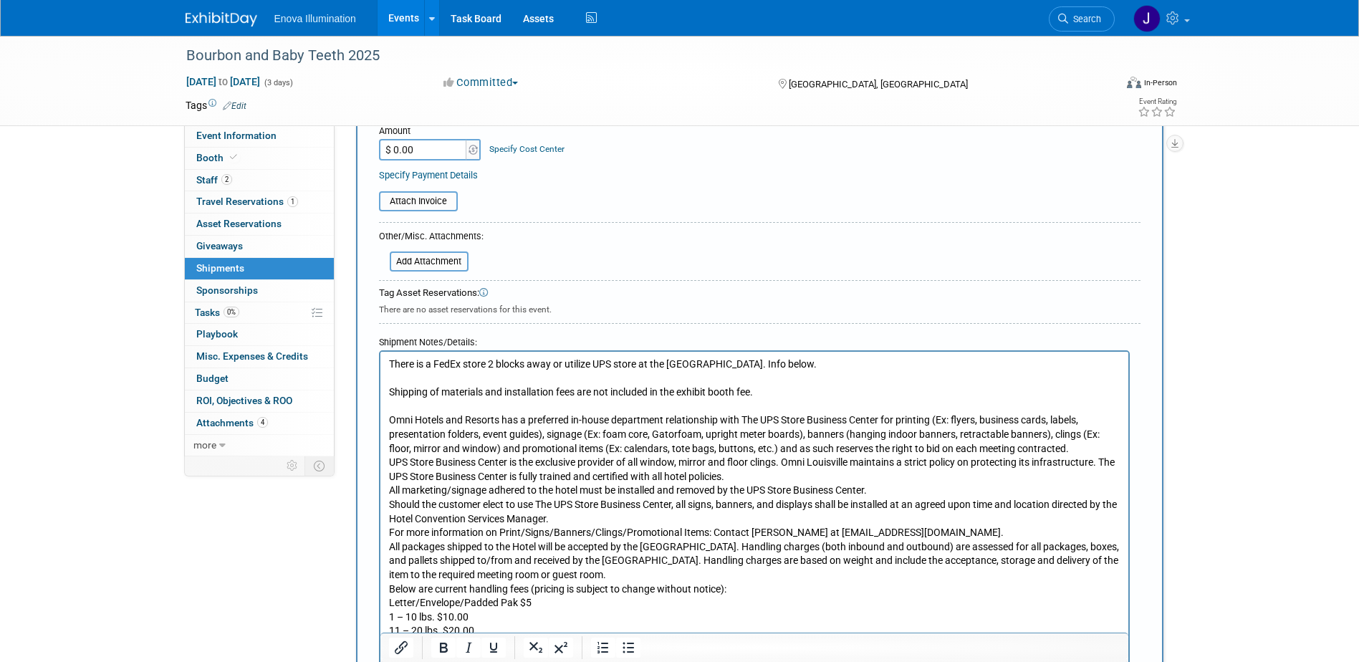
click at [1078, 449] on p "Omni Hotels and Resorts has a preferred in-house department relationship with T…" at bounding box center [753, 673] width 731 height 547
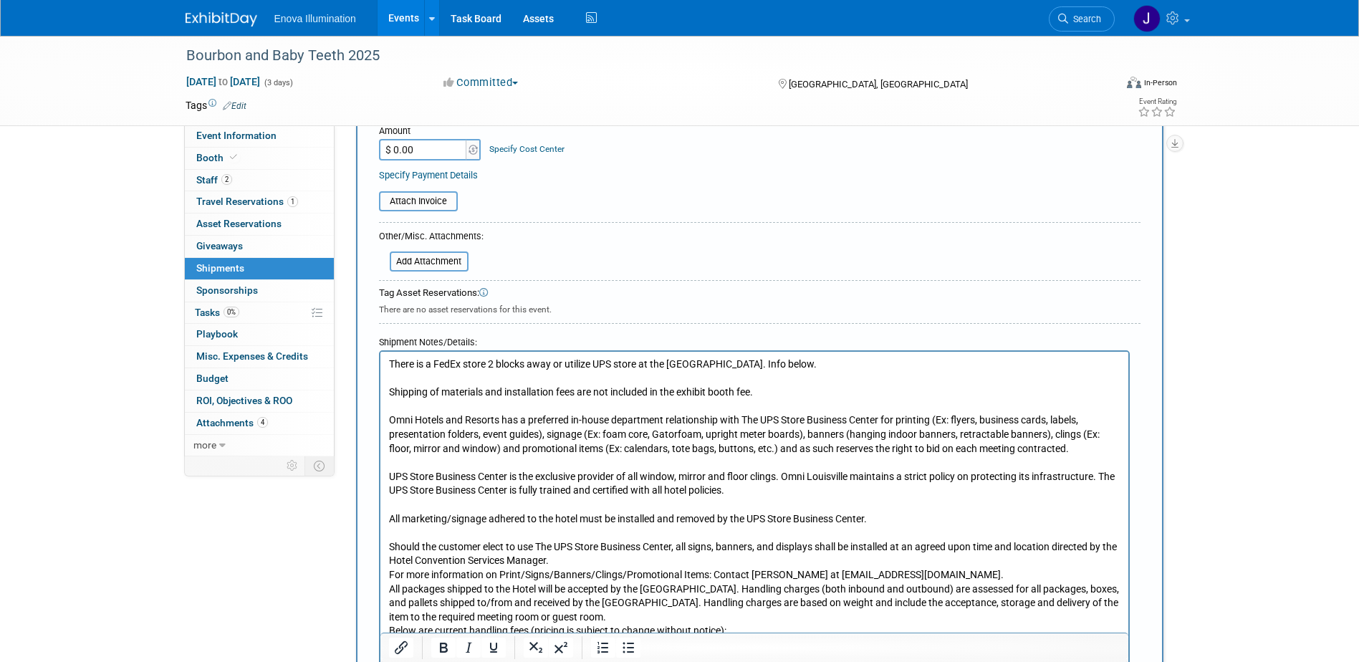
scroll to position [374, 0]
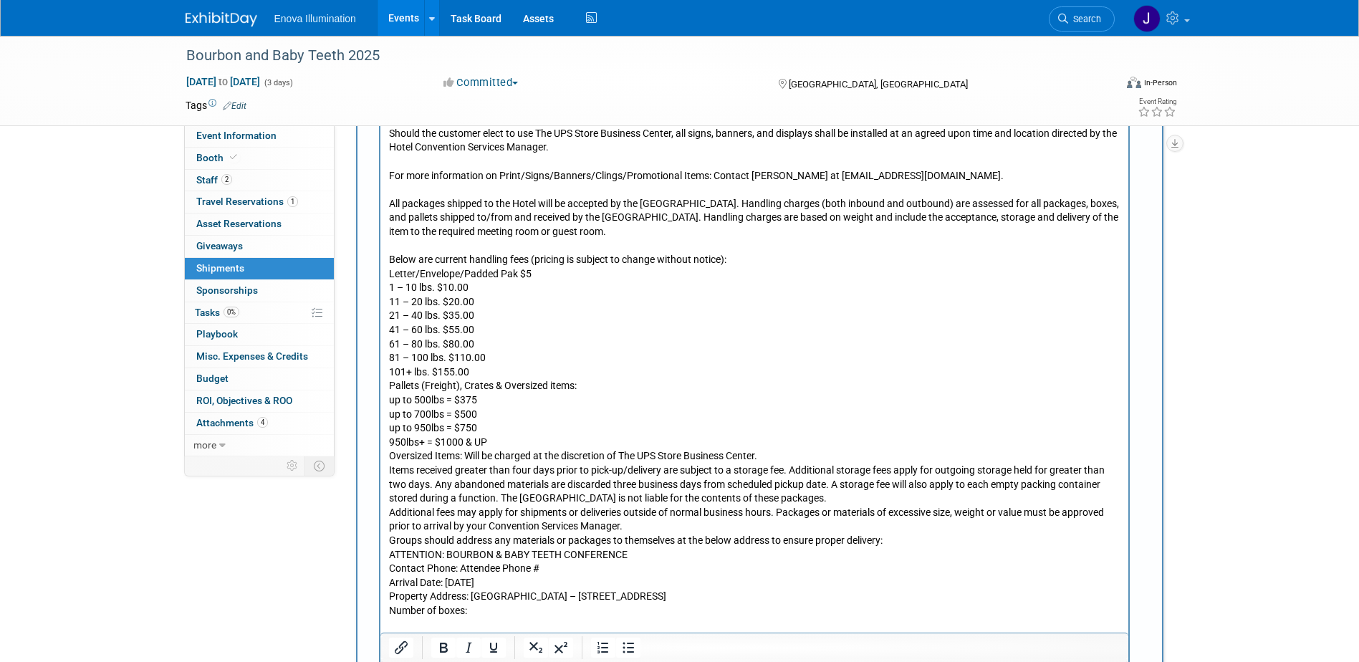
scroll to position [732, 0]
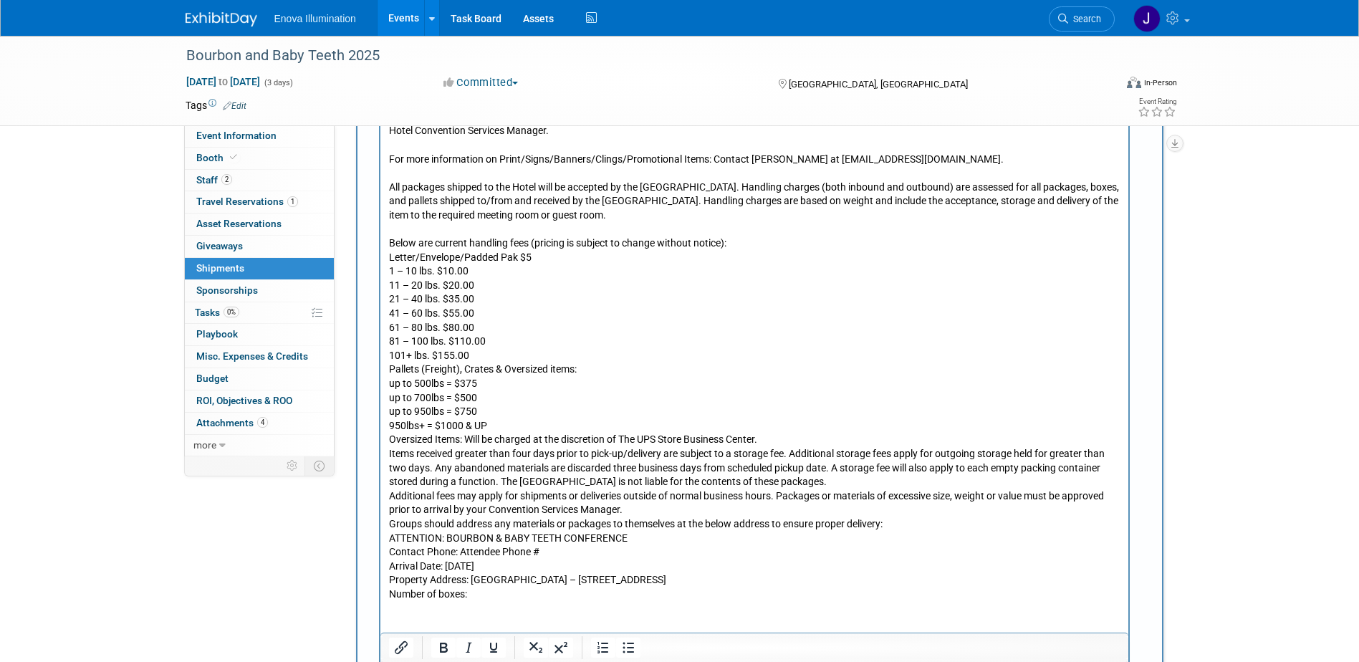
click at [787, 437] on p "Below are current handling fees (pricing is subject to change without notice): …" at bounding box center [753, 412] width 731 height 379
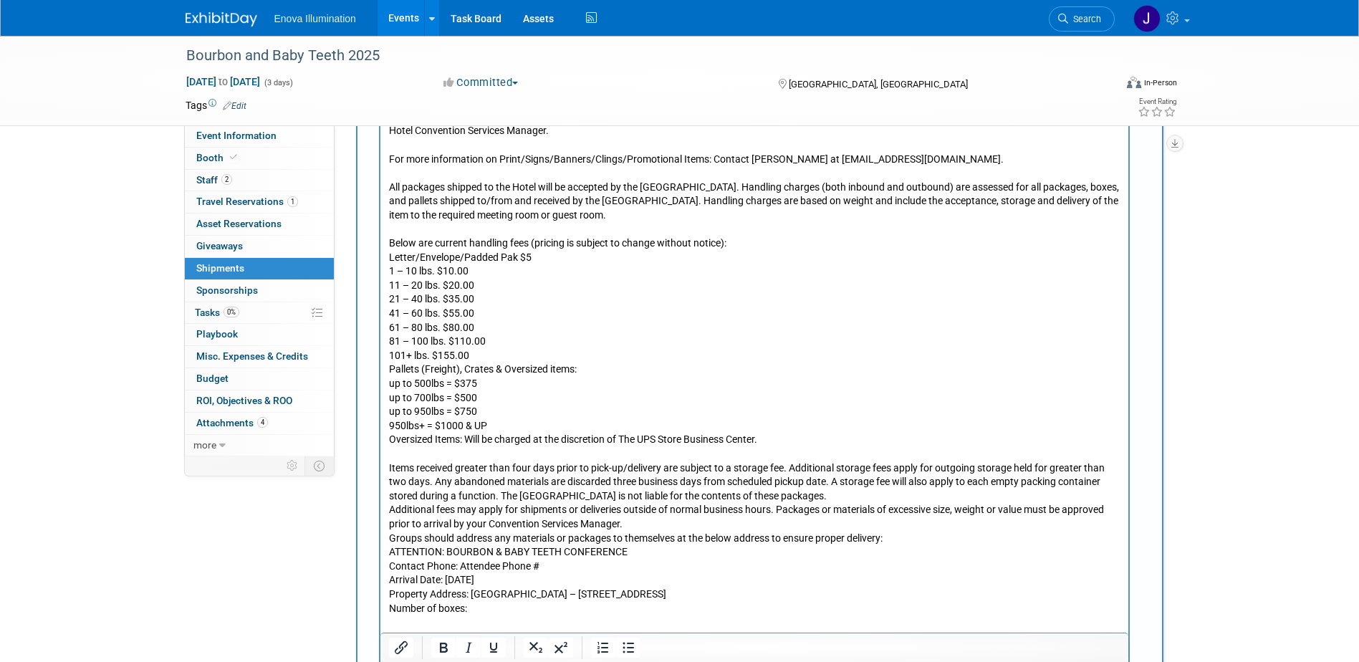
click at [832, 495] on p "Items received greater than four days prior to pick-up/delivery are subject to …" at bounding box center [753, 532] width 731 height 168
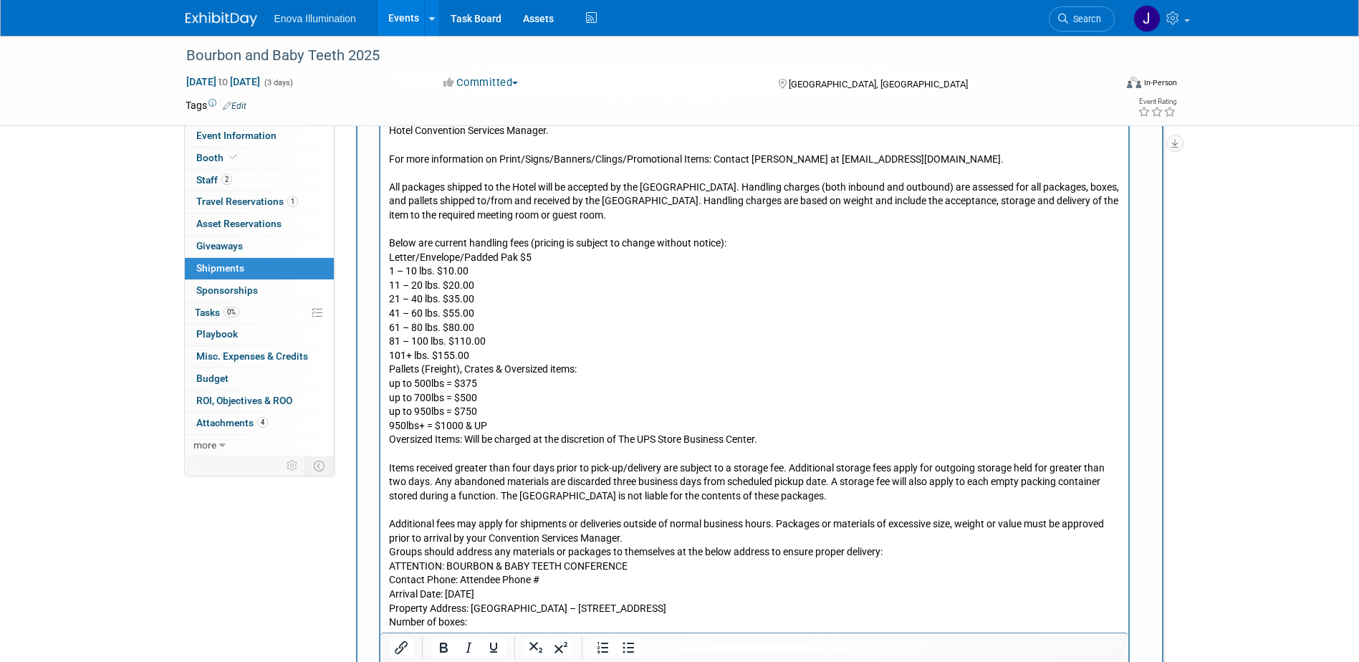
click at [635, 534] on p "Additional fees may apply for shipments or deliveries outside of normal busines…" at bounding box center [753, 567] width 731 height 126
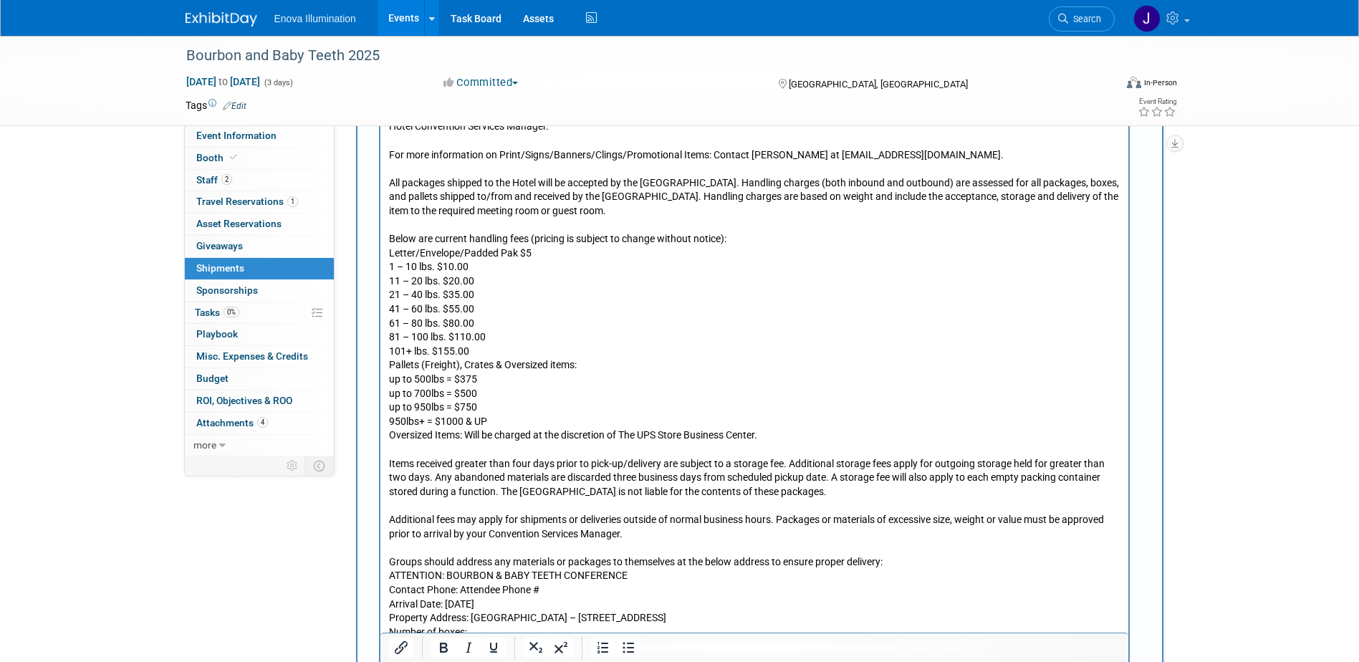
scroll to position [804, 0]
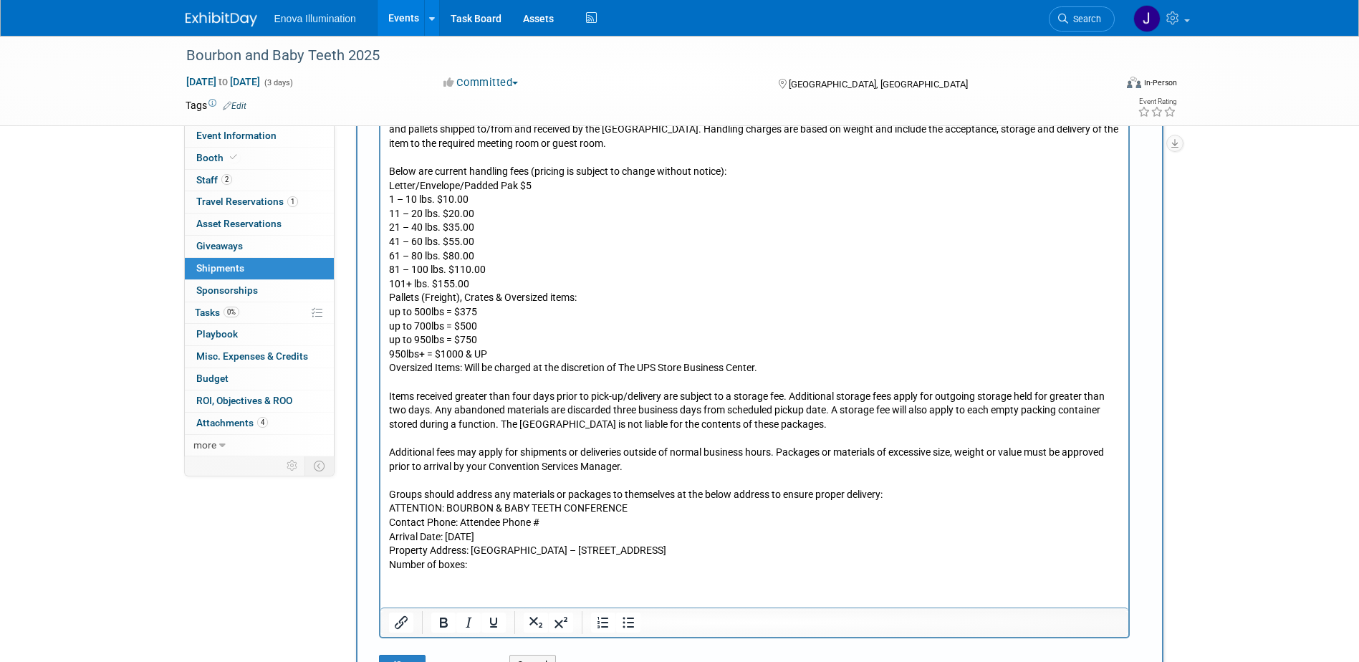
click at [893, 494] on p "Groups should address any materials or packages to themselves at the below addr…" at bounding box center [753, 523] width 731 height 98
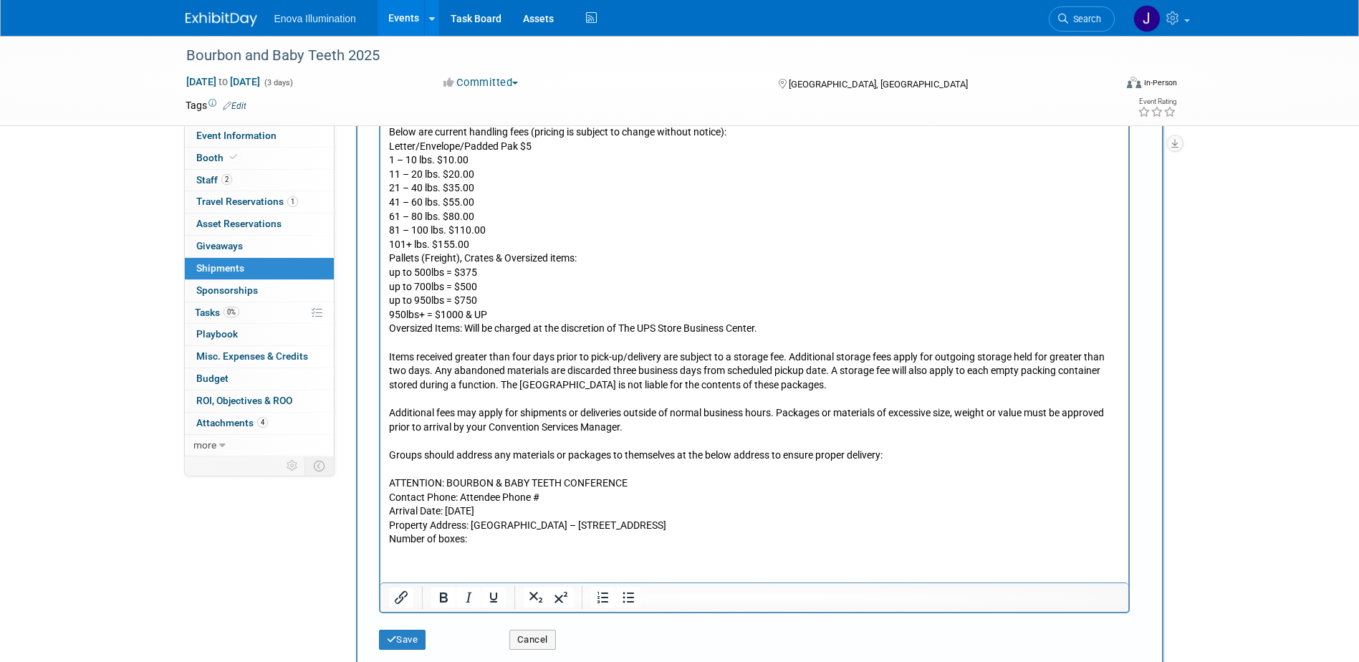
scroll to position [875, 0]
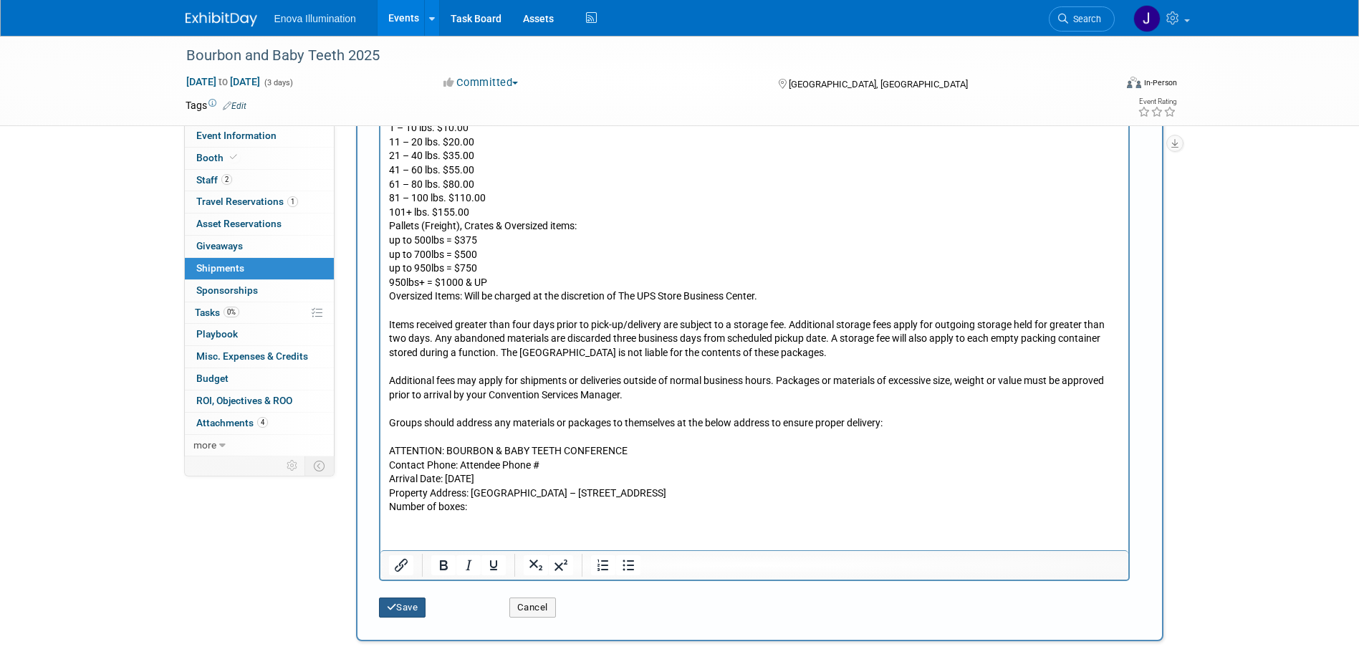
click at [397, 615] on button "Save" at bounding box center [402, 607] width 47 height 20
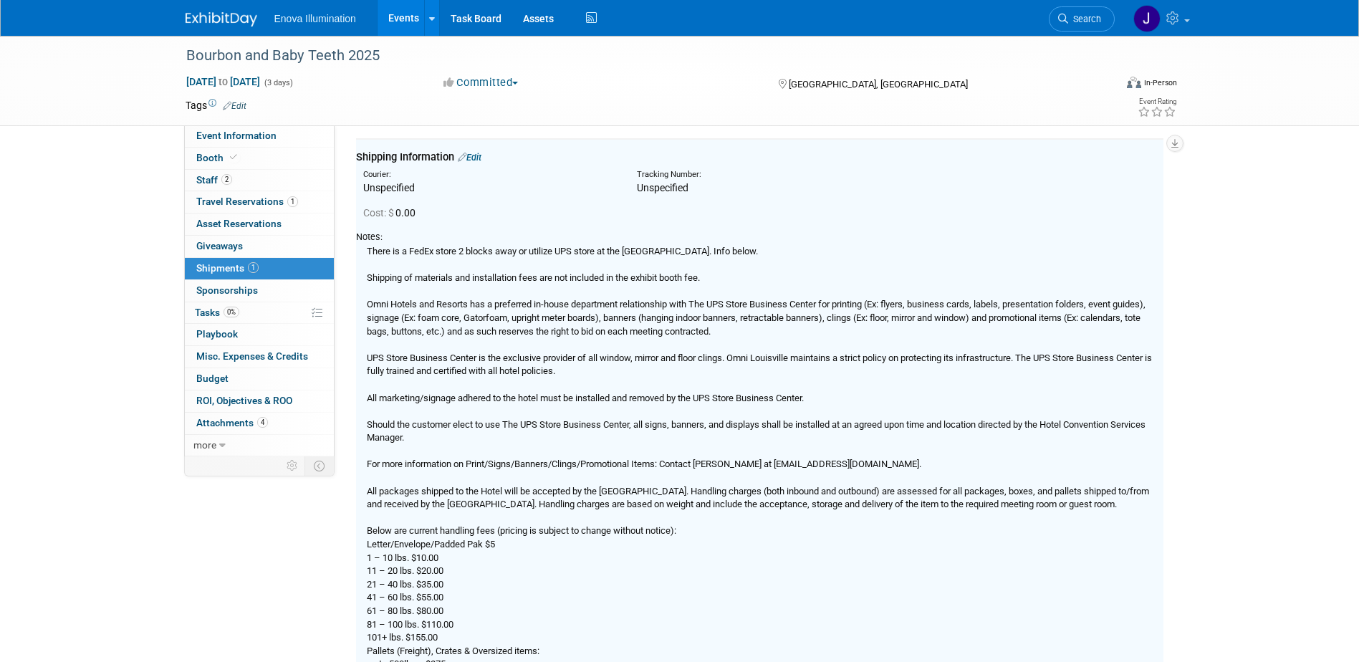
scroll to position [32, 0]
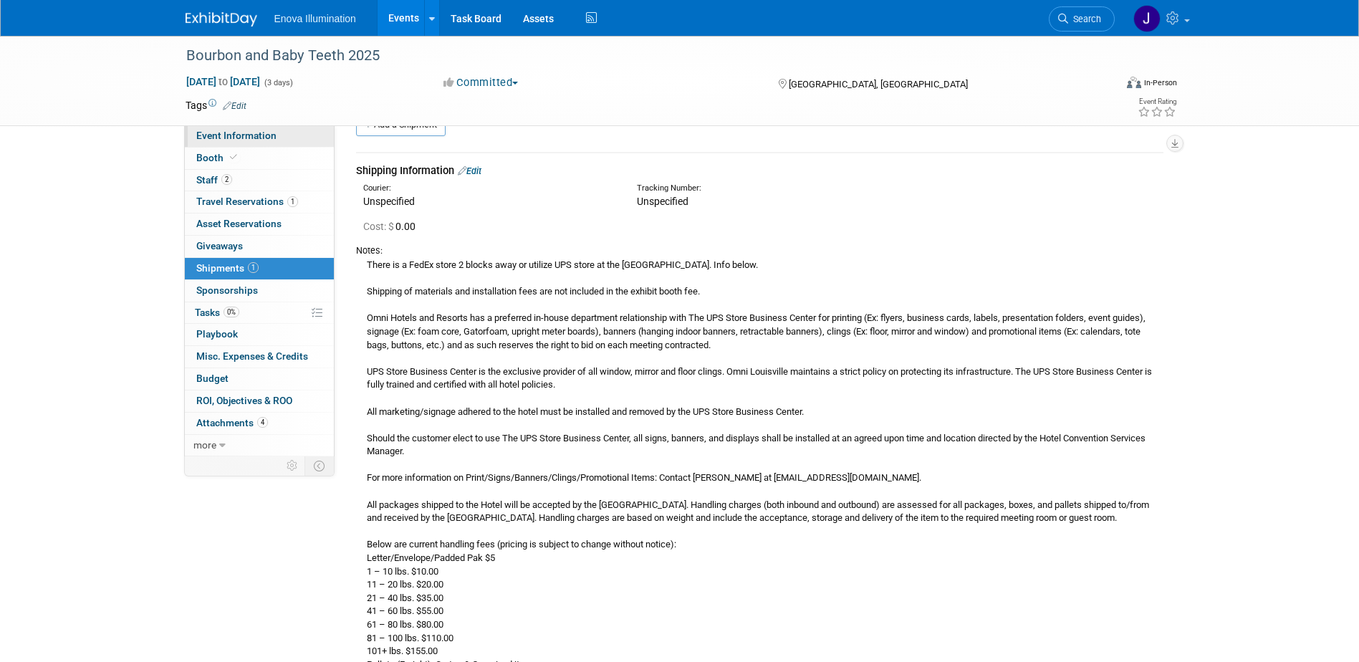
click at [257, 140] on span "Event Information" at bounding box center [236, 135] width 80 height 11
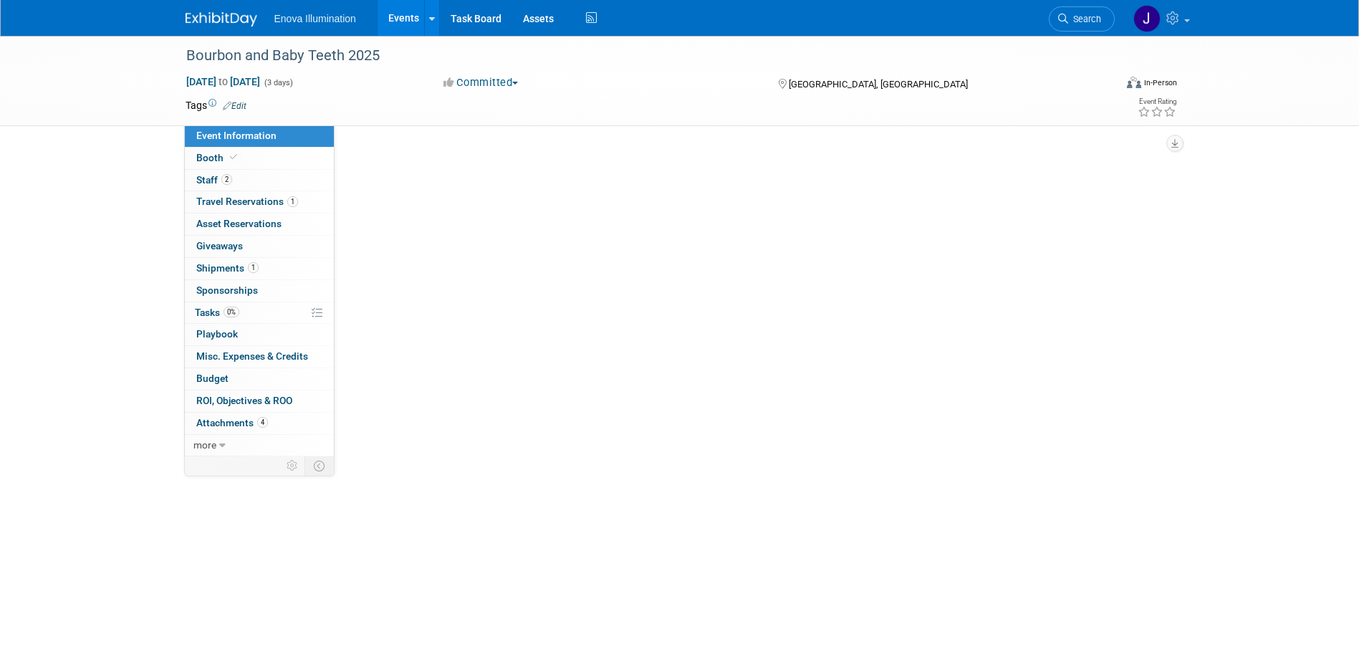
scroll to position [0, 0]
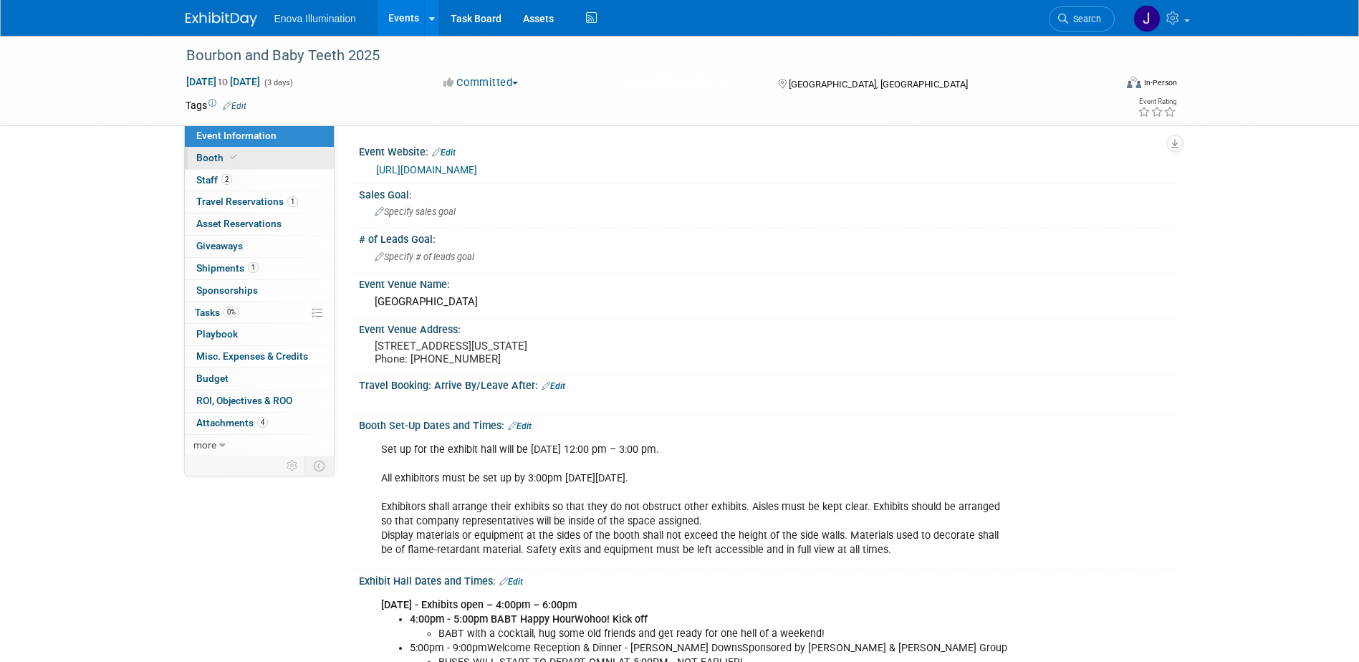
click at [258, 158] on link "Booth" at bounding box center [259, 158] width 149 height 21
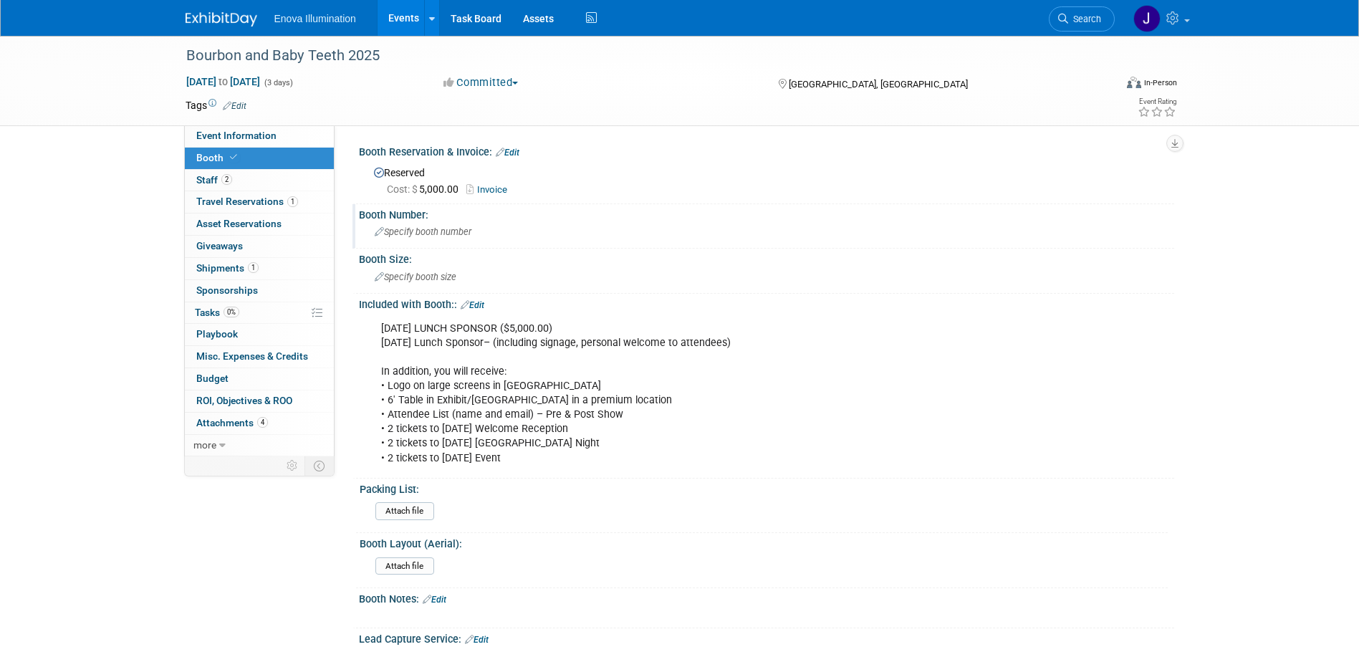
click at [456, 230] on span "Specify booth number" at bounding box center [423, 231] width 97 height 11
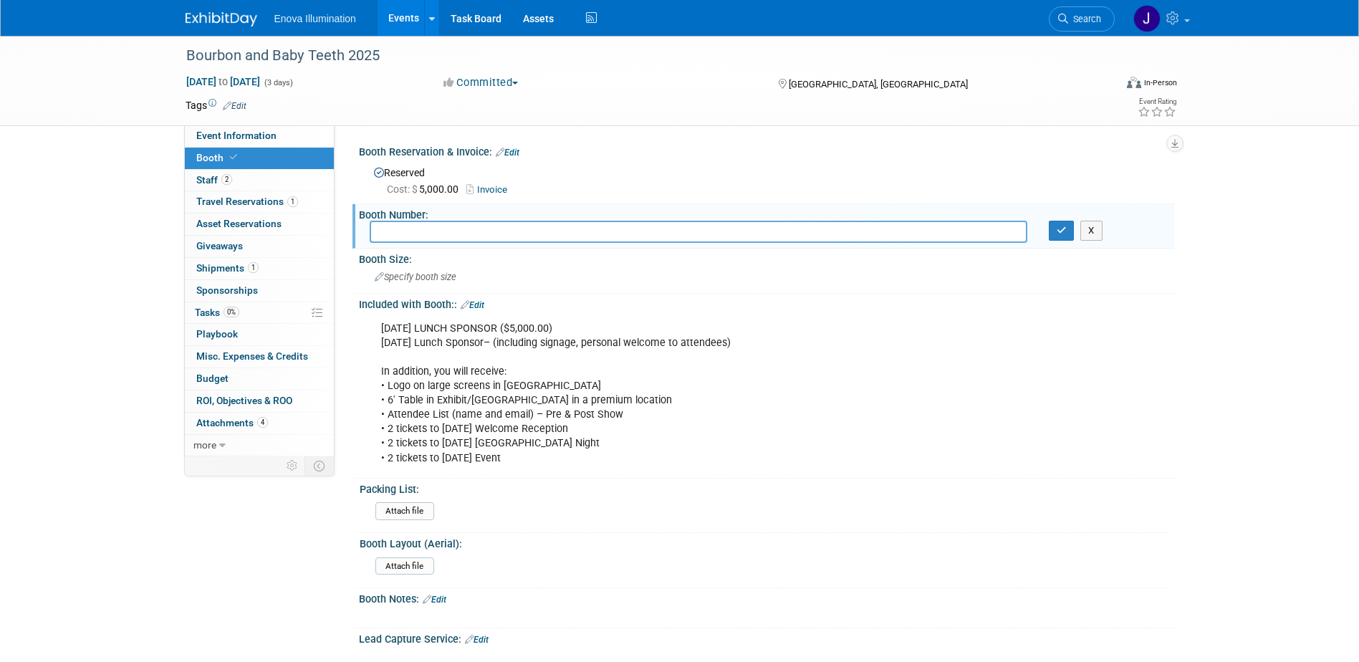
paste input "Space assignment priority is given according to sponsorship level and is th"
type input "Space assignment priority is given according to sponsorship level"
click at [1065, 236] on button "button" at bounding box center [1062, 231] width 26 height 20
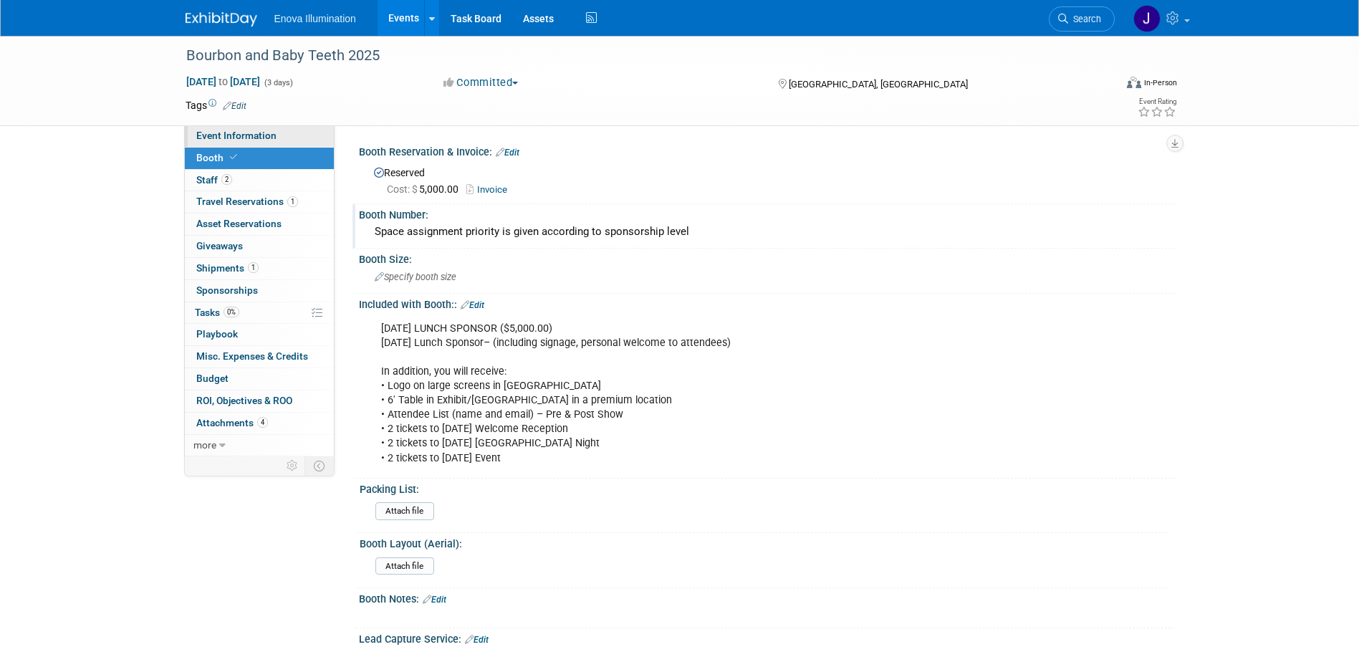
click at [266, 140] on span "Event Information" at bounding box center [236, 135] width 80 height 11
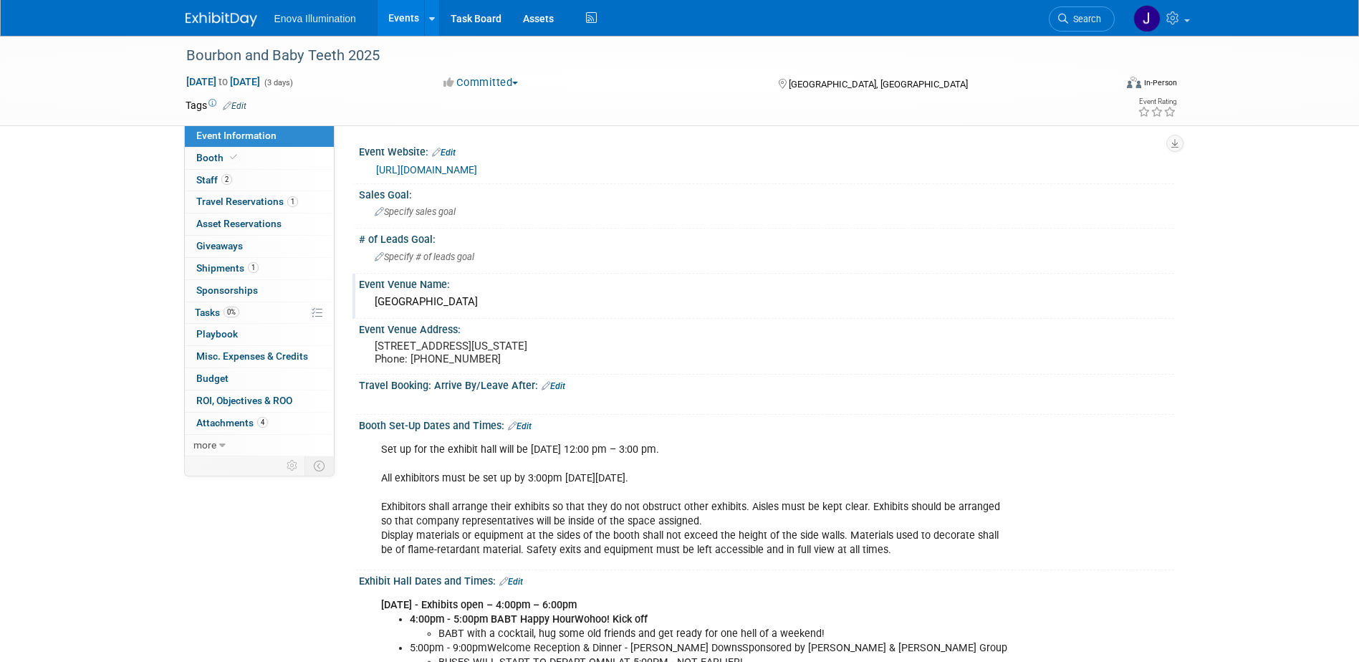
scroll to position [72, 0]
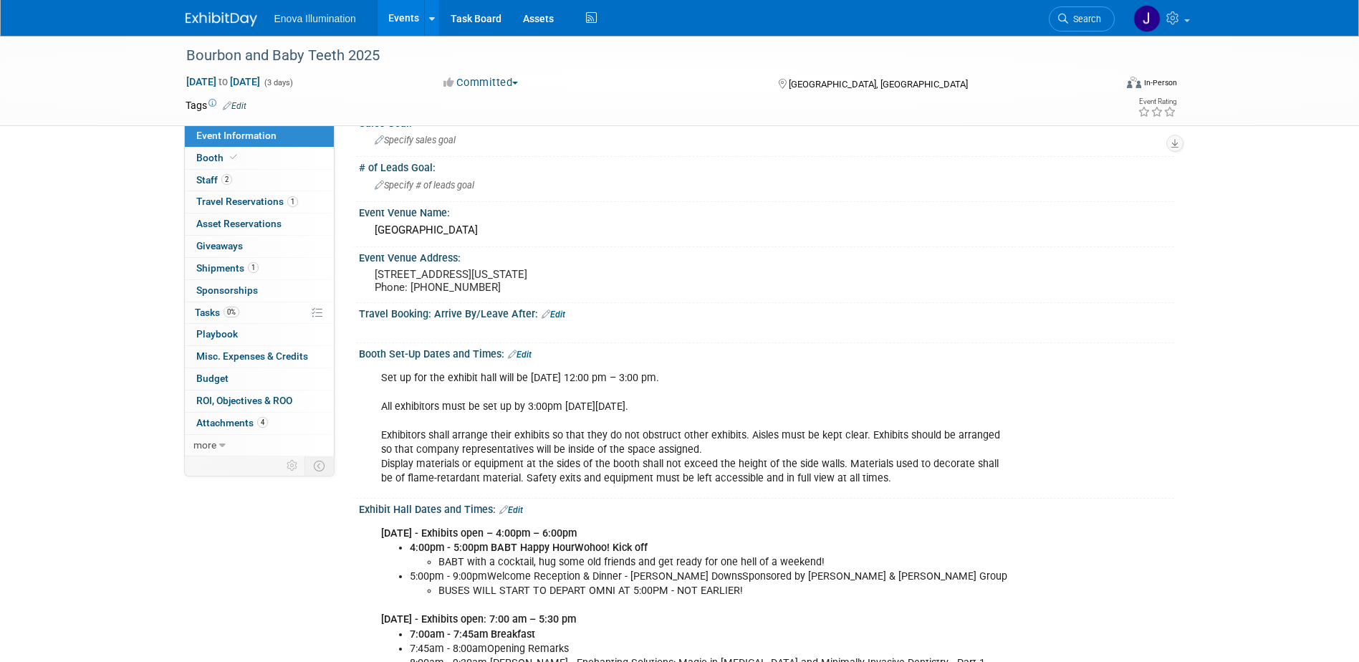
click at [232, 18] on img at bounding box center [222, 19] width 72 height 14
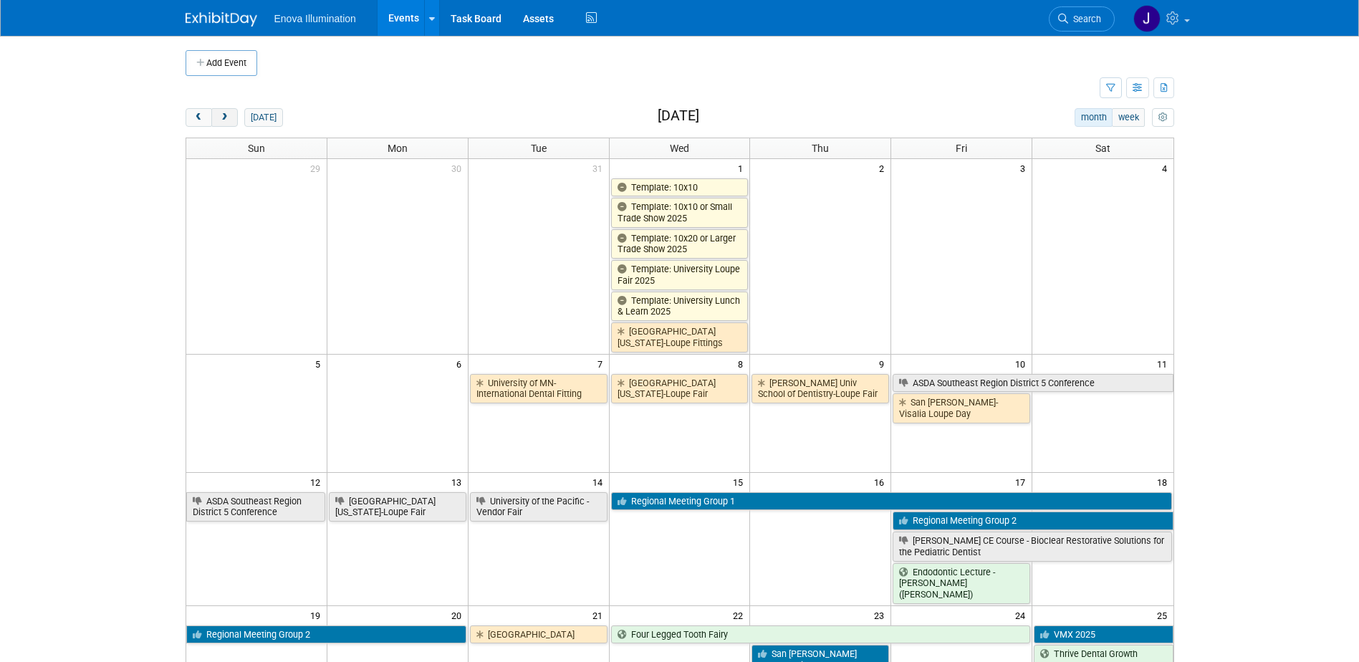
click at [231, 117] on button "next" at bounding box center [224, 117] width 27 height 19
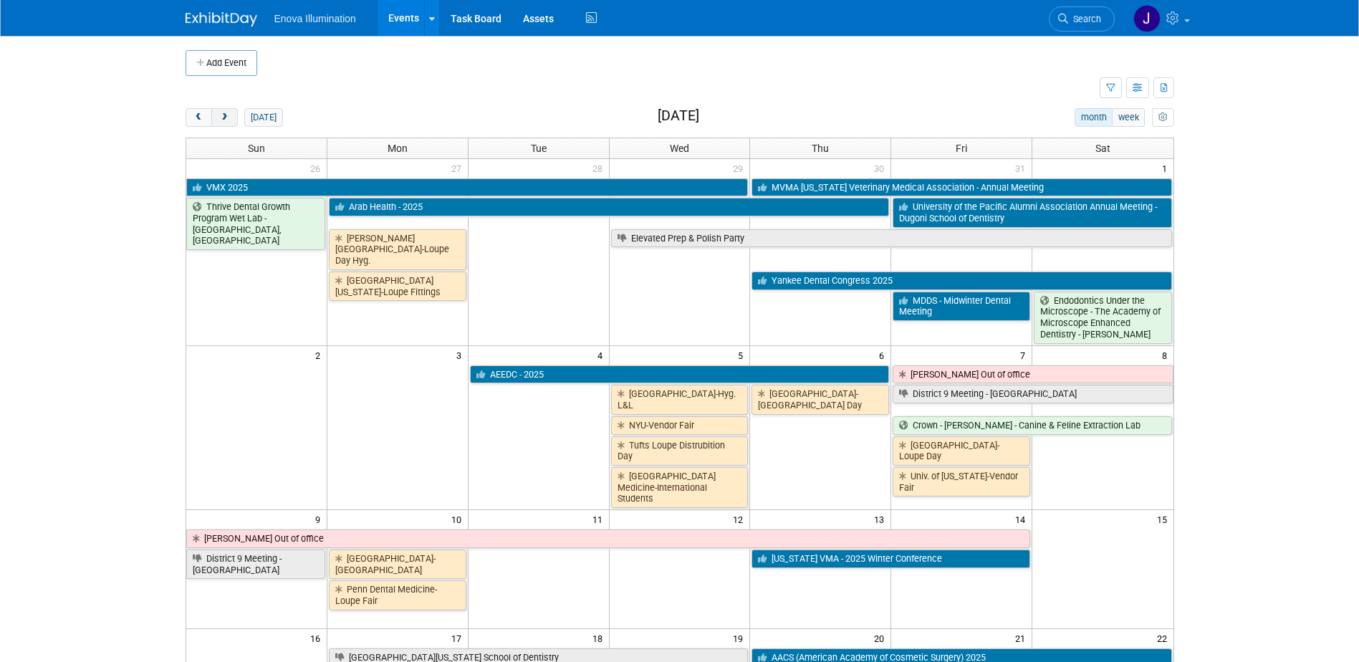
click at [231, 117] on button "next" at bounding box center [224, 117] width 27 height 19
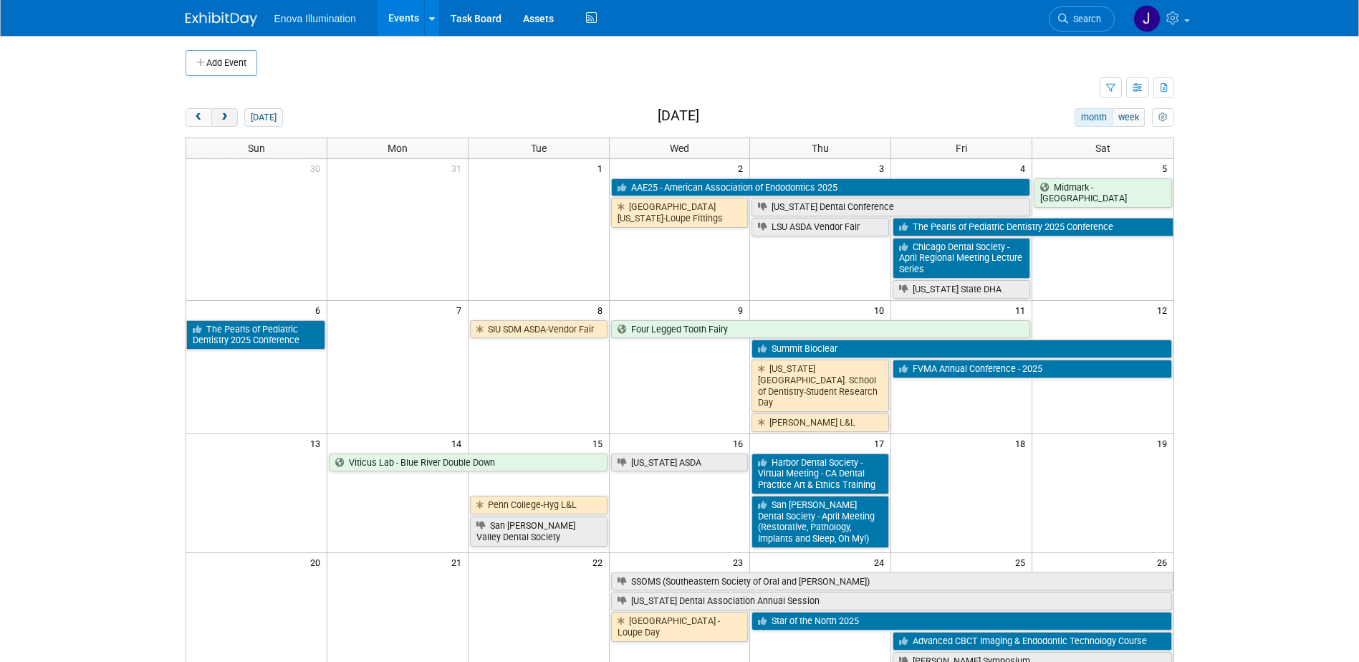
click at [231, 117] on button "next" at bounding box center [224, 117] width 27 height 19
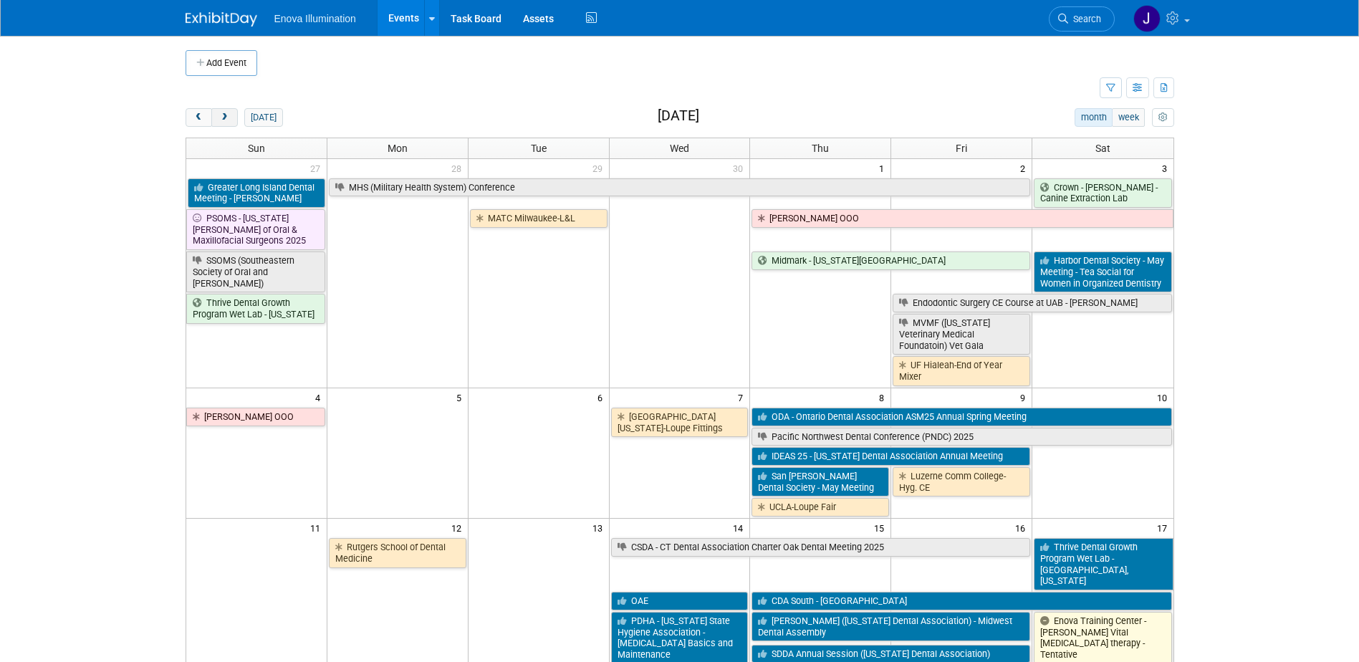
click at [231, 117] on button "next" at bounding box center [224, 117] width 27 height 19
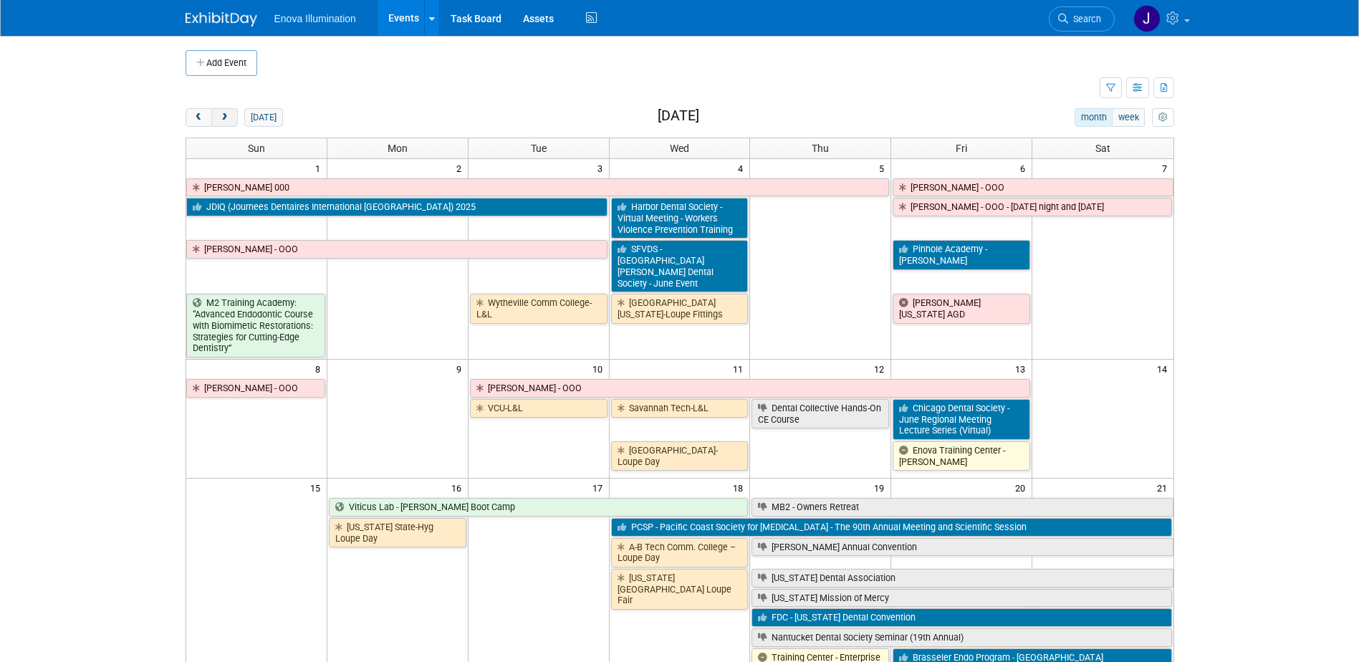
click at [231, 117] on button "next" at bounding box center [224, 117] width 27 height 19
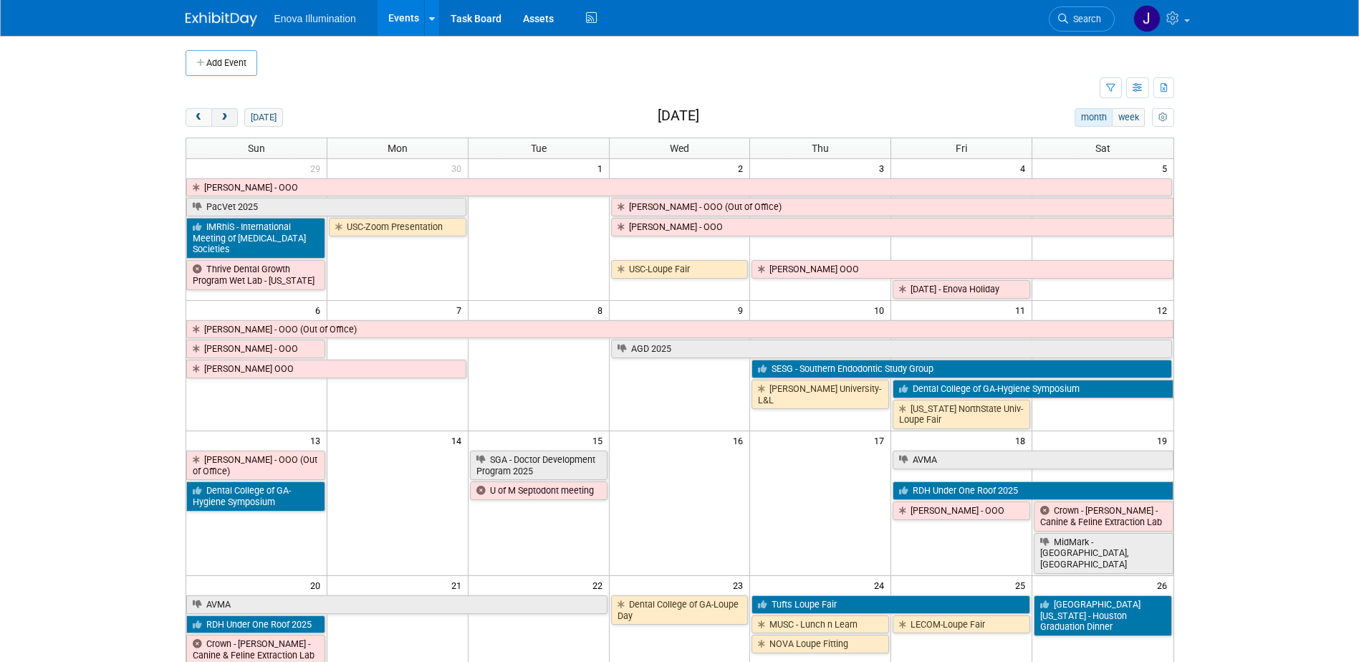
click at [231, 117] on button "next" at bounding box center [224, 117] width 27 height 19
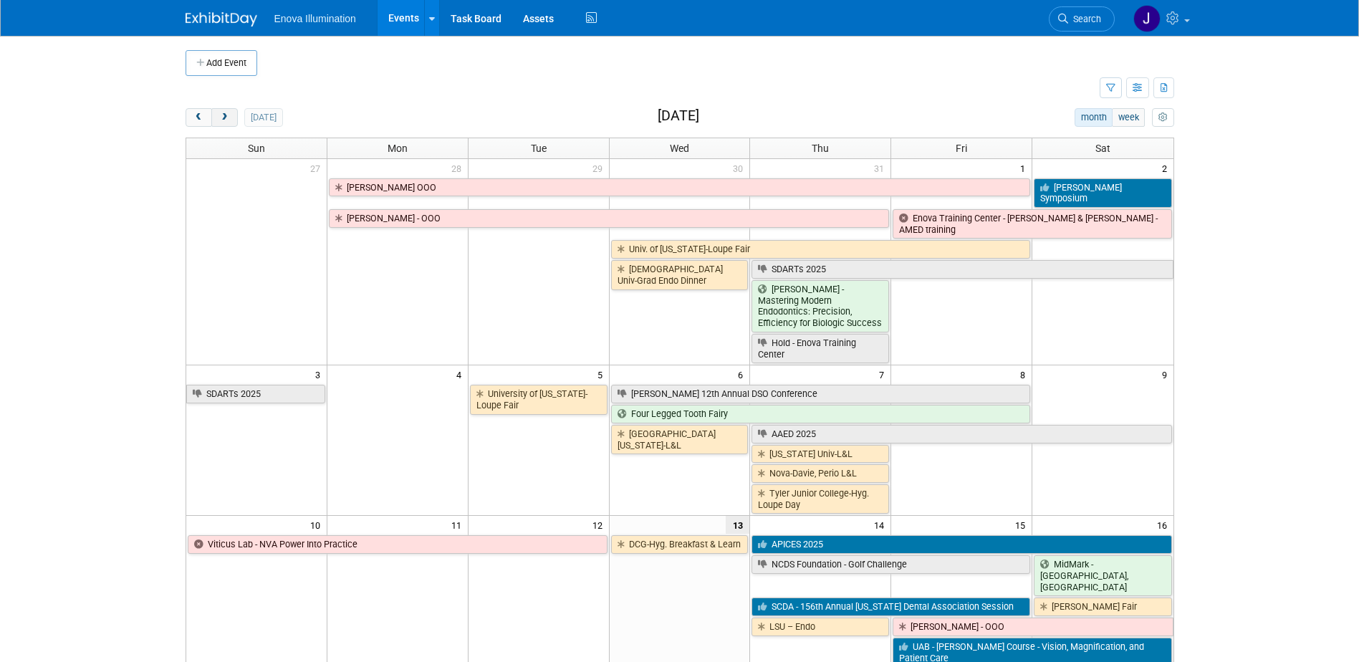
click at [231, 115] on button "next" at bounding box center [224, 117] width 27 height 19
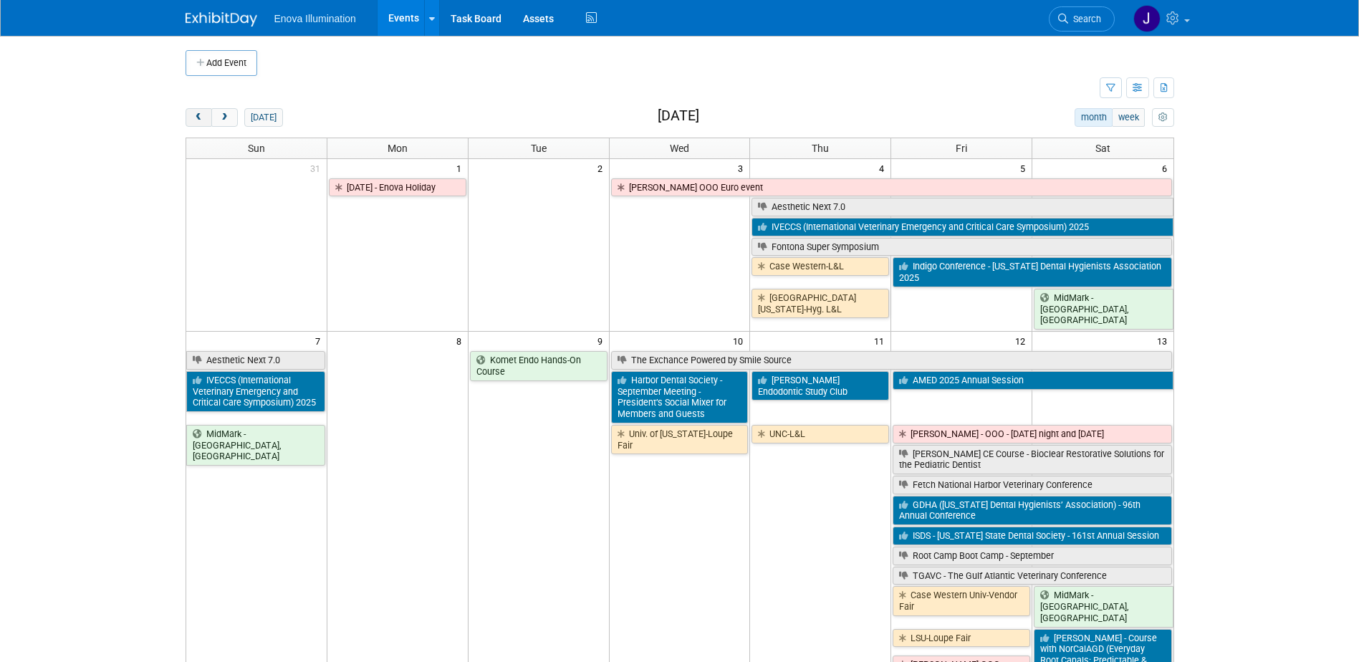
click at [206, 116] on button "prev" at bounding box center [199, 117] width 27 height 19
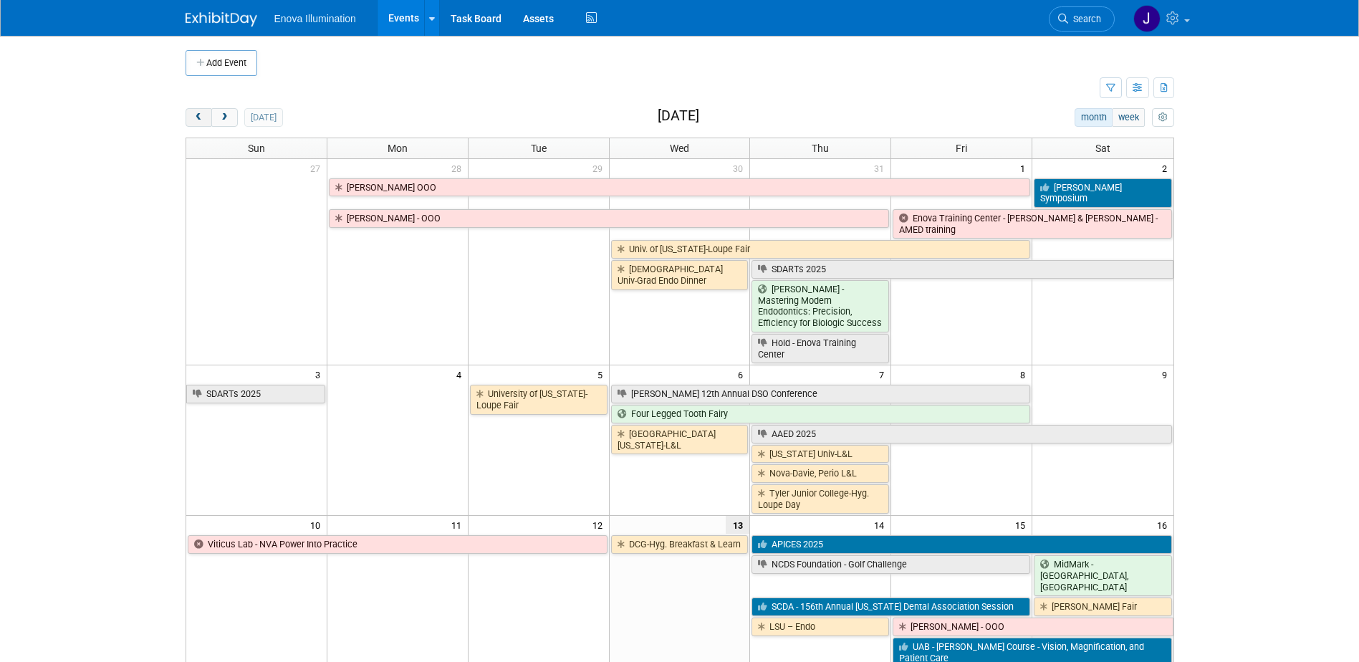
click at [206, 116] on button "prev" at bounding box center [199, 117] width 27 height 19
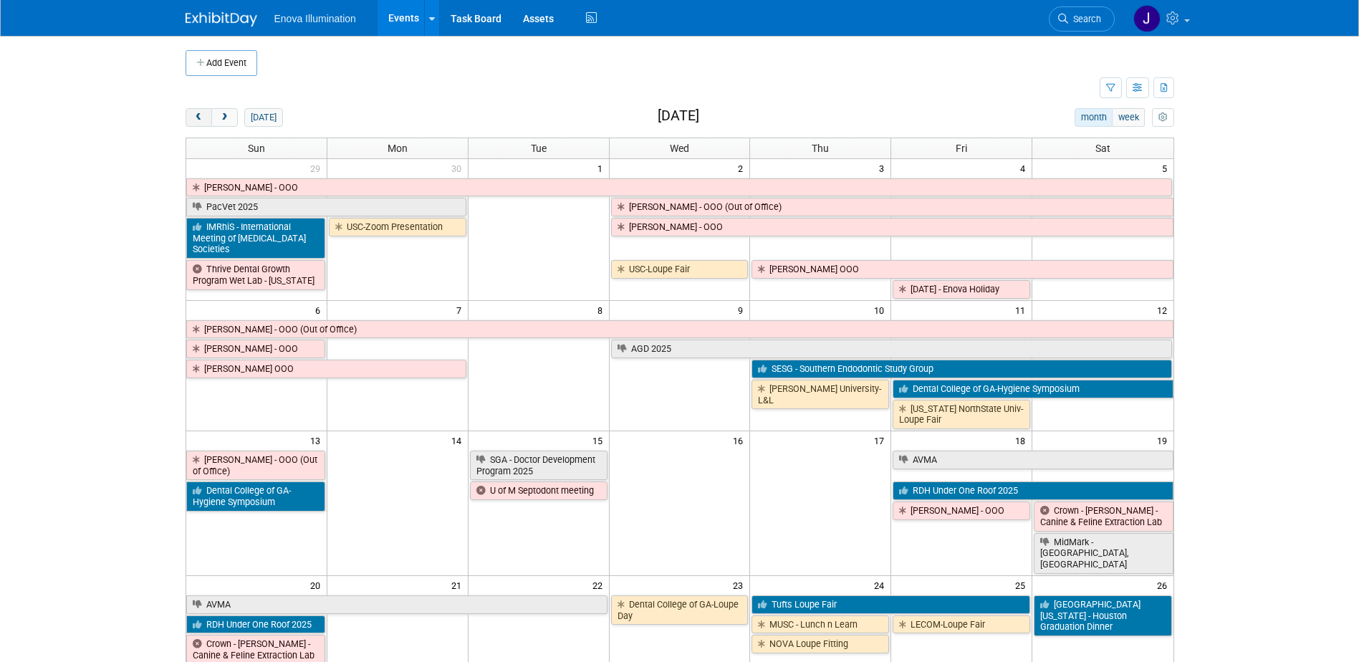
click at [206, 116] on button "prev" at bounding box center [199, 117] width 27 height 19
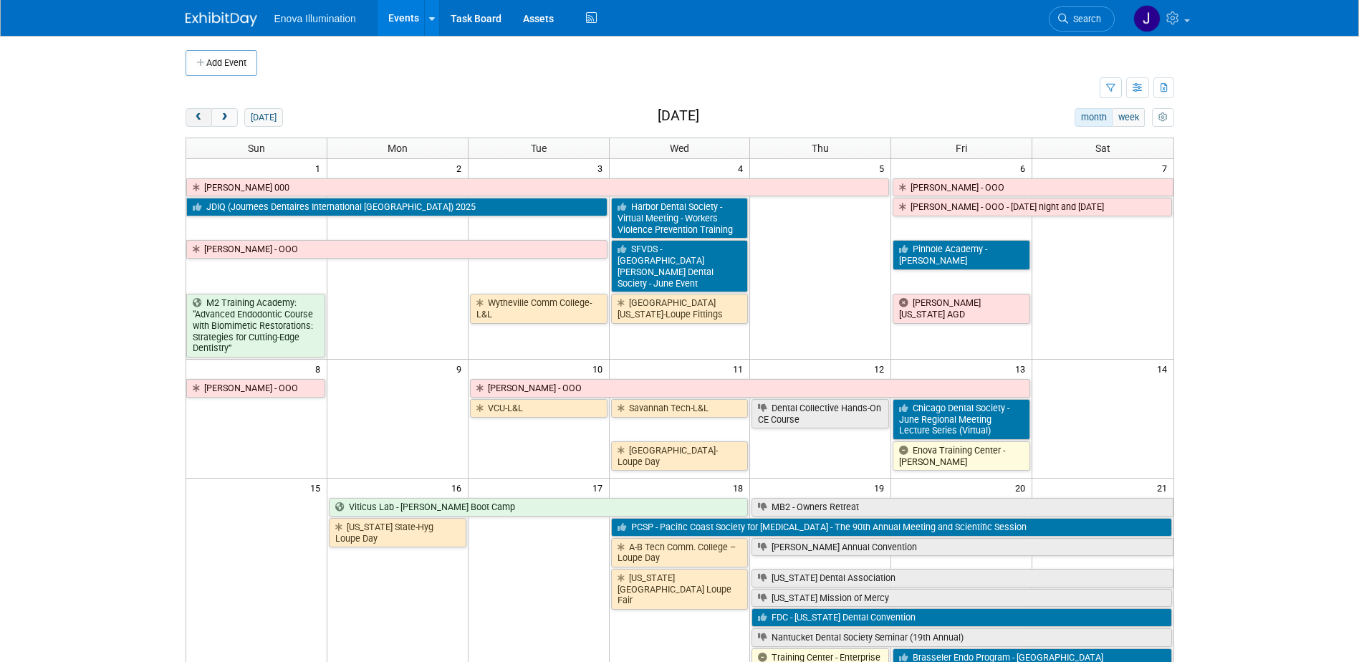
click at [206, 116] on button "prev" at bounding box center [199, 117] width 27 height 19
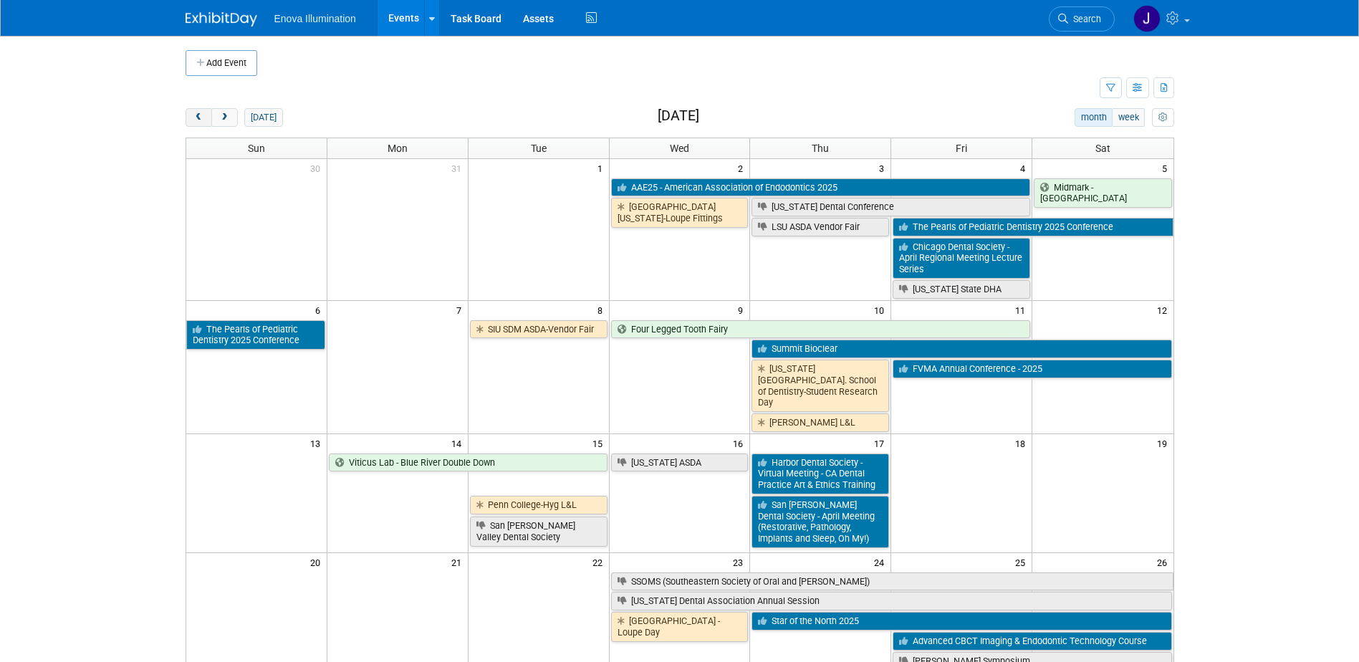
click at [206, 115] on button "prev" at bounding box center [199, 117] width 27 height 19
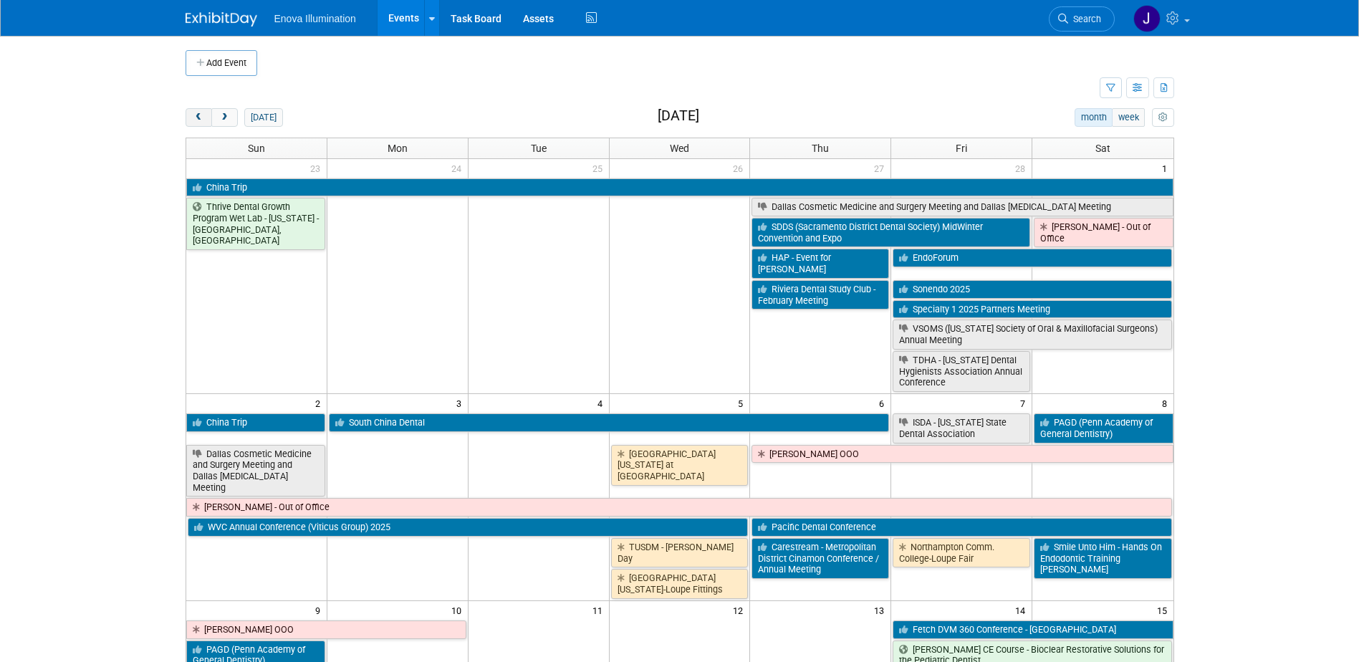
click at [206, 115] on button "prev" at bounding box center [199, 117] width 27 height 19
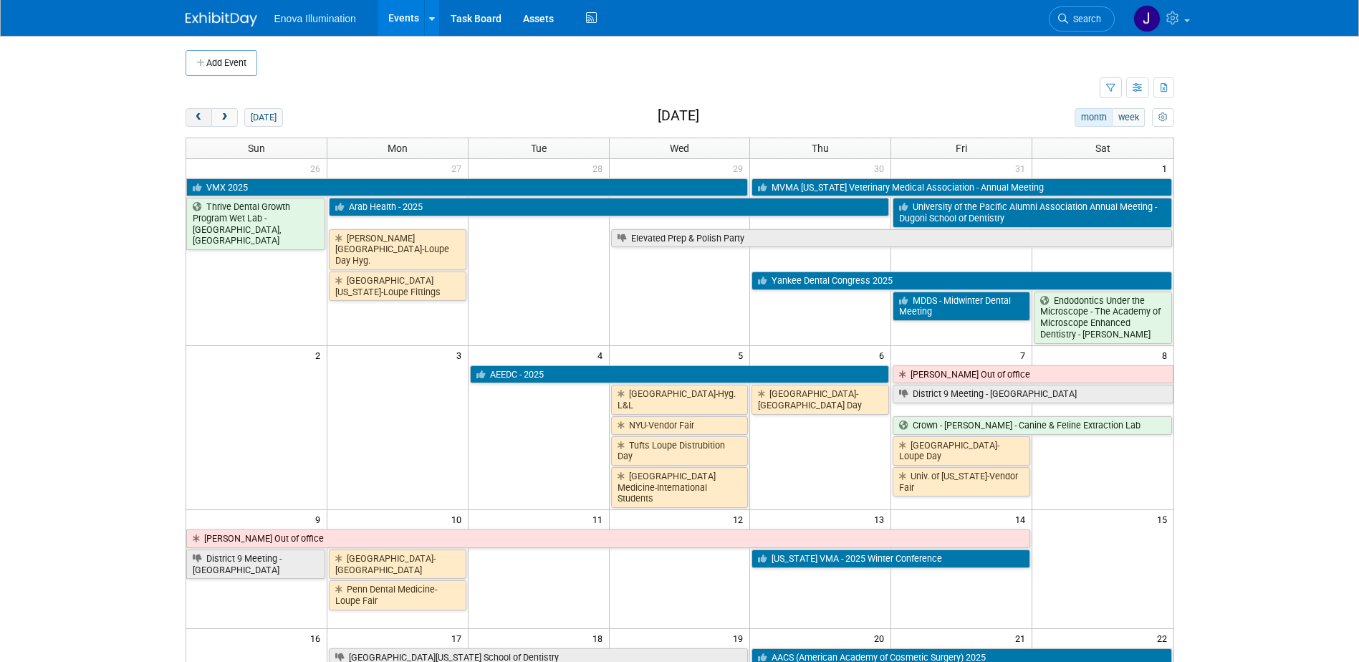
click at [206, 115] on button "prev" at bounding box center [199, 117] width 27 height 19
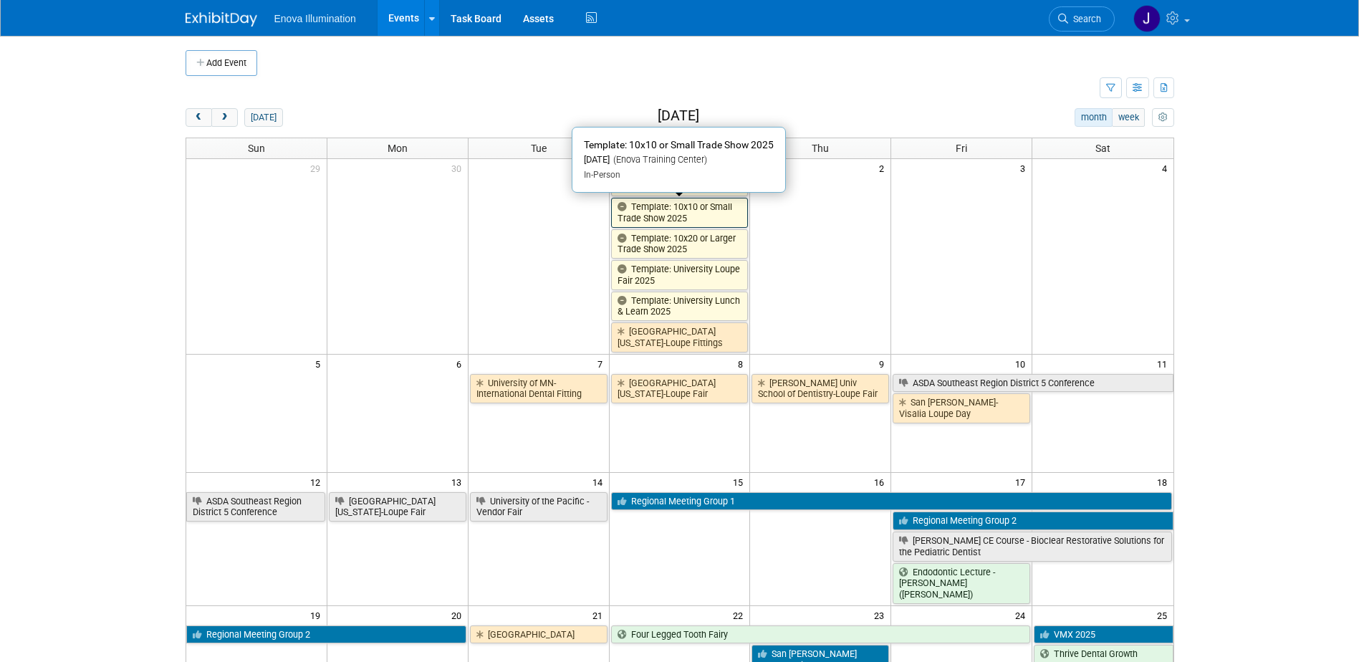
click at [661, 213] on link "Template: 10x10 or Small Trade Show 2025" at bounding box center [680, 212] width 138 height 29
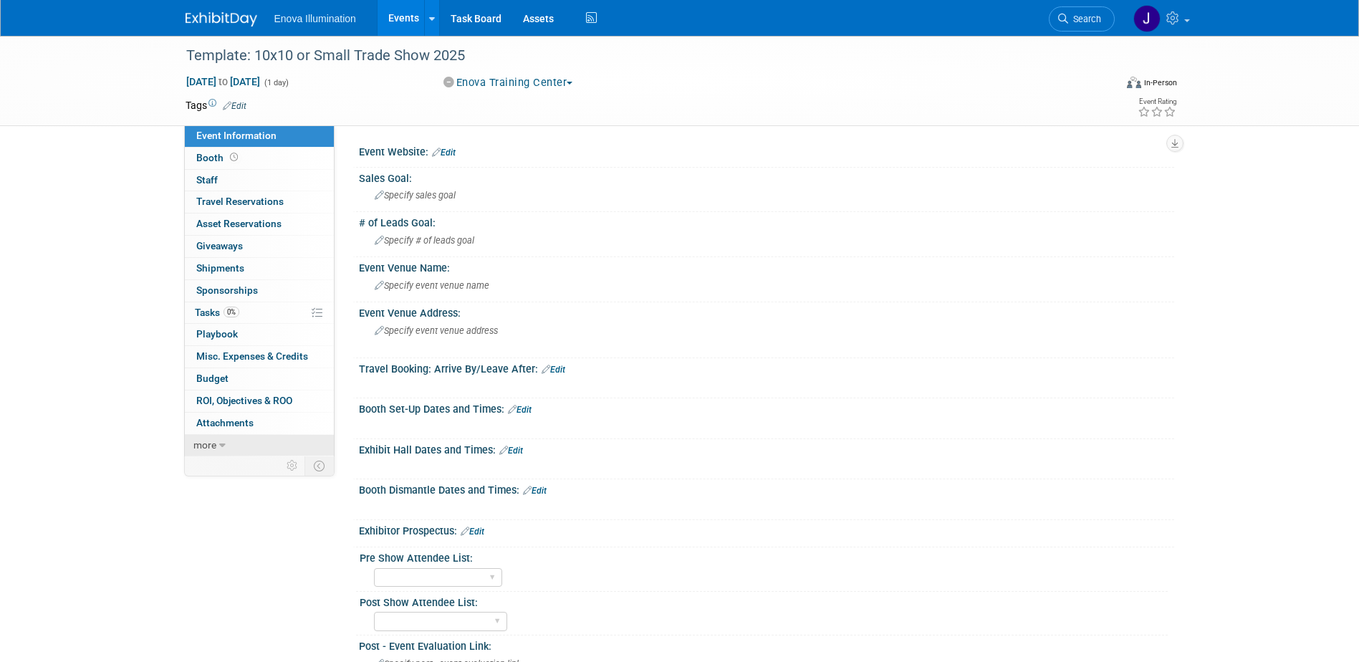
click at [231, 441] on link "more" at bounding box center [259, 445] width 149 height 21
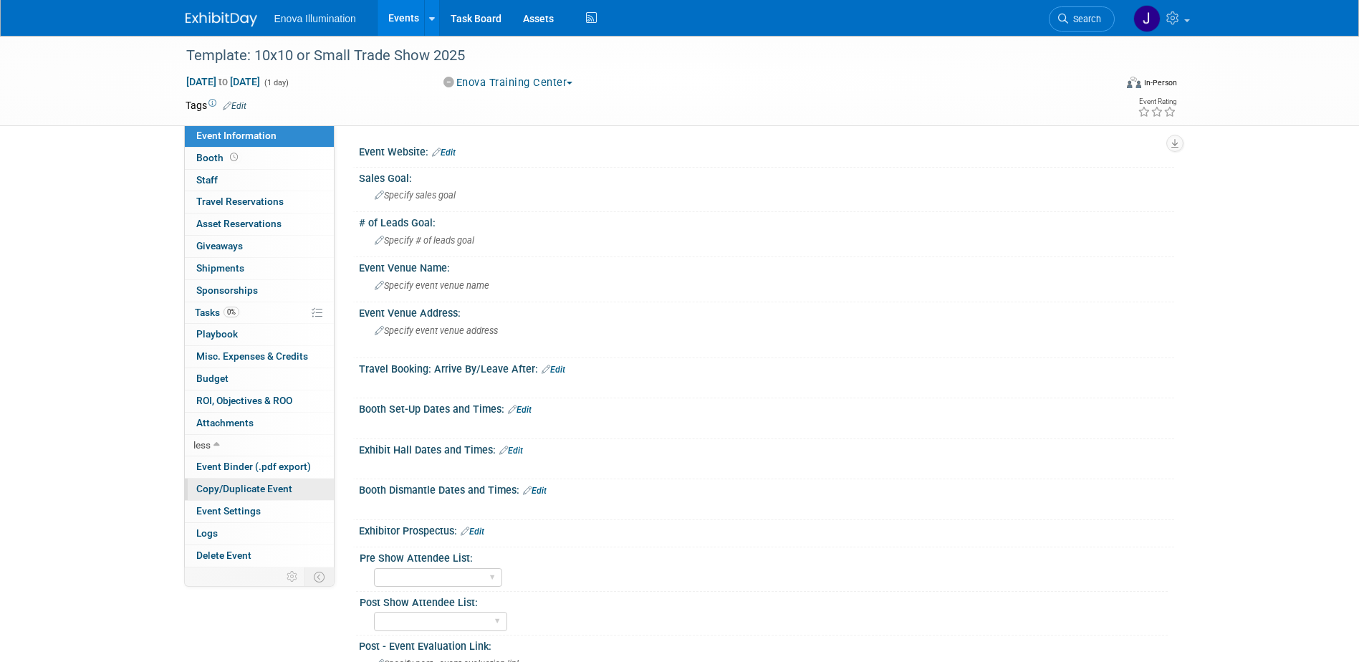
click at [242, 485] on span "Copy/Duplicate Event" at bounding box center [244, 488] width 96 height 11
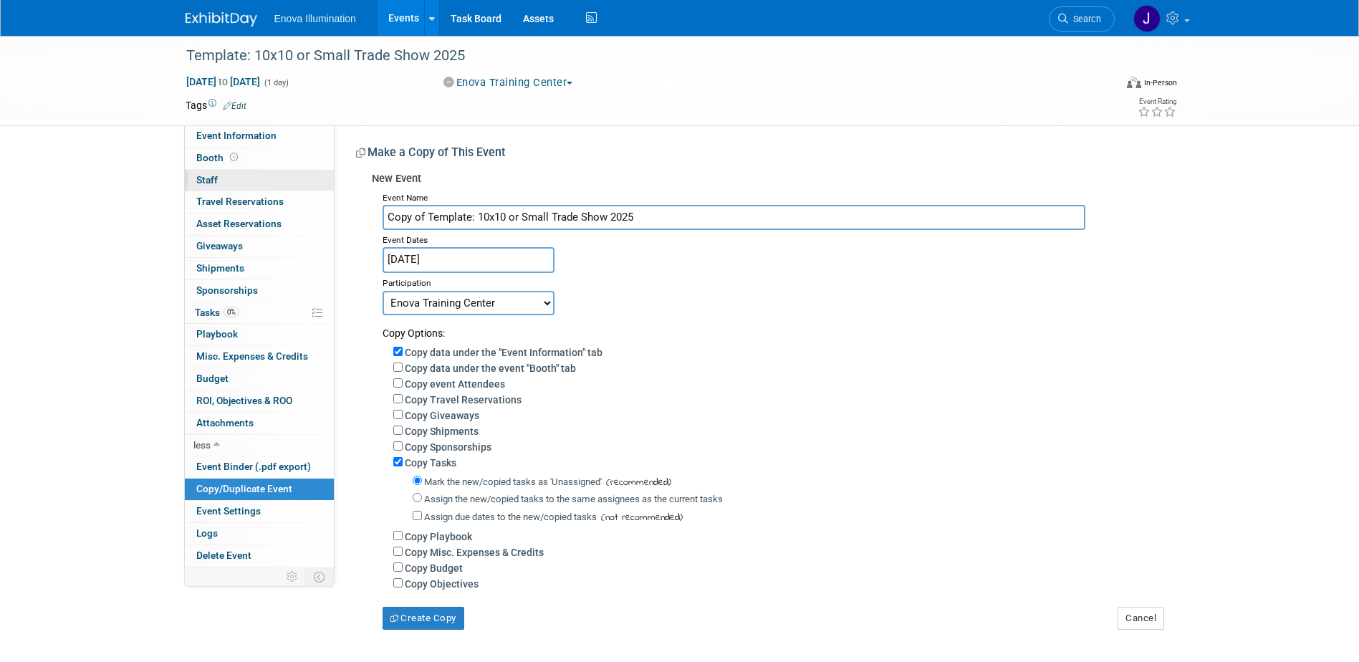
drag, startPoint x: 636, startPoint y: 218, endPoint x: 262, endPoint y: 190, distance: 375.0
click at [262, 190] on div "Event Information Event Info Booth Booth 0 Staff 0 Staff 0 Travel Reservations …" at bounding box center [680, 333] width 1010 height 594
type input "Vet Evolve Wet Lab - [PERSON_NAME]"
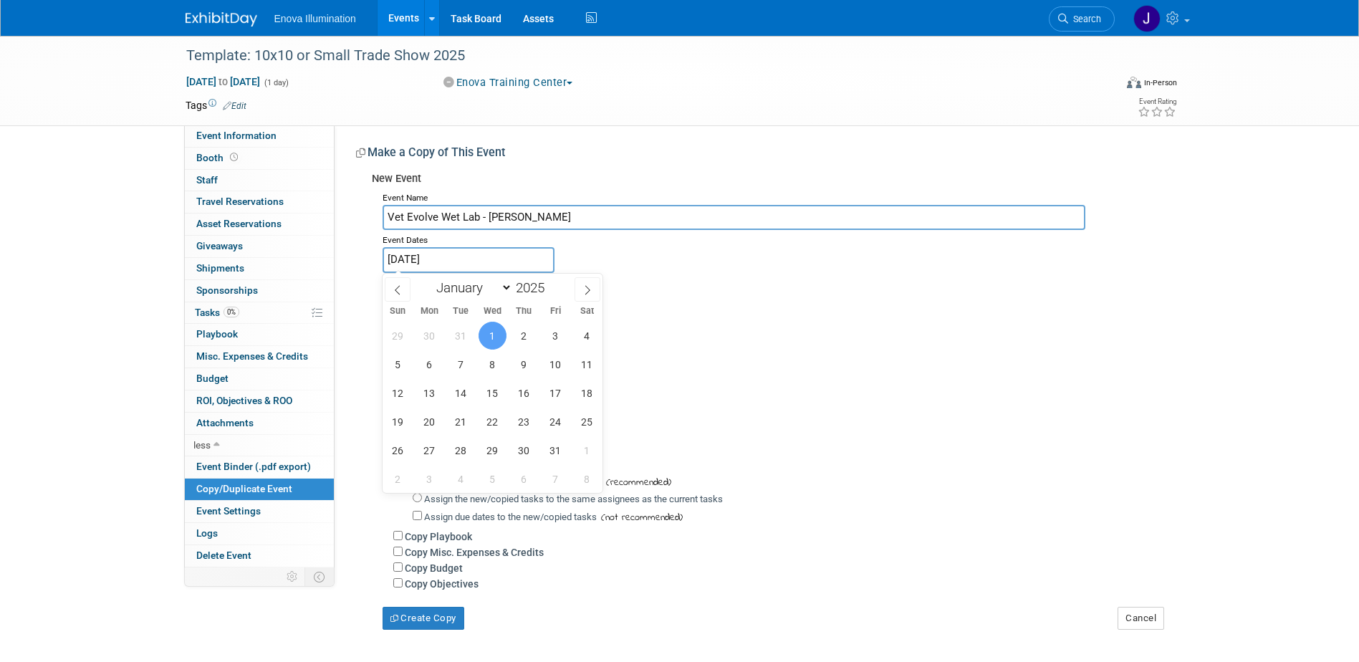
click at [506, 263] on input "[DATE]" at bounding box center [469, 259] width 172 height 25
click at [468, 282] on select "January February March April May June July August September October November De…" at bounding box center [471, 288] width 82 height 18
select select "8"
click at [430, 279] on select "January February March April May June July August September October November De…" at bounding box center [471, 288] width 82 height 18
click at [405, 451] on span "28" at bounding box center [398, 450] width 28 height 28
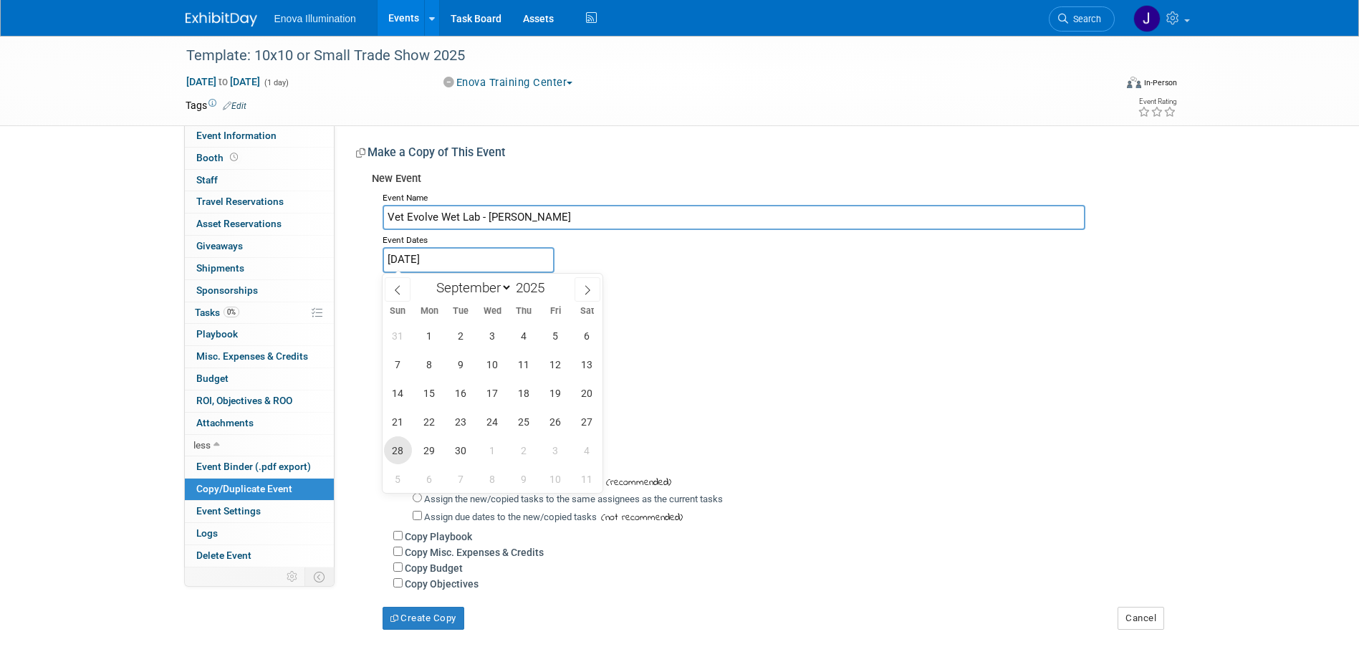
type input "[DATE]"
click at [405, 451] on span "28" at bounding box center [398, 450] width 28 height 28
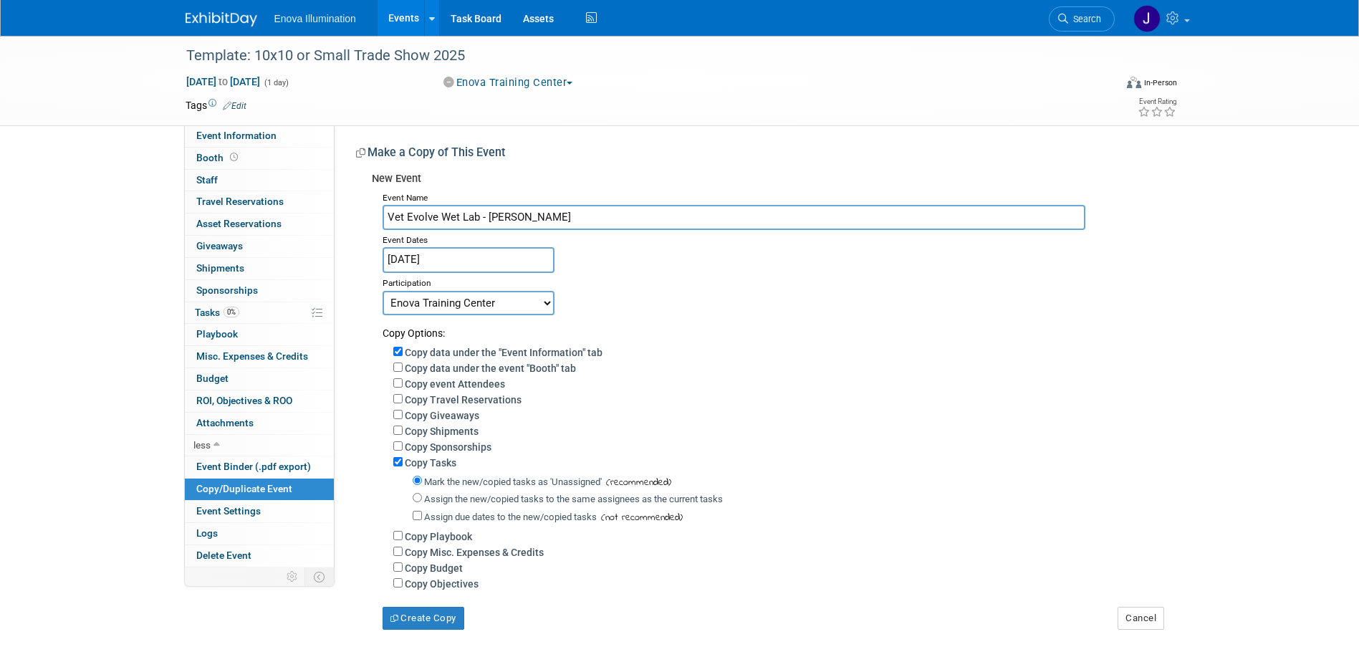
click at [451, 298] on select "Committed Considering Not Going Canceled Enova Training Center University Event…" at bounding box center [469, 303] width 172 height 24
select select "105"
click at [383, 291] on select "Committed Considering Not Going Canceled Enova Training Center University Event…" at bounding box center [469, 303] width 172 height 24
click at [418, 502] on input "Assign the new/copied tasks to the same assignees as the current tasks" at bounding box center [417, 497] width 9 height 9
radio input "true"
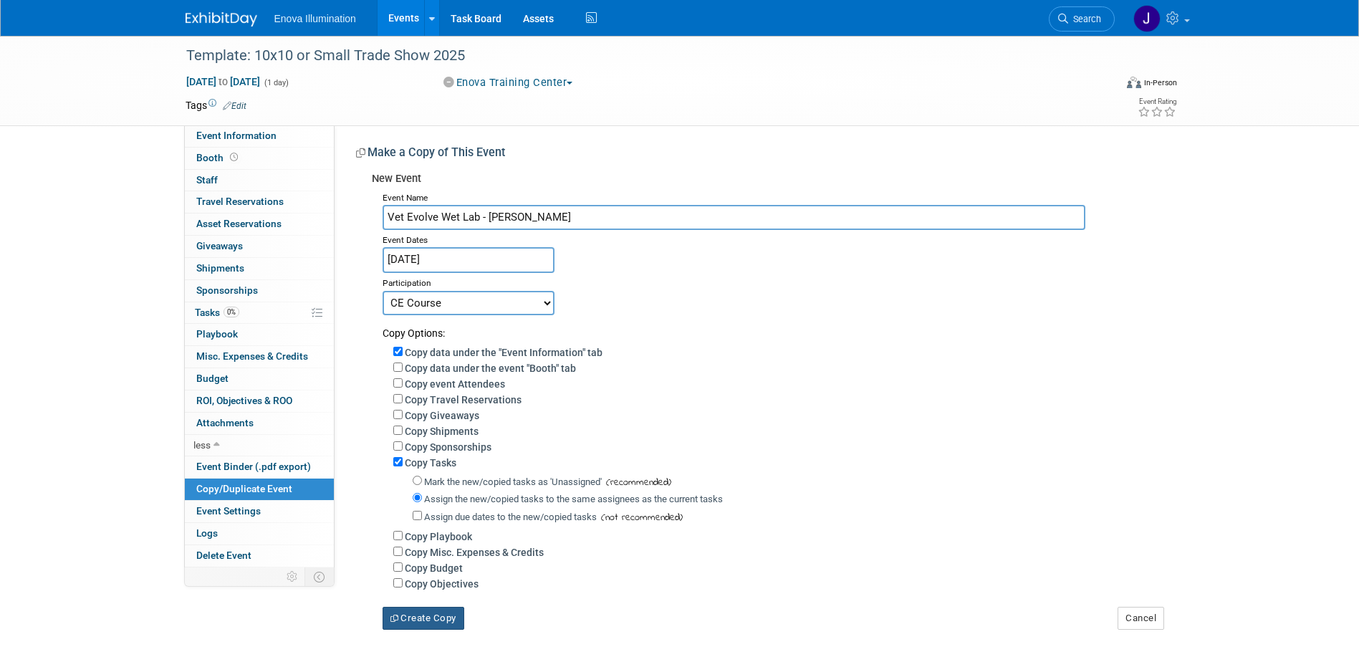
click at [412, 617] on button "Create Copy" at bounding box center [424, 618] width 82 height 23
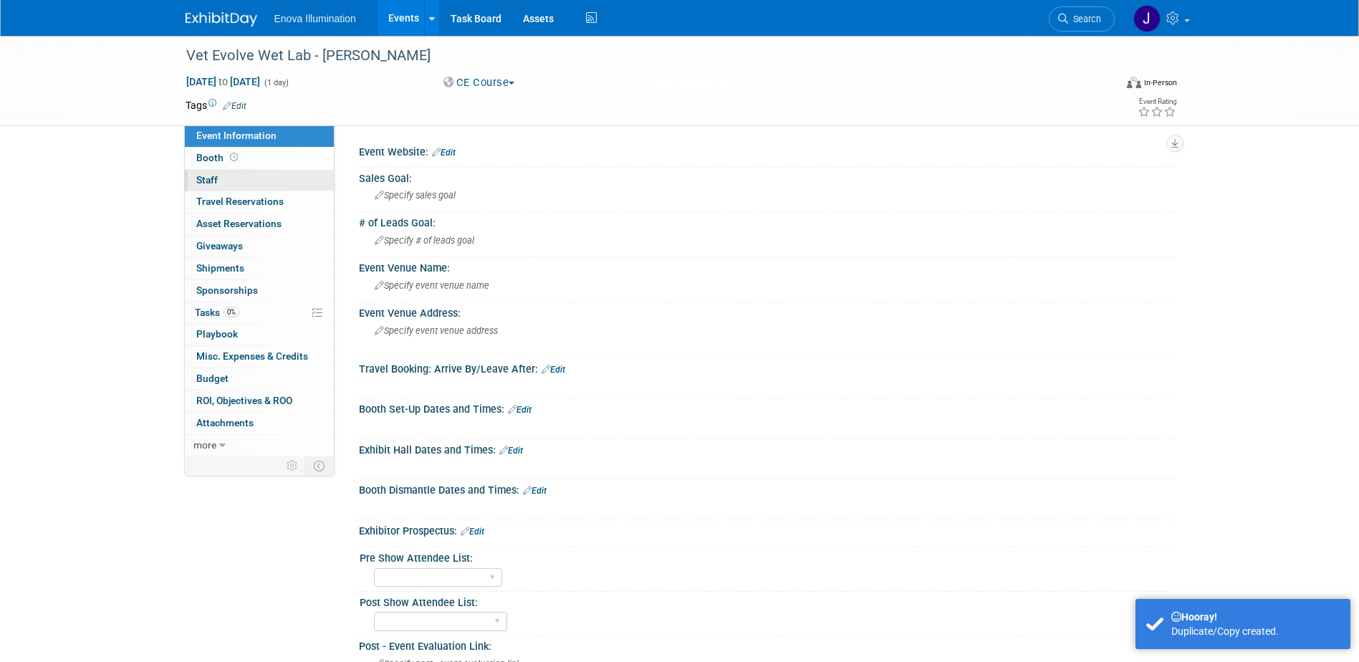
click at [272, 184] on link "0 Staff 0" at bounding box center [259, 180] width 149 height 21
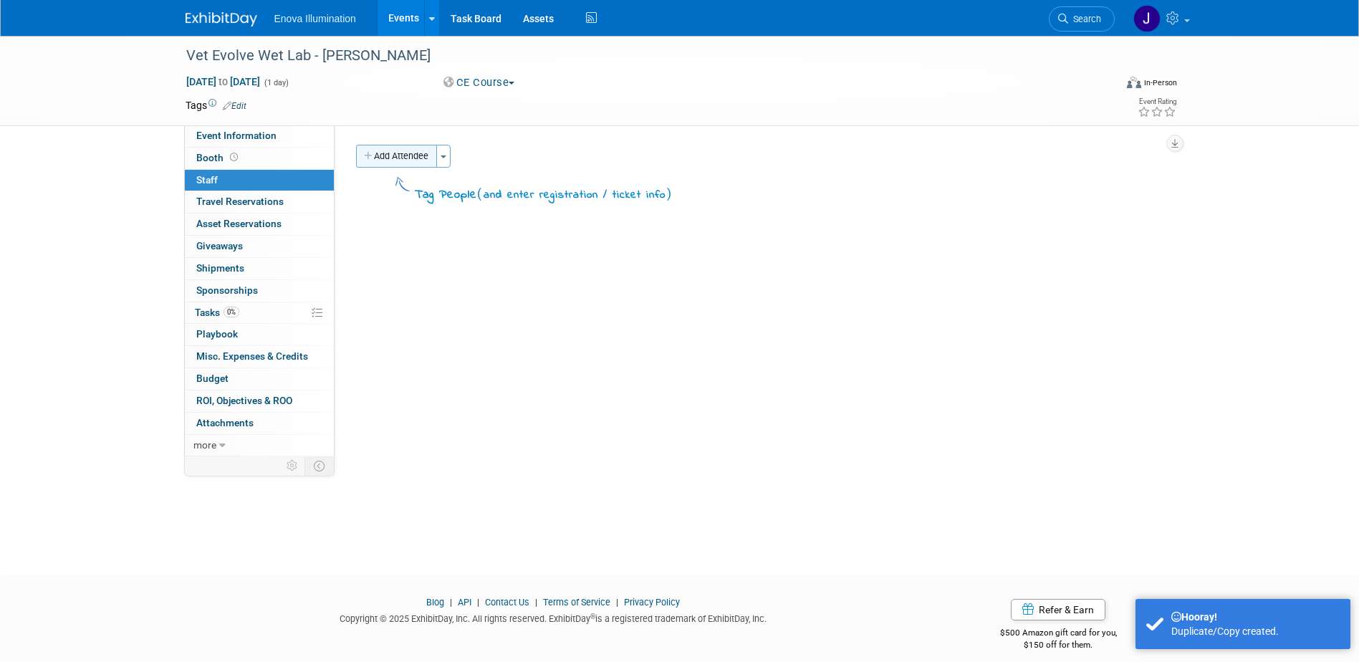
click at [419, 159] on button "Add Attendee" at bounding box center [396, 156] width 81 height 23
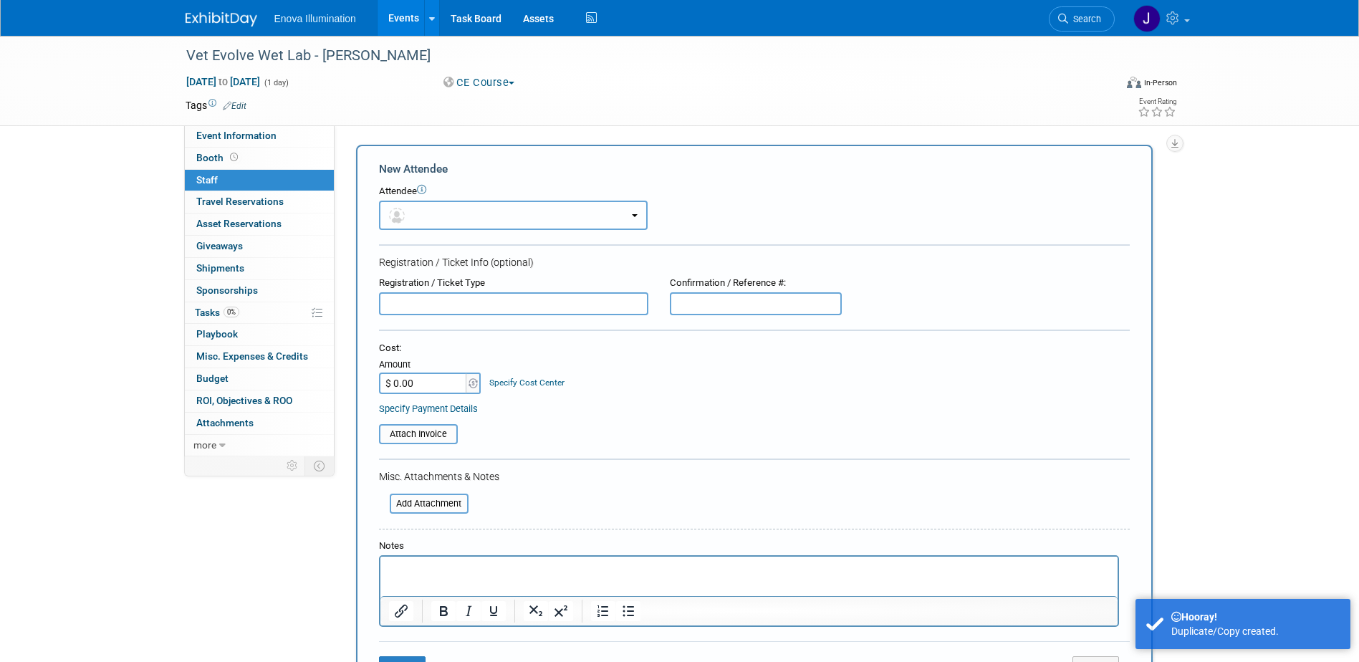
click at [424, 210] on button "button" at bounding box center [513, 215] width 269 height 29
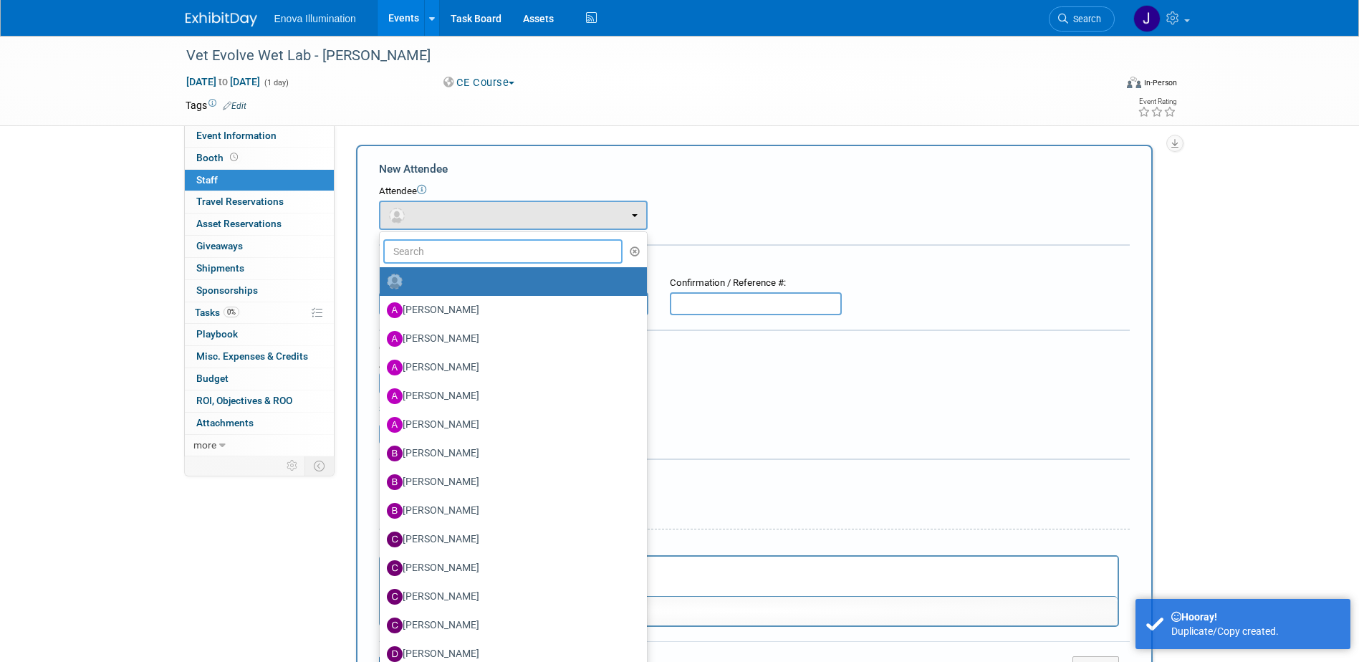
click at [427, 249] on input "text" at bounding box center [503, 251] width 240 height 24
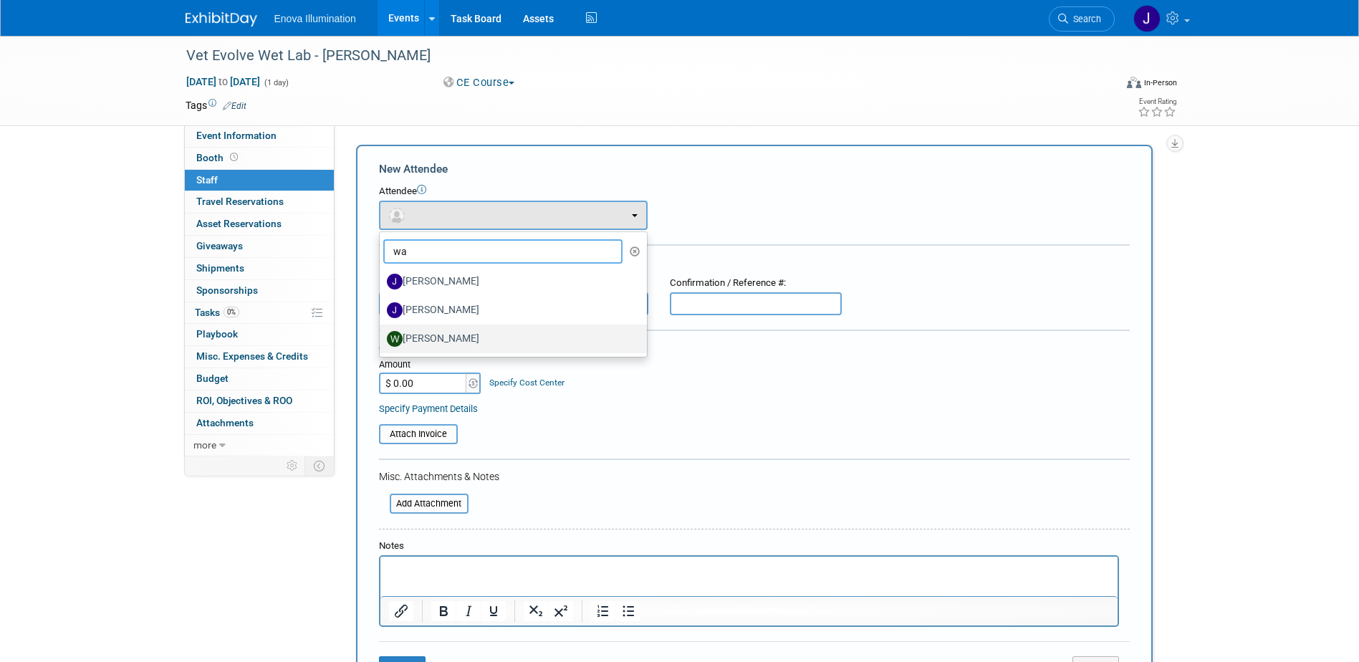
type input "wa"
click at [428, 335] on label "[PERSON_NAME]" at bounding box center [510, 338] width 246 height 23
click at [382, 335] on input "[PERSON_NAME]" at bounding box center [377, 336] width 9 height 9
select select "3eb7092d-c150-499e-a899-c5b8fbcd7a0a"
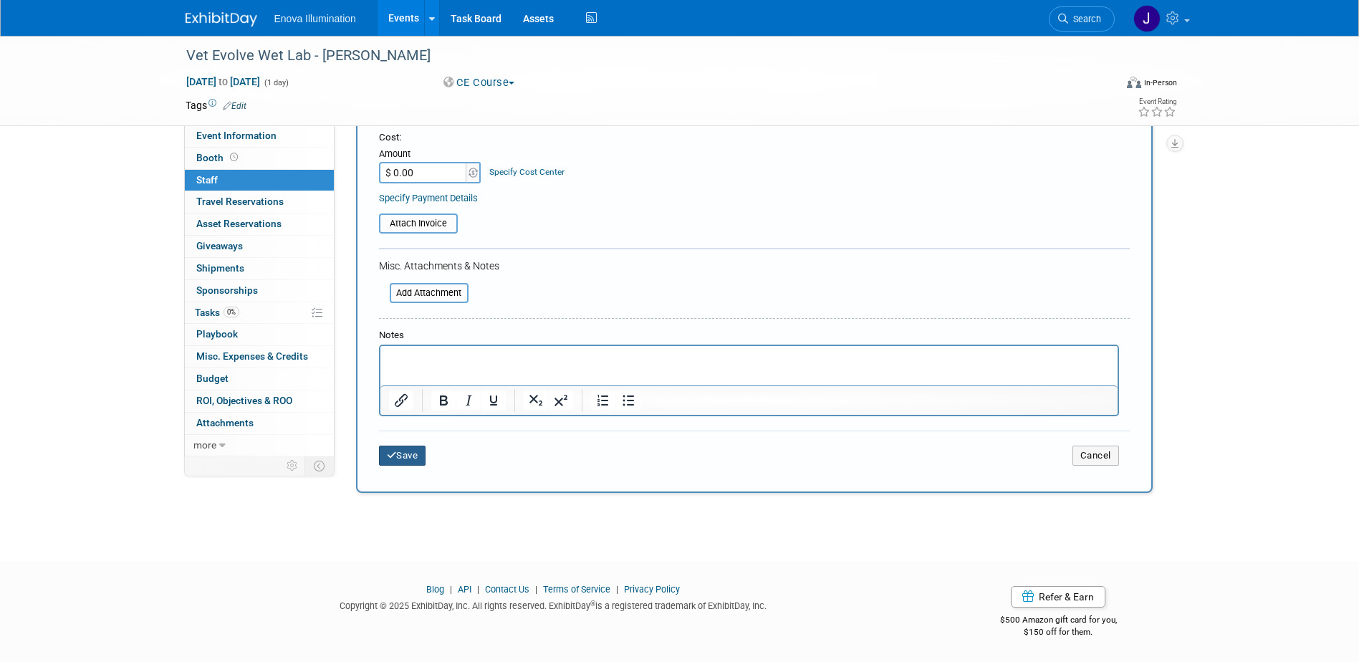
click at [421, 451] on button "Save" at bounding box center [402, 456] width 47 height 20
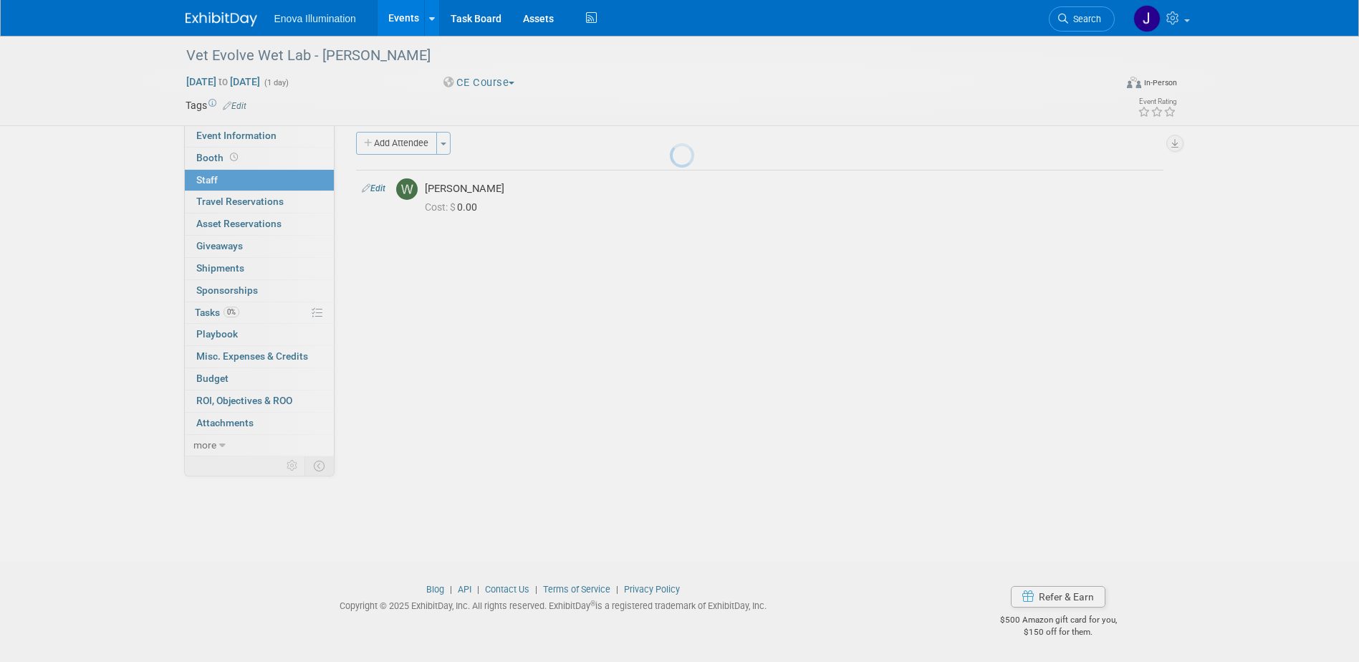
scroll to position [13, 0]
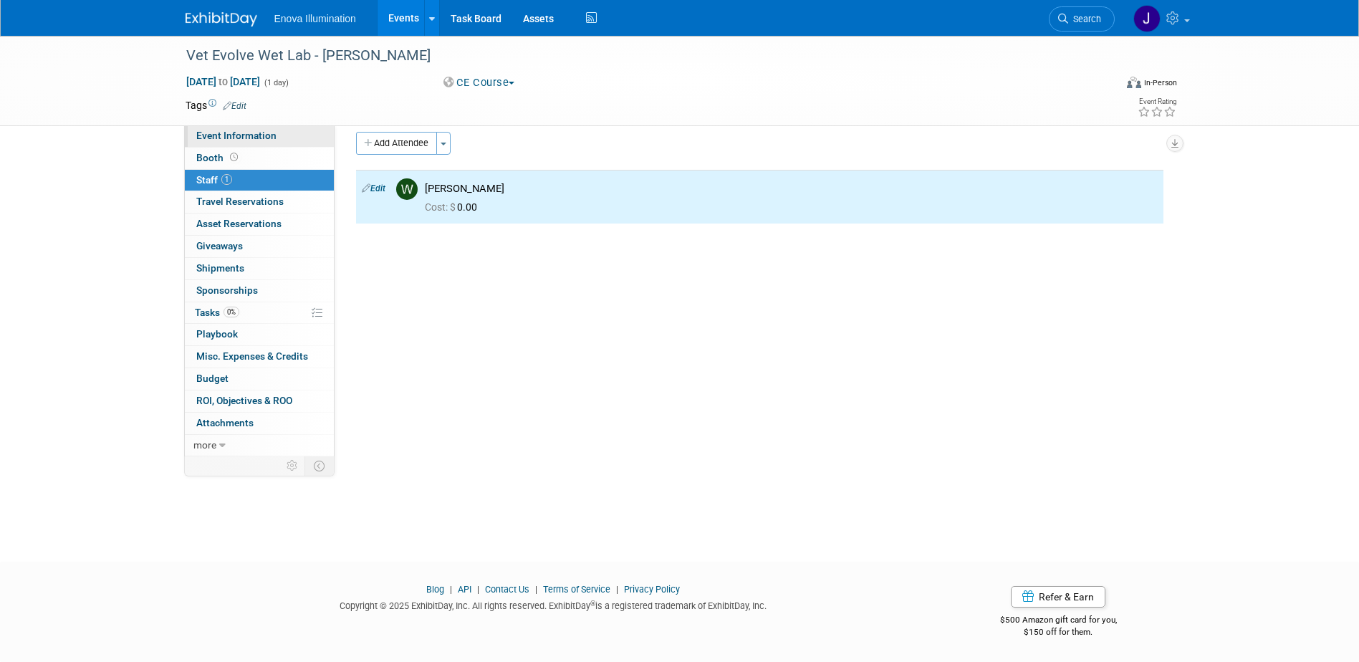
click at [293, 131] on link "Event Information" at bounding box center [259, 135] width 149 height 21
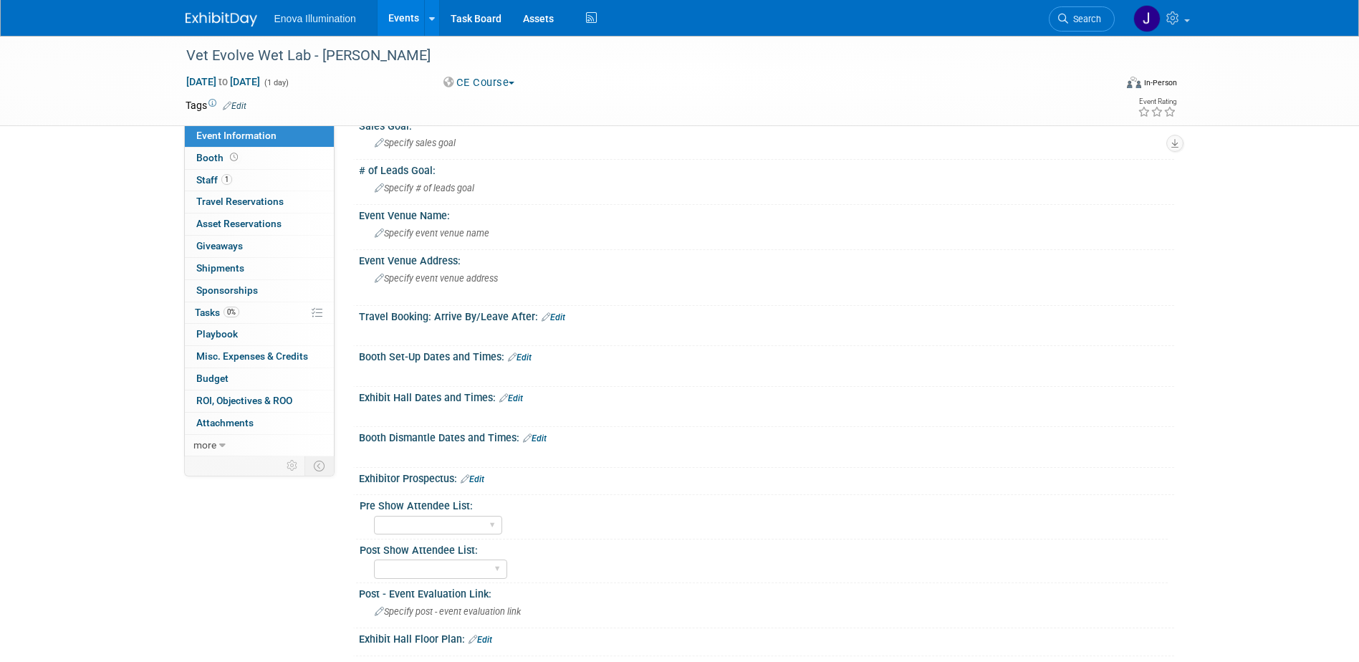
scroll to position [215, 0]
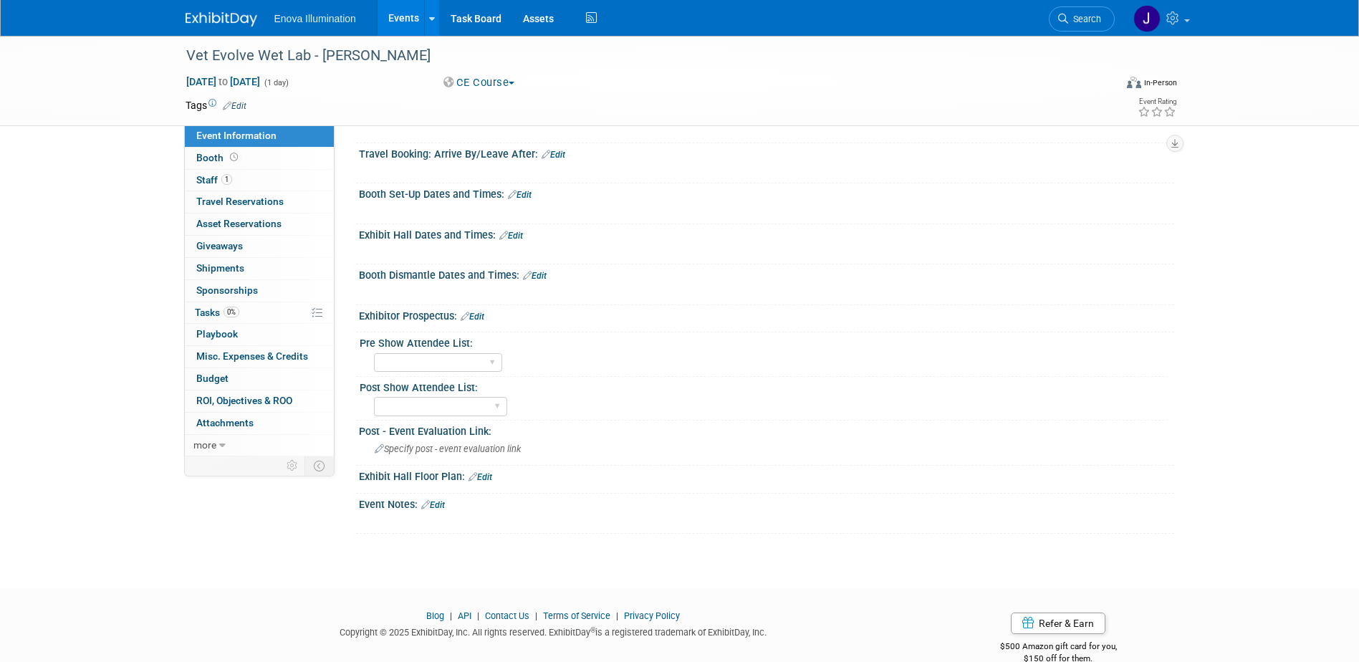
click at [443, 502] on link "Edit" at bounding box center [433, 505] width 24 height 10
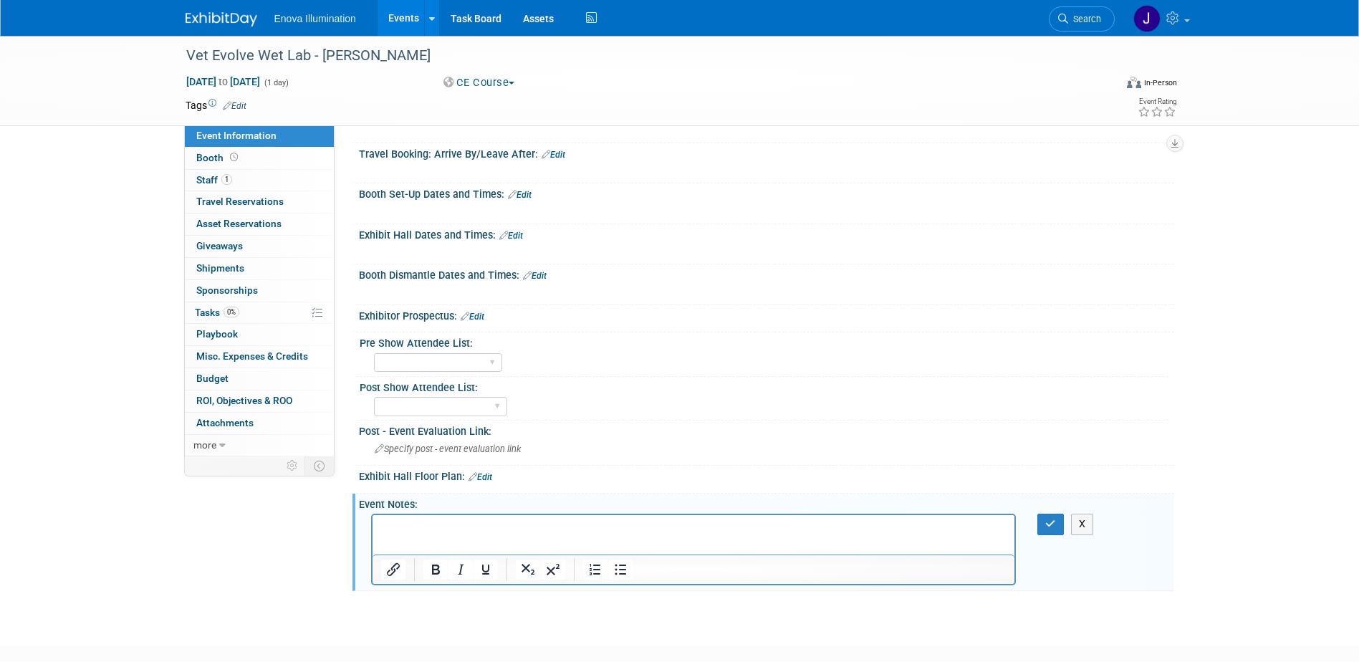
scroll to position [0, 0]
drag, startPoint x: 517, startPoint y: 234, endPoint x: 491, endPoint y: 241, distance: 26.6
click at [517, 234] on link "Edit" at bounding box center [511, 236] width 24 height 10
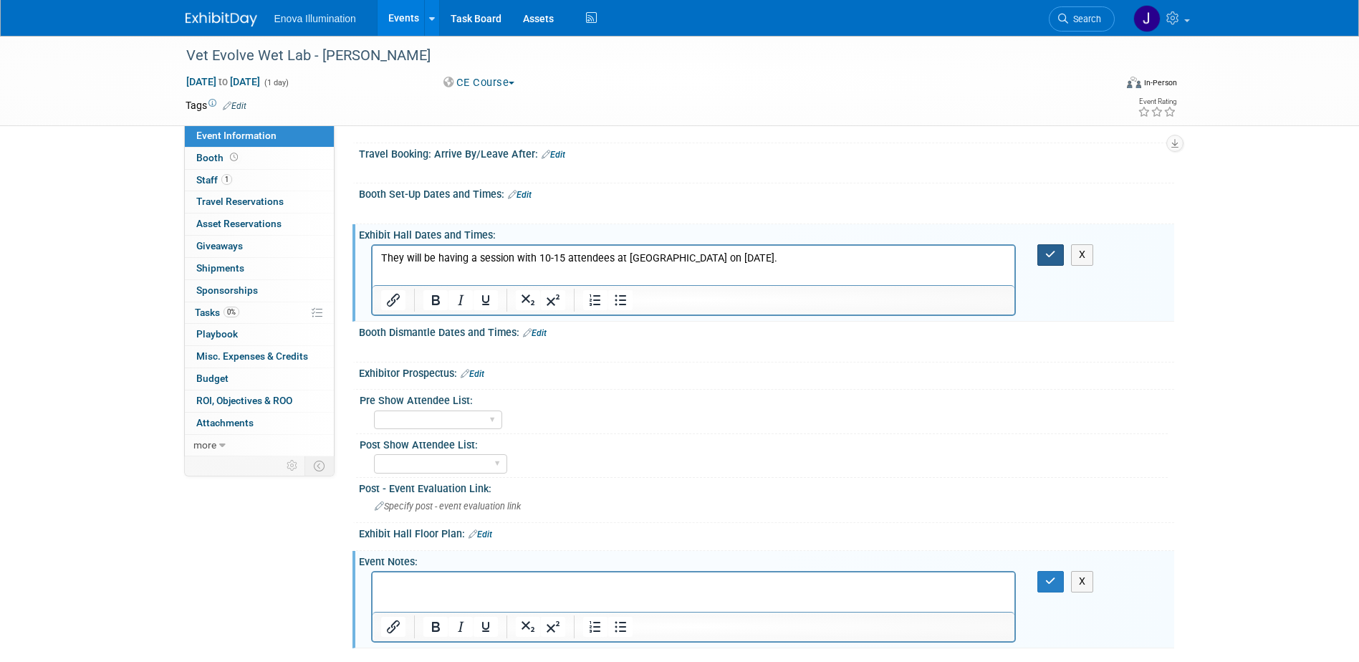
click at [1050, 256] on icon "button" at bounding box center [1050, 254] width 11 height 10
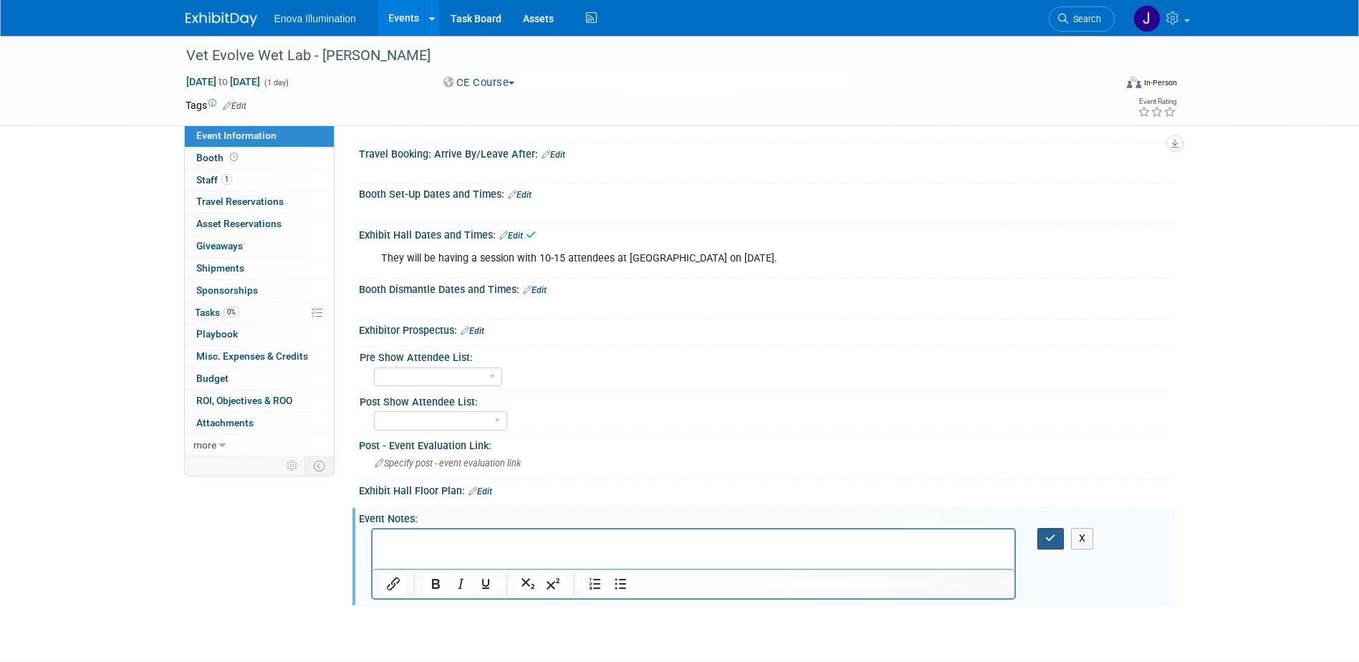
click at [1051, 537] on icon "button" at bounding box center [1050, 538] width 11 height 10
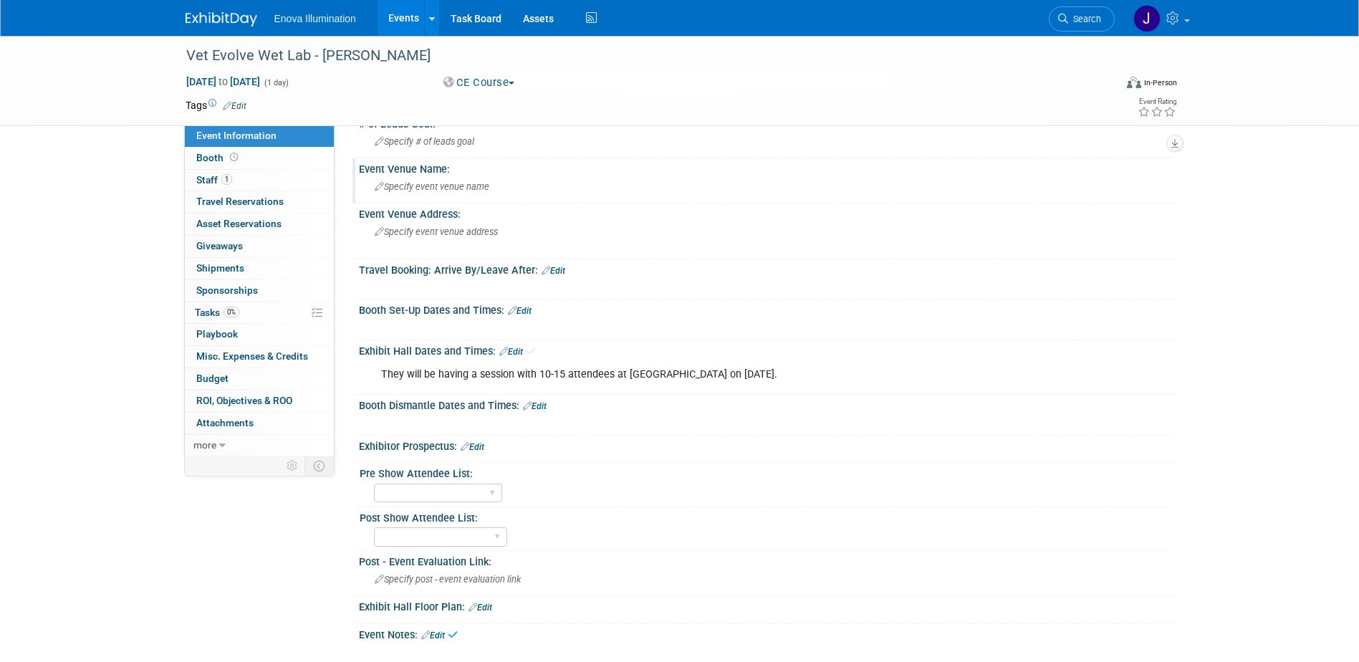
scroll to position [72, 0]
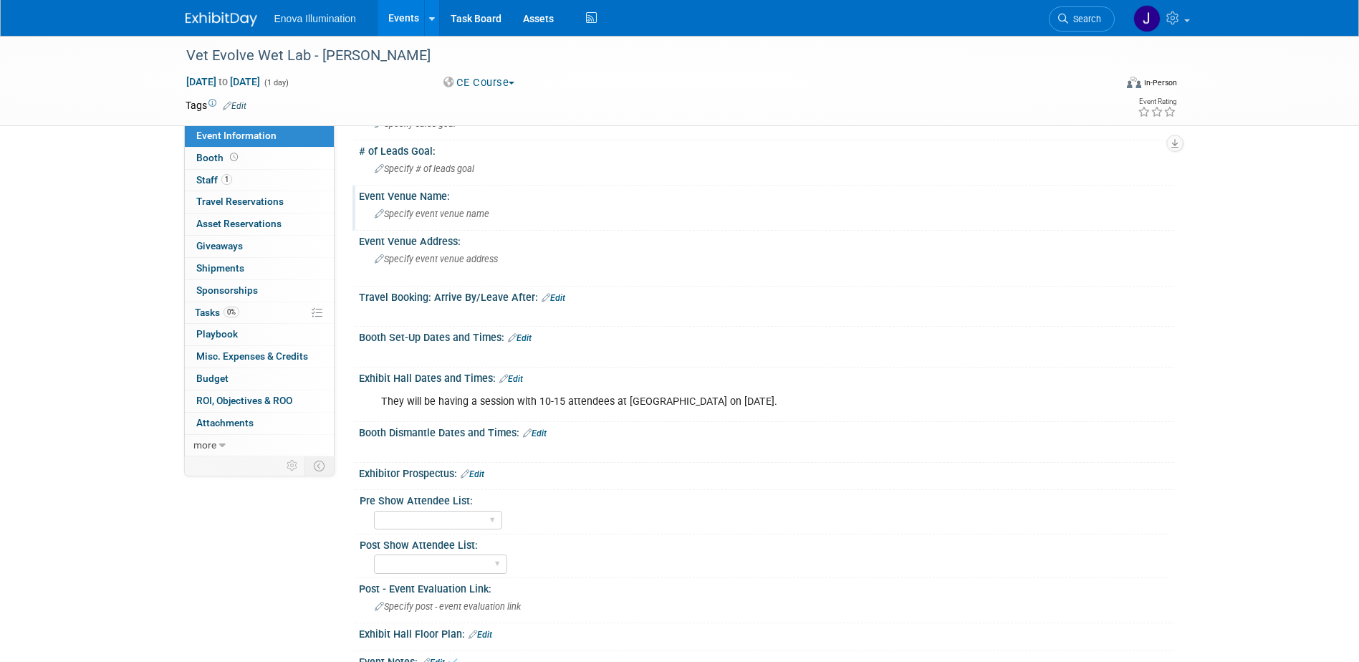
click at [465, 218] on span "Specify event venue name" at bounding box center [432, 213] width 115 height 11
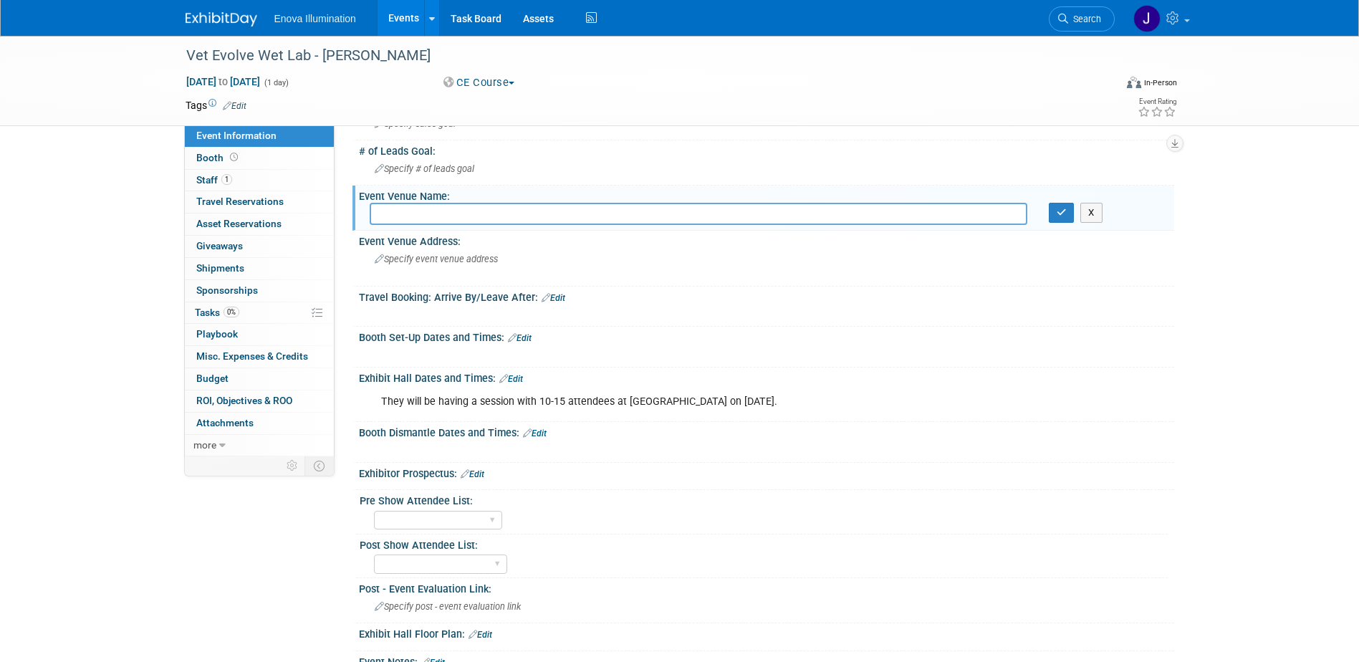
paste input "at Buckeystown Veterinary Hospital"
click at [388, 214] on input "at Buckeystown Veterinary Hospital" at bounding box center [699, 214] width 658 height 22
type input "Buckeystown Veterinary Hospital"
click at [1067, 218] on button "button" at bounding box center [1062, 213] width 26 height 20
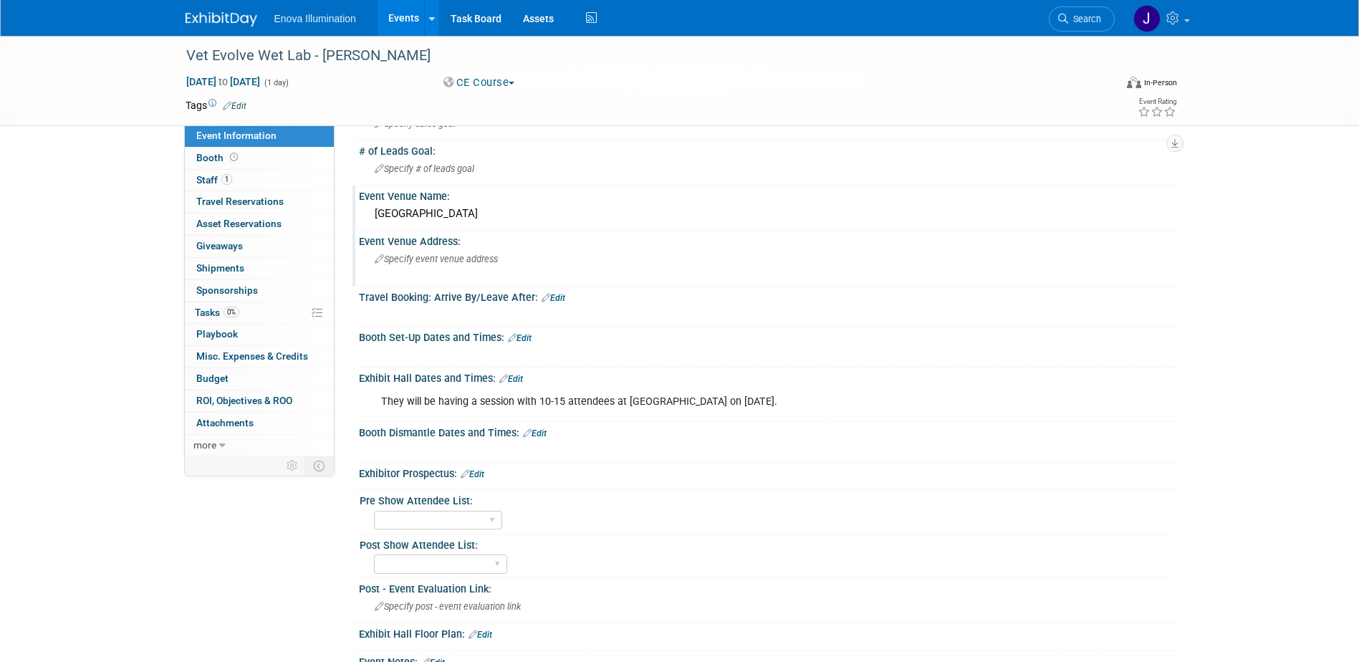
click at [394, 254] on span "Specify event venue address" at bounding box center [436, 259] width 123 height 11
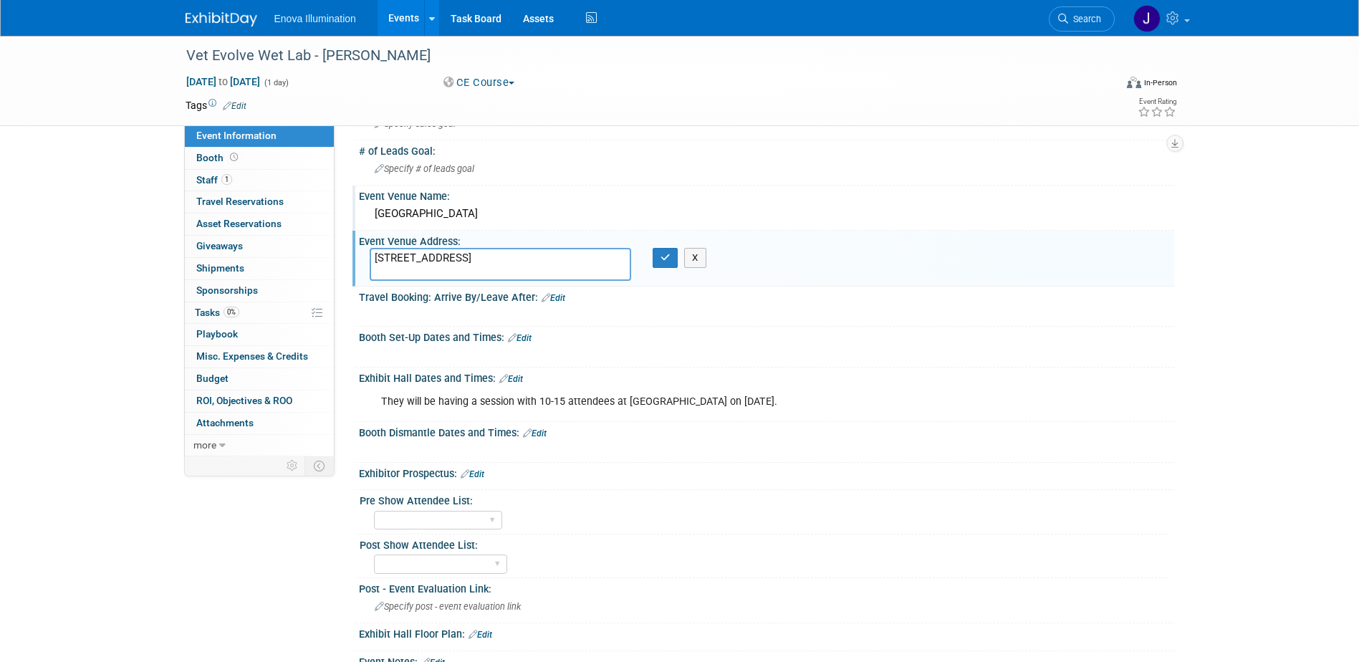
click at [488, 256] on textarea "3820 Buckeystown Pike, Buckeystown, MD 21717" at bounding box center [500, 264] width 261 height 33
type textarea "3820 Buckeystown Pike Buckeystown, MD 21717"
click at [666, 254] on icon "button" at bounding box center [666, 257] width 10 height 9
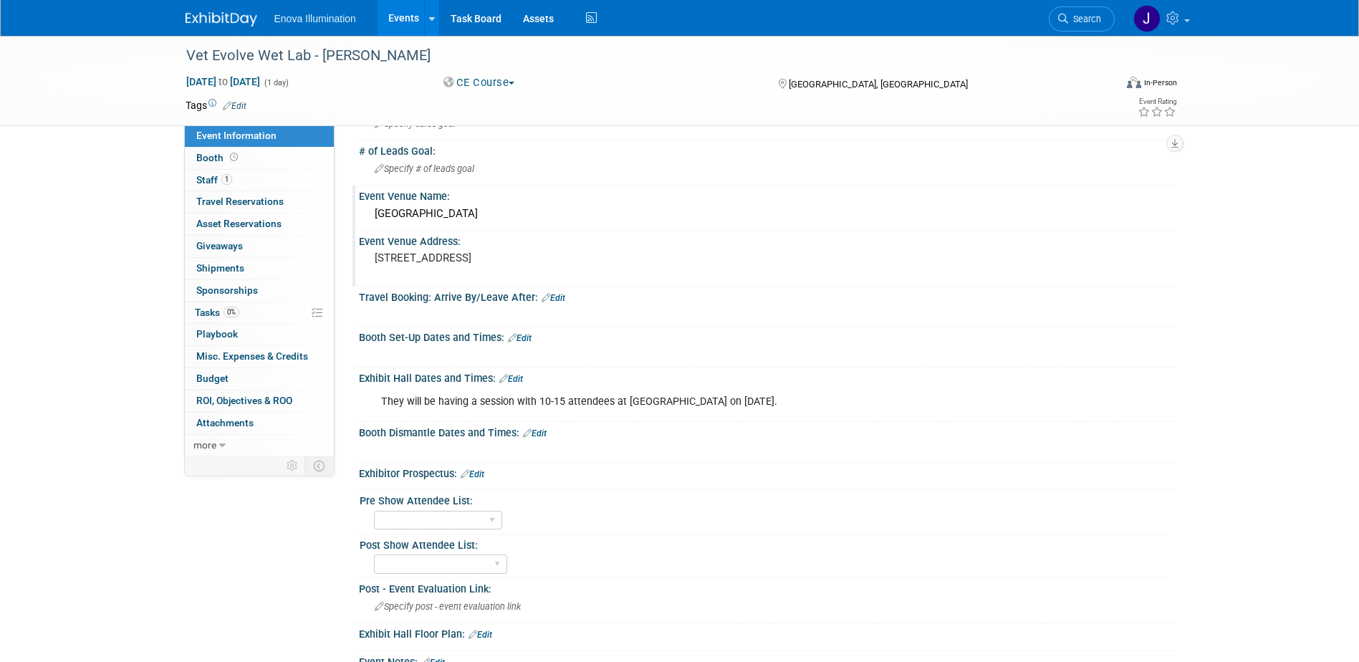
click at [524, 337] on link "Edit" at bounding box center [520, 338] width 24 height 10
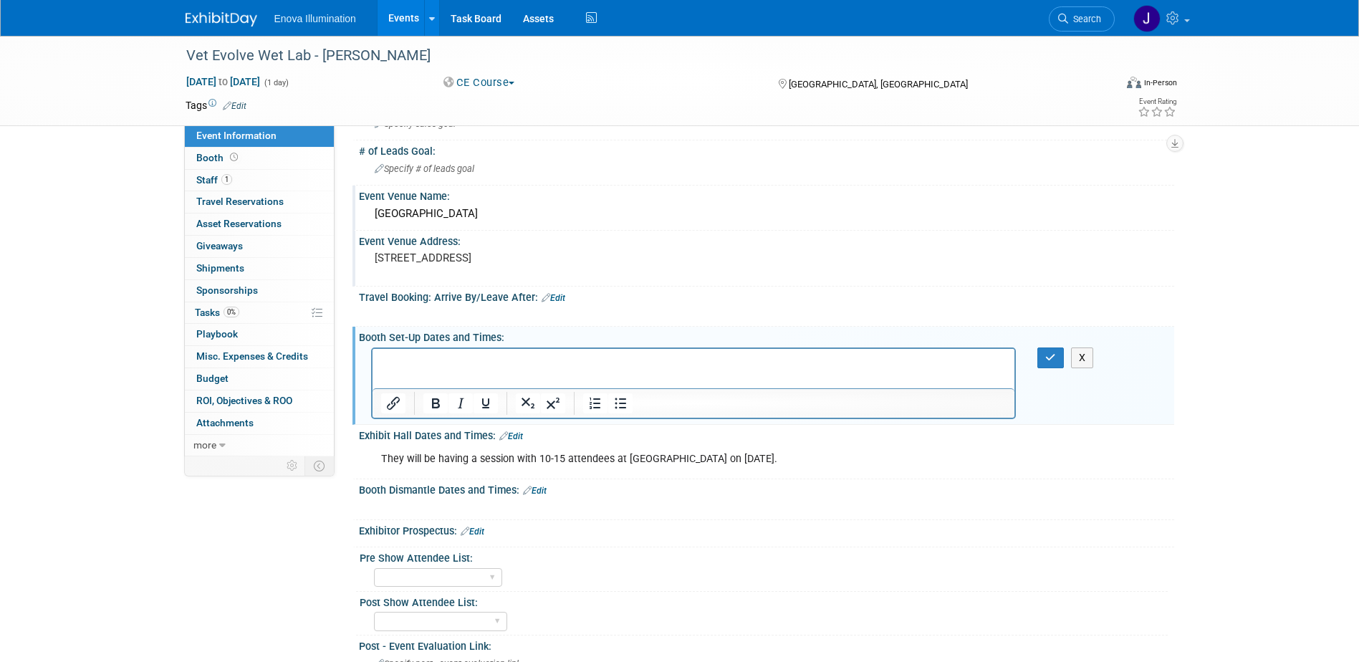
scroll to position [0, 0]
click at [451, 355] on p "Rich Text Area. Press ALT-0 for help." at bounding box center [693, 361] width 626 height 14
click at [1050, 355] on icon "button" at bounding box center [1050, 357] width 11 height 10
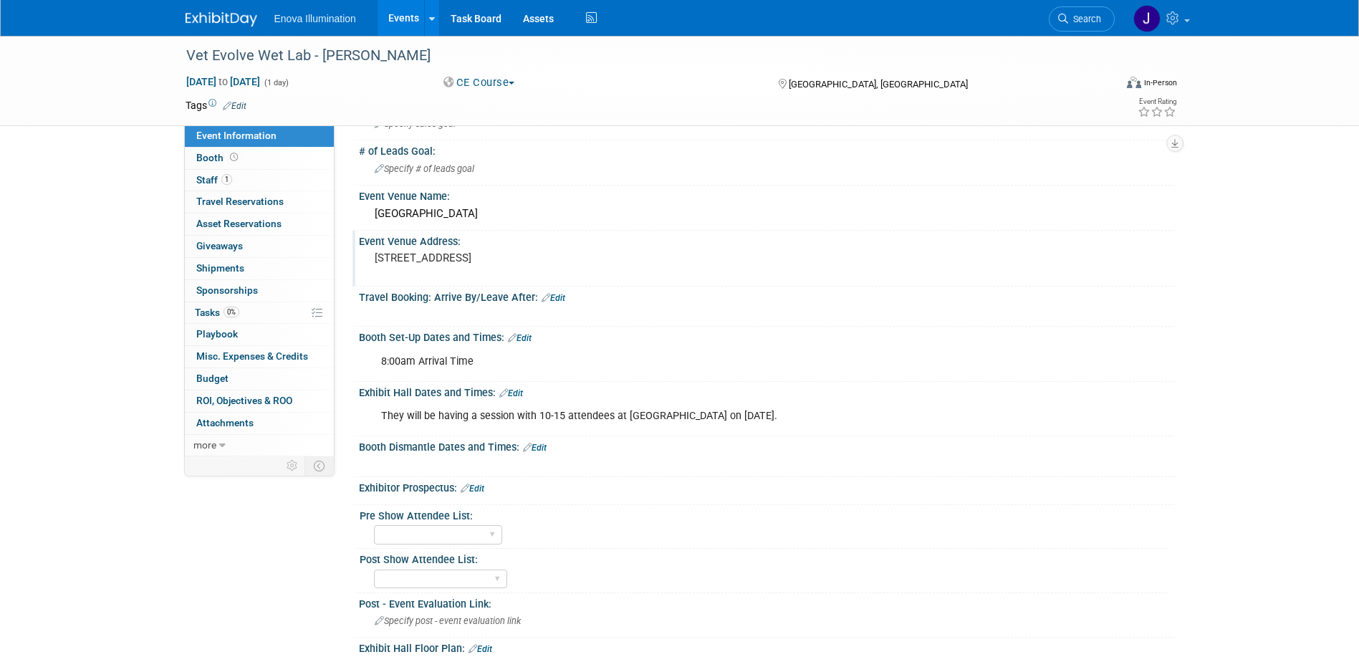
drag, startPoint x: 376, startPoint y: 213, endPoint x: 498, endPoint y: 272, distance: 134.9
click at [498, 272] on div "Event Website: Edit Sales Goal: Specify sales goal Edit X X" at bounding box center [759, 387] width 807 height 636
drag, startPoint x: 498, startPoint y: 272, endPoint x: 466, endPoint y: 274, distance: 31.6
copy div "Buckeystown Veterinary Hospital Event Venue Address: 3820 Buckeystown Pike Buck…"
click at [510, 439] on div "Booth Dismantle Dates and Times: Edit" at bounding box center [766, 445] width 815 height 19
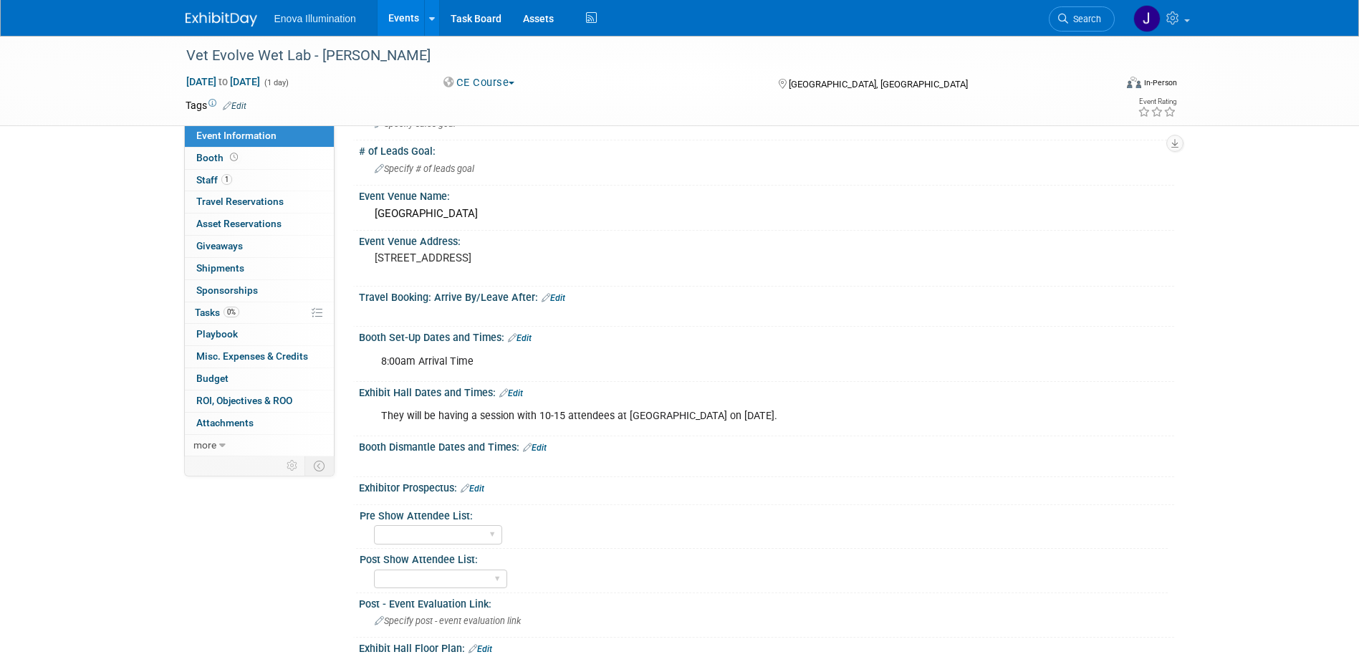
drag, startPoint x: 862, startPoint y: 414, endPoint x: 373, endPoint y: 423, distance: 488.7
click at [373, 423] on div "They will be having a session with 10-15 attendees at Buckeystown Animal Hospit…" at bounding box center [693, 416] width 645 height 29
drag, startPoint x: 373, startPoint y: 423, endPoint x: 430, endPoint y: 417, distance: 57.0
copy div "They will be having a session with 10-15 attendees at Buckeystown Animal Hospit…"
click at [218, 18] on img at bounding box center [222, 19] width 72 height 14
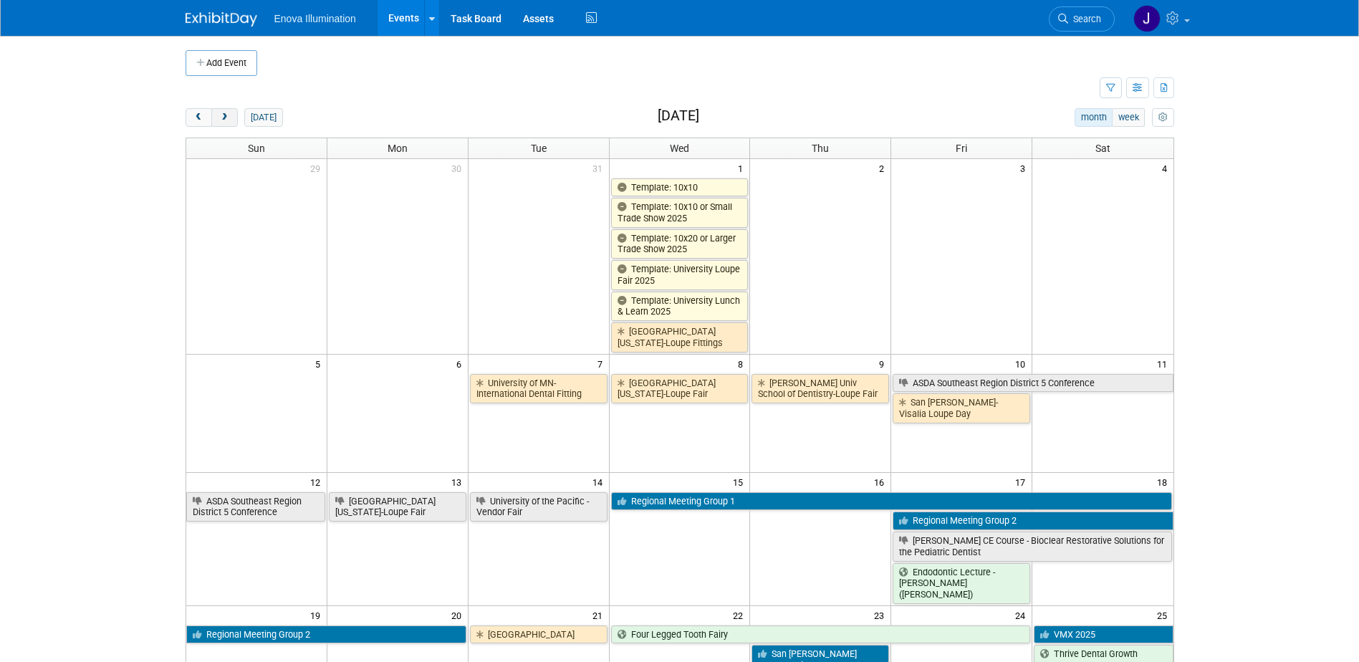
click at [226, 112] on button "next" at bounding box center [224, 117] width 27 height 19
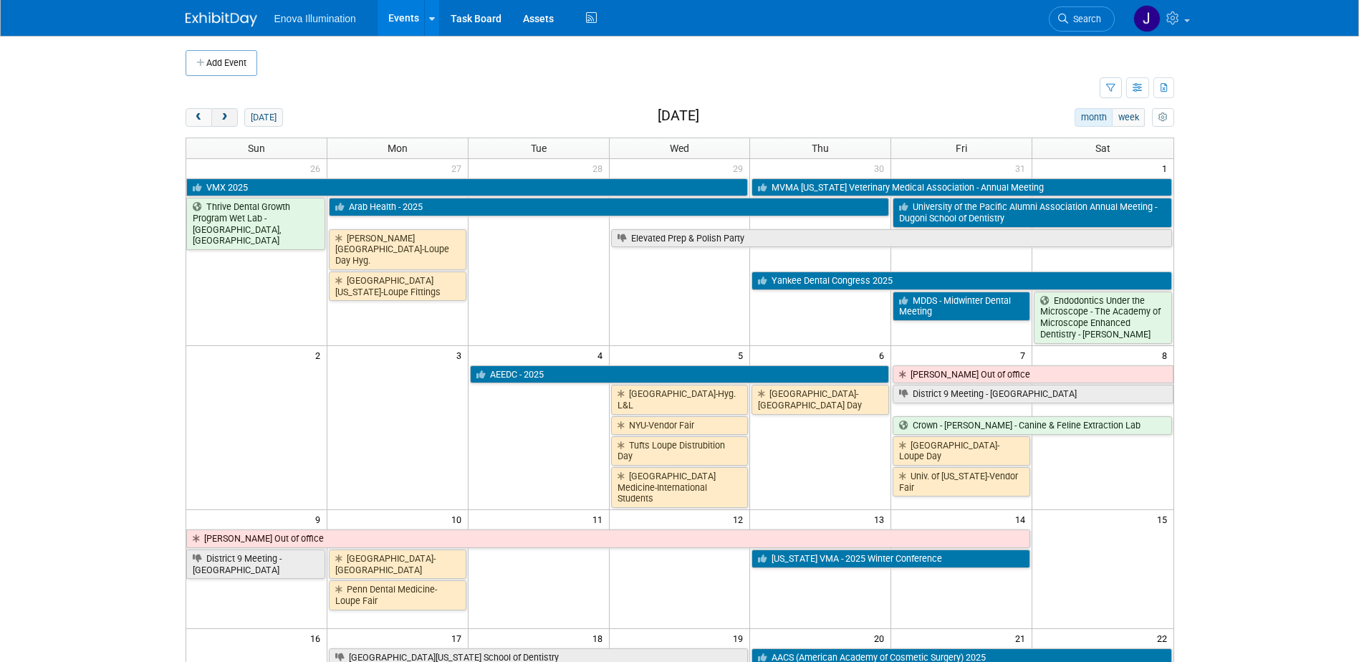
click at [226, 112] on button "next" at bounding box center [224, 117] width 27 height 19
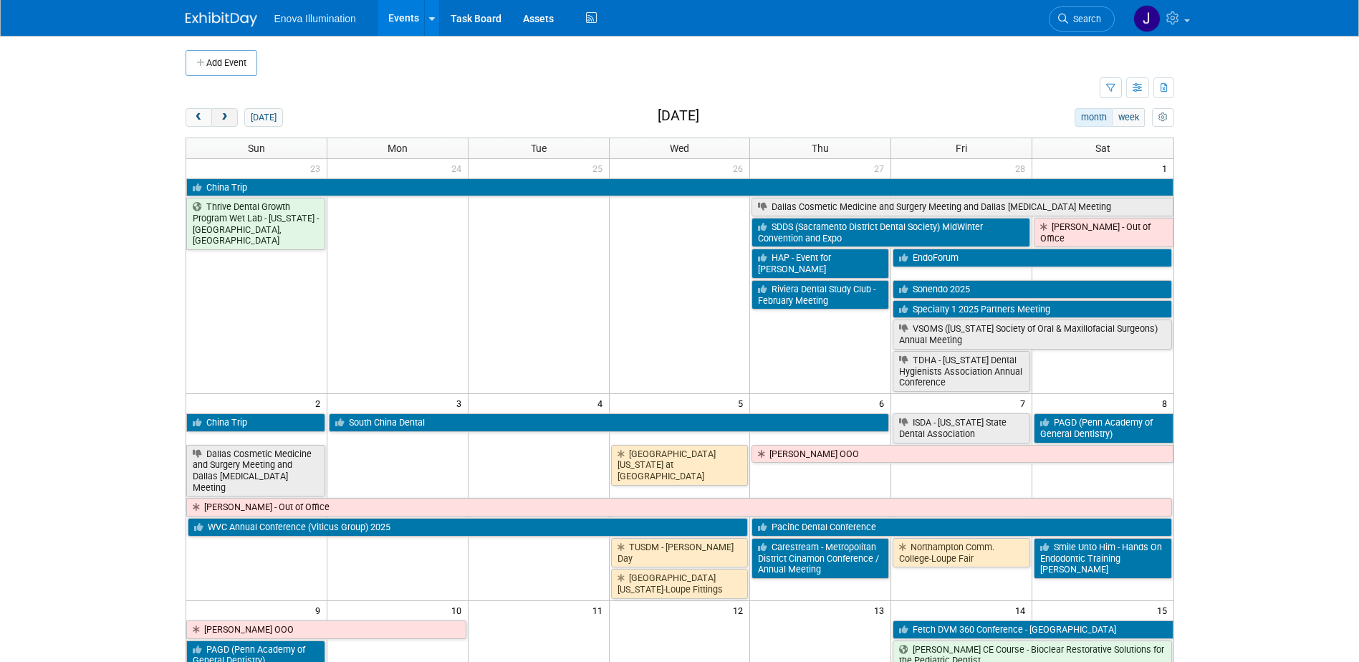
click at [226, 112] on button "next" at bounding box center [224, 117] width 27 height 19
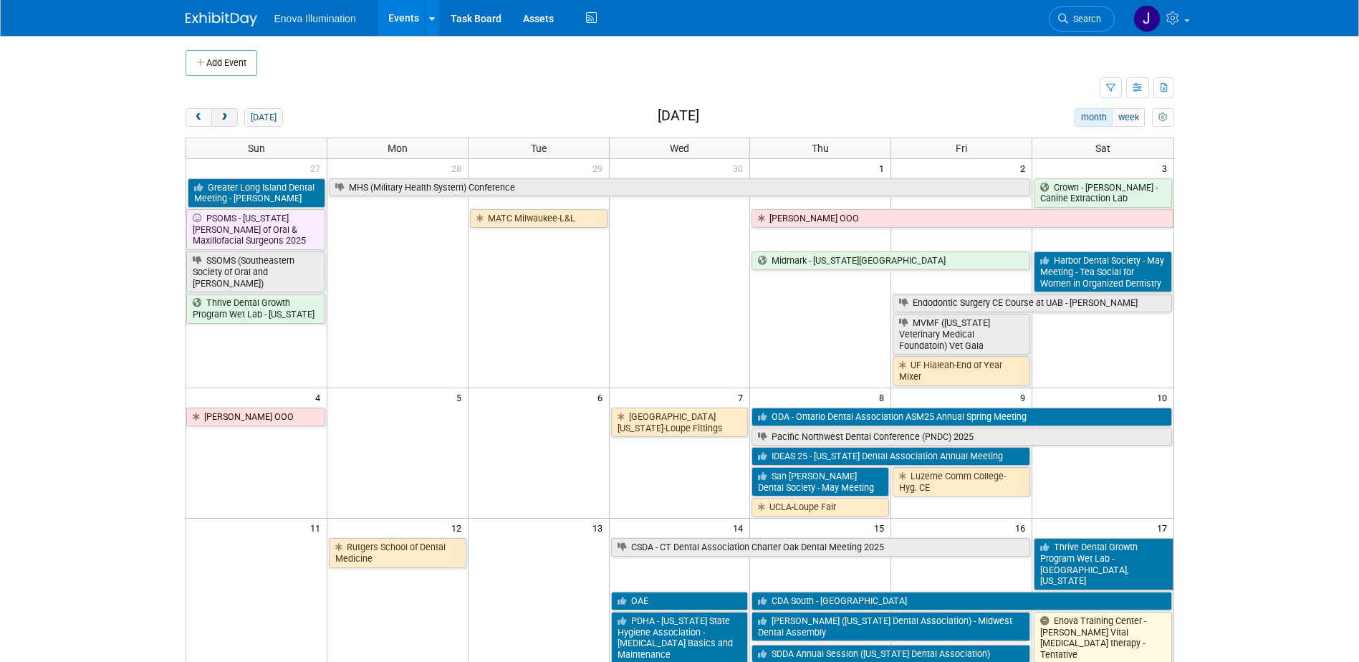
click at [226, 112] on button "next" at bounding box center [224, 117] width 27 height 19
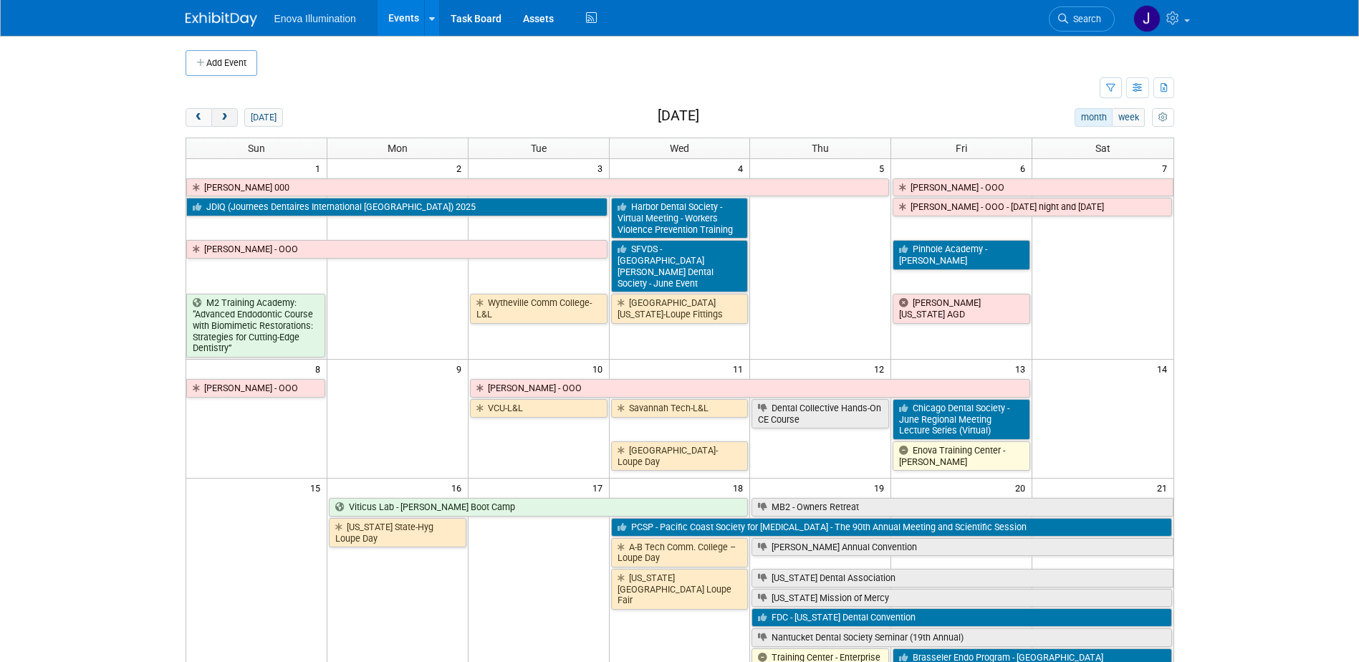
click at [226, 112] on button "next" at bounding box center [224, 117] width 27 height 19
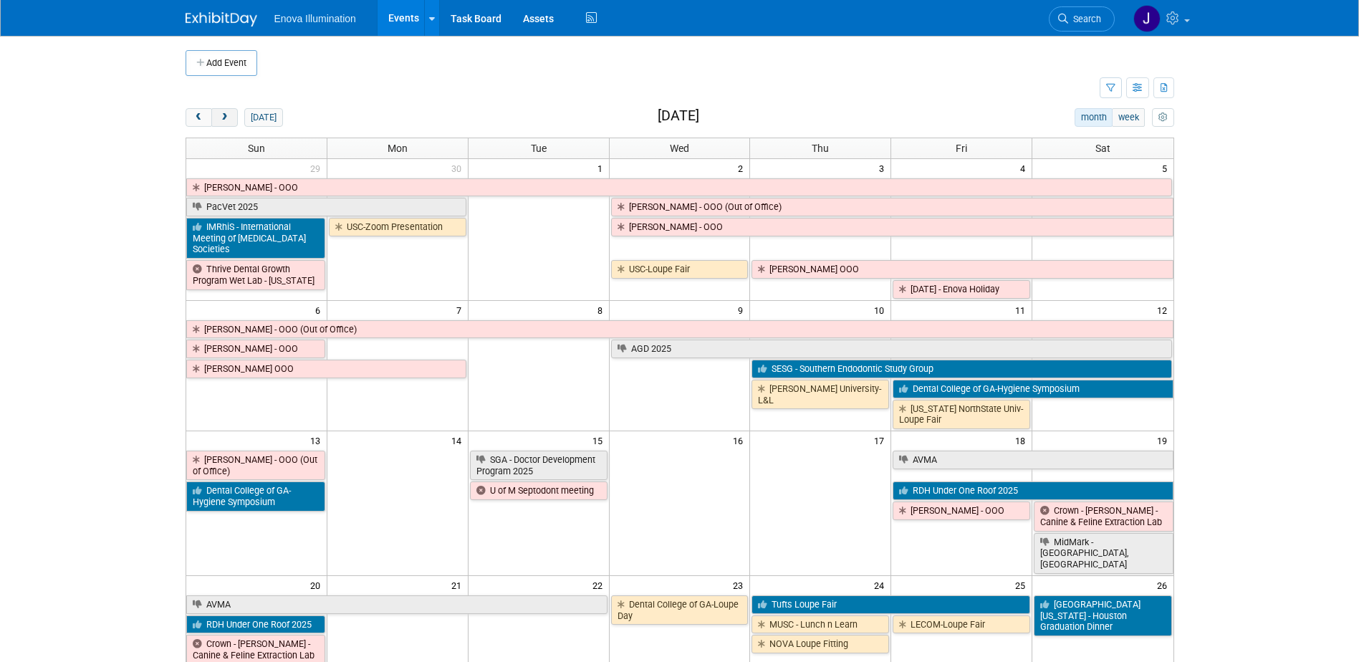
click at [226, 112] on button "next" at bounding box center [224, 117] width 27 height 19
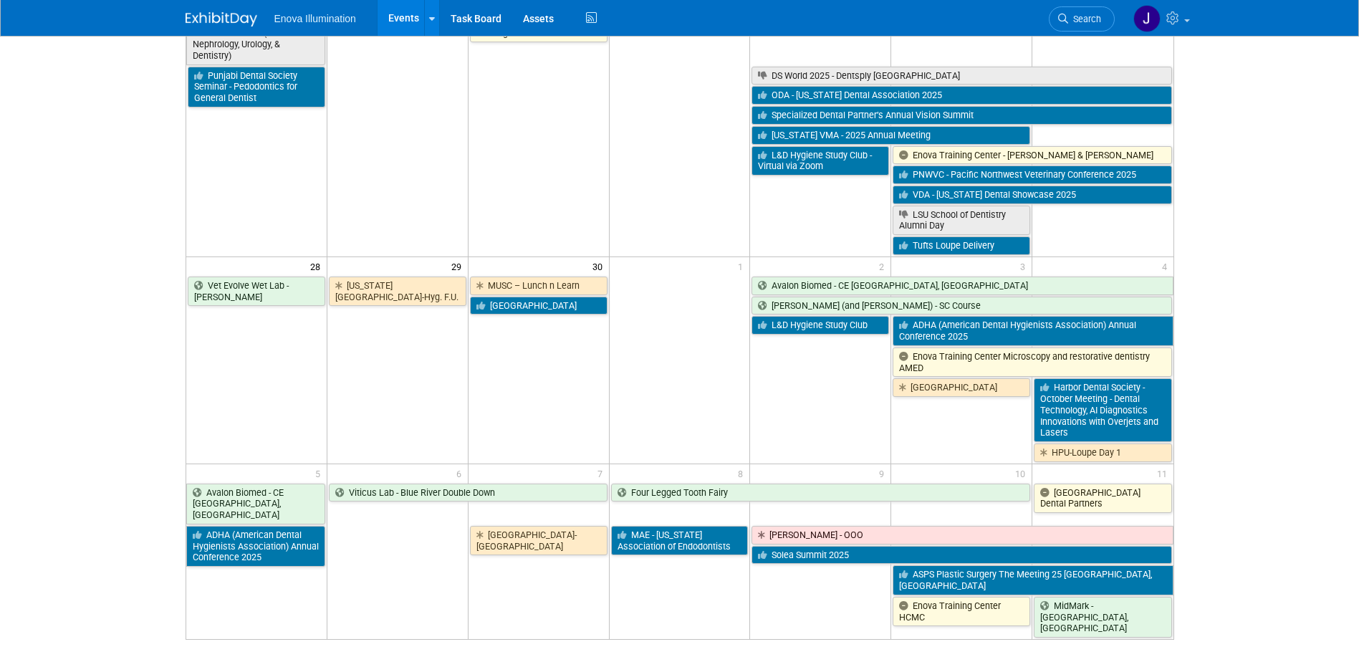
scroll to position [1065, 0]
